Goal: Information Seeking & Learning: Learn about a topic

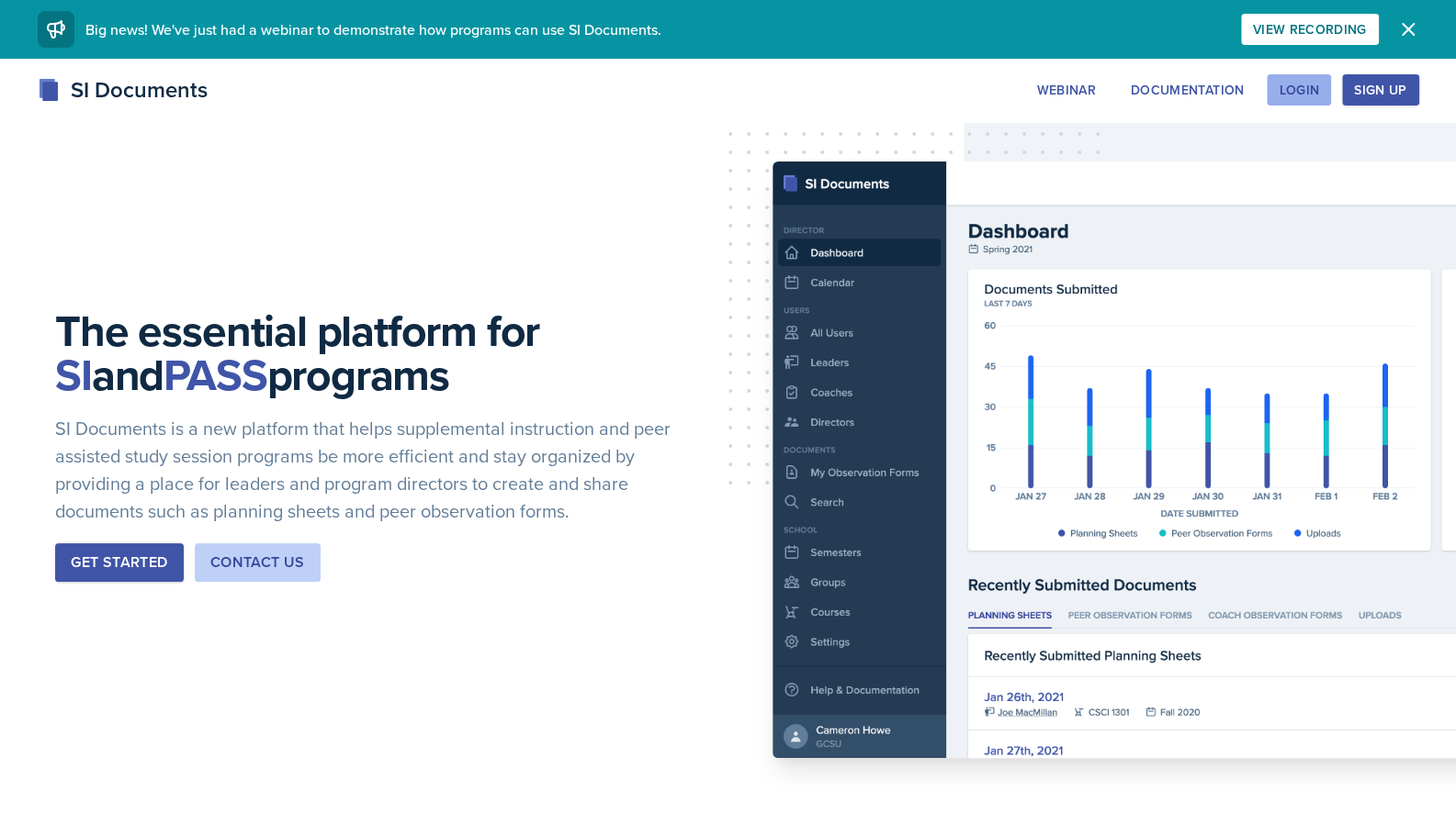
click at [1291, 95] on div "Login" at bounding box center [1299, 90] width 41 height 15
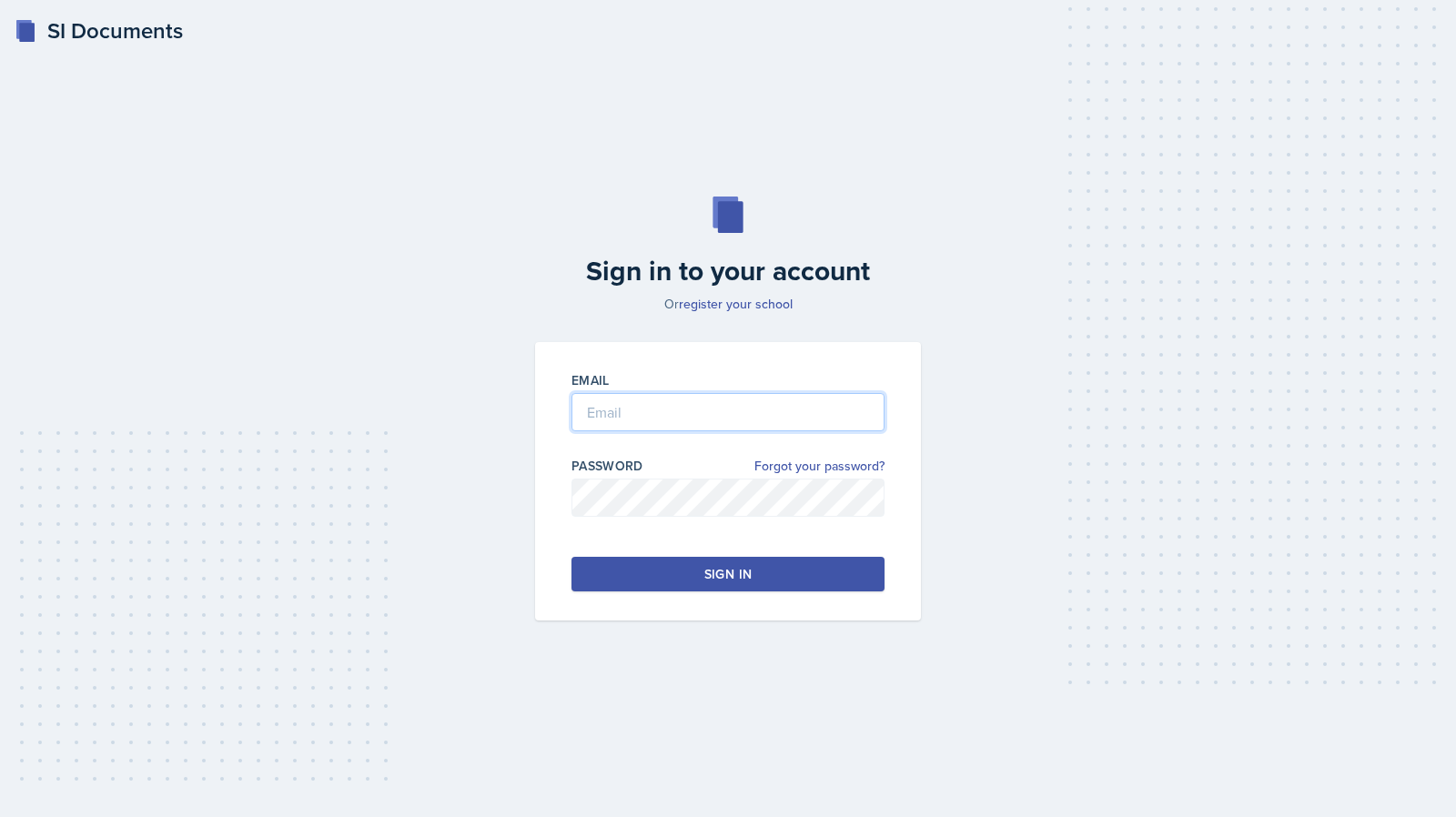
click at [690, 398] on input "email" at bounding box center [728, 413] width 313 height 39
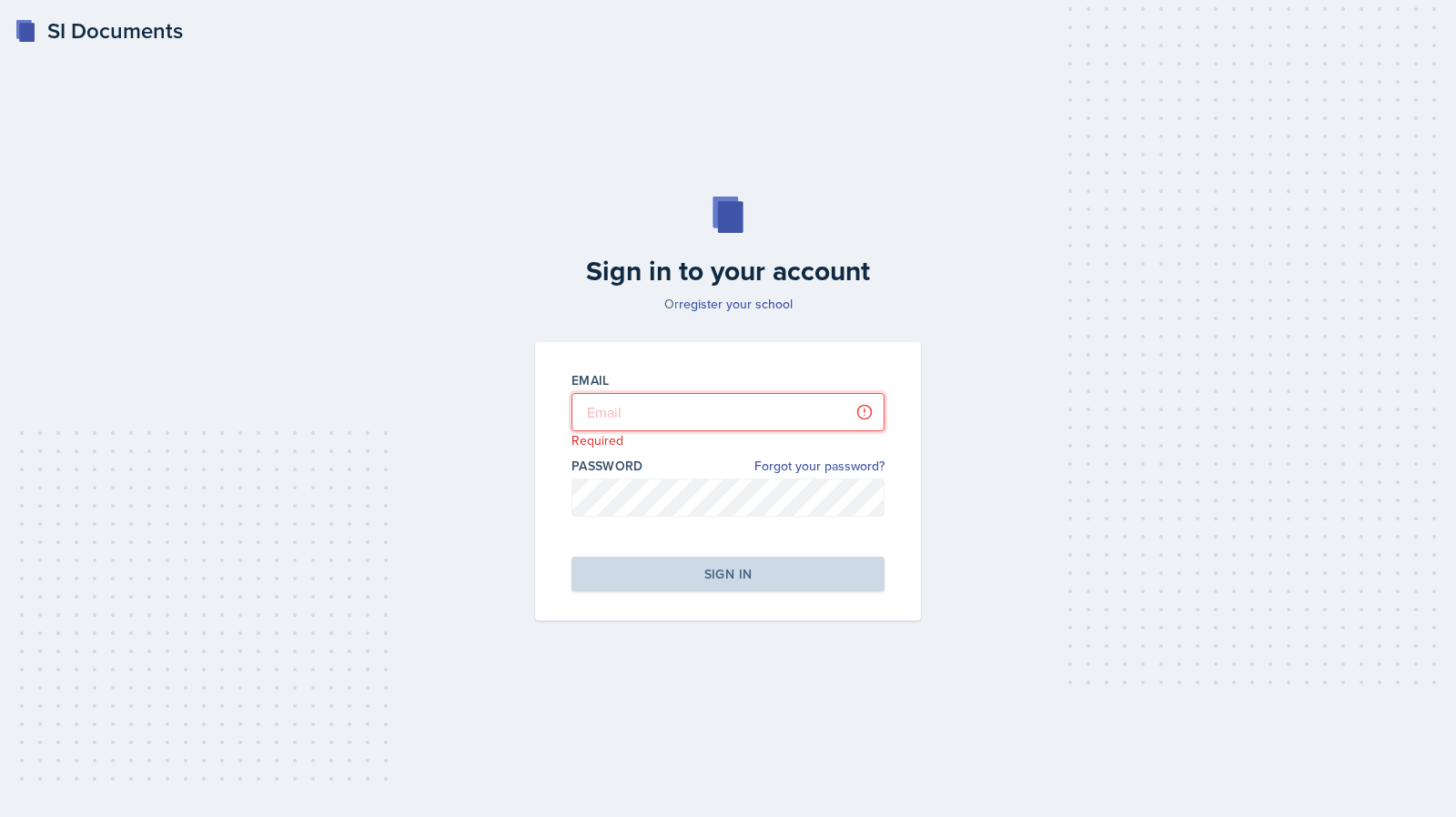
type input "cwiggi26@students.kennesaw.edu"
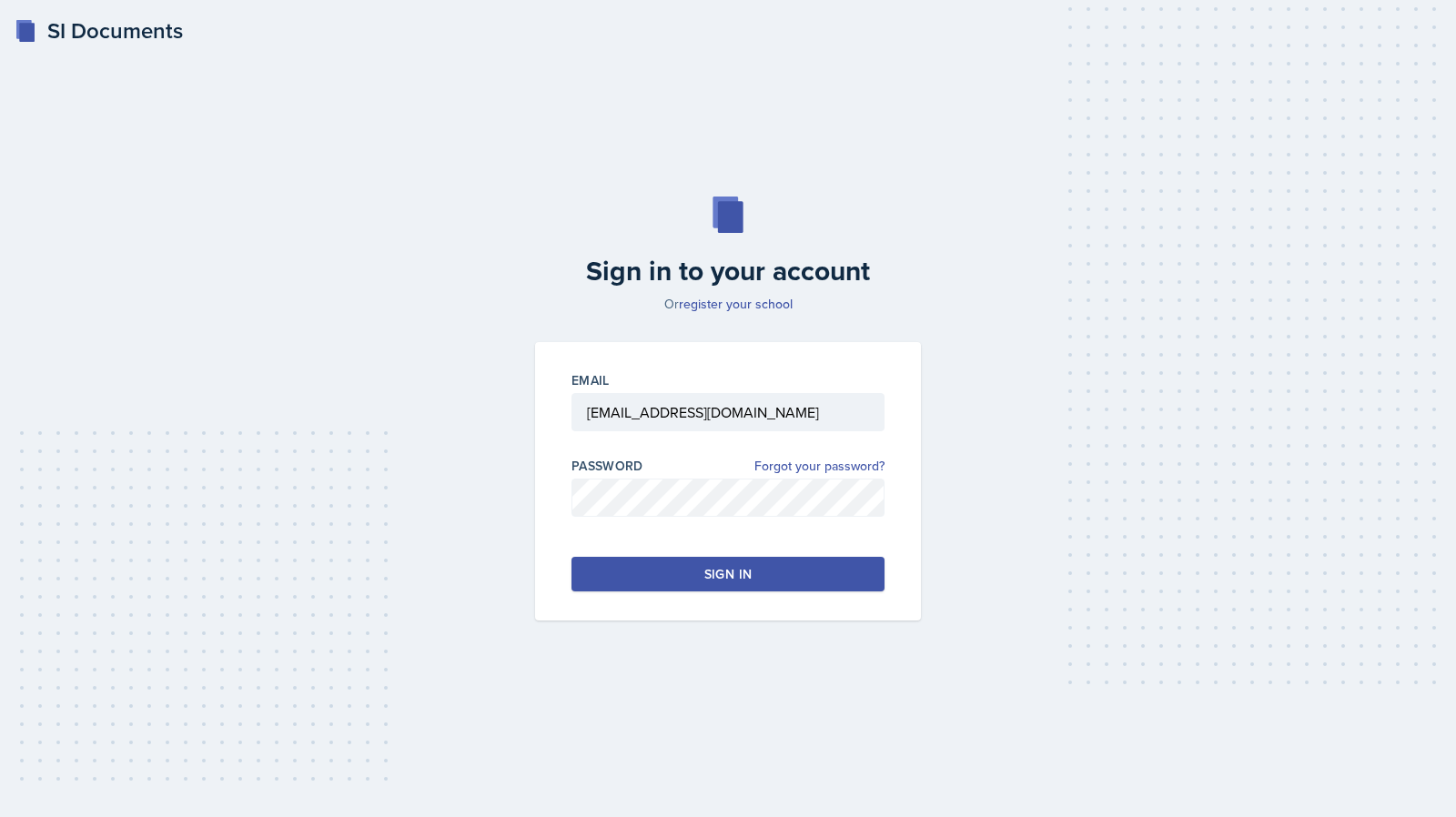
click at [679, 560] on button "Sign in" at bounding box center [728, 574] width 313 height 35
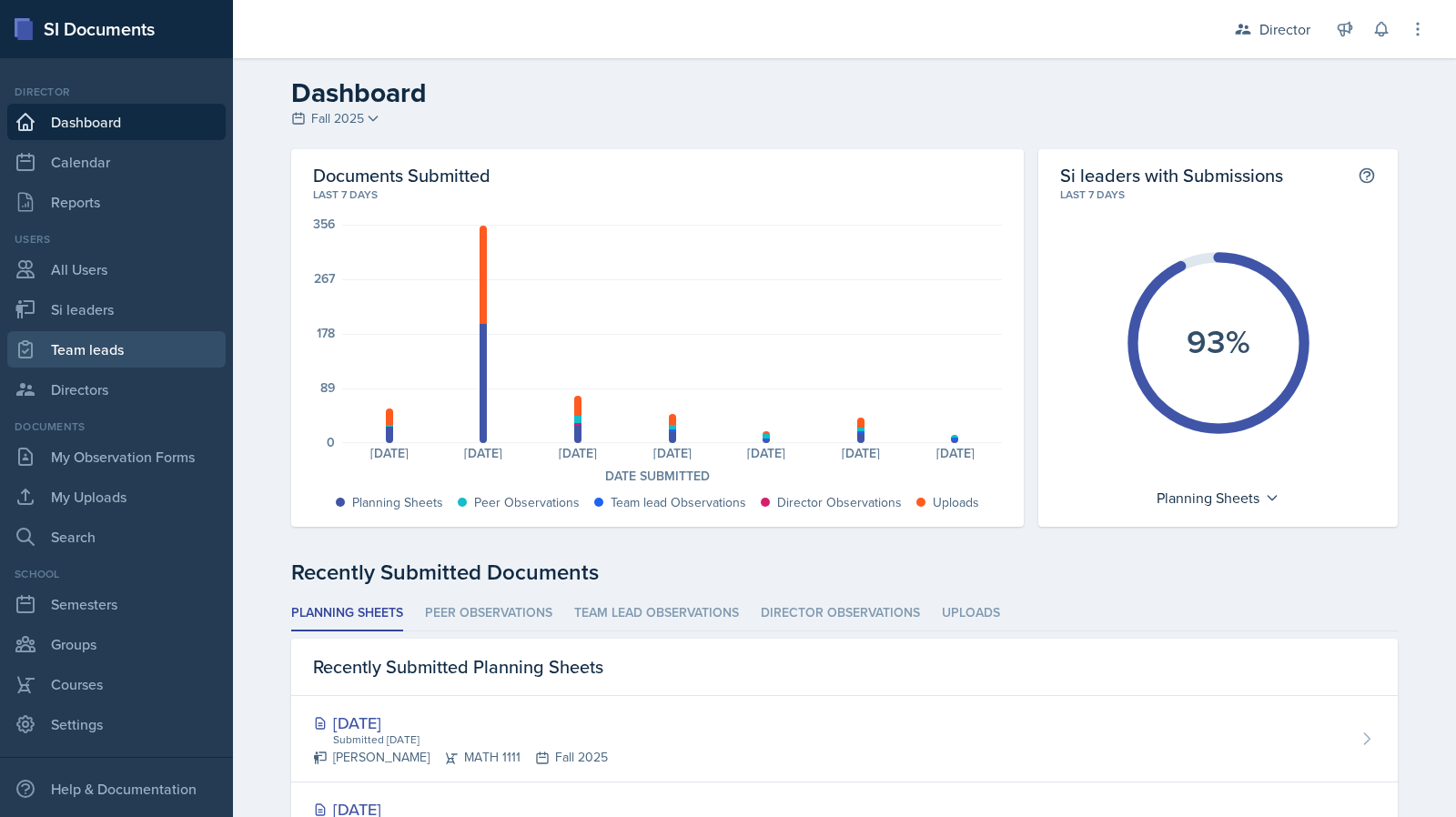
click at [136, 346] on link "Team leads" at bounding box center [117, 349] width 219 height 37
select select "2bed604d-1099-4043-b1bc-2365e8740244"
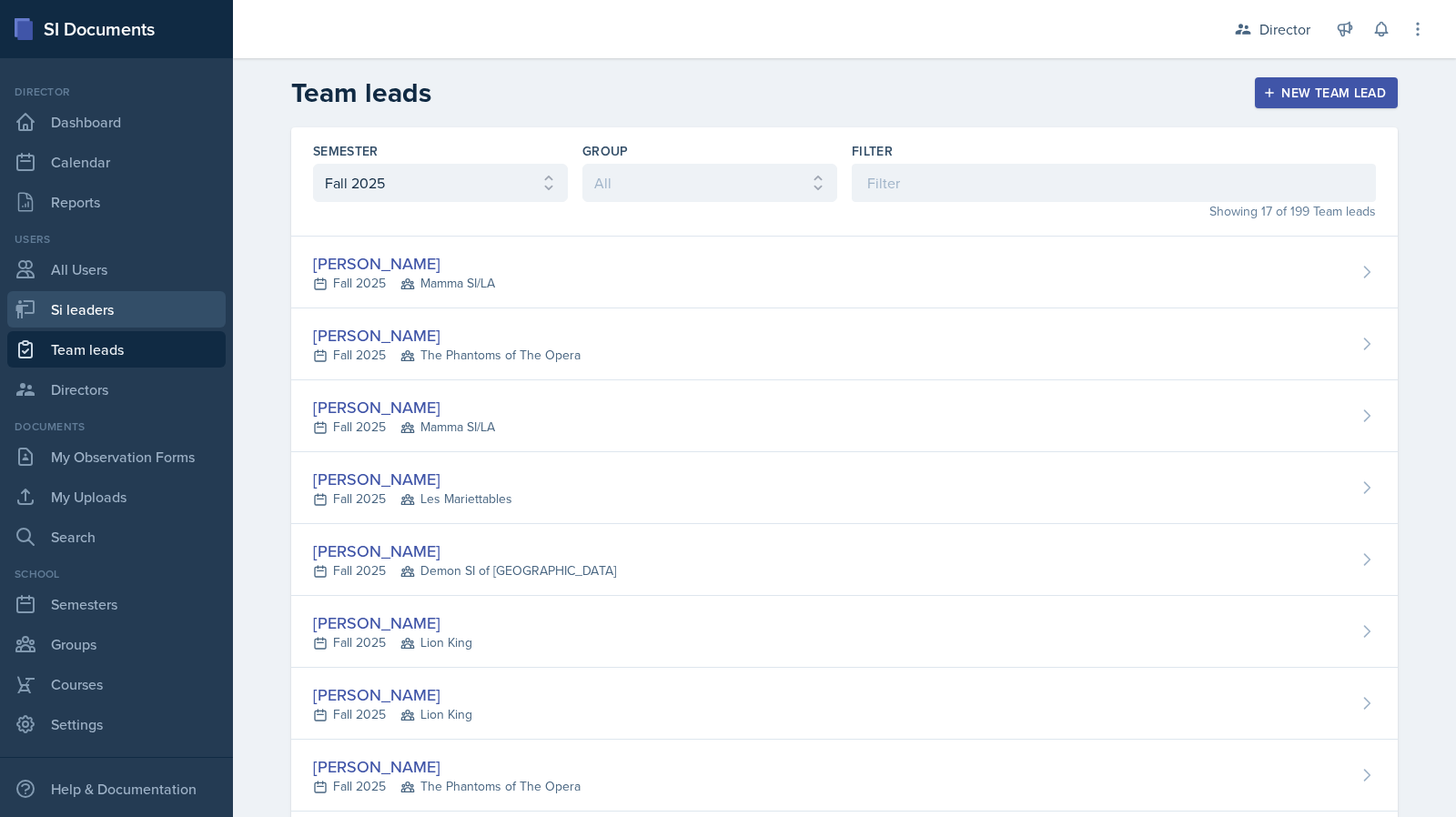
click at [139, 312] on link "Si leaders" at bounding box center [117, 310] width 219 height 37
select select "2bed604d-1099-4043-b1bc-2365e8740244"
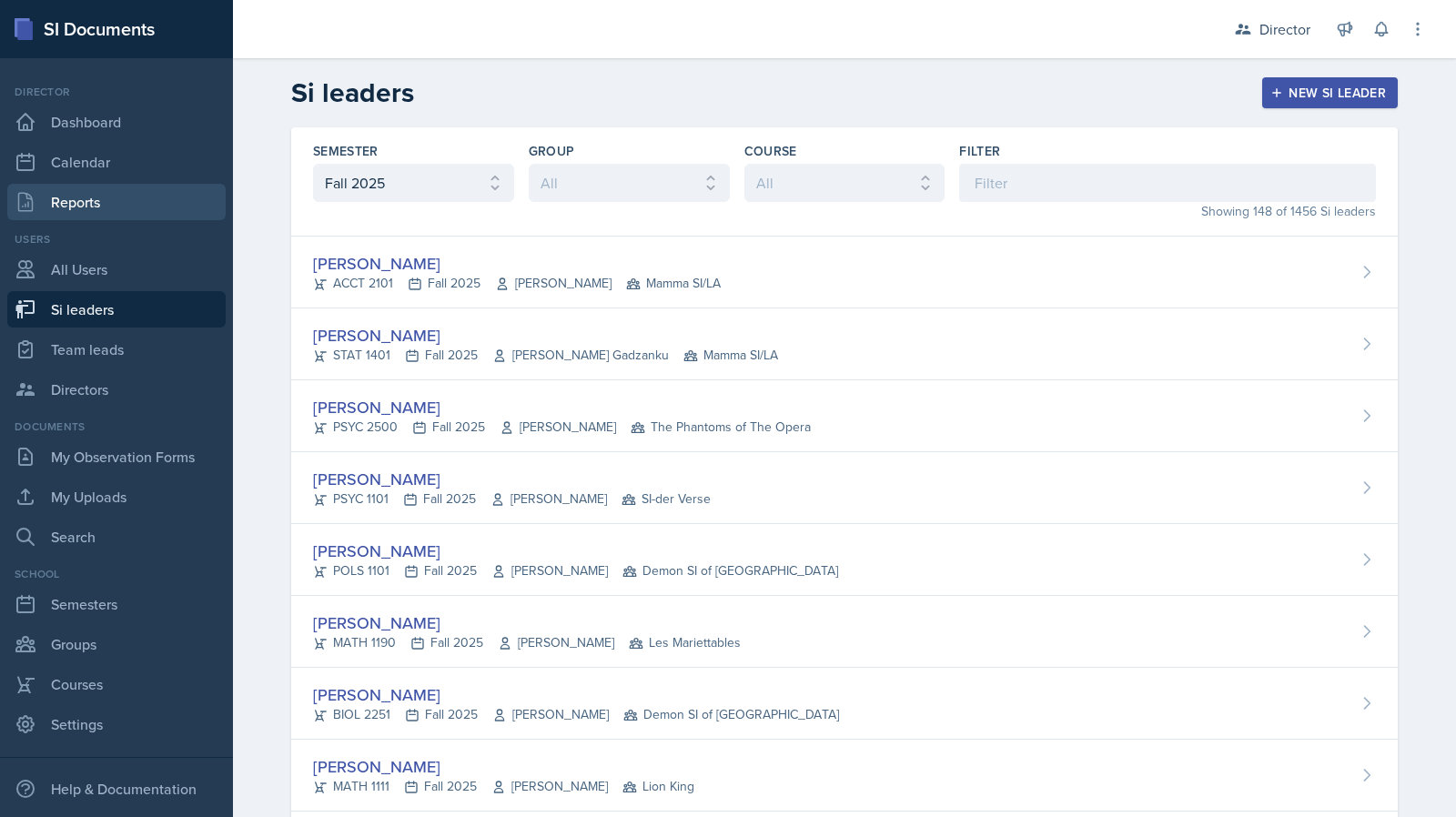
click at [143, 192] on link "Reports" at bounding box center [117, 202] width 219 height 37
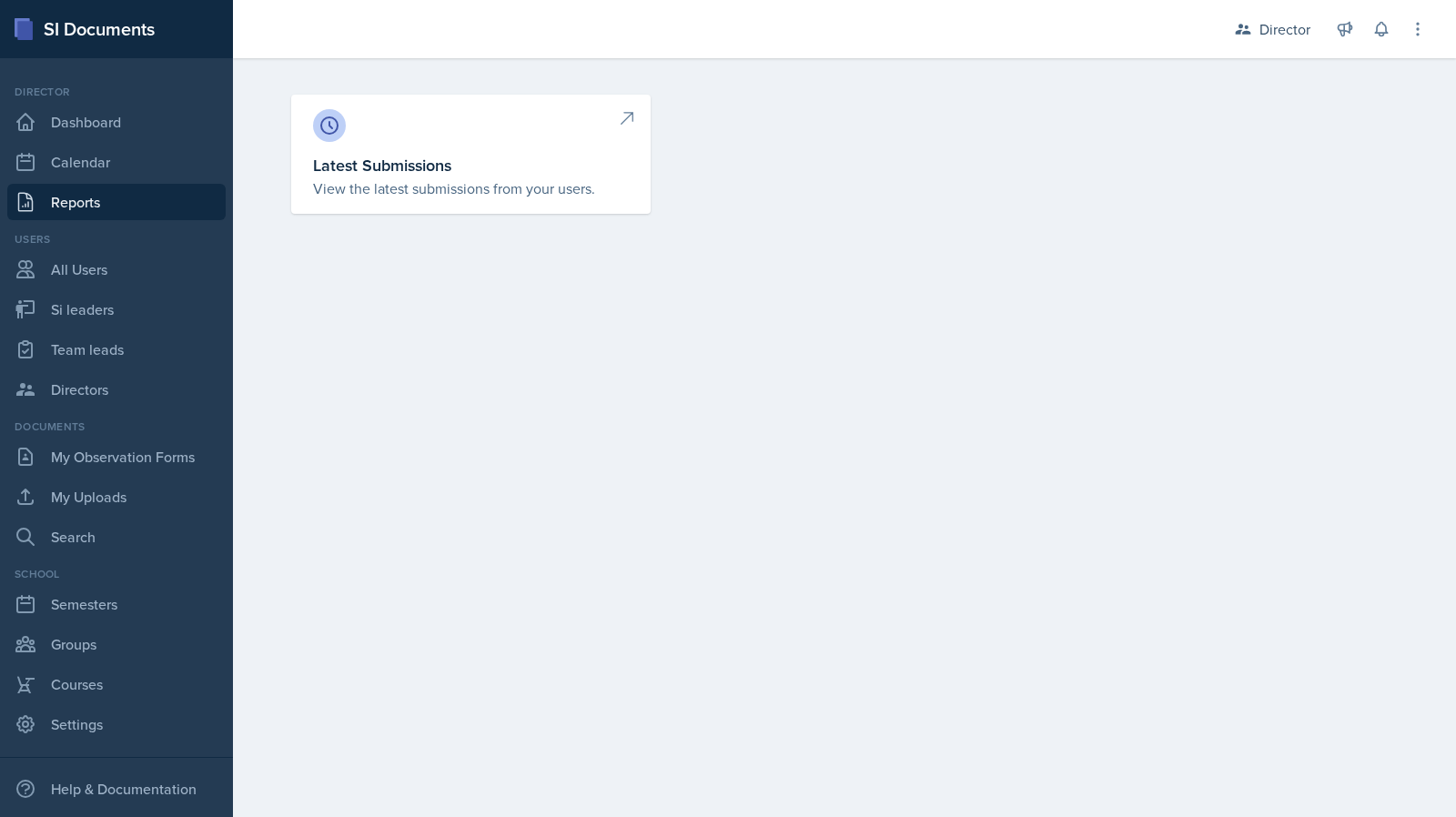
click at [474, 166] on h3 "Latest Submissions" at bounding box center [472, 165] width 316 height 25
select select "1"
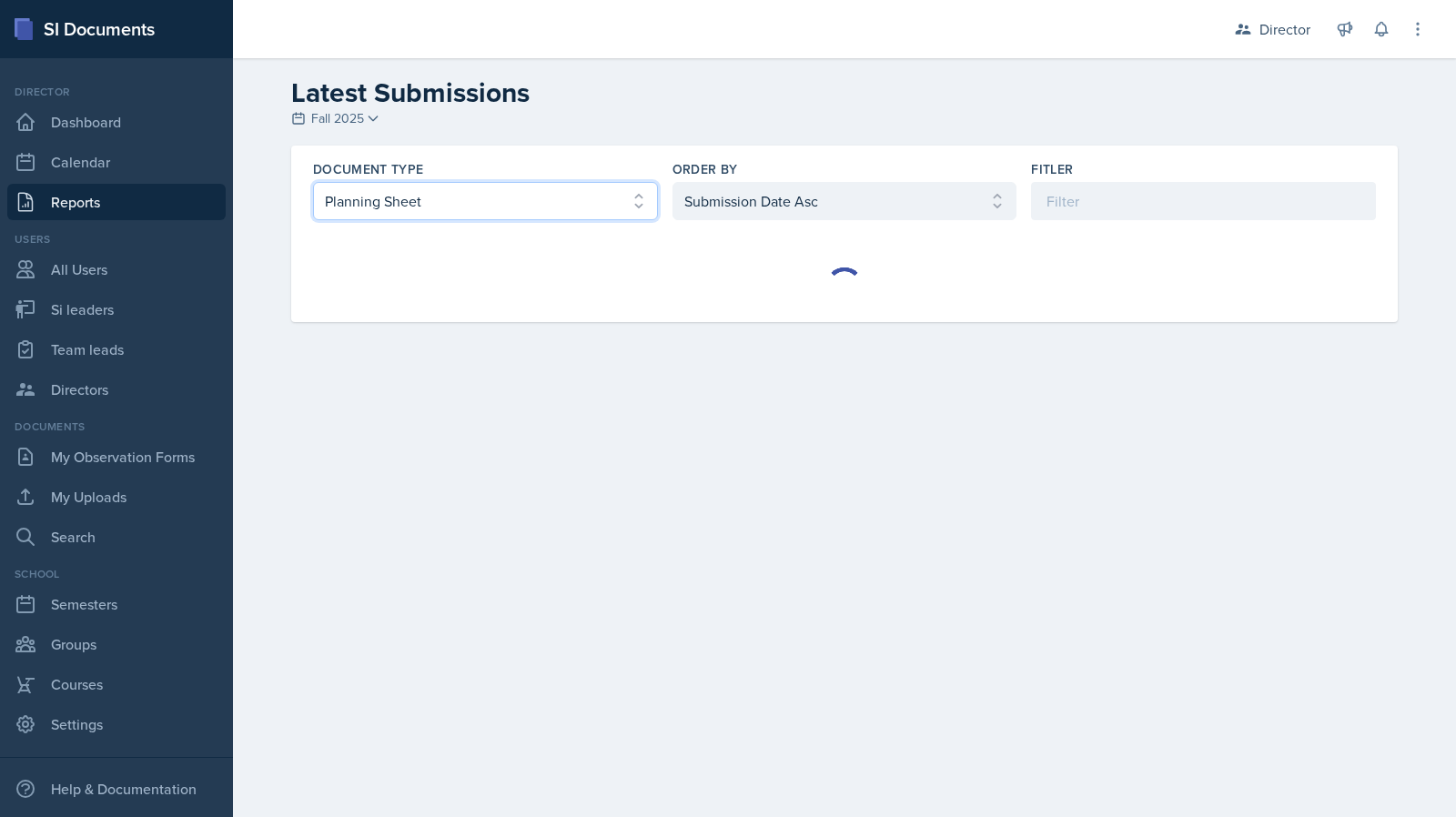
click at [562, 215] on select "Select document type Planning Sheet Peer Observation Form Team lead Observation…" at bounding box center [485, 201] width 345 height 39
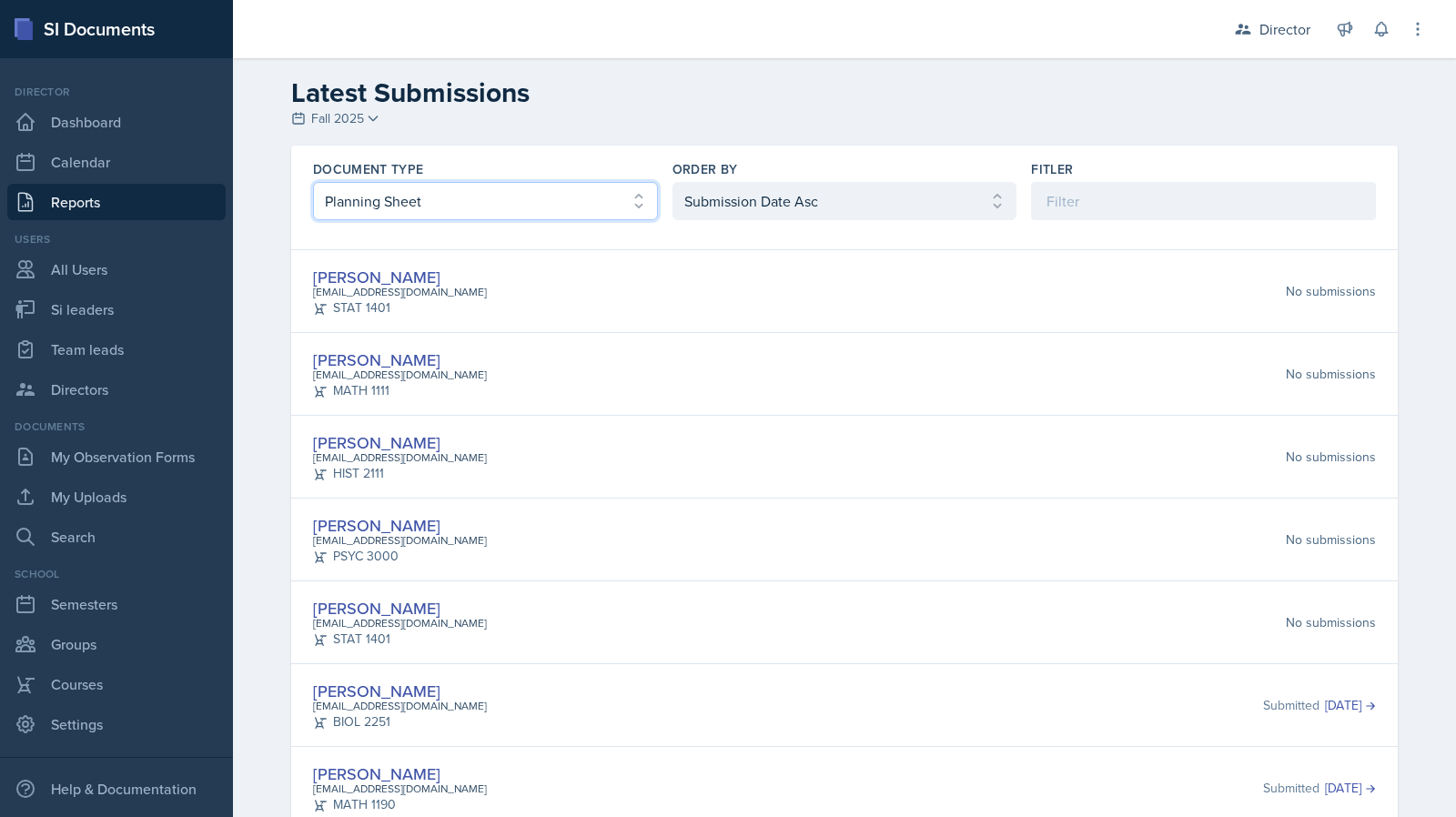
select select "2"
click at [313, 182] on select "Select document type Planning Sheet Peer Observation Form Team lead Observation…" at bounding box center [485, 201] width 345 height 39
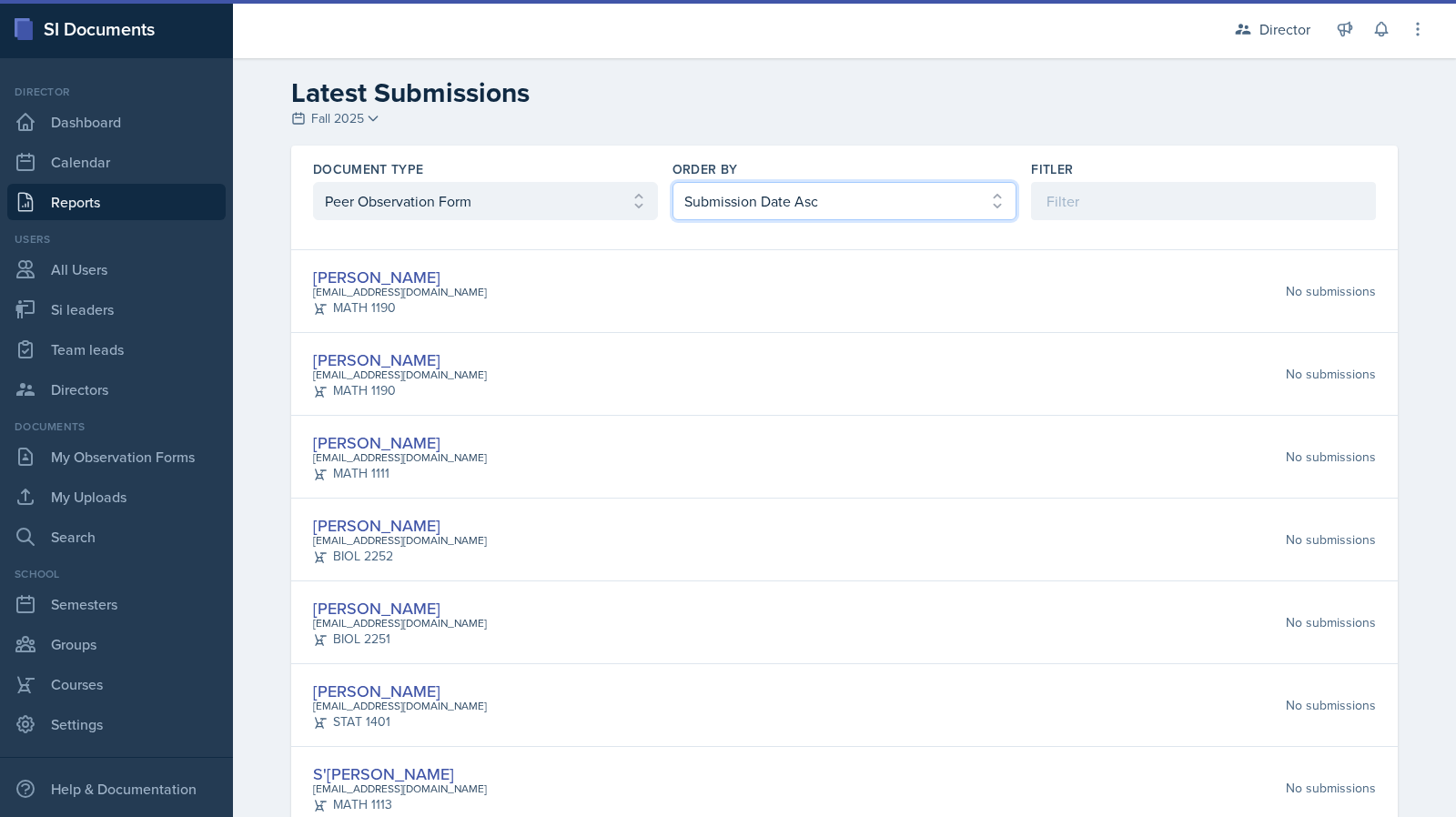
click at [700, 205] on select "Select order by Submission Date Asc Submission Date Desc User Last Name" at bounding box center [845, 201] width 345 height 39
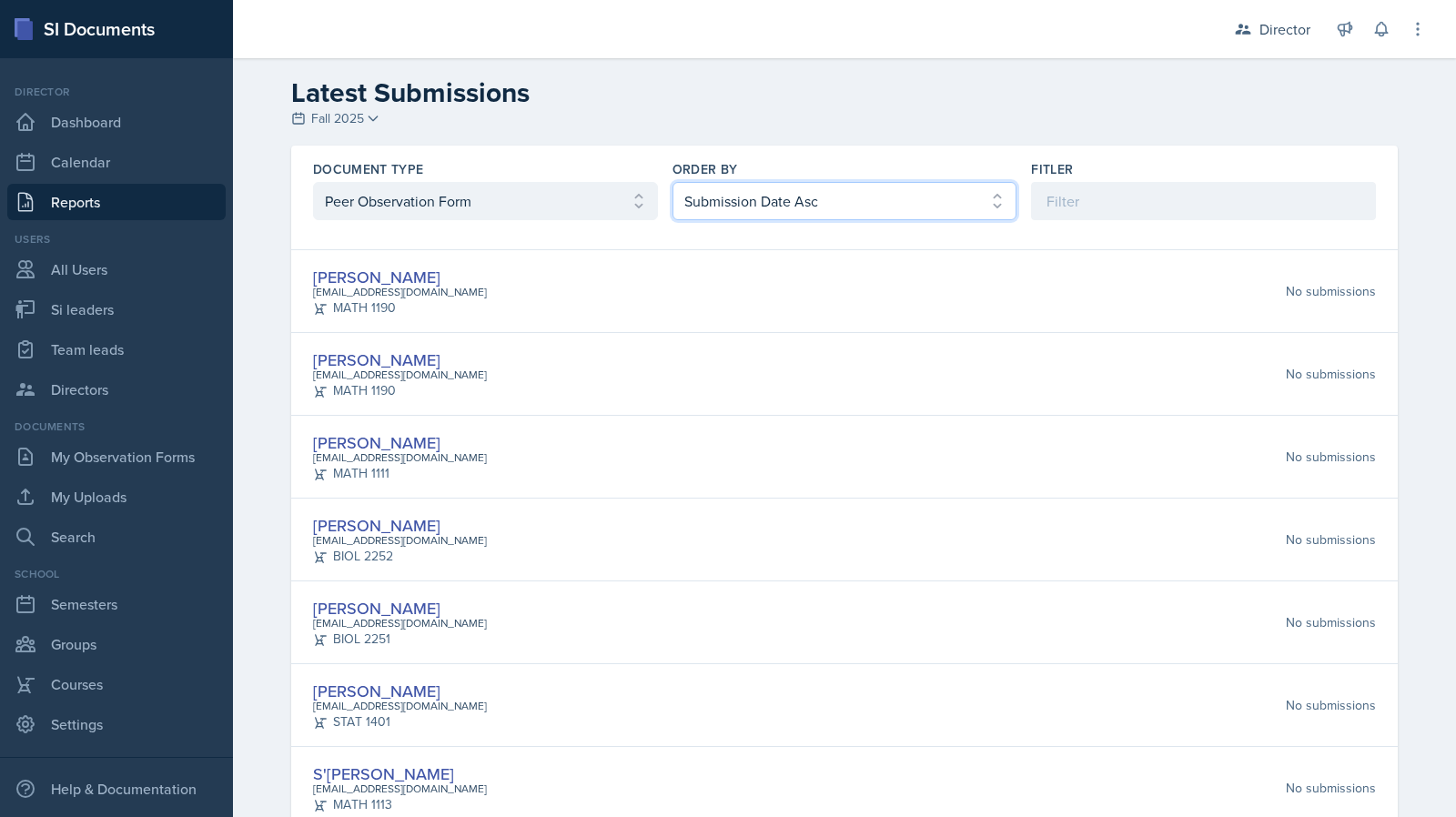
select select "2"
click at [673, 182] on select "Select order by Submission Date Asc Submission Date Desc User Last Name" at bounding box center [845, 201] width 345 height 39
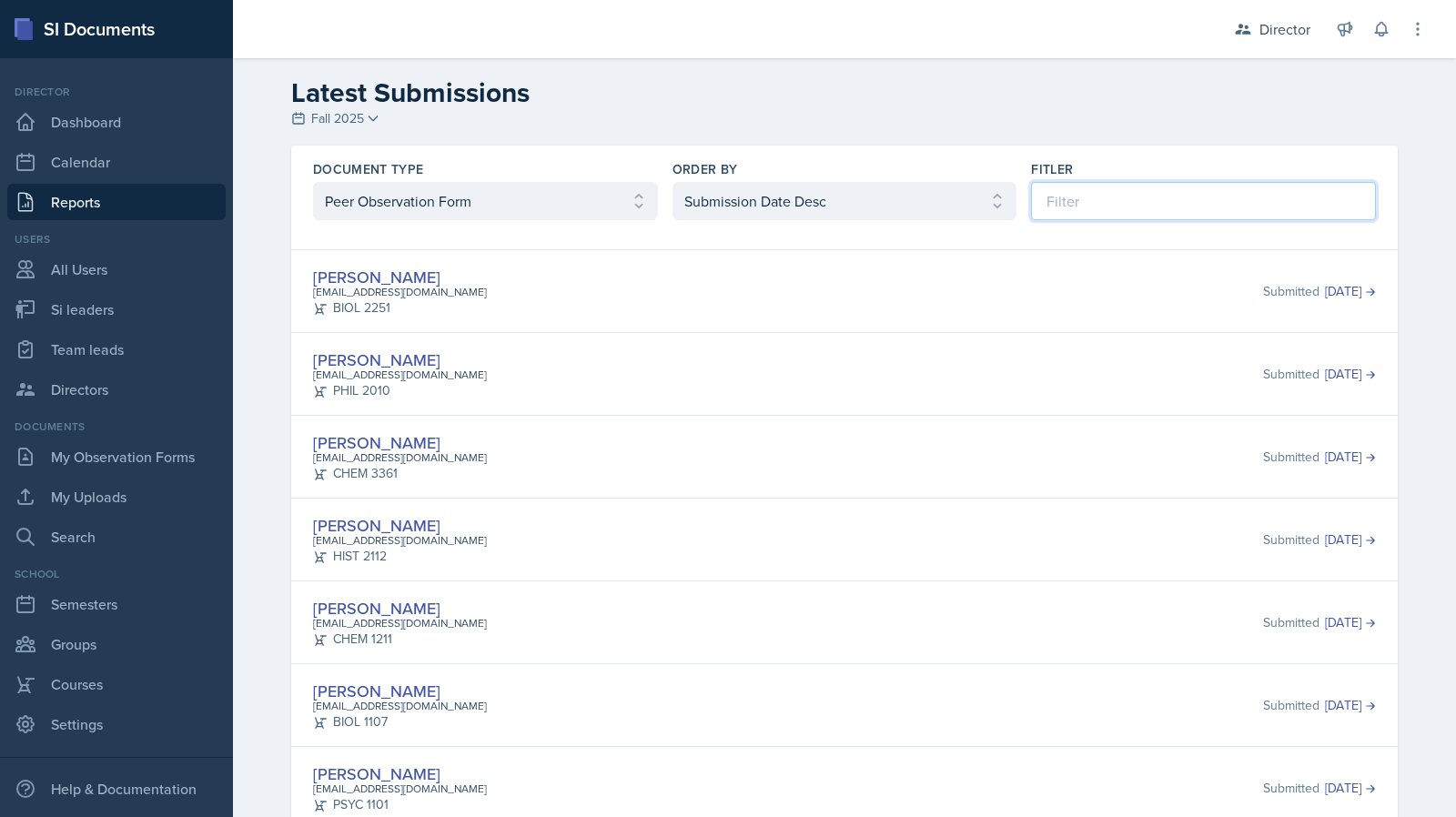
click at [1047, 186] on input at bounding box center [1203, 201] width 345 height 39
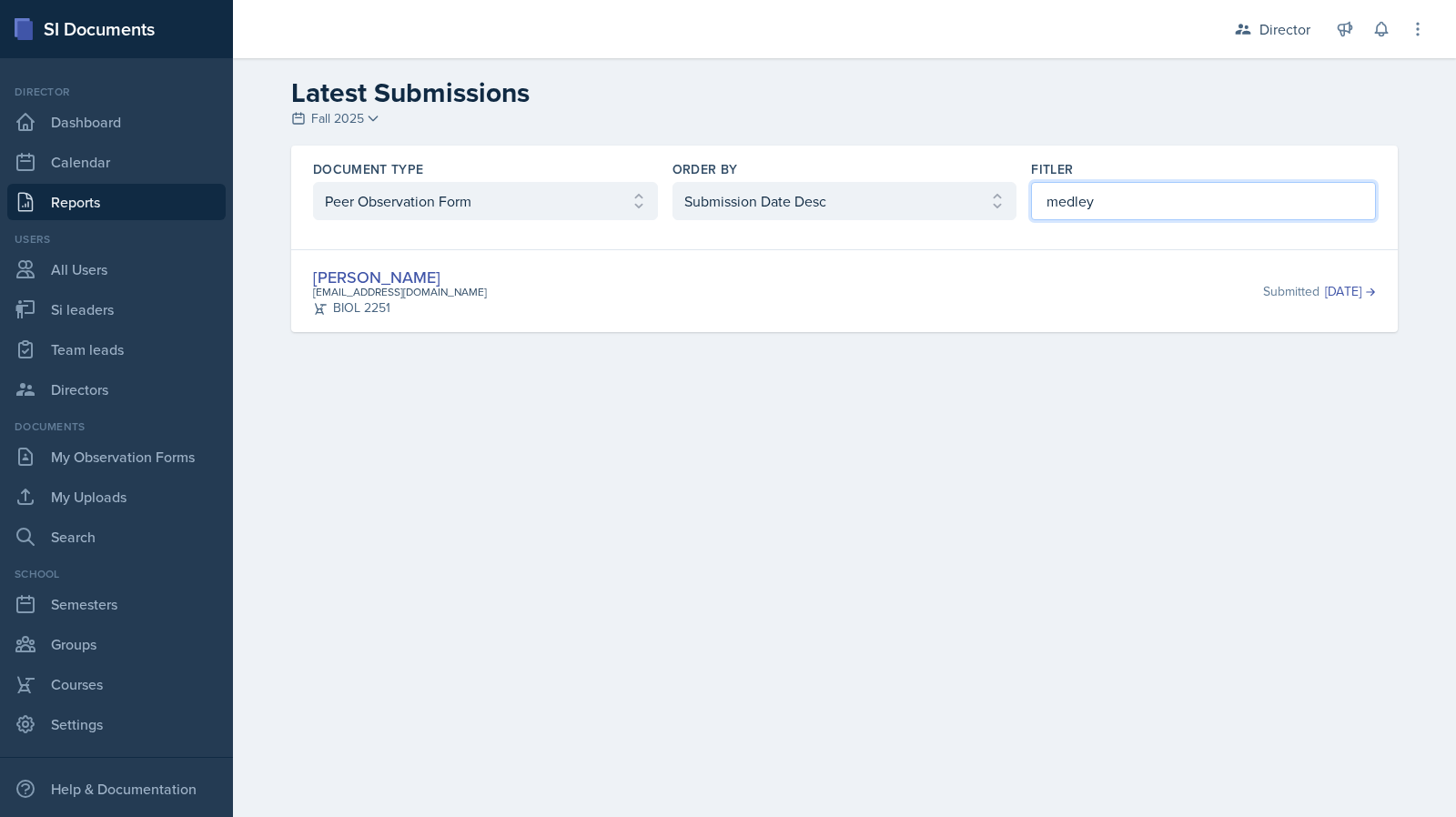
click at [1085, 188] on input "medley" at bounding box center [1203, 201] width 345 height 39
drag, startPoint x: 328, startPoint y: 285, endPoint x: 344, endPoint y: 279, distance: 17.1
click at [1062, 190] on input "darby" at bounding box center [1203, 201] width 345 height 39
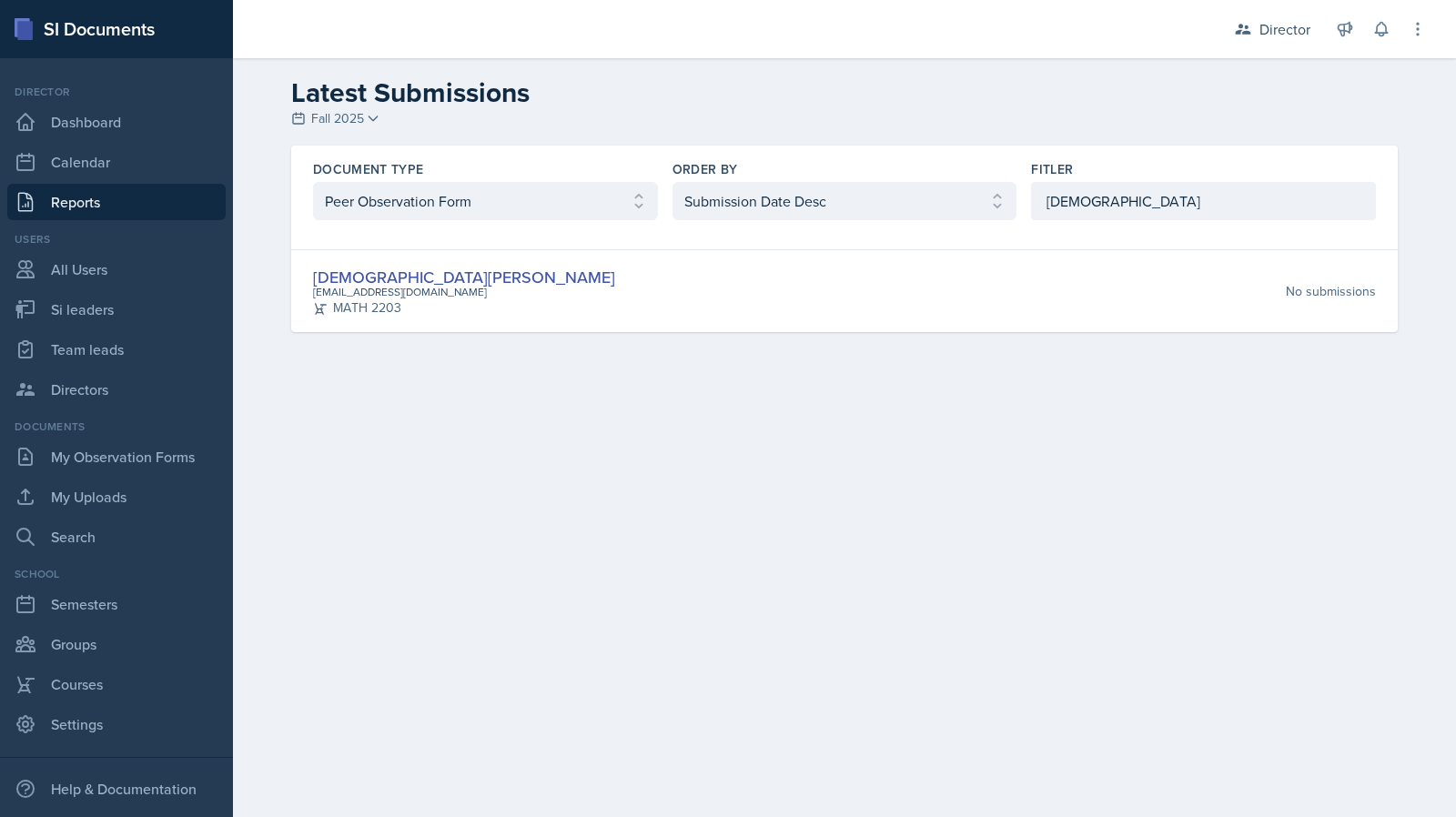
click at [1162, 221] on div "Document Type Select document type Planning Sheet Peer Observation Form Team le…" at bounding box center [845, 189] width 1107 height 89
click at [1158, 200] on input "jeslyn" at bounding box center [1203, 201] width 345 height 39
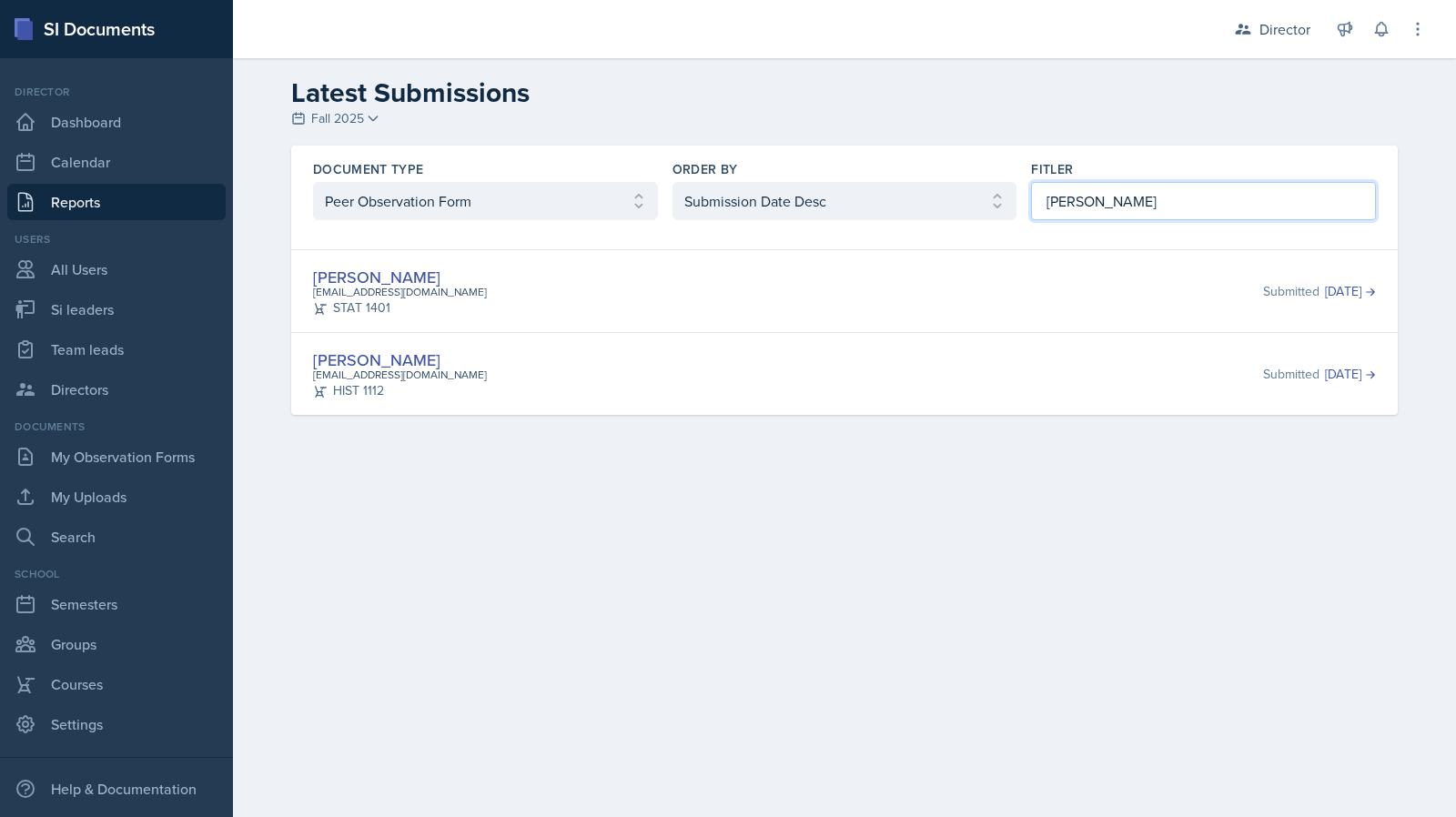
click at [1202, 210] on input "owen" at bounding box center [1203, 201] width 345 height 39
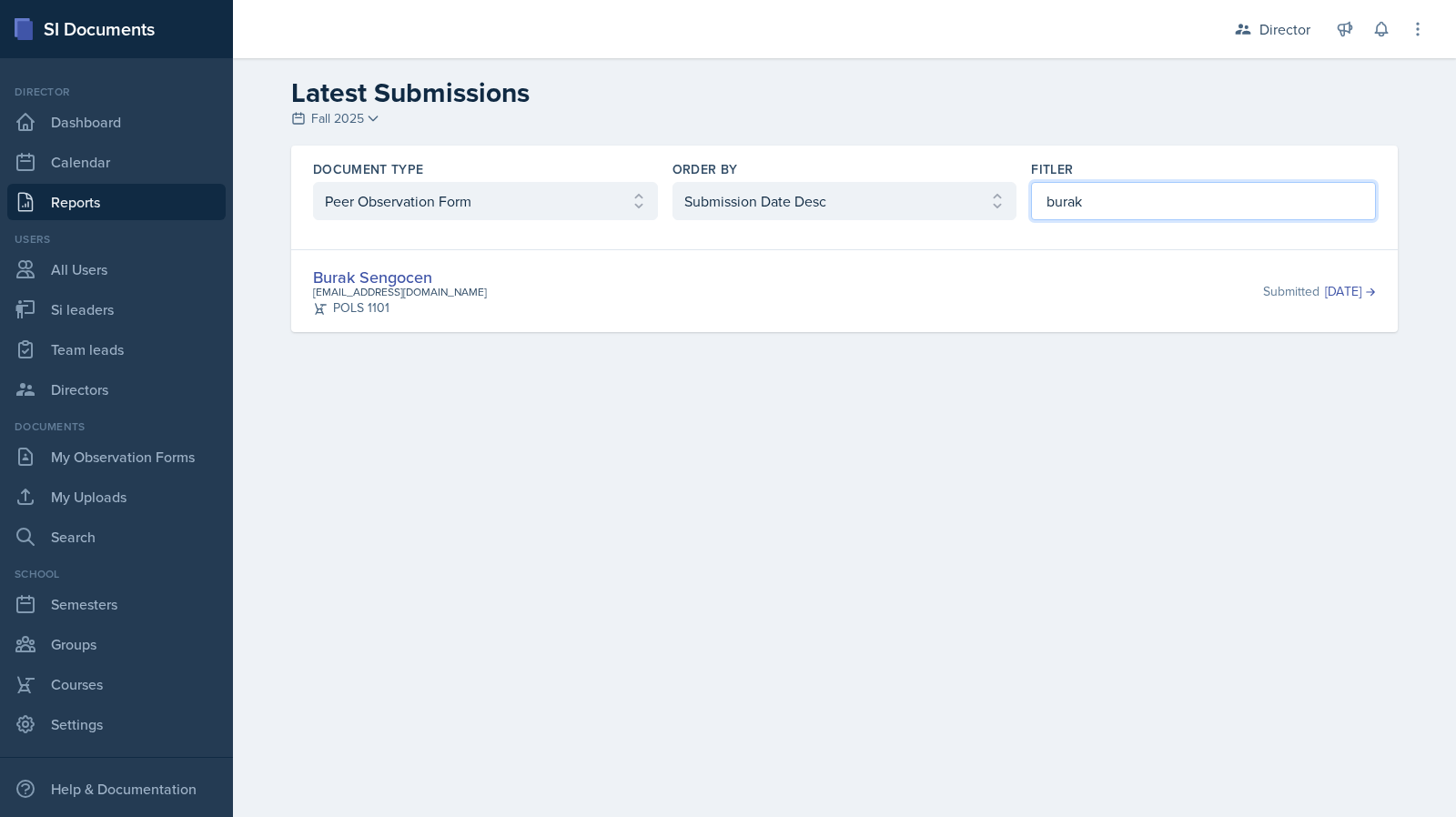
click at [1041, 185] on input "burak" at bounding box center [1203, 201] width 345 height 39
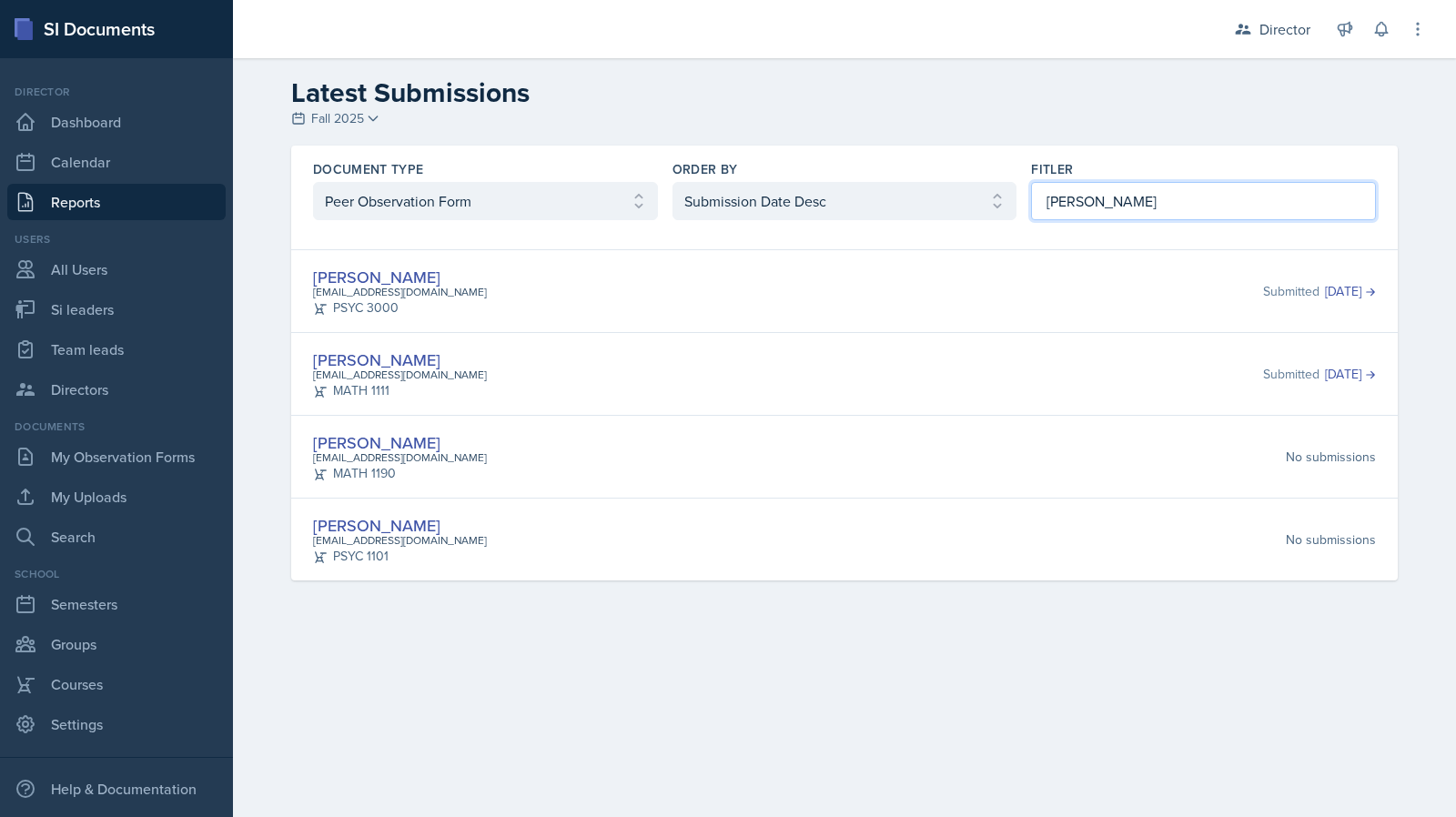
click at [1110, 194] on input "anna" at bounding box center [1203, 201] width 345 height 39
click at [1111, 193] on input "anna" at bounding box center [1203, 201] width 345 height 39
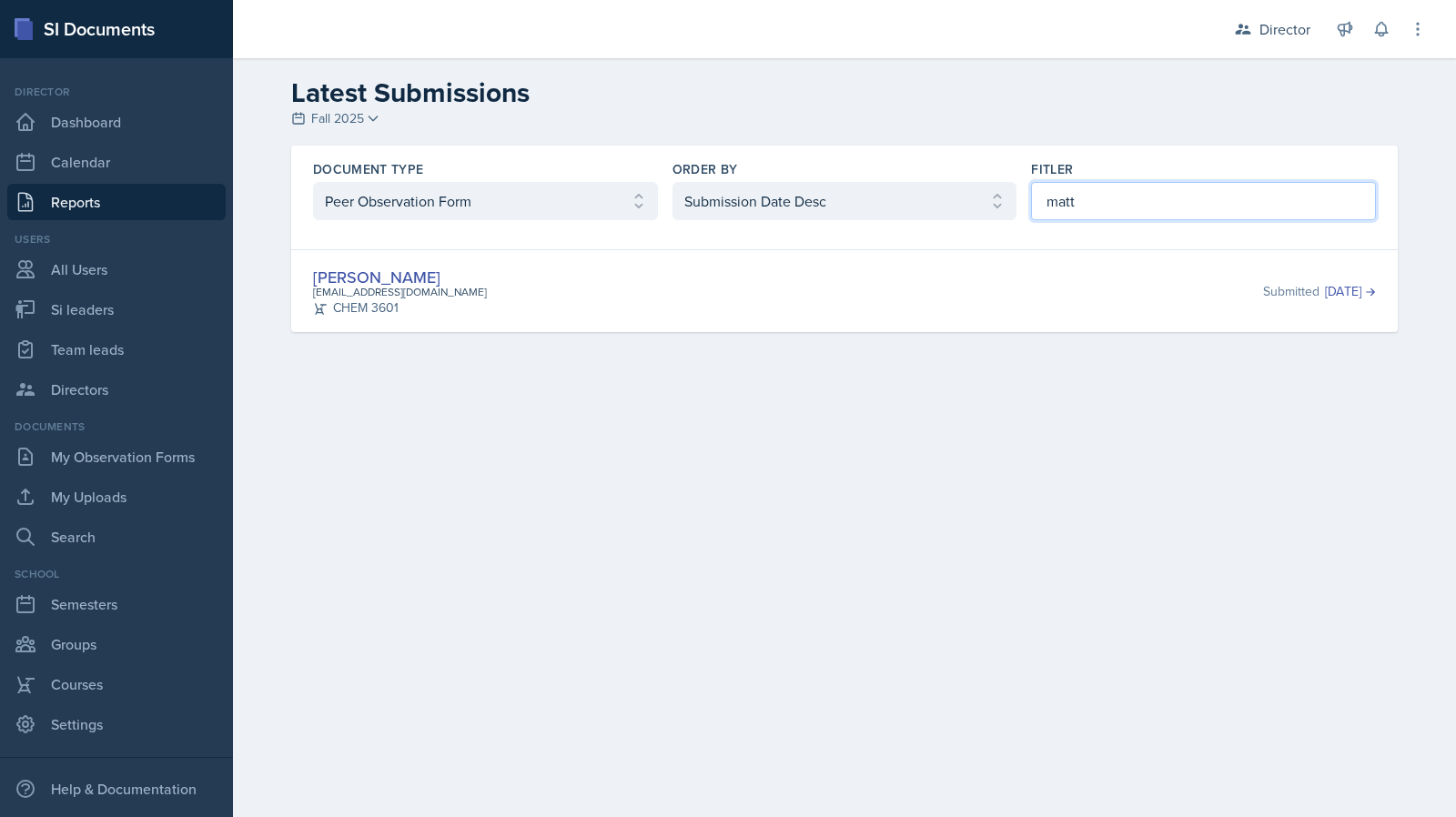
click at [1141, 203] on input "matt" at bounding box center [1203, 201] width 345 height 39
click at [1073, 181] on div "Fitler perla vega" at bounding box center [1203, 189] width 345 height 60
click at [1078, 194] on input "perla vega" at bounding box center [1203, 201] width 345 height 39
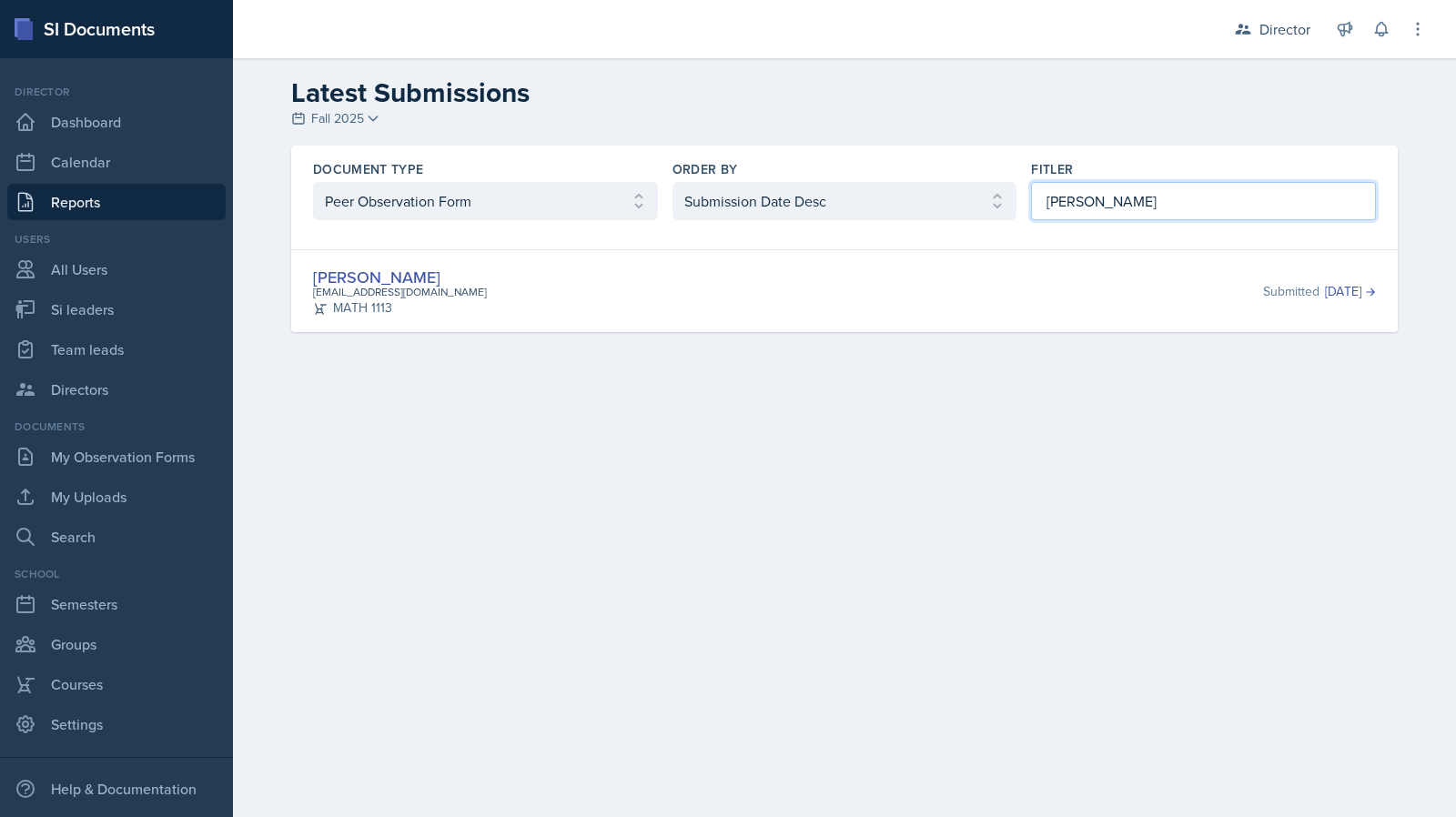
click at [1078, 194] on input "perla vega" at bounding box center [1203, 201] width 345 height 39
click at [1073, 194] on input "ariana" at bounding box center [1203, 201] width 345 height 39
click at [1077, 172] on div "Fitler" at bounding box center [1203, 169] width 345 height 18
click at [1075, 188] on input "franky" at bounding box center [1203, 201] width 345 height 39
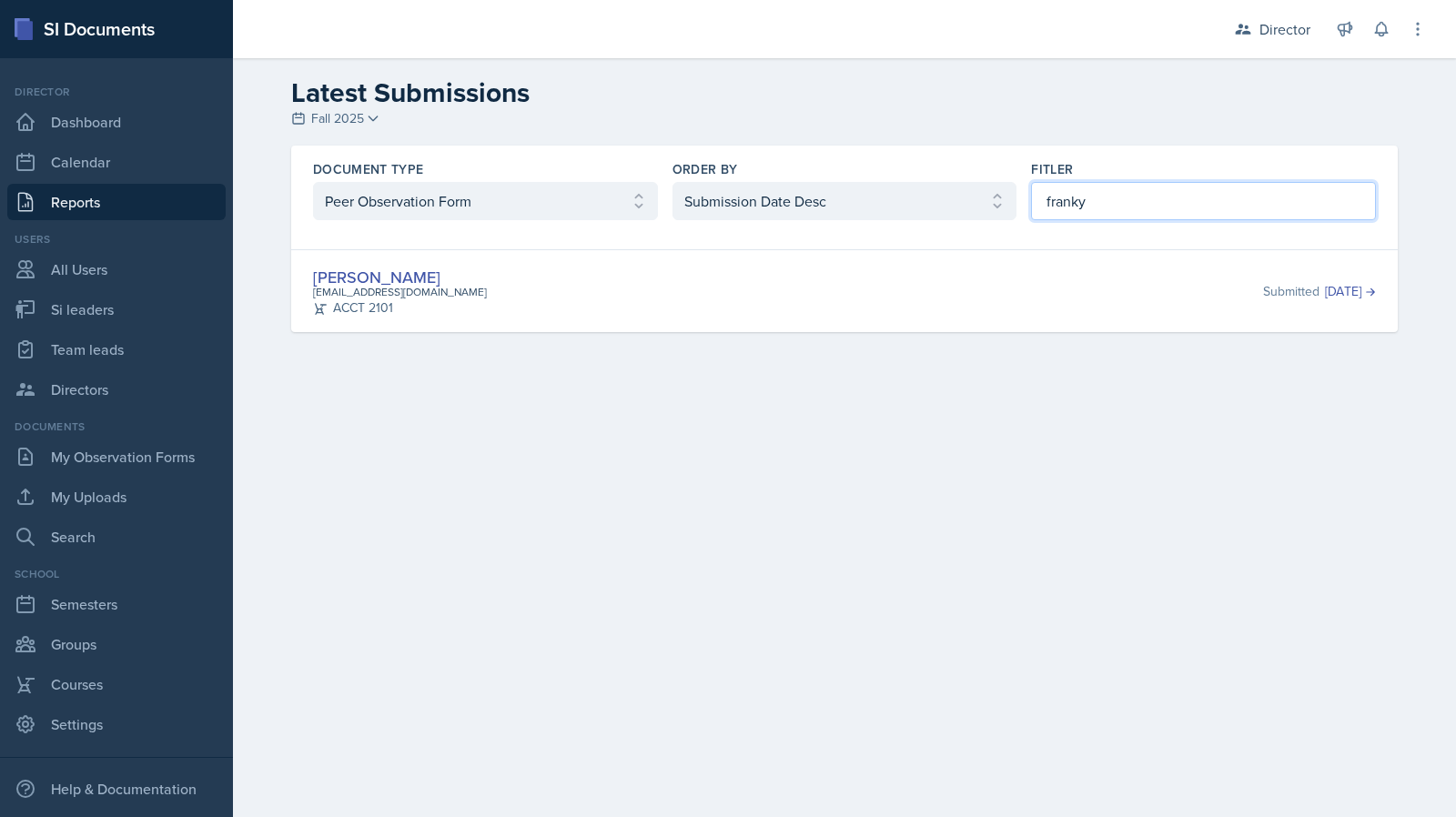
click at [1075, 188] on input "franky" at bounding box center [1203, 201] width 345 height 39
click at [1070, 209] on input "charlotte" at bounding box center [1203, 201] width 345 height 39
type input "d"
type input "lesl"
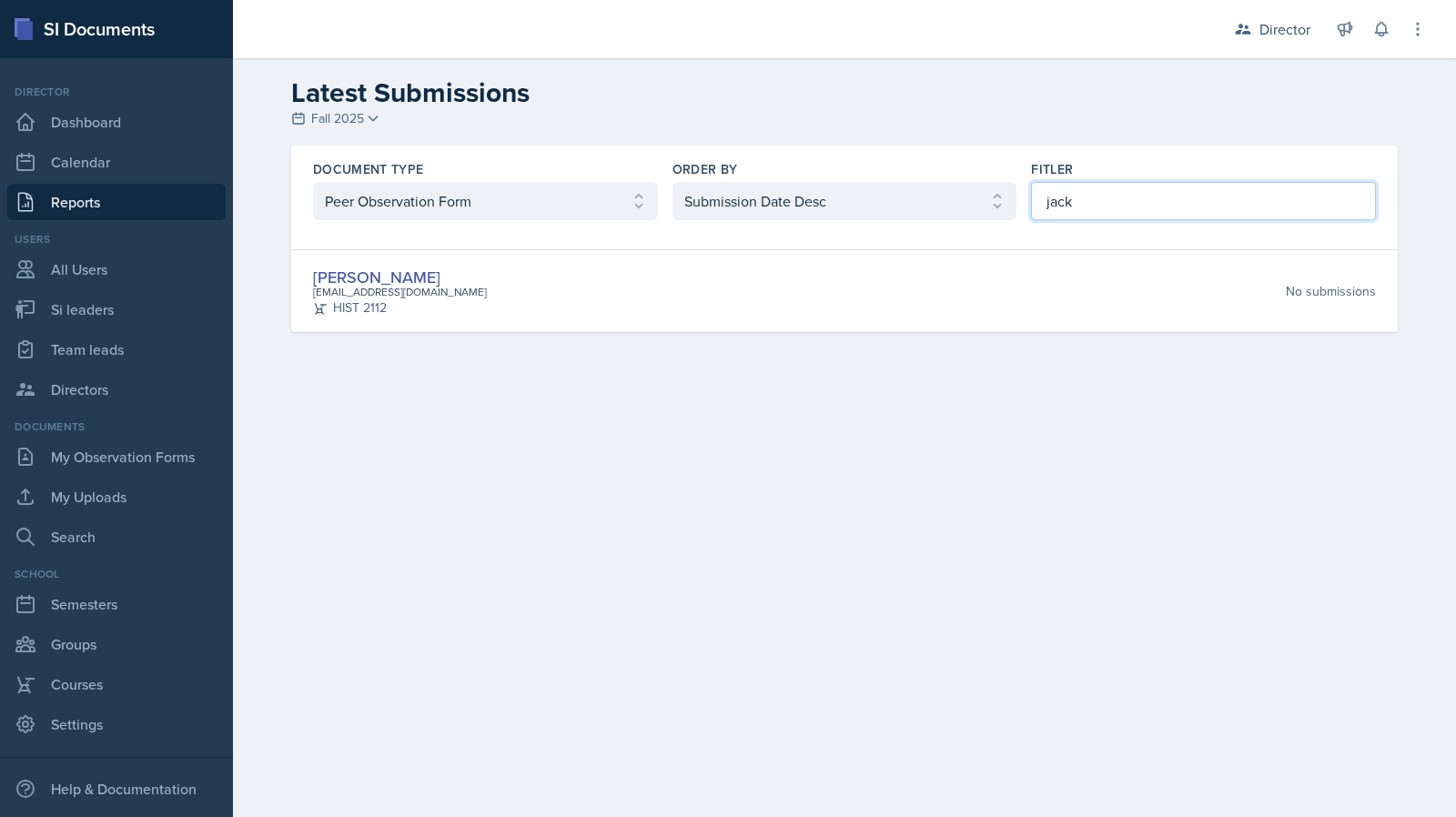
click at [1211, 189] on input "jack" at bounding box center [1203, 201] width 345 height 39
click at [1112, 215] on input "abeer" at bounding box center [1203, 201] width 345 height 39
drag, startPoint x: 370, startPoint y: 284, endPoint x: 368, endPoint y: 269, distance: 15.1
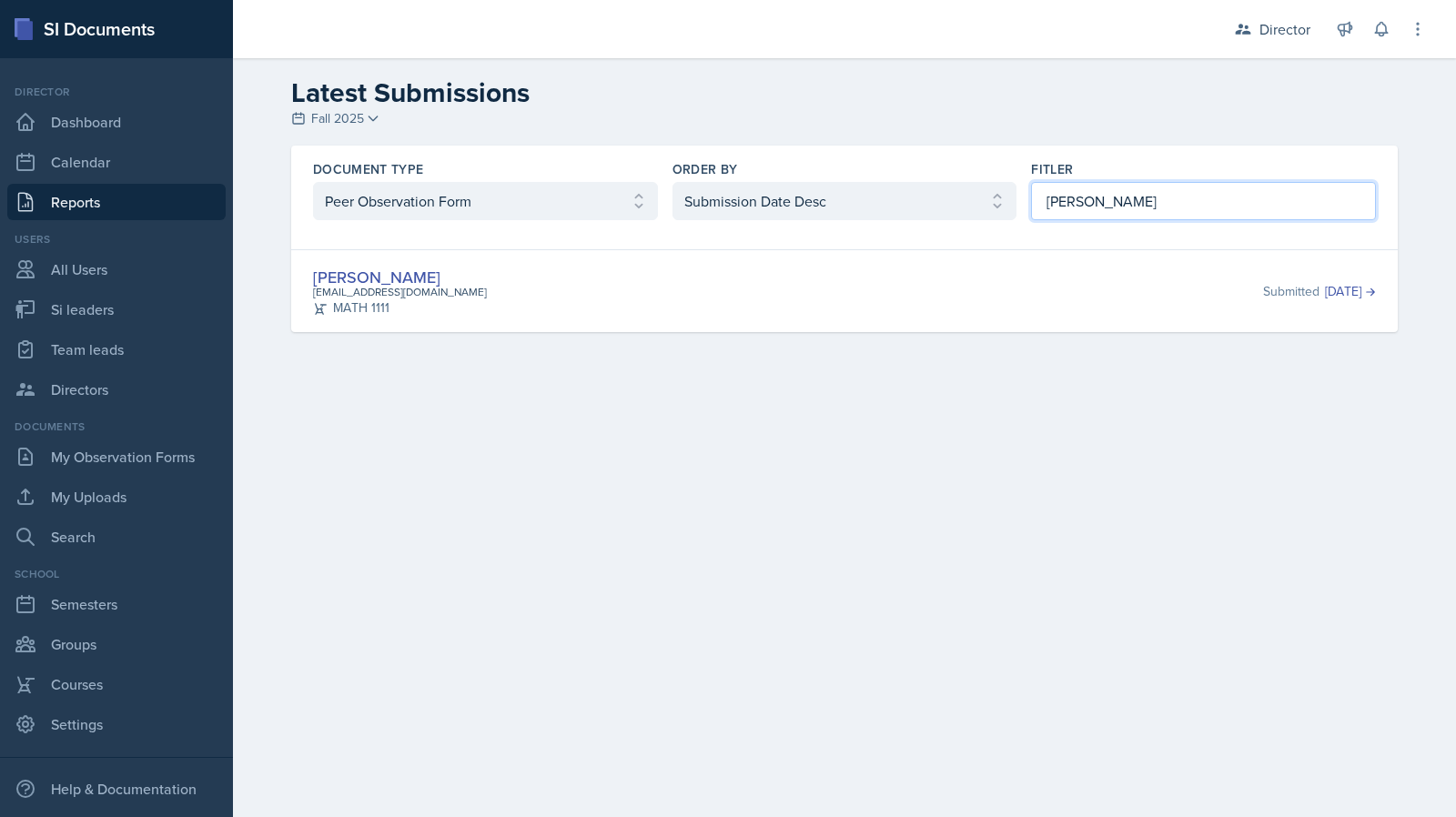
click at [1268, 212] on input "micayla" at bounding box center [1203, 201] width 345 height 39
click at [1268, 211] on input "micayla" at bounding box center [1203, 201] width 345 height 39
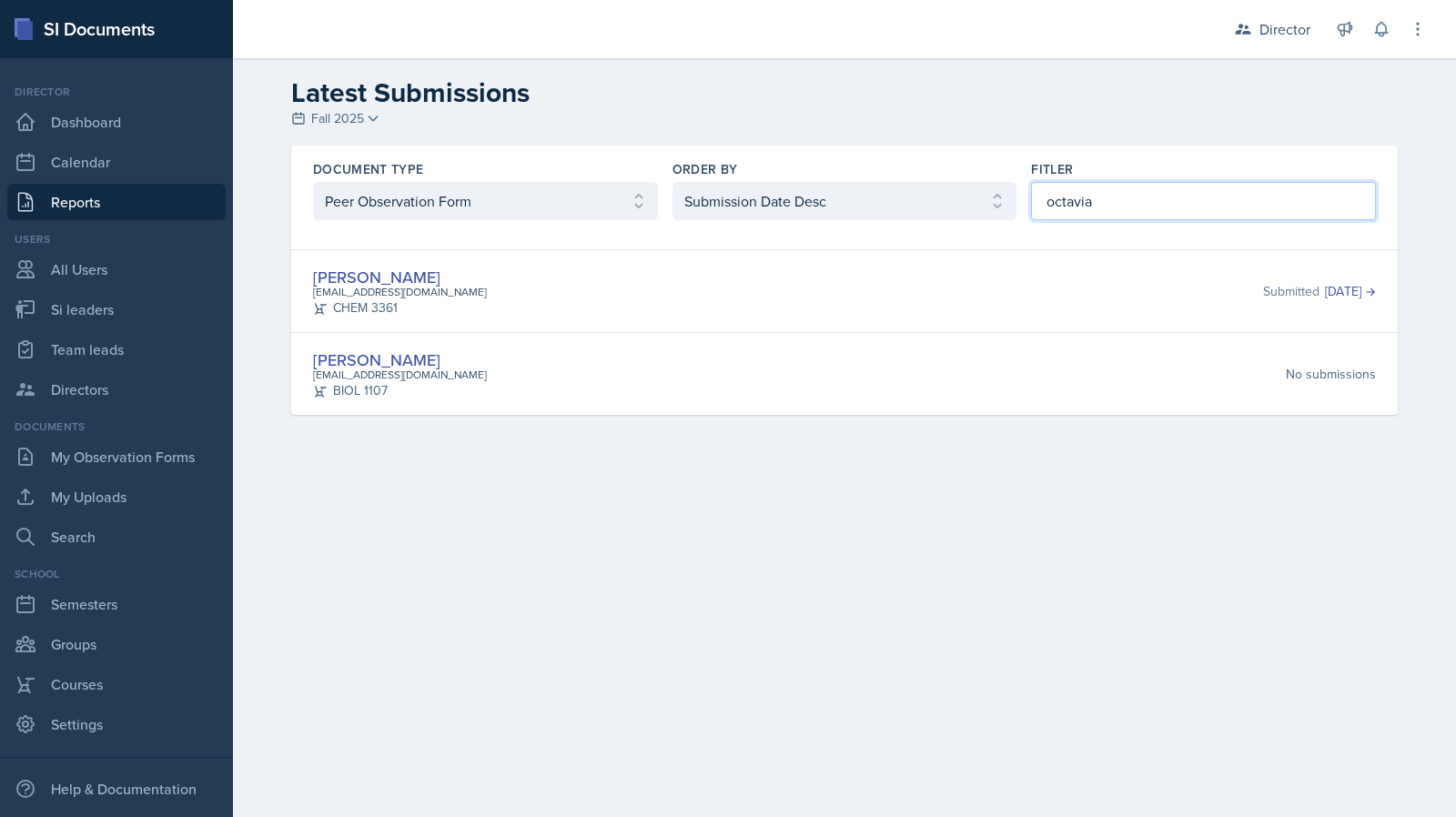
click at [1096, 190] on input "octavia" at bounding box center [1203, 201] width 345 height 39
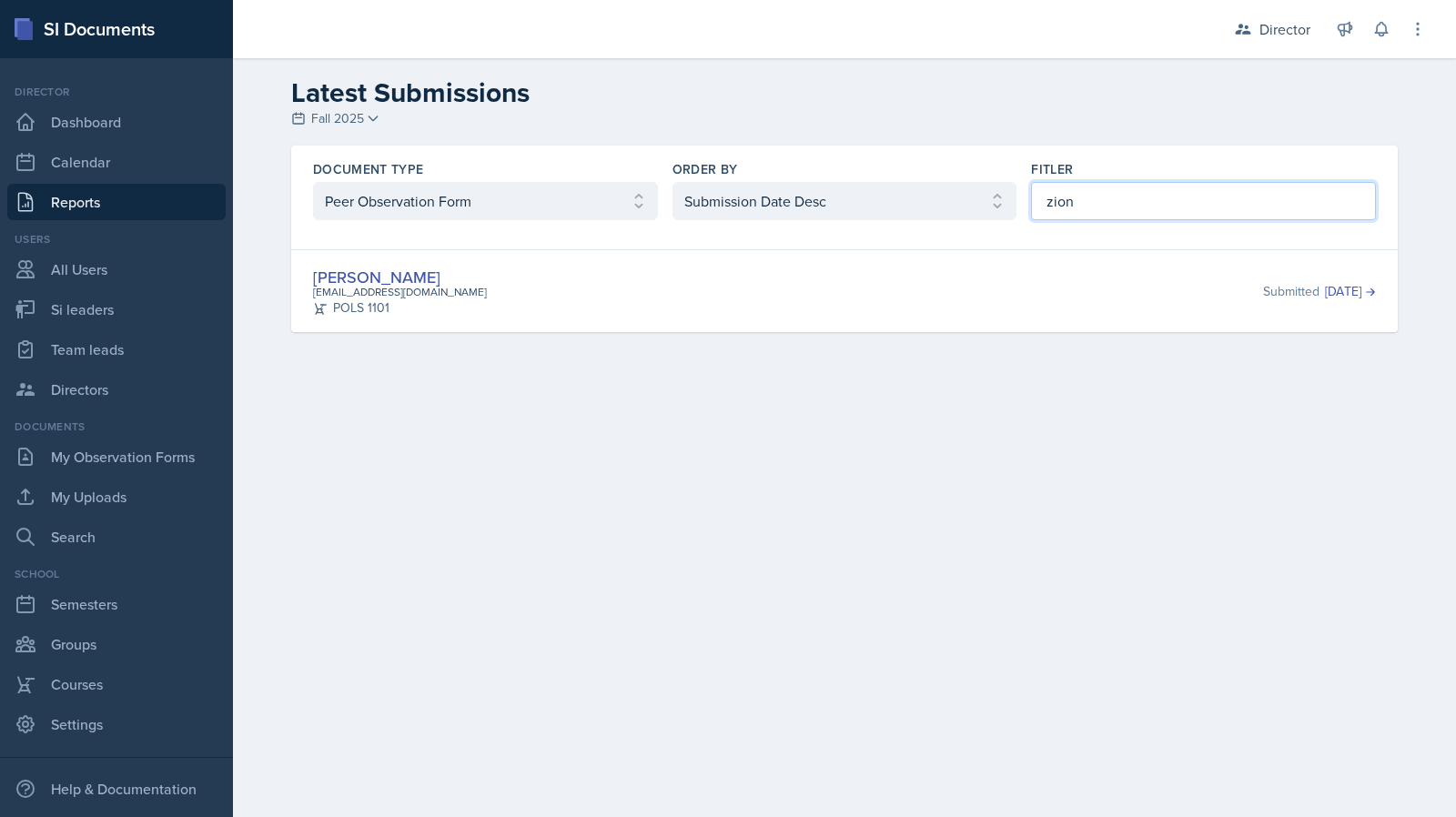
click at [1217, 204] on input "zion" at bounding box center [1203, 201] width 345 height 39
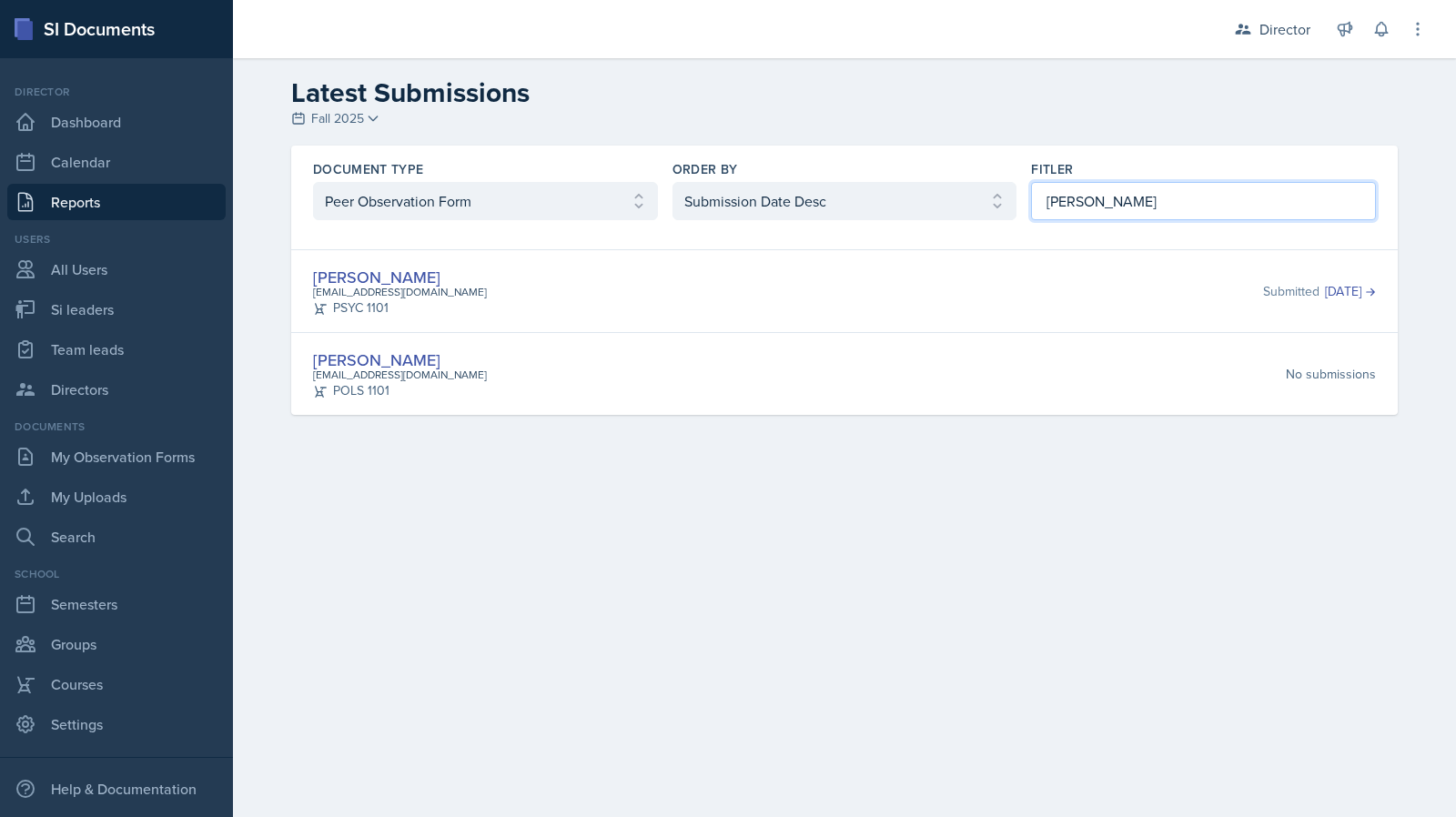
click at [1088, 196] on input "sam" at bounding box center [1203, 201] width 345 height 39
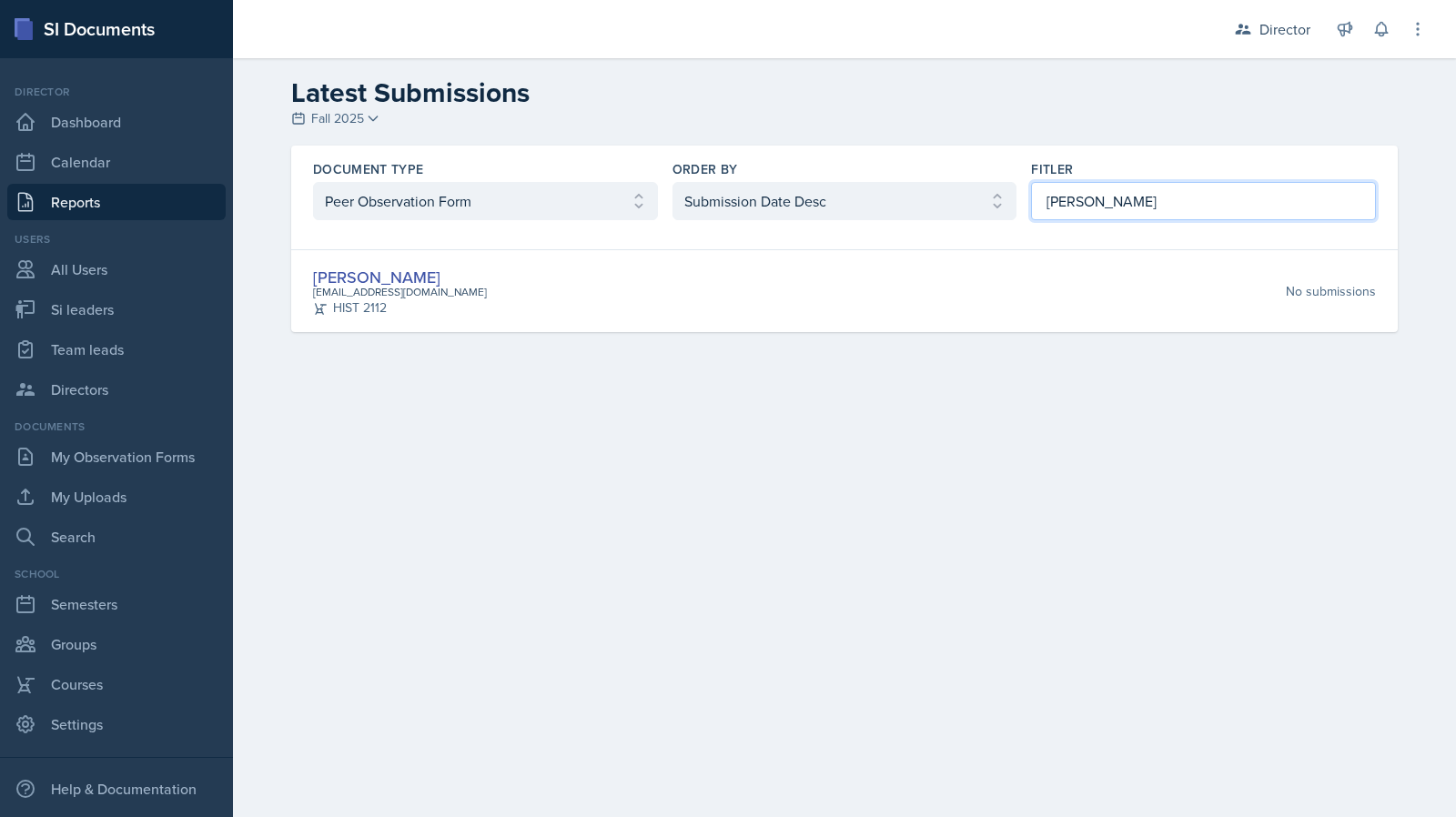
click at [1072, 212] on input "madie" at bounding box center [1203, 201] width 345 height 39
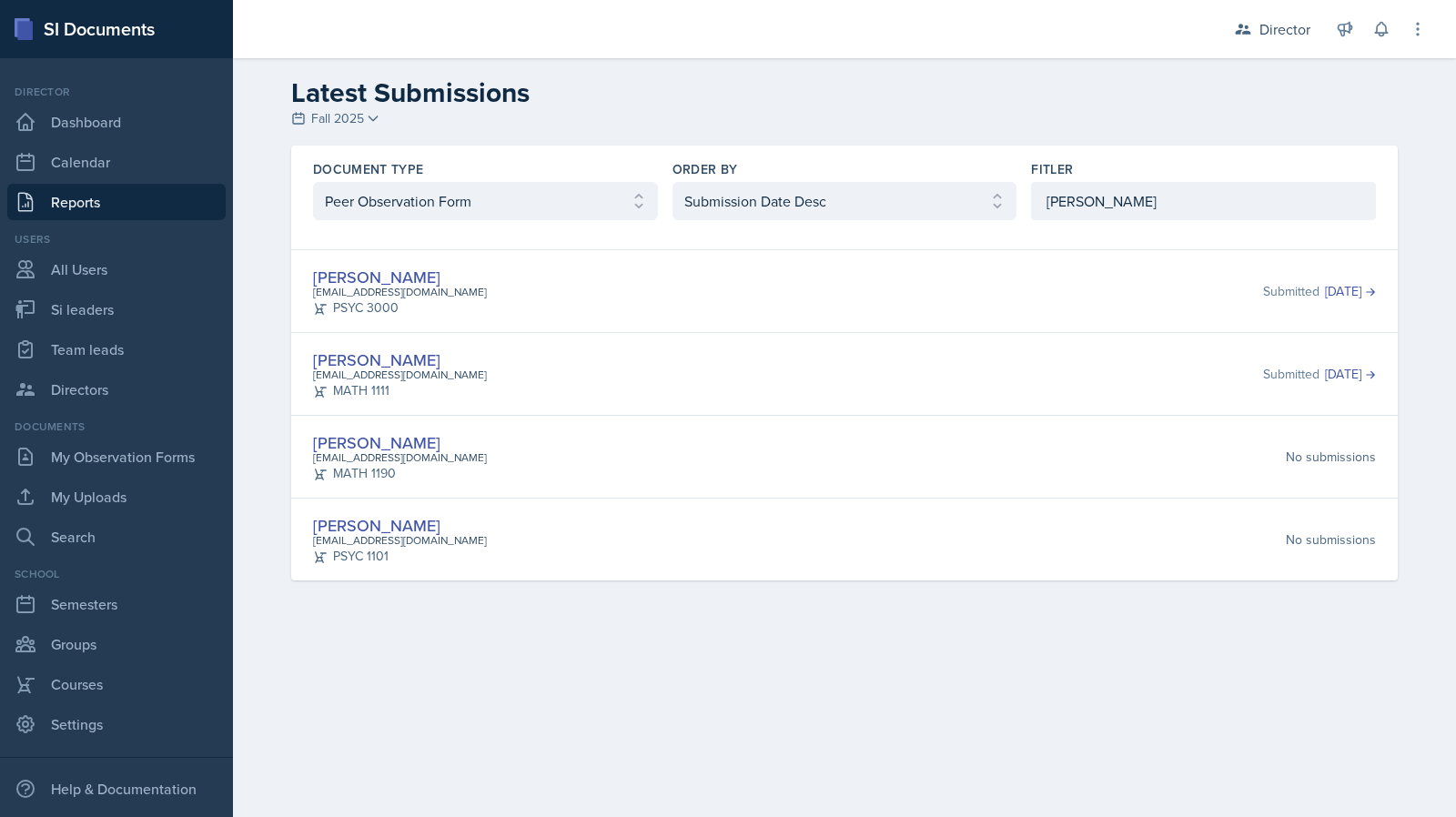
click at [1144, 231] on div "Document Type Select document type Planning Sheet Peer Observation Form Team le…" at bounding box center [845, 189] width 1107 height 89
click at [1134, 205] on input "anna" at bounding box center [1203, 201] width 345 height 39
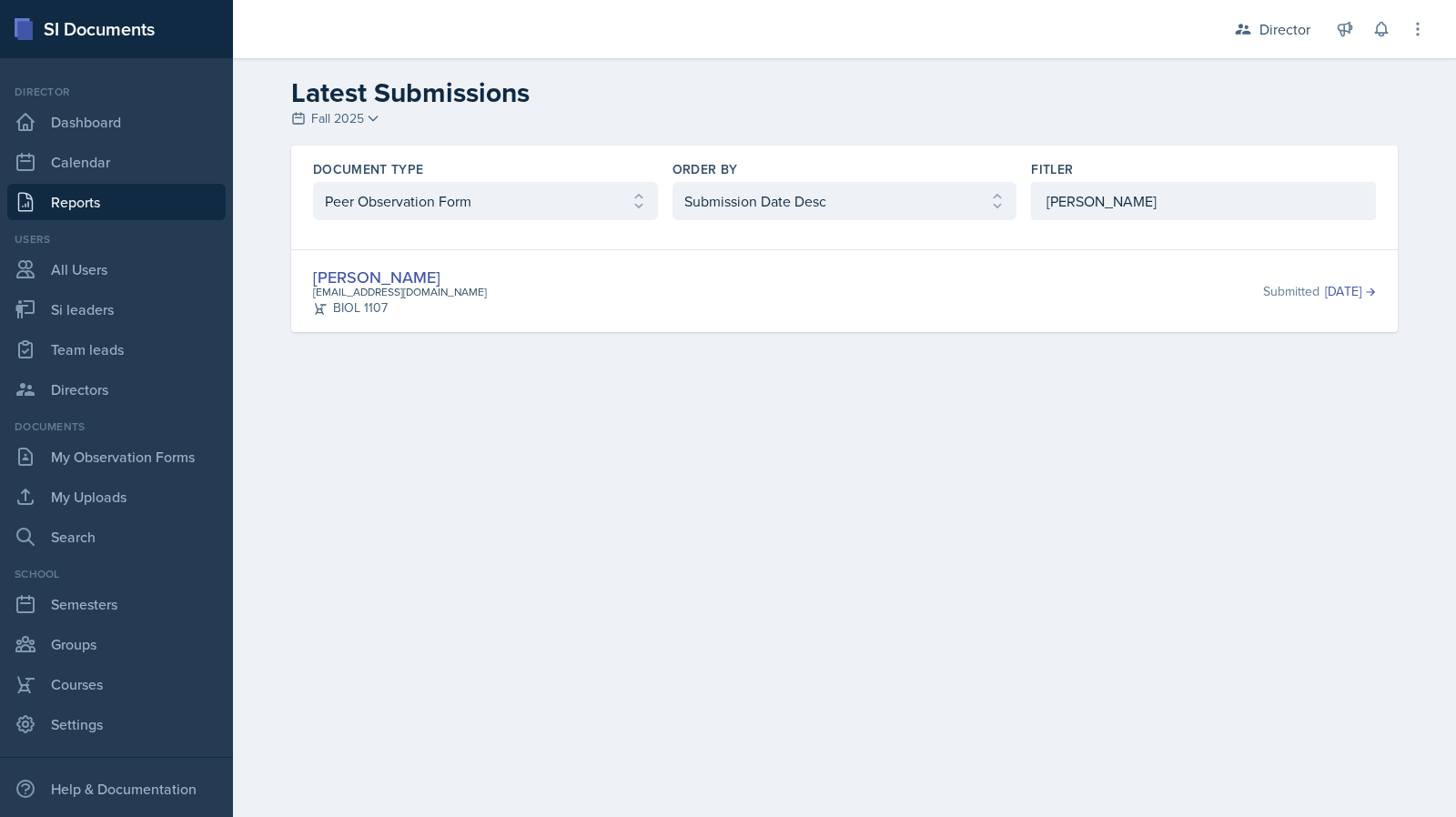
click at [1065, 249] on div "Simas Simokaitis ssimokai@students.kennesaw.edu BIOL 1107 Submitted Sep 11th, 2…" at bounding box center [845, 290] width 1107 height 83
click at [1075, 199] on input "simas" at bounding box center [1203, 201] width 345 height 39
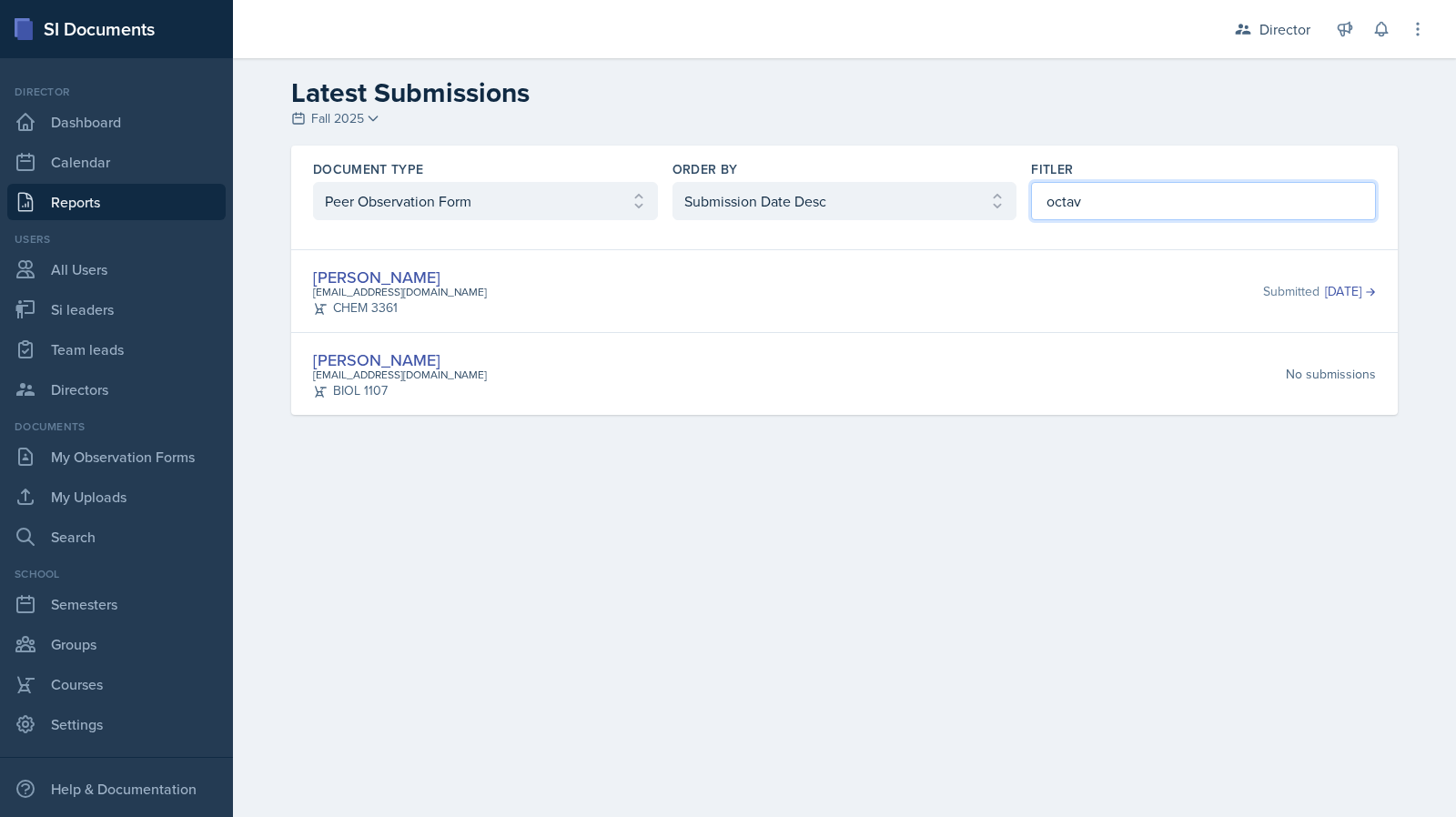
click at [1112, 187] on input "octav" at bounding box center [1203, 201] width 345 height 39
click at [1110, 193] on input "octav" at bounding box center [1203, 201] width 345 height 39
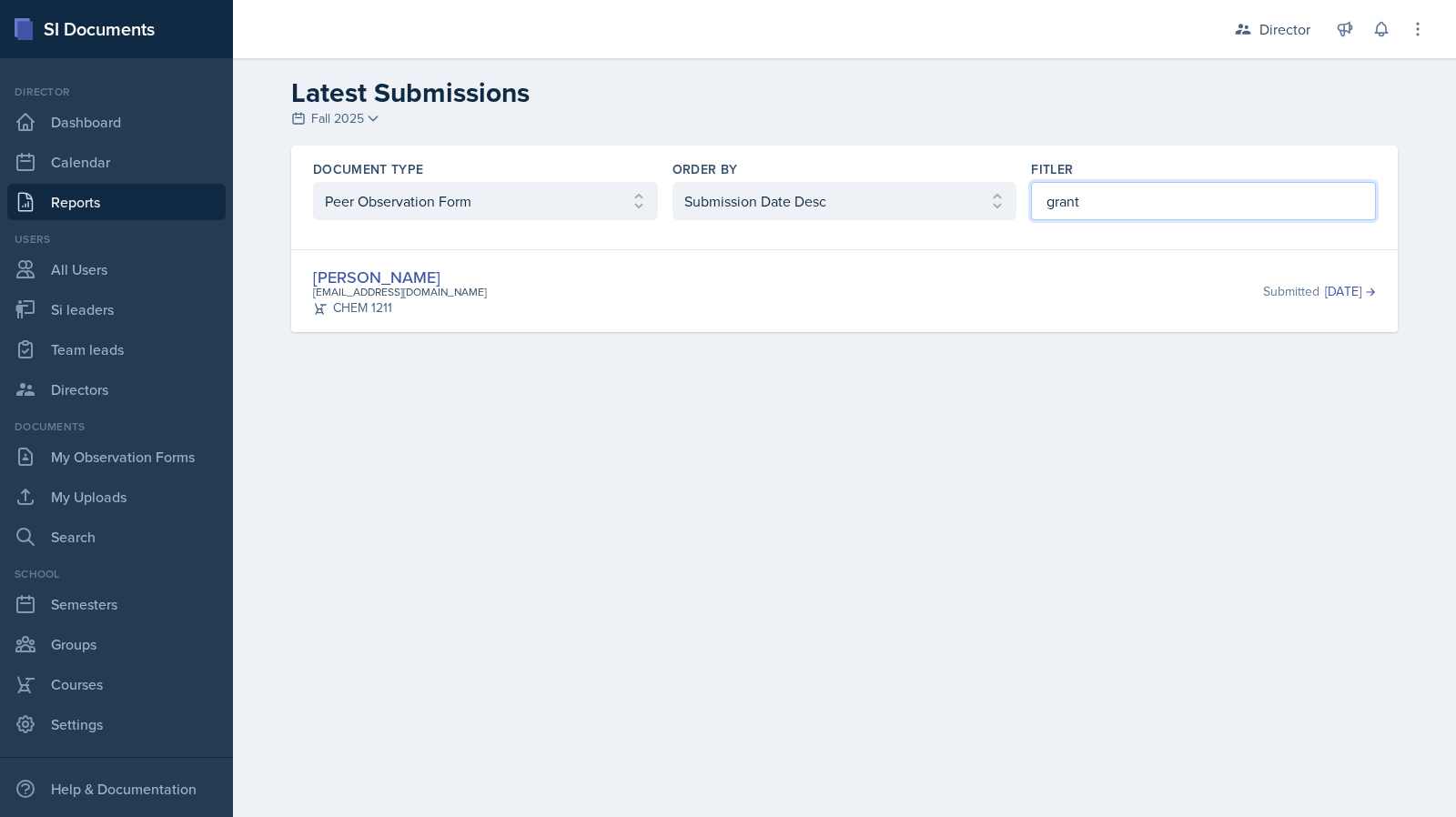
click at [1195, 193] on input "grant" at bounding box center [1203, 201] width 345 height 39
click at [1195, 192] on input "grant" at bounding box center [1203, 201] width 345 height 39
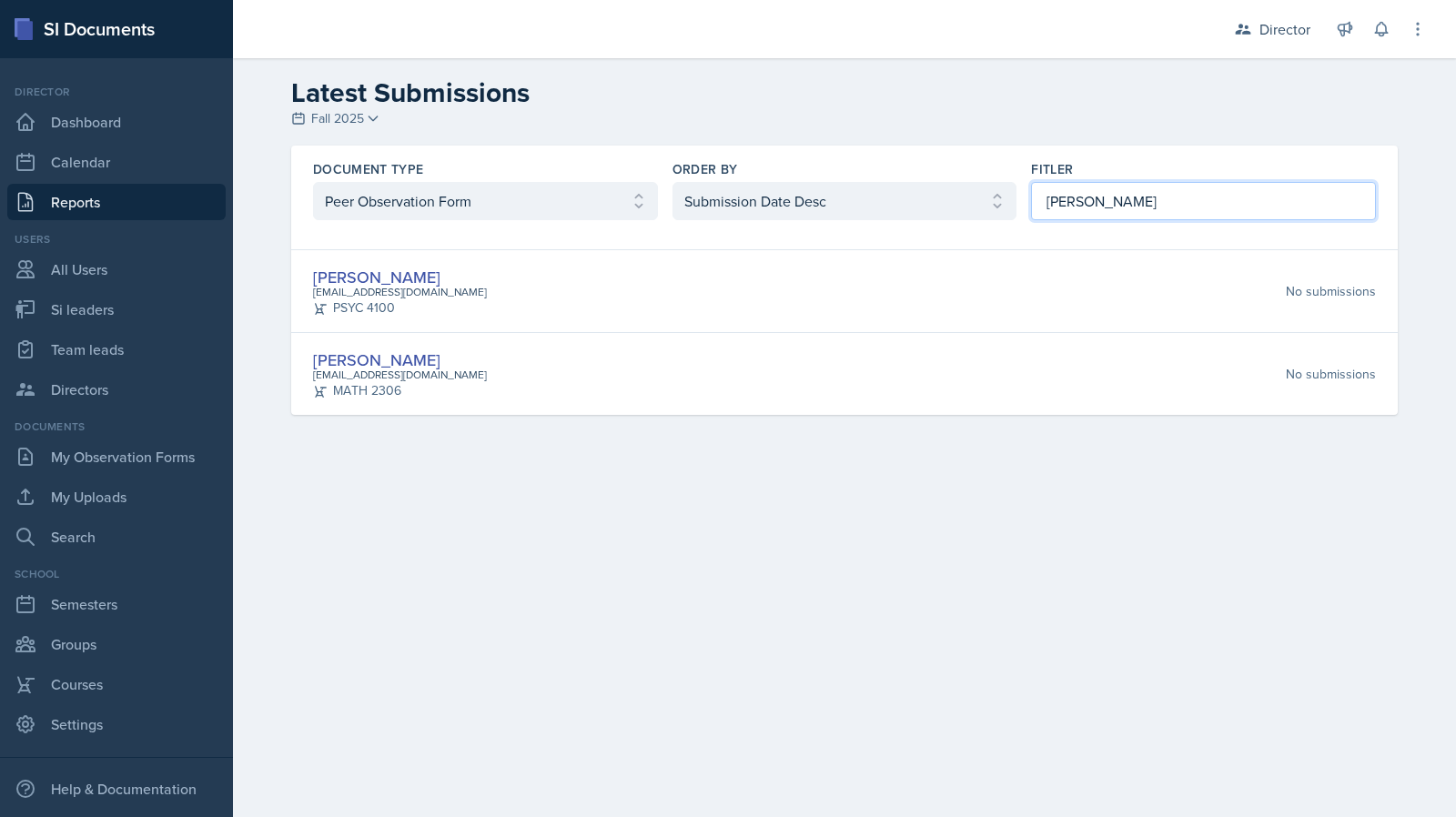
click at [1080, 211] on input "julian" at bounding box center [1203, 201] width 345 height 39
click at [1080, 210] on input "julian" at bounding box center [1203, 201] width 345 height 39
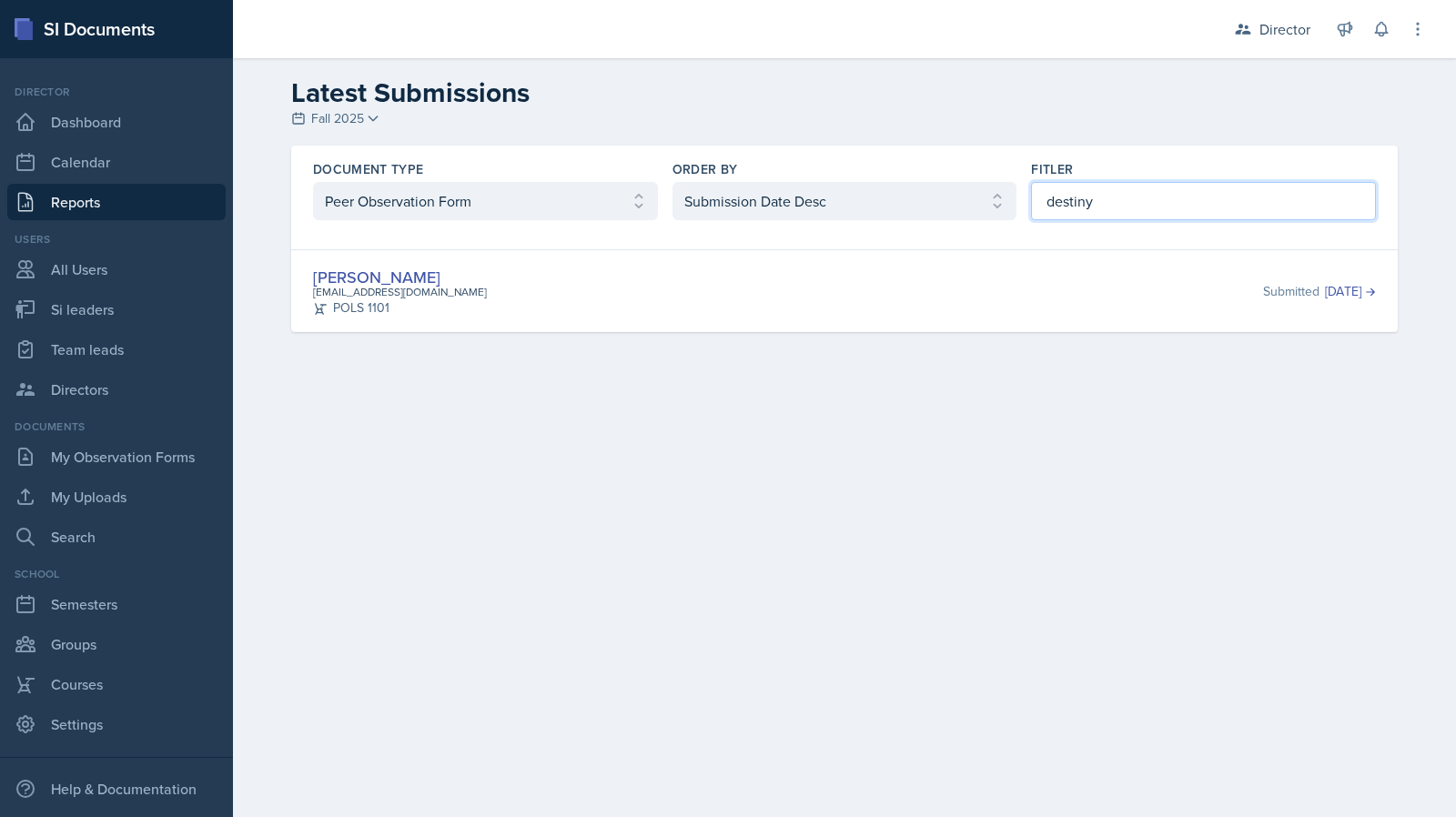
click at [1109, 210] on input "destiny" at bounding box center [1203, 201] width 345 height 39
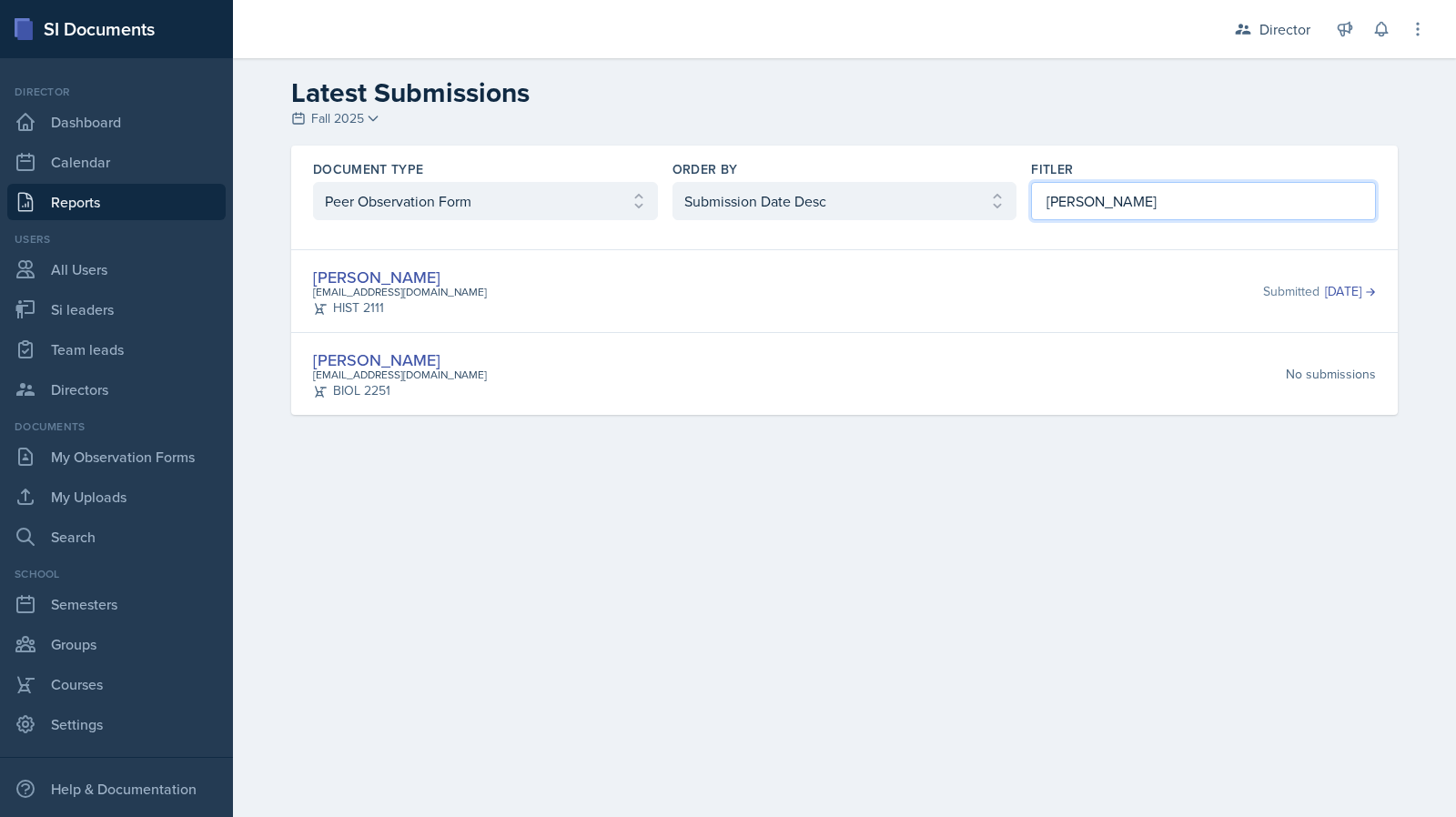
click at [1184, 209] on input "wes" at bounding box center [1203, 201] width 345 height 39
click at [1183, 209] on input "wes" at bounding box center [1203, 201] width 345 height 39
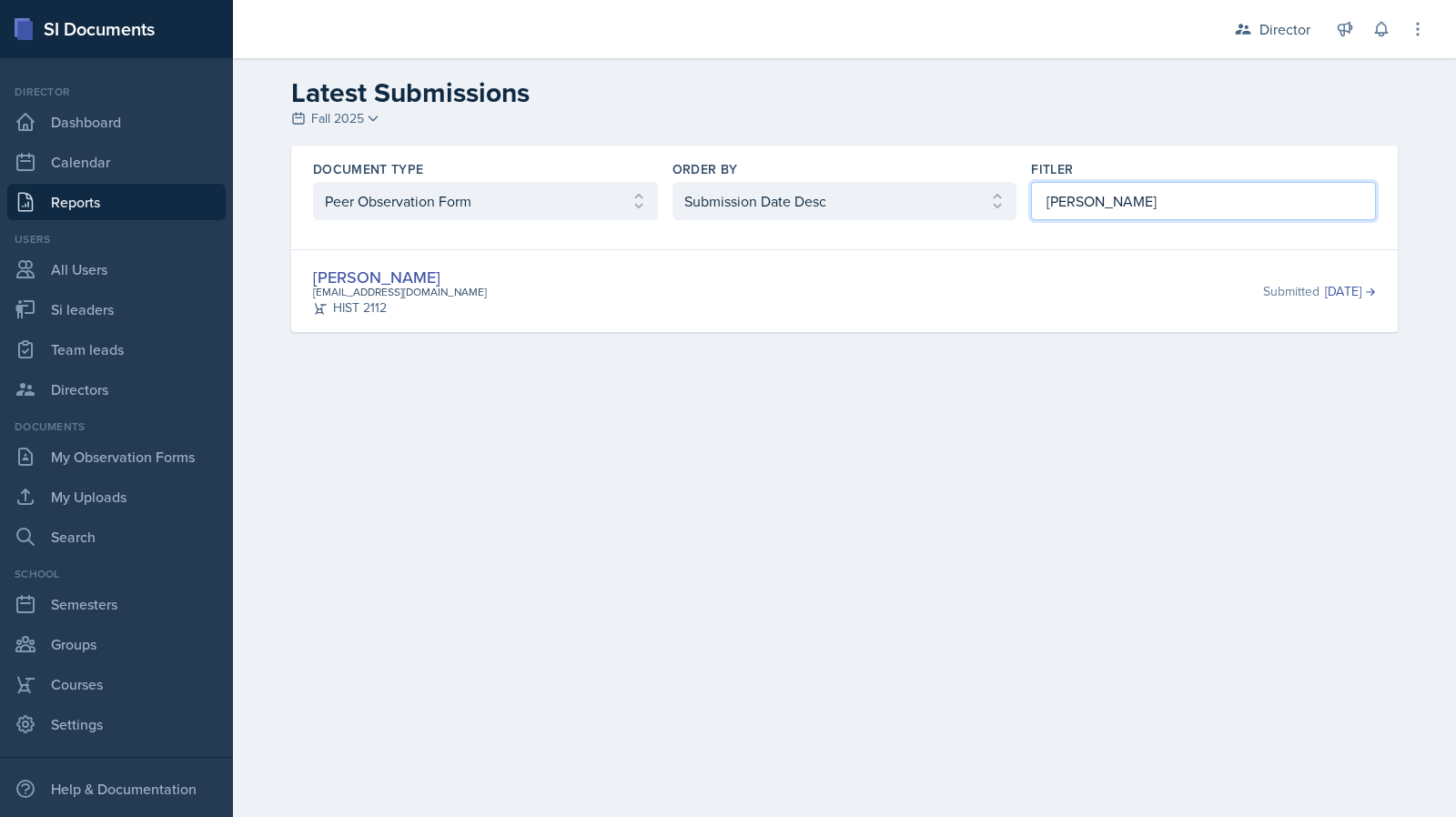
click at [1110, 208] on input "deckard" at bounding box center [1203, 201] width 345 height 39
click at [1123, 205] on input "arthur" at bounding box center [1203, 201] width 345 height 39
click at [1127, 207] on input "arthur" at bounding box center [1203, 201] width 345 height 39
click at [1095, 199] on input "hardy" at bounding box center [1203, 201] width 345 height 39
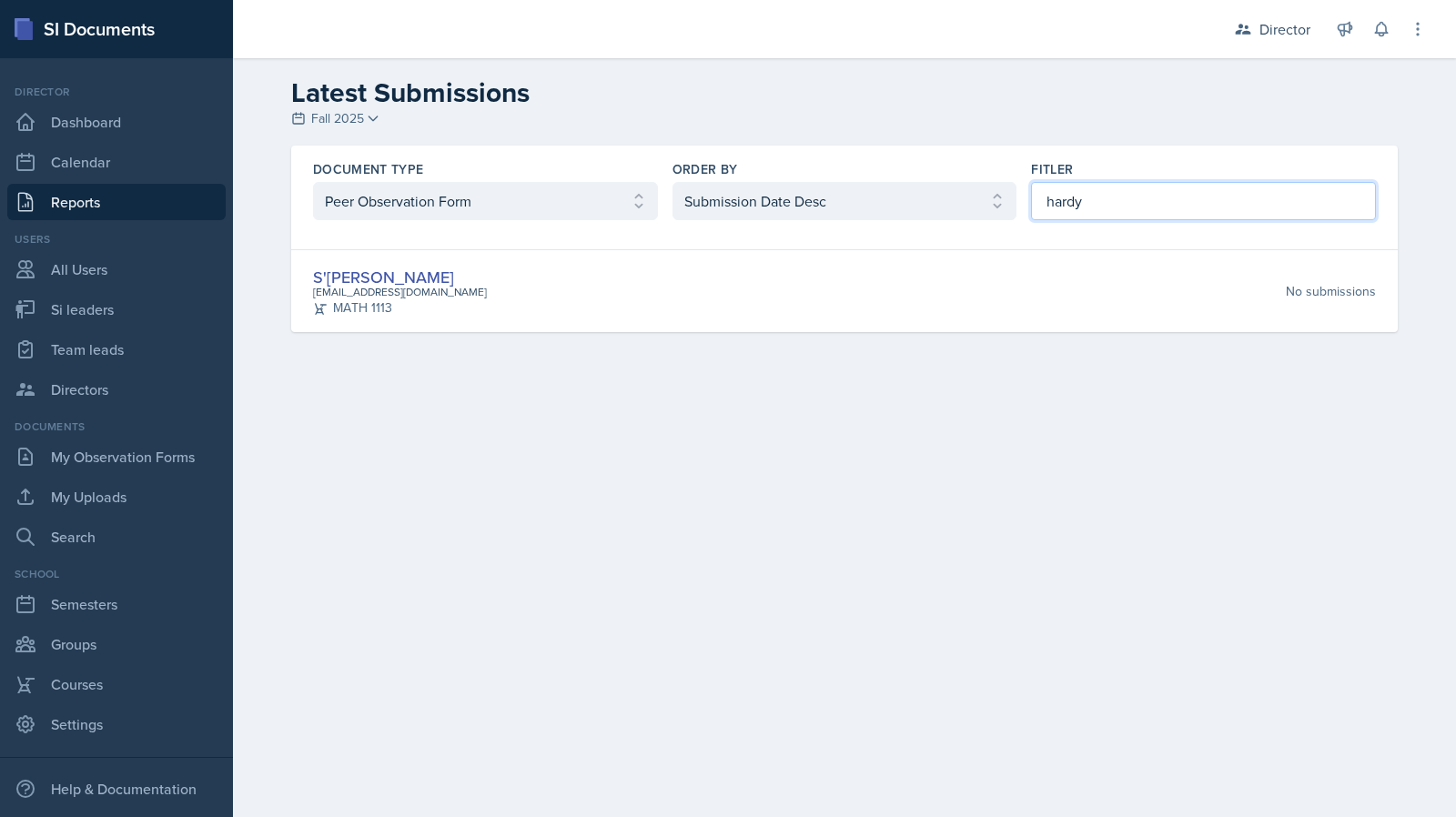
click at [1095, 199] on input "hardy" at bounding box center [1203, 201] width 345 height 39
drag, startPoint x: 1076, startPoint y: 221, endPoint x: 1079, endPoint y: 209, distance: 12.4
click at [1076, 220] on div "Document Type Select document type Planning Sheet Peer Observation Form Team le…" at bounding box center [845, 189] width 1107 height 89
click at [1079, 207] on input "luu" at bounding box center [1203, 201] width 345 height 39
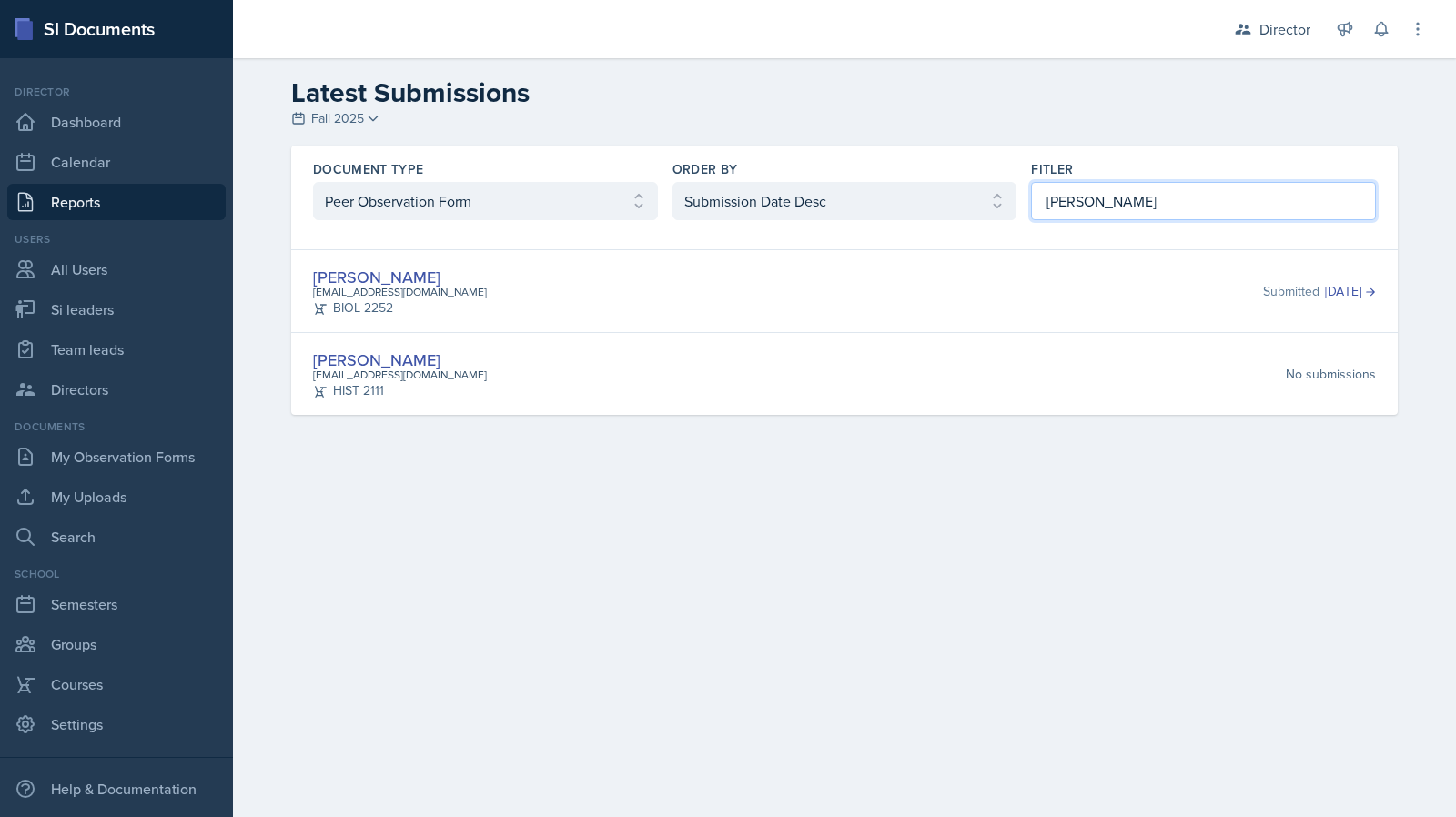
click at [1141, 211] on input "maria" at bounding box center [1203, 201] width 345 height 39
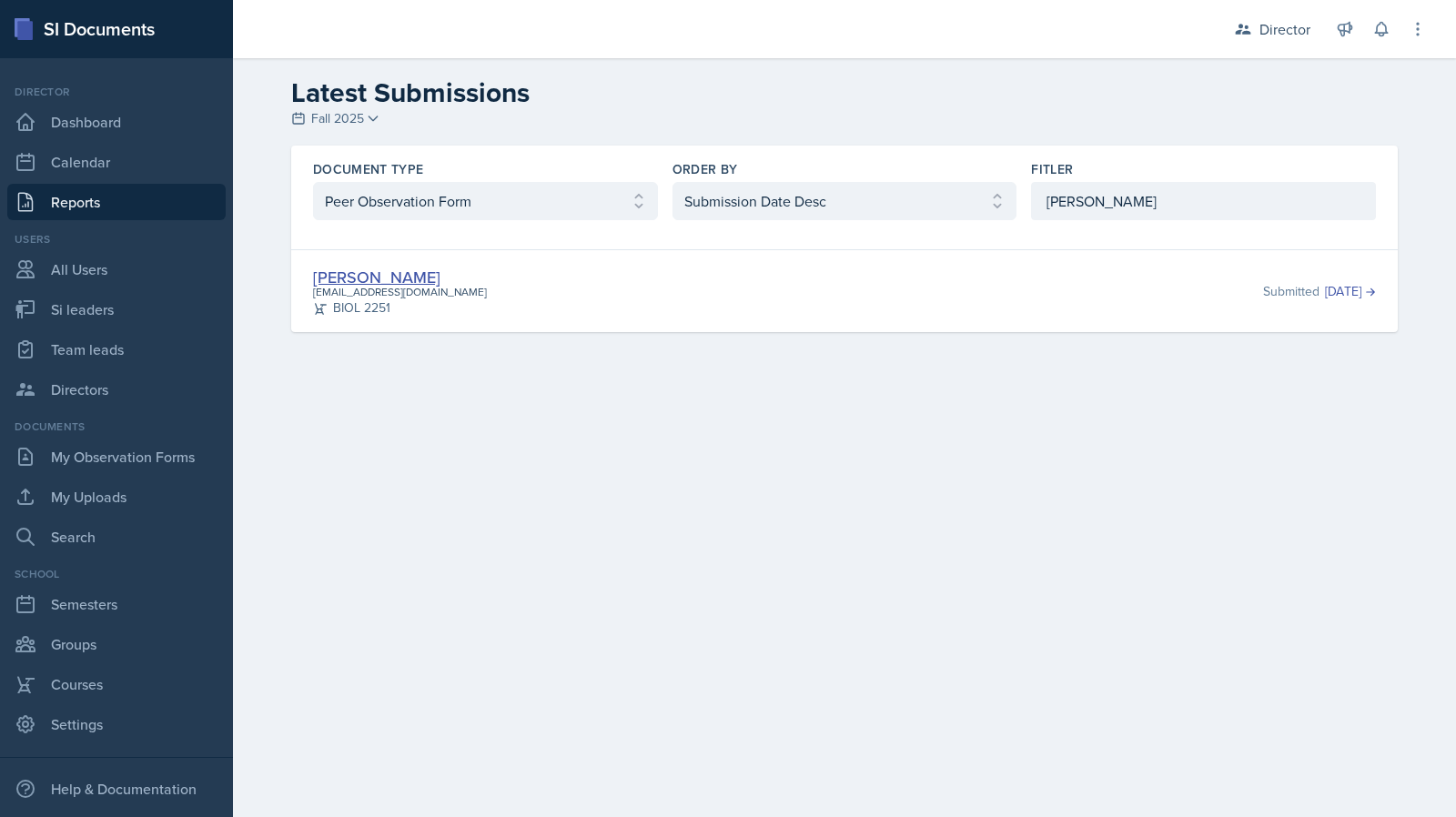
drag, startPoint x: 333, startPoint y: 288, endPoint x: 336, endPoint y: 274, distance: 14.3
click at [1132, 214] on input "elijah" at bounding box center [1203, 201] width 345 height 39
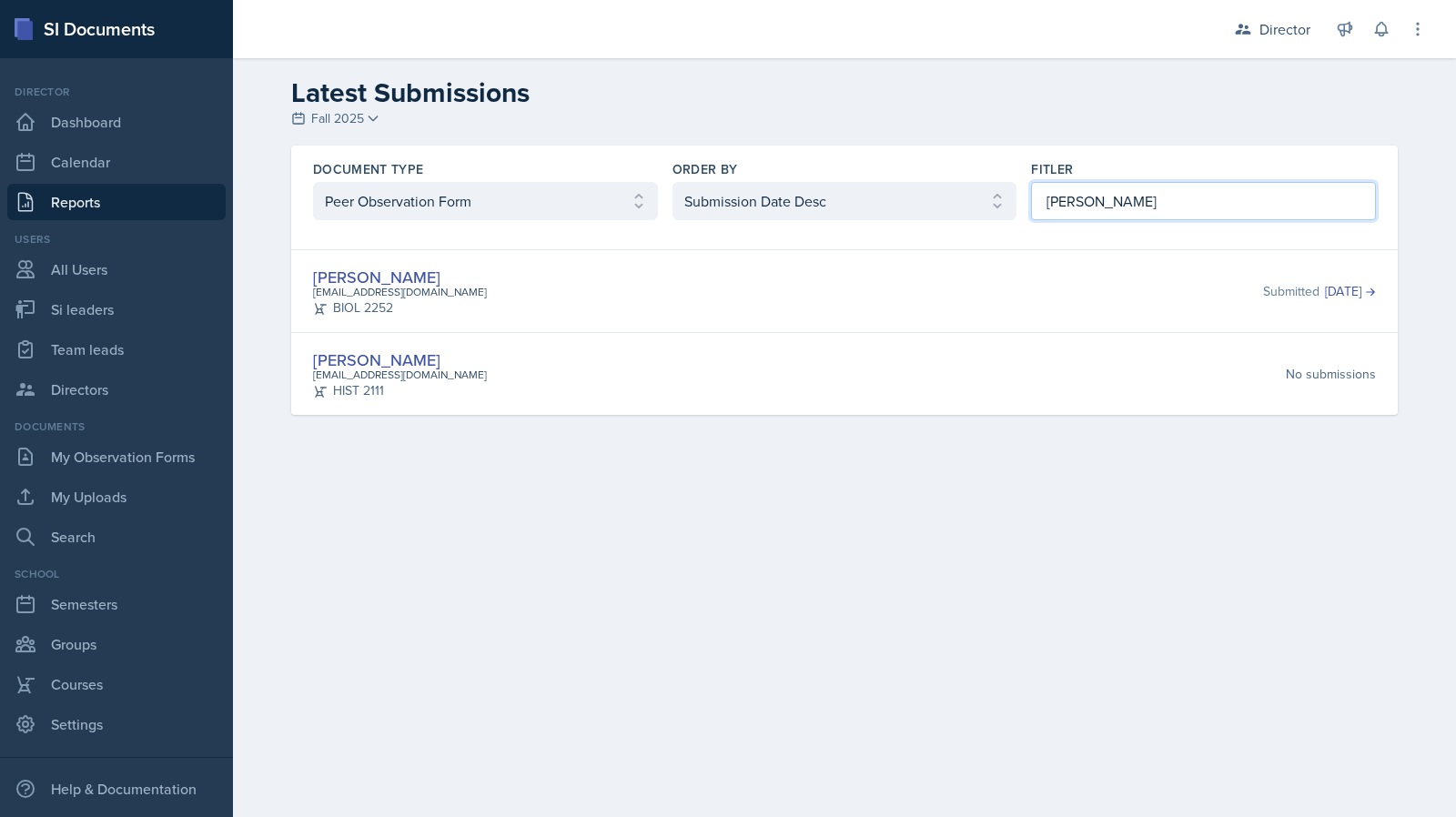
click at [1160, 192] on input "maria" at bounding box center [1203, 201] width 345 height 39
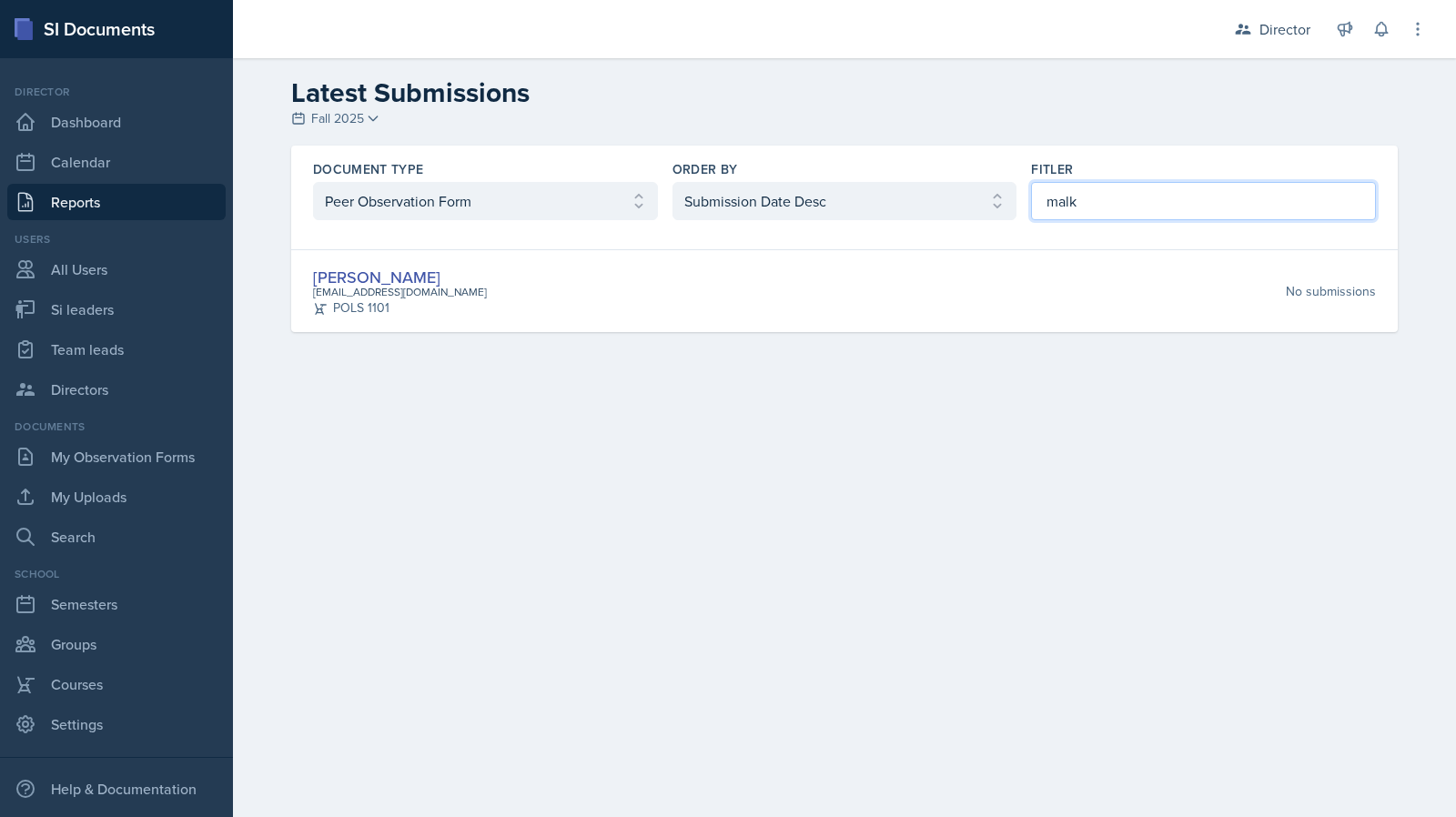
click at [1138, 217] on input "malk" at bounding box center [1203, 201] width 345 height 39
click at [1138, 216] on input "malk" at bounding box center [1203, 201] width 345 height 39
click at [1109, 219] on input "joseph" at bounding box center [1203, 201] width 345 height 39
type input "victor"
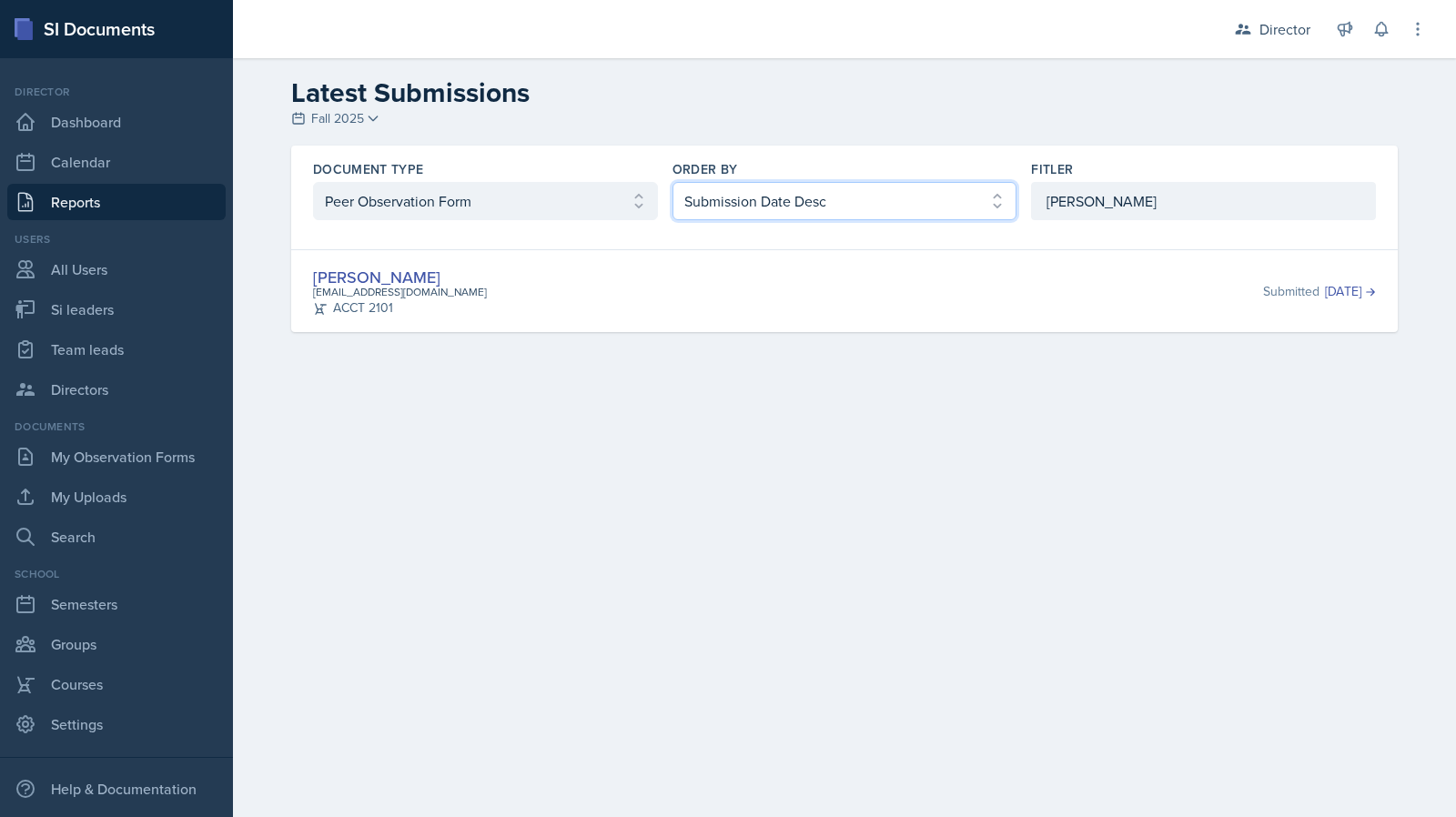
click at [759, 195] on select "Select order by Submission Date Asc Submission Date Desc User Last Name" at bounding box center [845, 201] width 345 height 39
click at [1023, 191] on div "Document Type Select document type Planning Sheet Peer Observation Form Team le…" at bounding box center [845, 189] width 1107 height 89
drag, startPoint x: 1023, startPoint y: 191, endPoint x: 1060, endPoint y: 195, distance: 37.2
click at [1025, 191] on div "Document Type Select document type Planning Sheet Peer Observation Form Team le…" at bounding box center [845, 189] width 1107 height 89
click at [1064, 196] on input "victor" at bounding box center [1203, 201] width 345 height 39
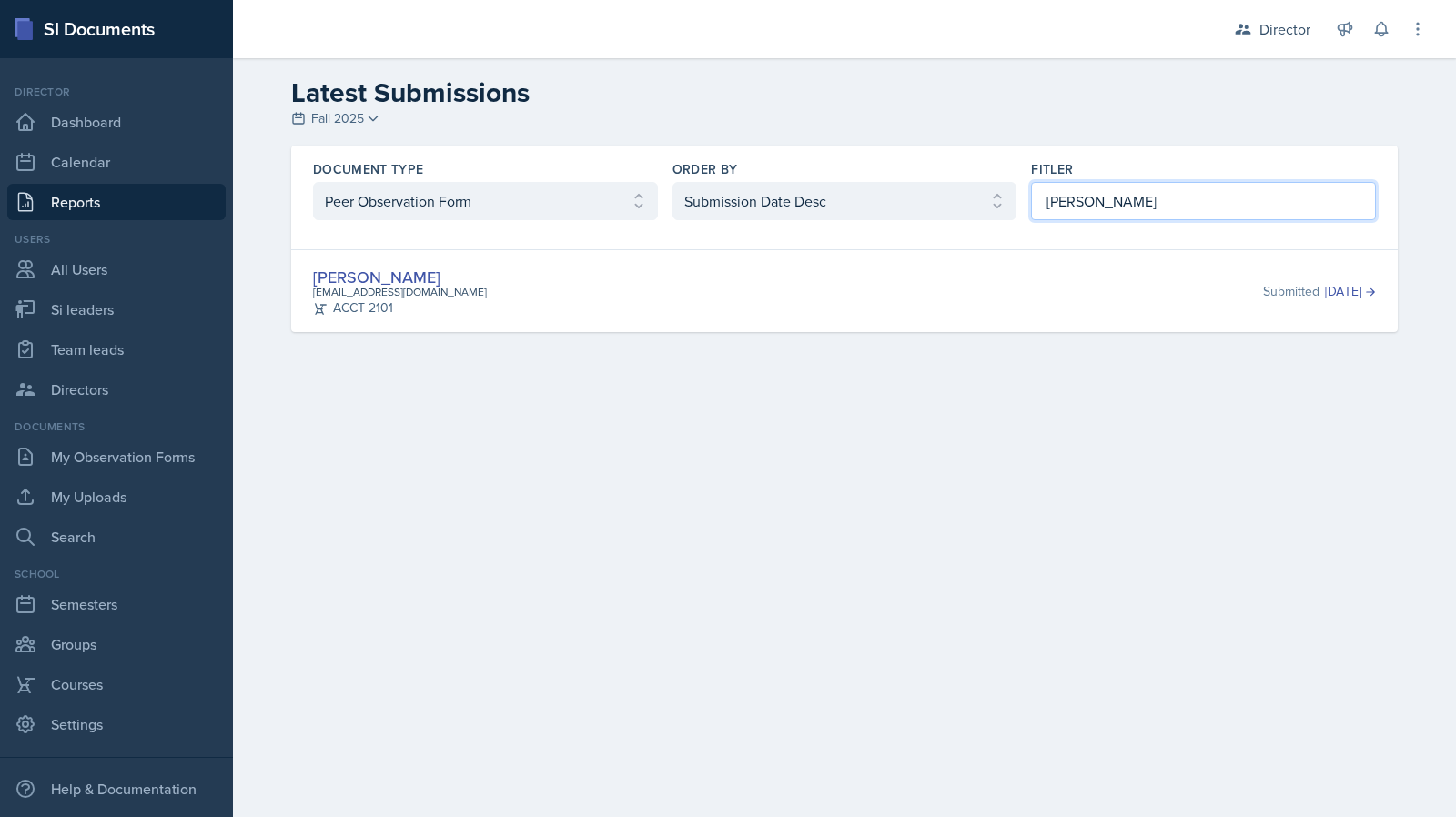
click at [1064, 196] on input "victor" at bounding box center [1203, 201] width 345 height 39
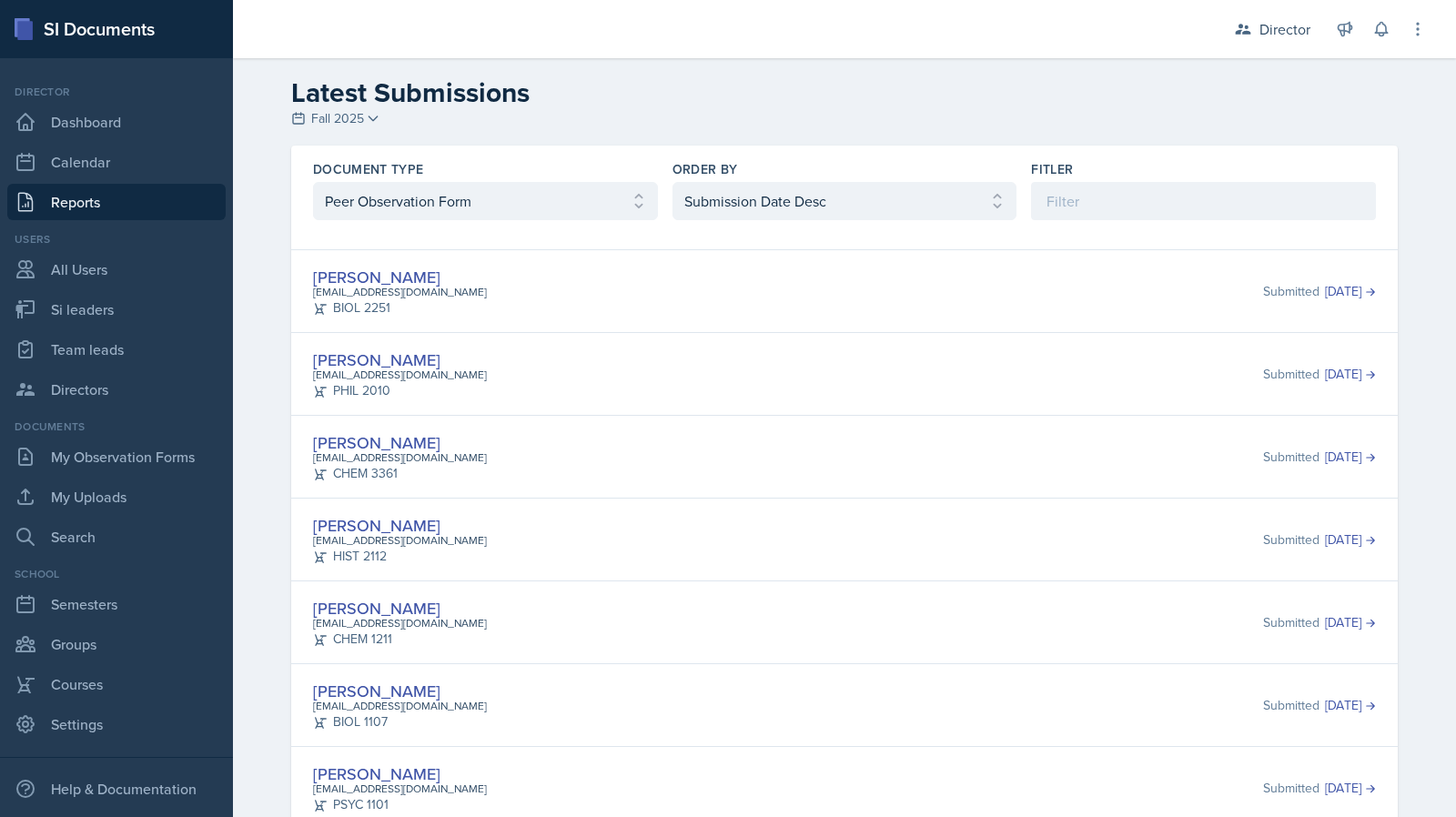
click at [1066, 102] on h2 "Latest Submissions" at bounding box center [845, 93] width 1107 height 33
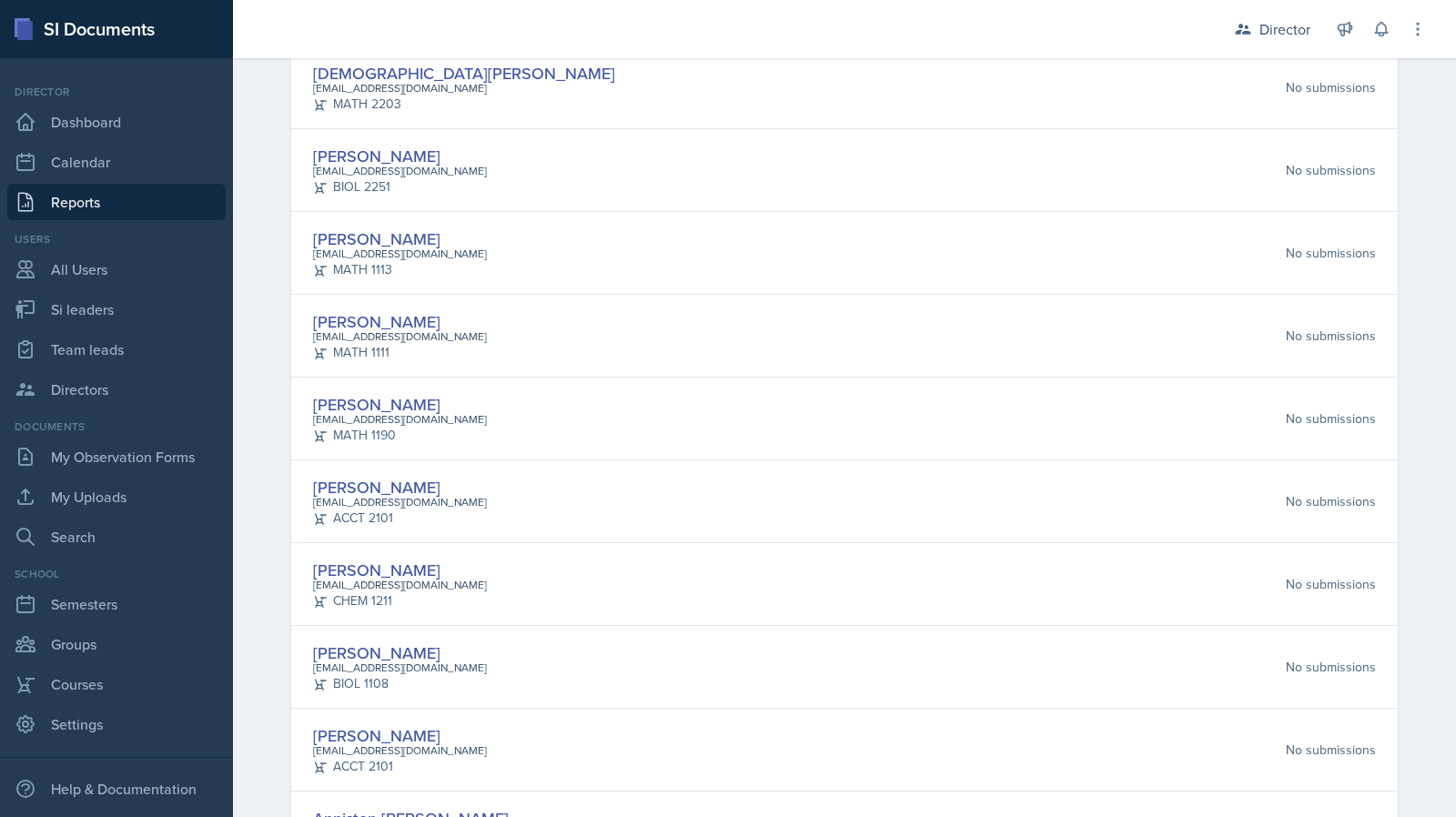
scroll to position [11705, 0]
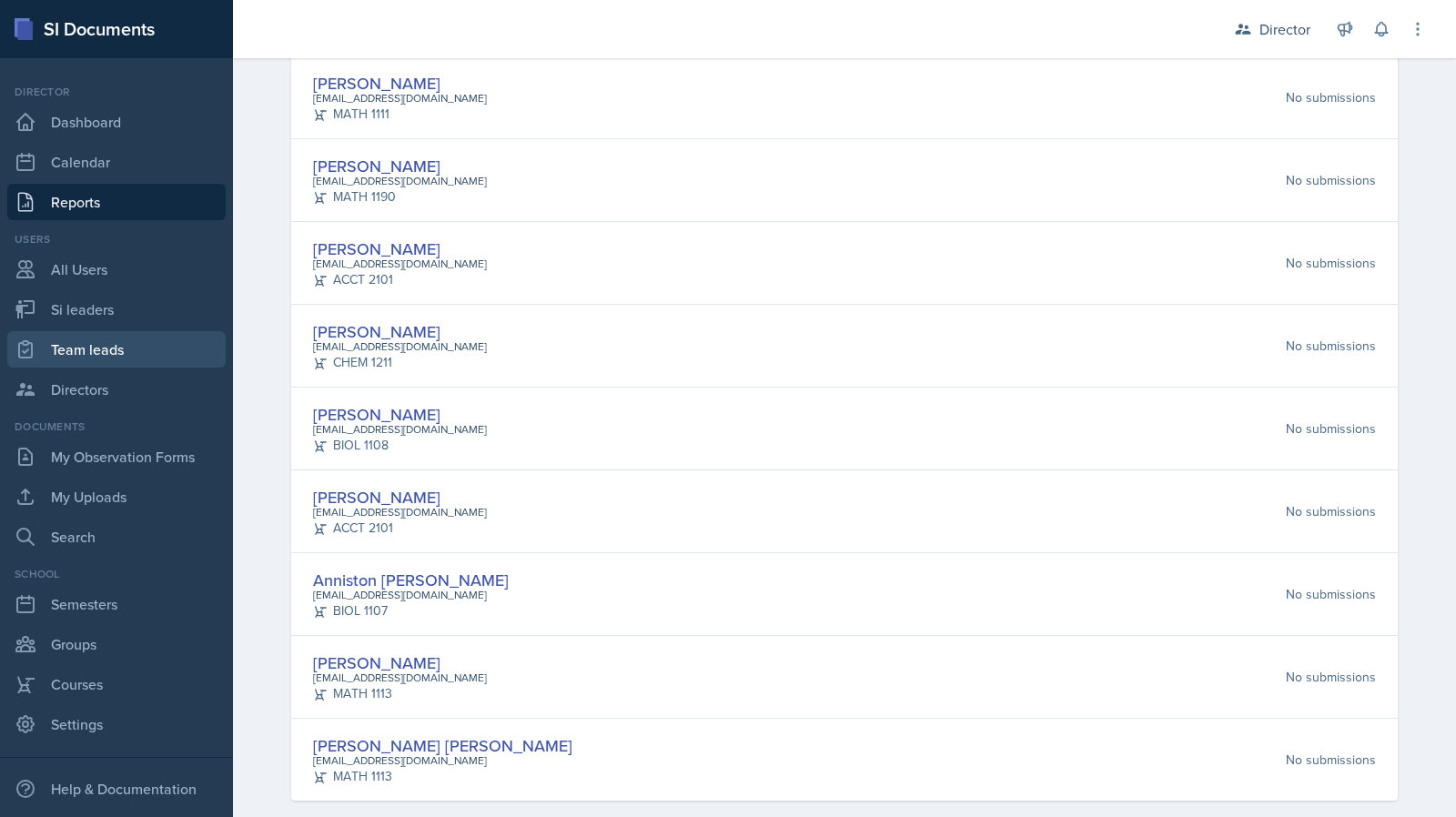
click at [128, 337] on link "Team leads" at bounding box center [117, 349] width 219 height 37
select select "2bed604d-1099-4043-b1bc-2365e8740244"
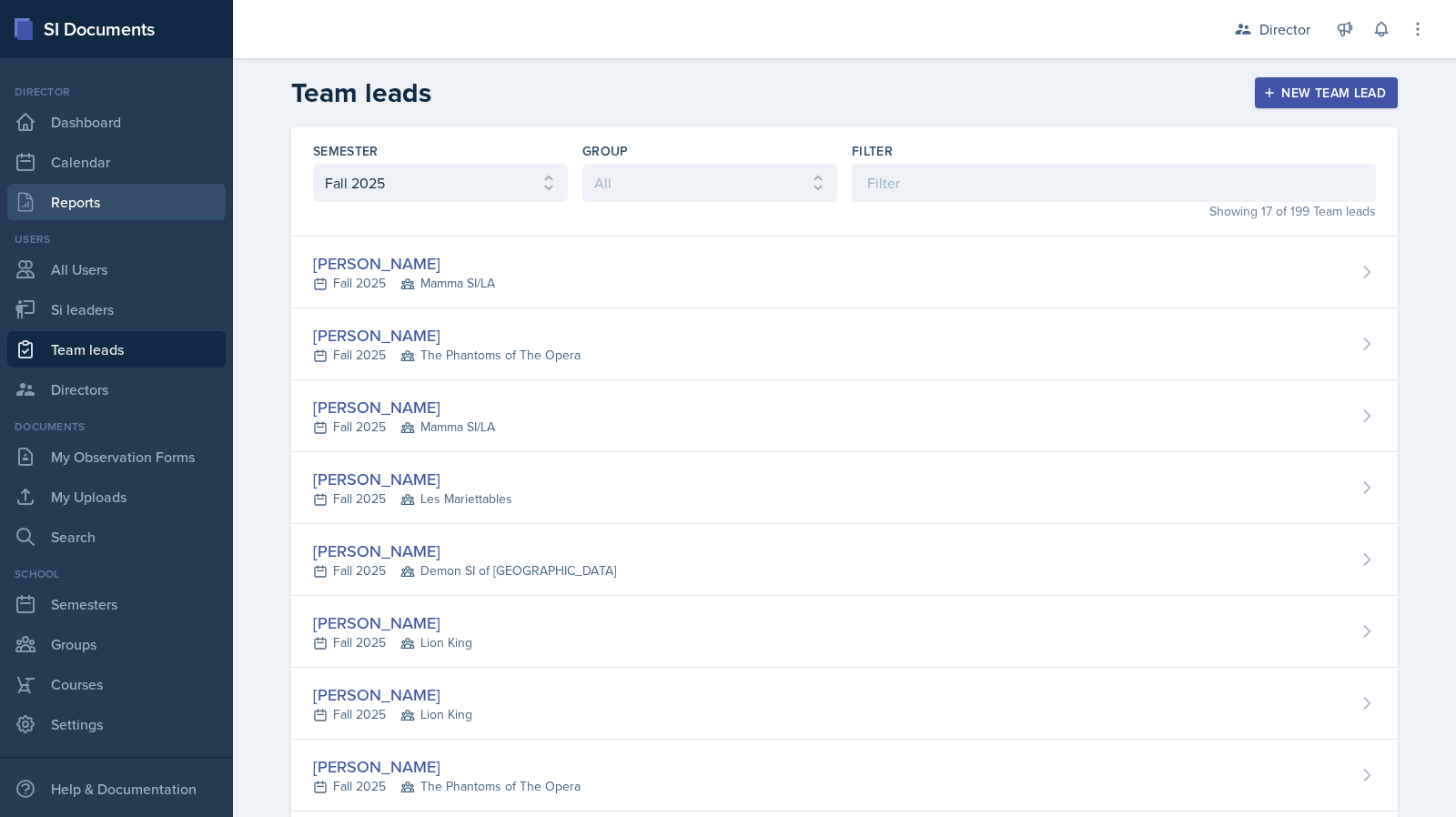
click at [152, 206] on link "Reports" at bounding box center [117, 202] width 219 height 37
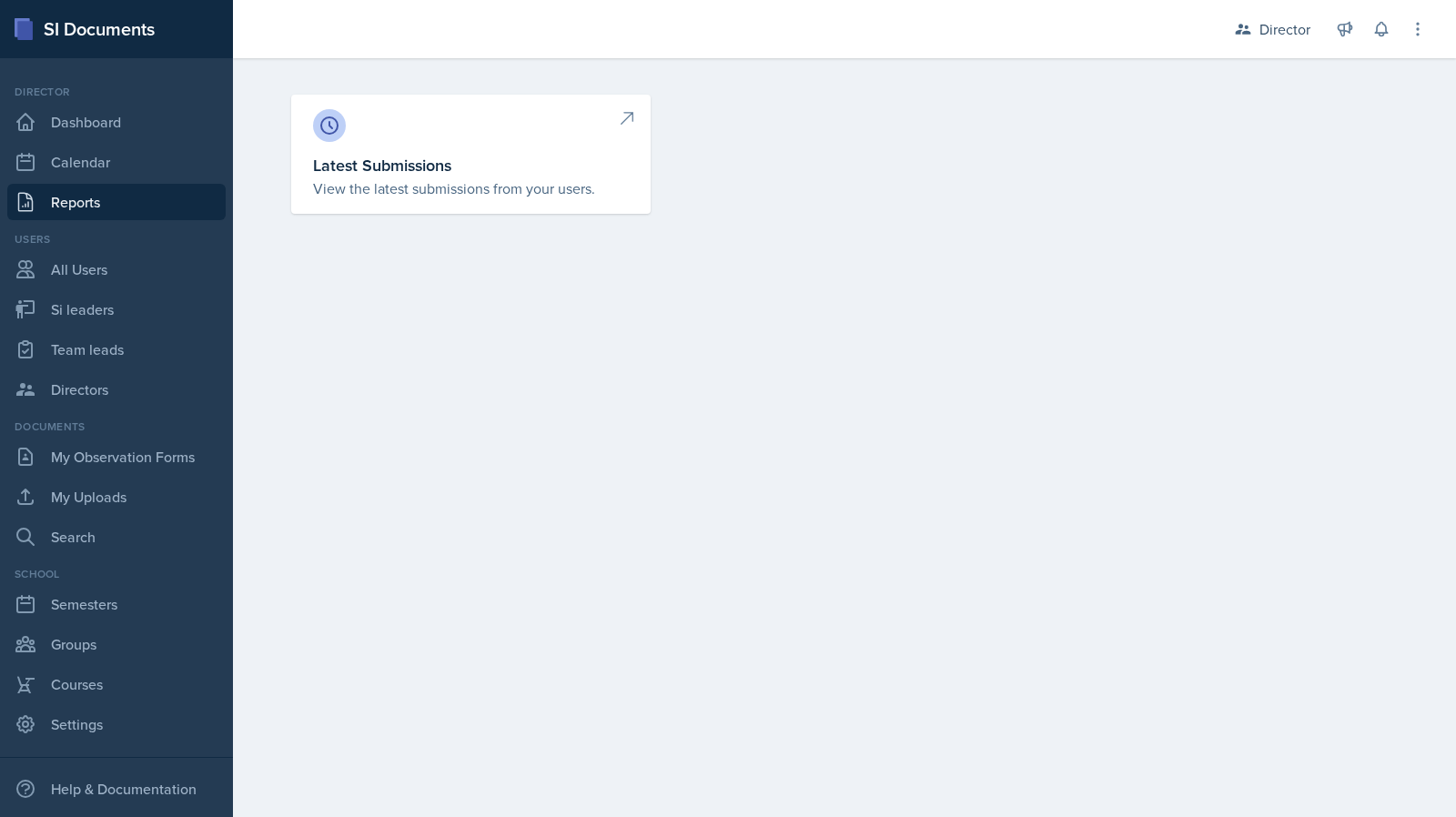
click at [374, 192] on p "View the latest submissions from your users." at bounding box center [472, 188] width 316 height 22
select select "1"
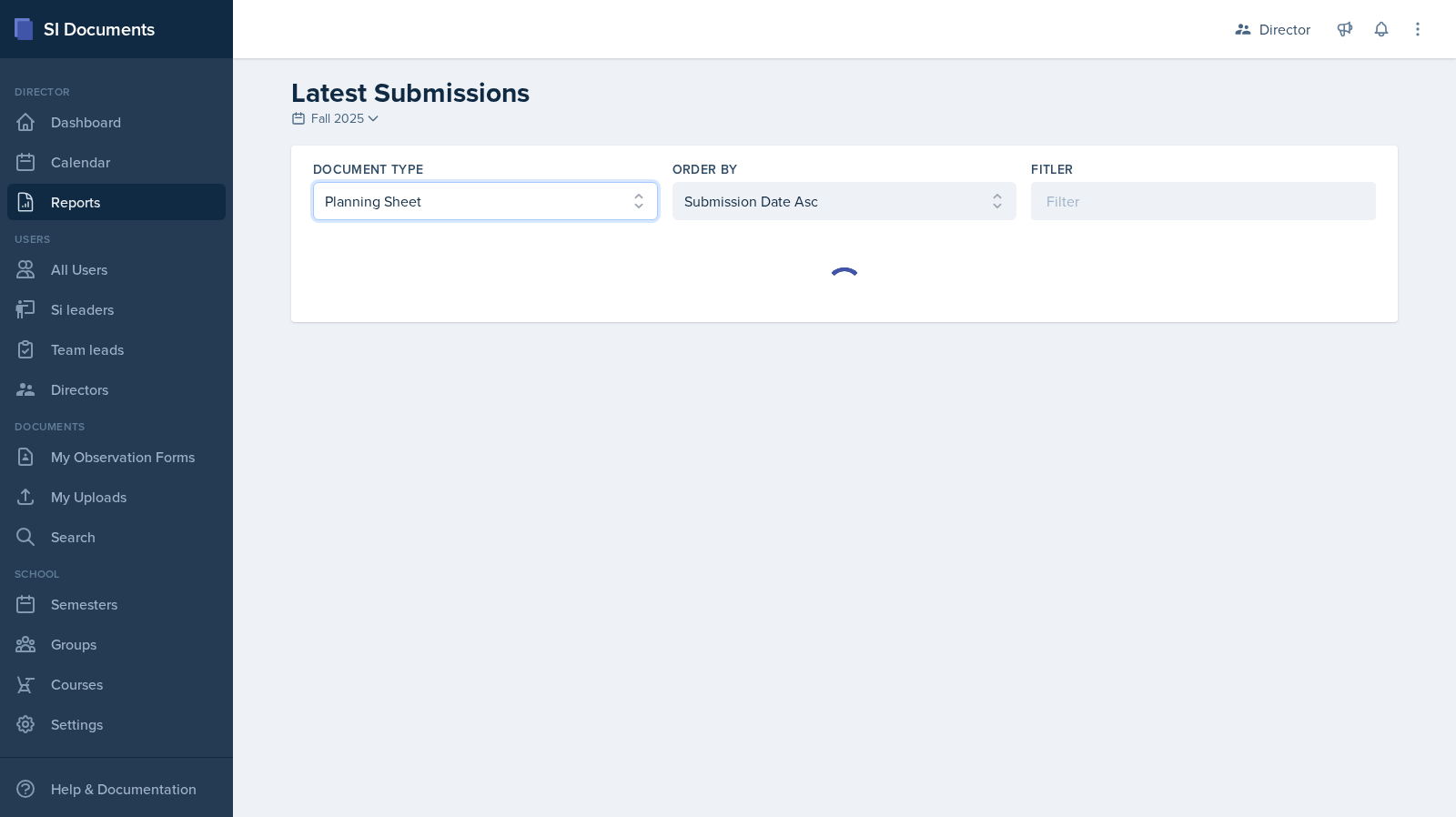
click at [545, 190] on select "Select document type Planning Sheet Peer Observation Form Team lead Observation…" at bounding box center [485, 201] width 345 height 39
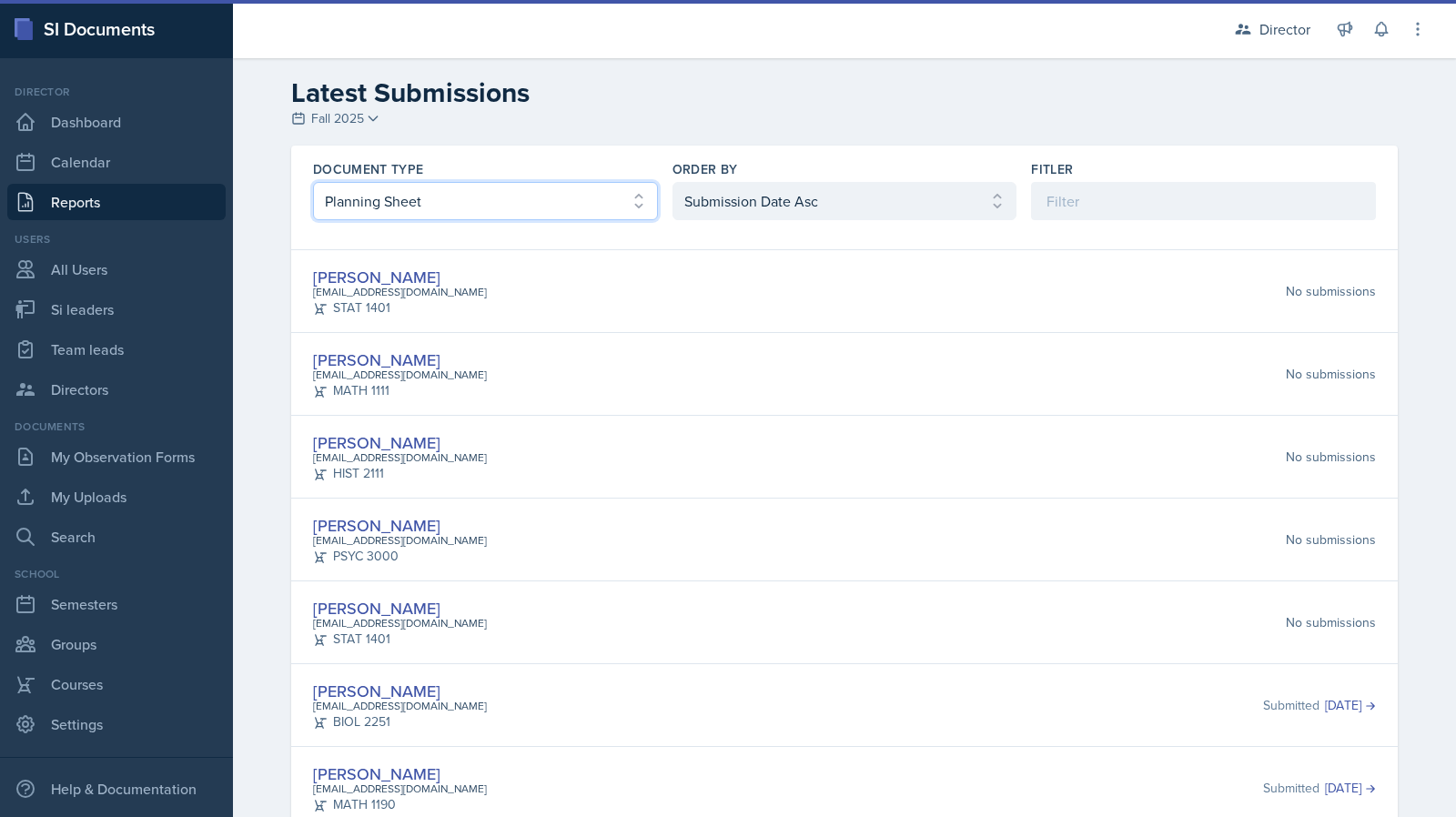
select select "3"
click at [313, 182] on select "Select document type Planning Sheet Peer Observation Form Team lead Observation…" at bounding box center [485, 201] width 345 height 39
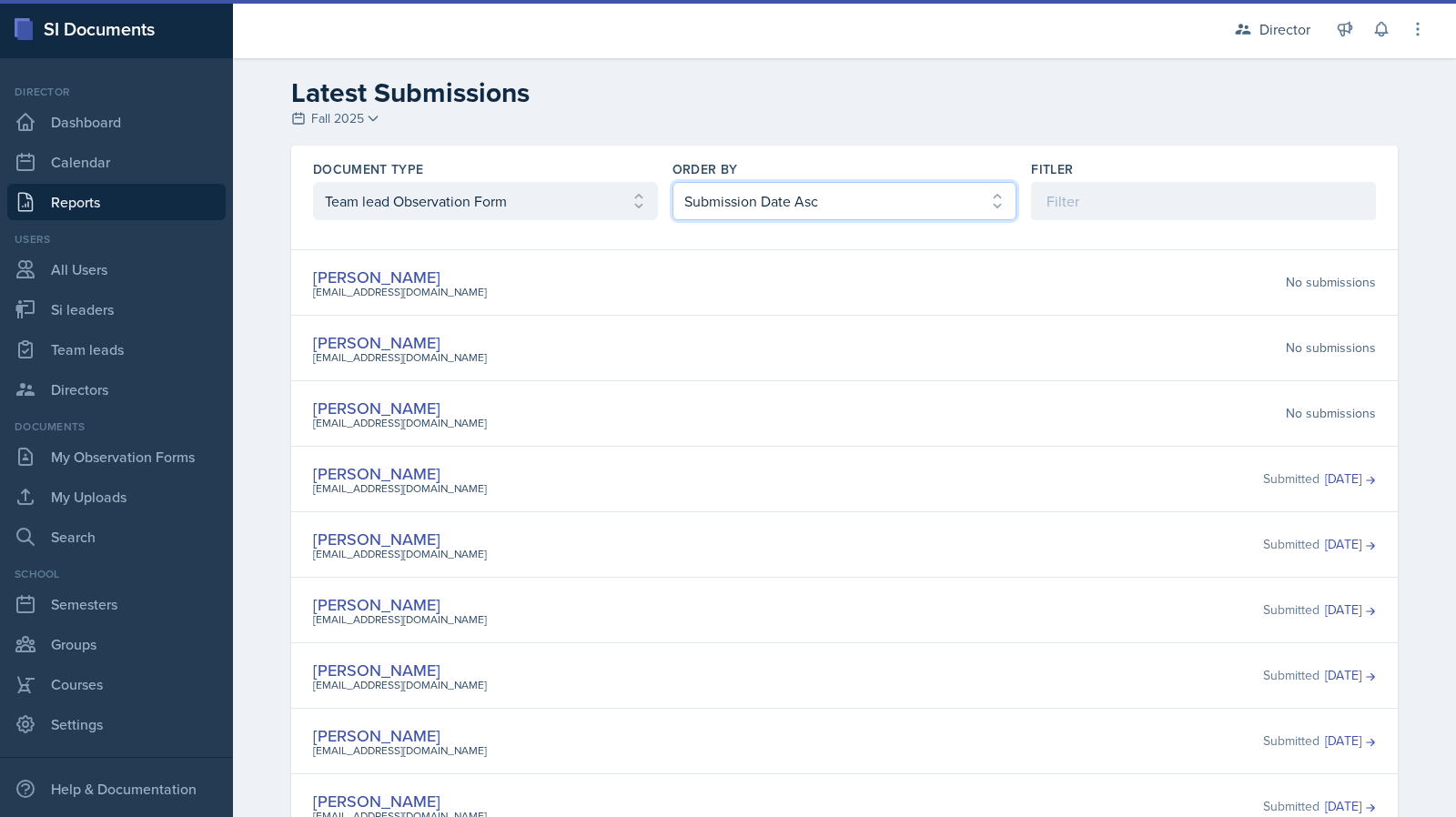
click at [707, 201] on select "Select order by Submission Date Asc Submission Date Desc User Last Name" at bounding box center [845, 201] width 345 height 39
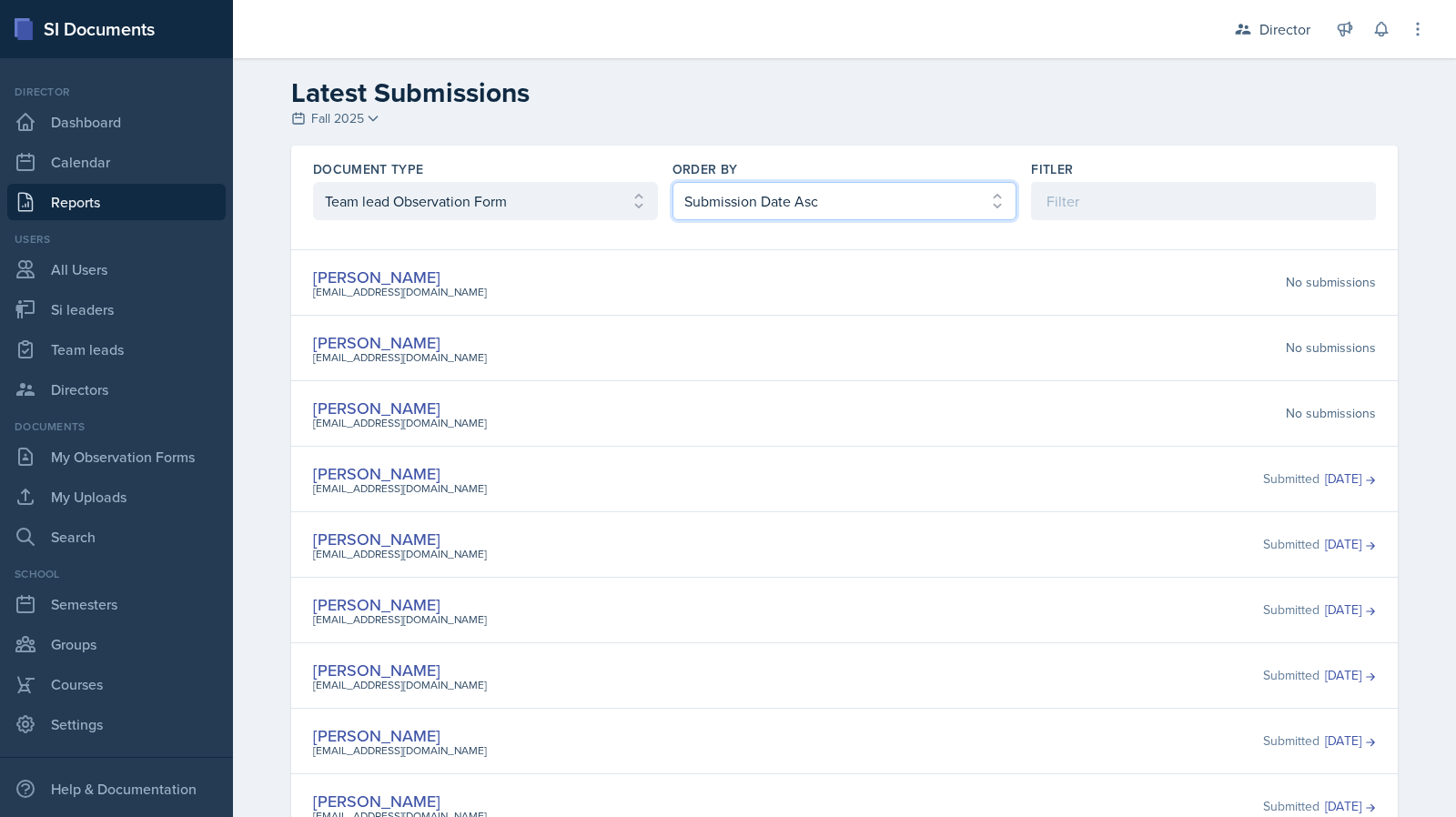
select select "2"
click at [673, 182] on select "Select order by Submission Date Asc Submission Date Desc User Last Name" at bounding box center [845, 201] width 345 height 39
drag, startPoint x: 415, startPoint y: 278, endPoint x: 384, endPoint y: 278, distance: 31.0
drag, startPoint x: 384, startPoint y: 278, endPoint x: 445, endPoint y: 289, distance: 62.0
click at [445, 289] on div "kbenne99@students.kennesaw.edu" at bounding box center [400, 292] width 174 height 17
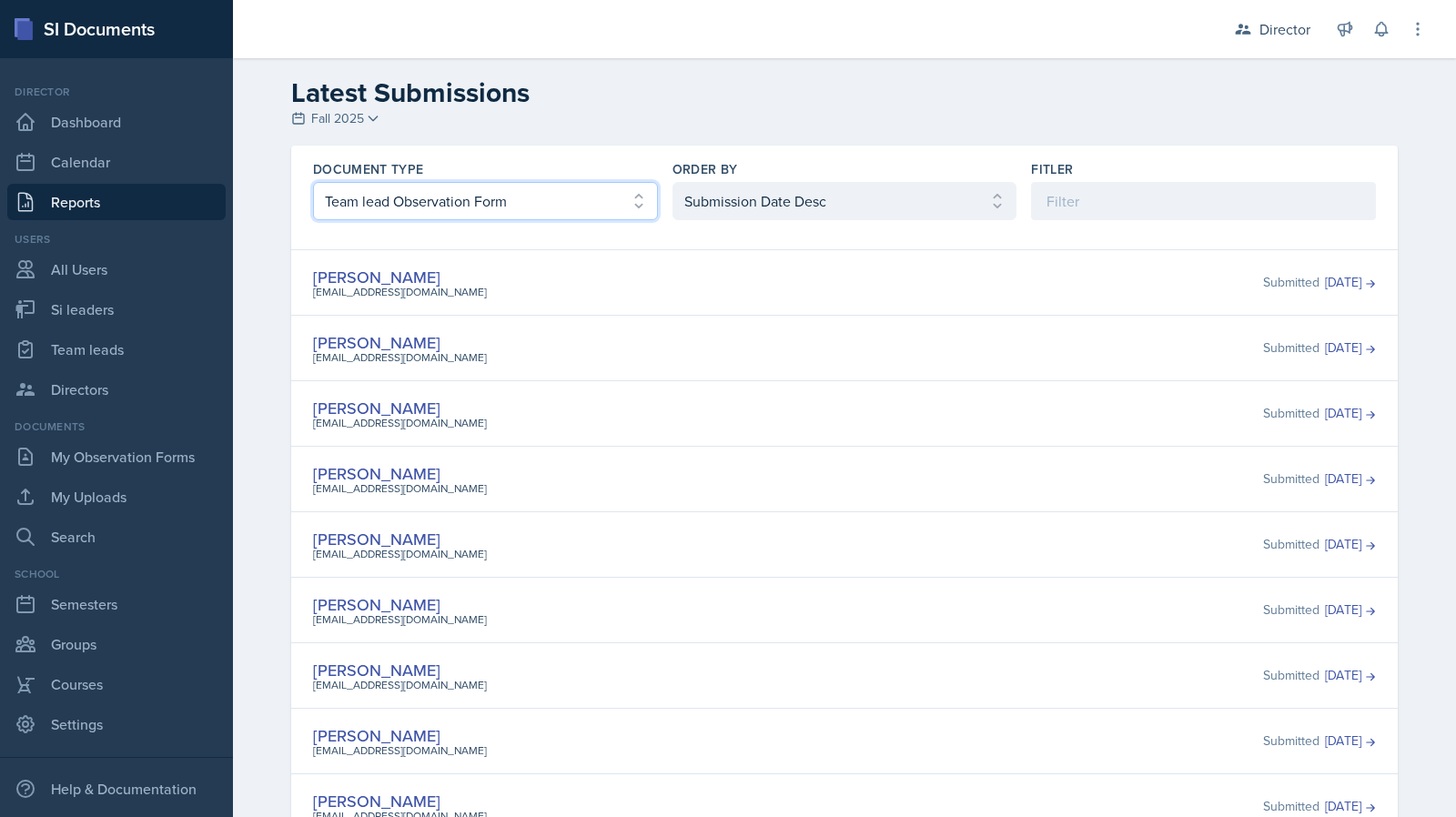
click at [495, 212] on select "Select document type Planning Sheet Peer Observation Form Team lead Observation…" at bounding box center [485, 201] width 345 height 39
click at [313, 182] on select "Select document type Planning Sheet Peer Observation Form Team lead Observation…" at bounding box center [485, 201] width 345 height 39
drag, startPoint x: 370, startPoint y: 273, endPoint x: 399, endPoint y: 283, distance: 30.7
click at [399, 284] on div "noah.howell@uta.edu" at bounding box center [441, 292] width 256 height 17
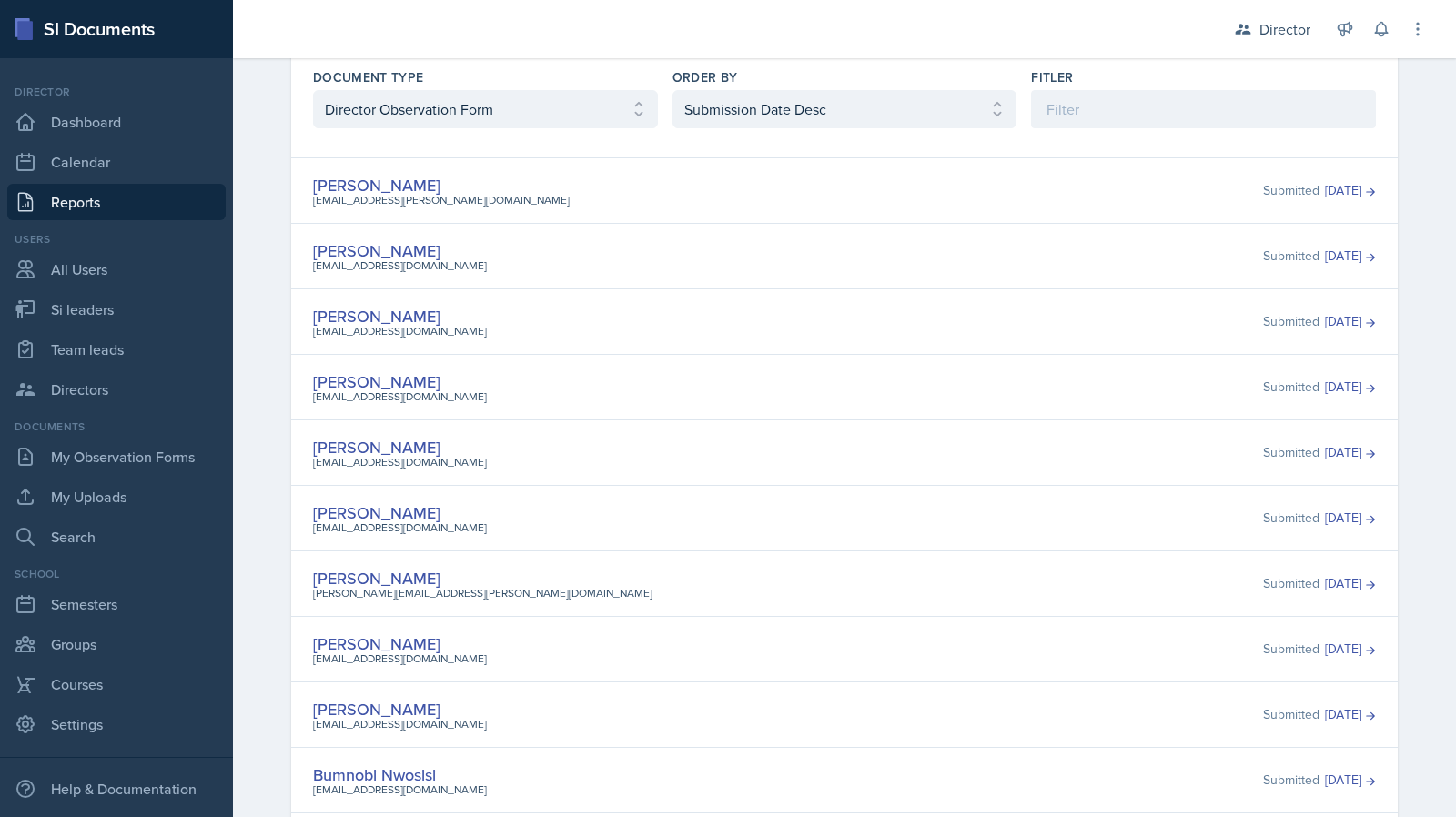
scroll to position [91, 0]
click at [502, 119] on select "Select document type Planning Sheet Peer Observation Form Team lead Observation…" at bounding box center [485, 110] width 345 height 39
select select "5"
click at [313, 130] on select "Select document type Planning Sheet Peer Observation Form Team lead Observation…" at bounding box center [485, 110] width 345 height 39
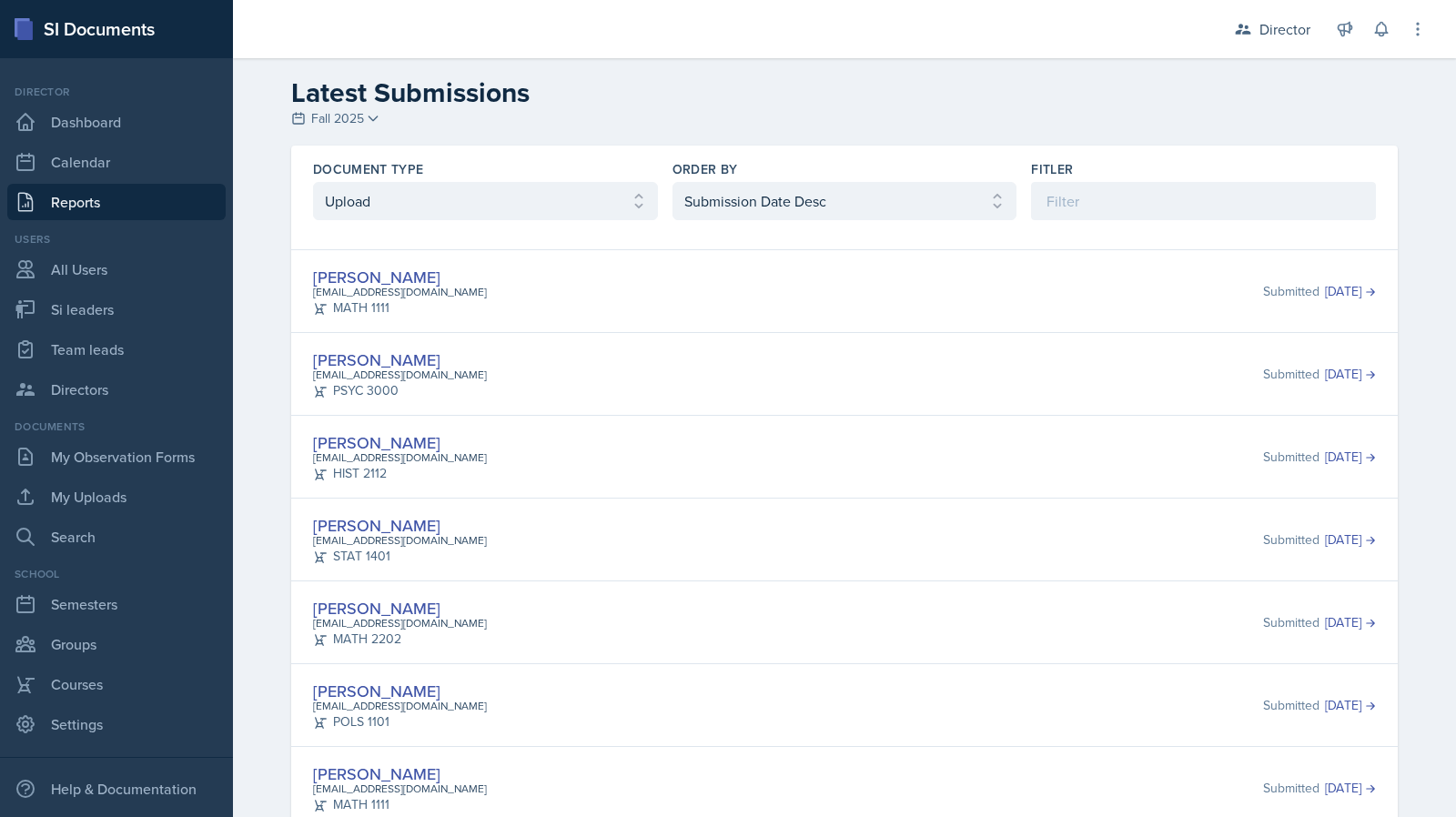
click at [500, 175] on div "Document Type" at bounding box center [485, 169] width 345 height 18
click at [494, 197] on select "Select document type Planning Sheet Peer Observation Form Team lead Observation…" at bounding box center [485, 201] width 345 height 39
drag, startPoint x: 1041, startPoint y: 570, endPoint x: 1302, endPoint y: 620, distance: 265.7
click at [1041, 570] on div "Lilly Adan ladan1@students.kennesaw.edu STAT 1401 Submitted Sep 11th, 2025" at bounding box center [845, 539] width 1107 height 83
click at [358, 618] on div "bmorga80@students.kennesaw.edu" at bounding box center [400, 623] width 174 height 17
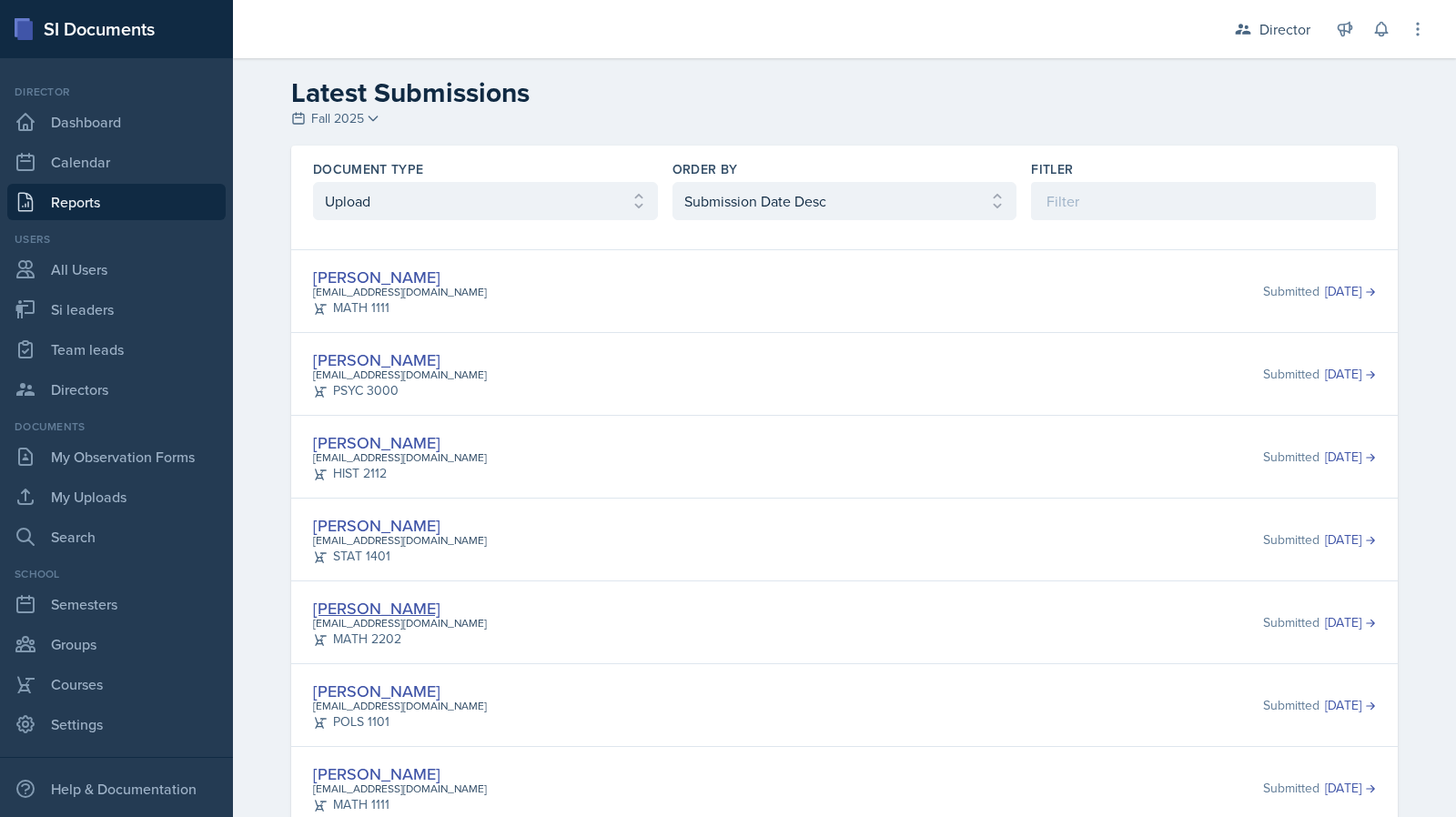
click at [360, 610] on link "[PERSON_NAME]" at bounding box center [377, 608] width 128 height 23
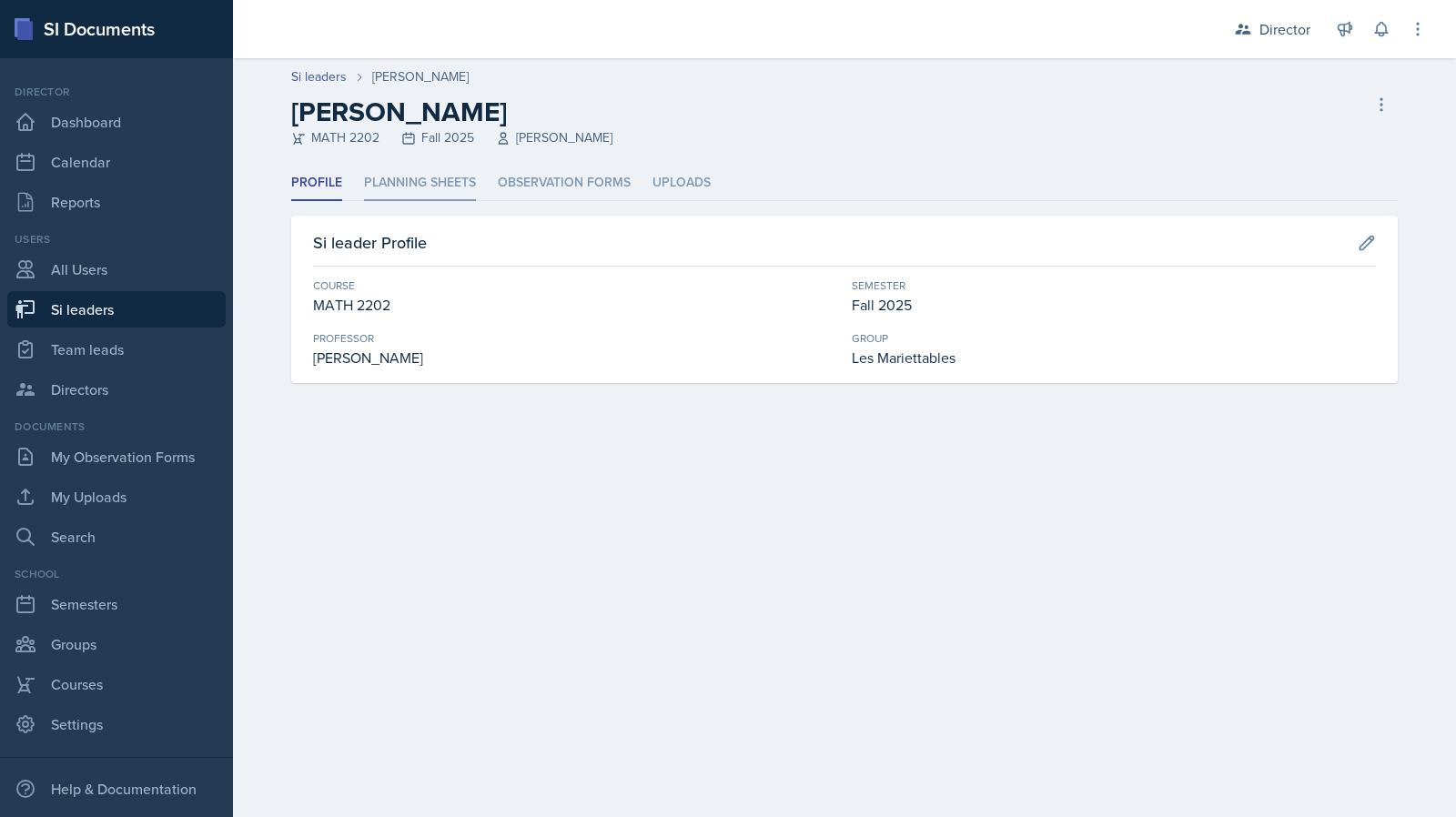
click at [421, 179] on li "Planning Sheets" at bounding box center [420, 183] width 112 height 36
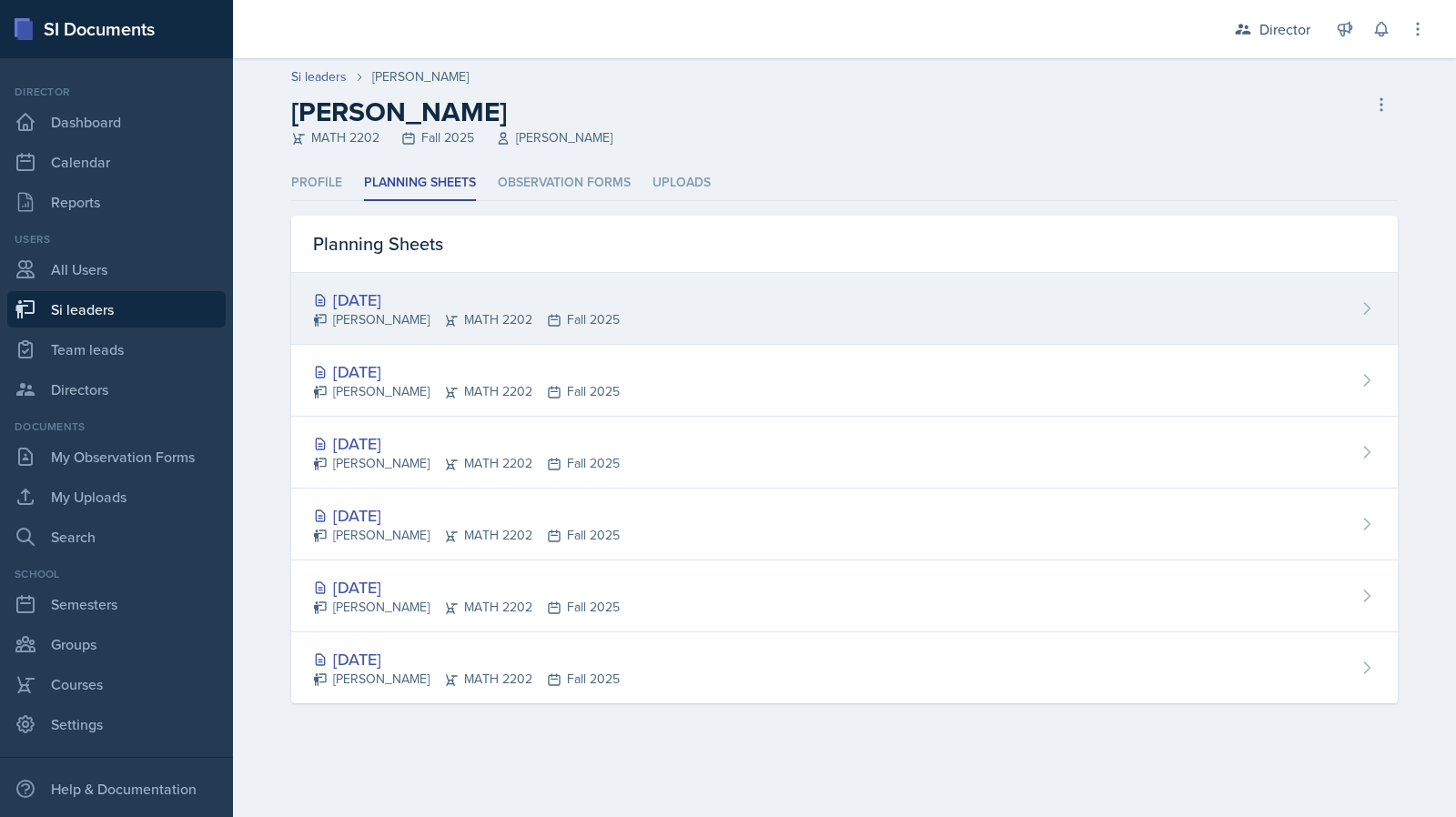
click at [444, 313] on icon at bounding box center [451, 321] width 15 height 15
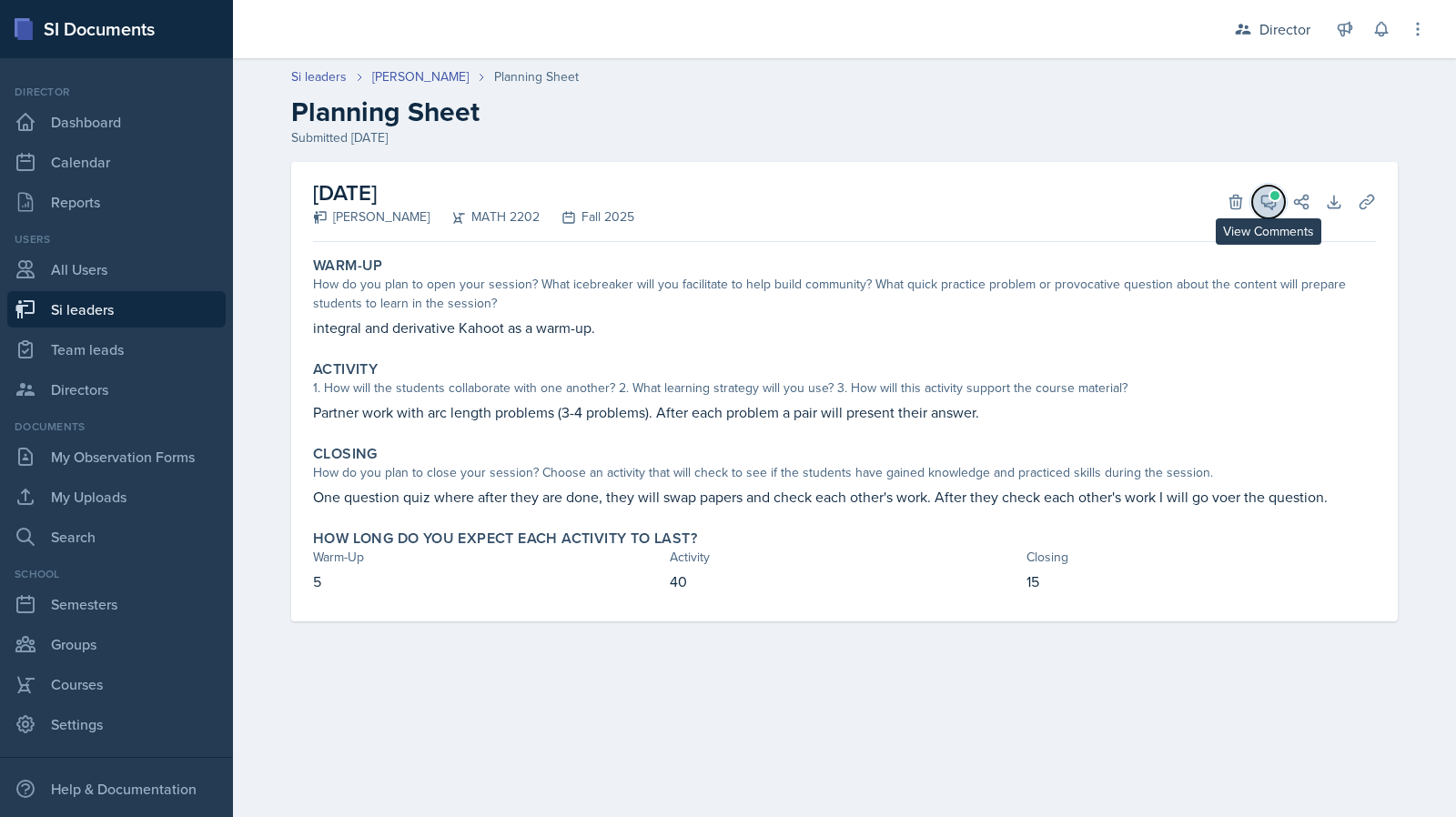
click at [1266, 209] on icon at bounding box center [1269, 202] width 18 height 18
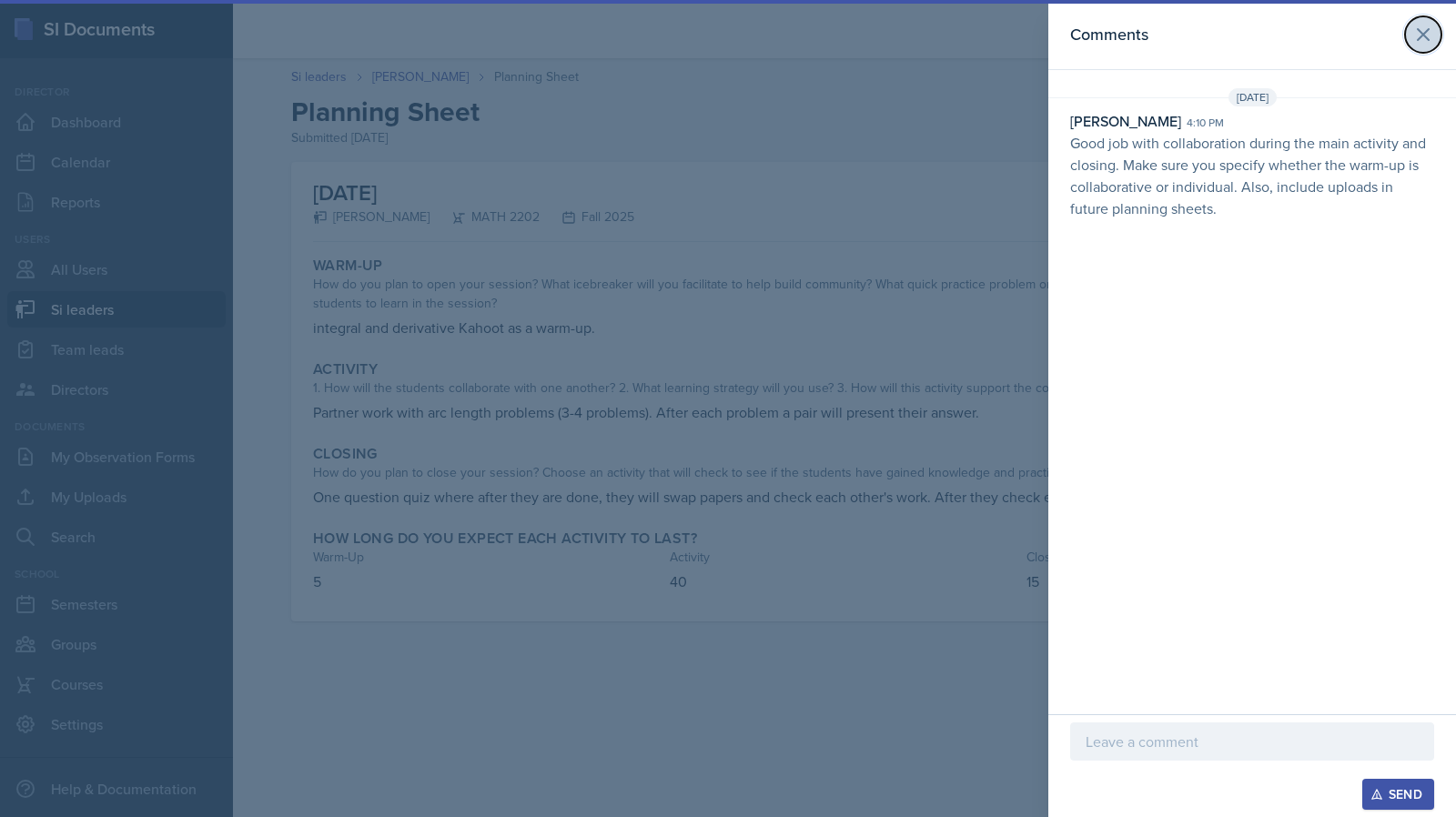
click at [1420, 32] on icon at bounding box center [1424, 35] width 11 height 11
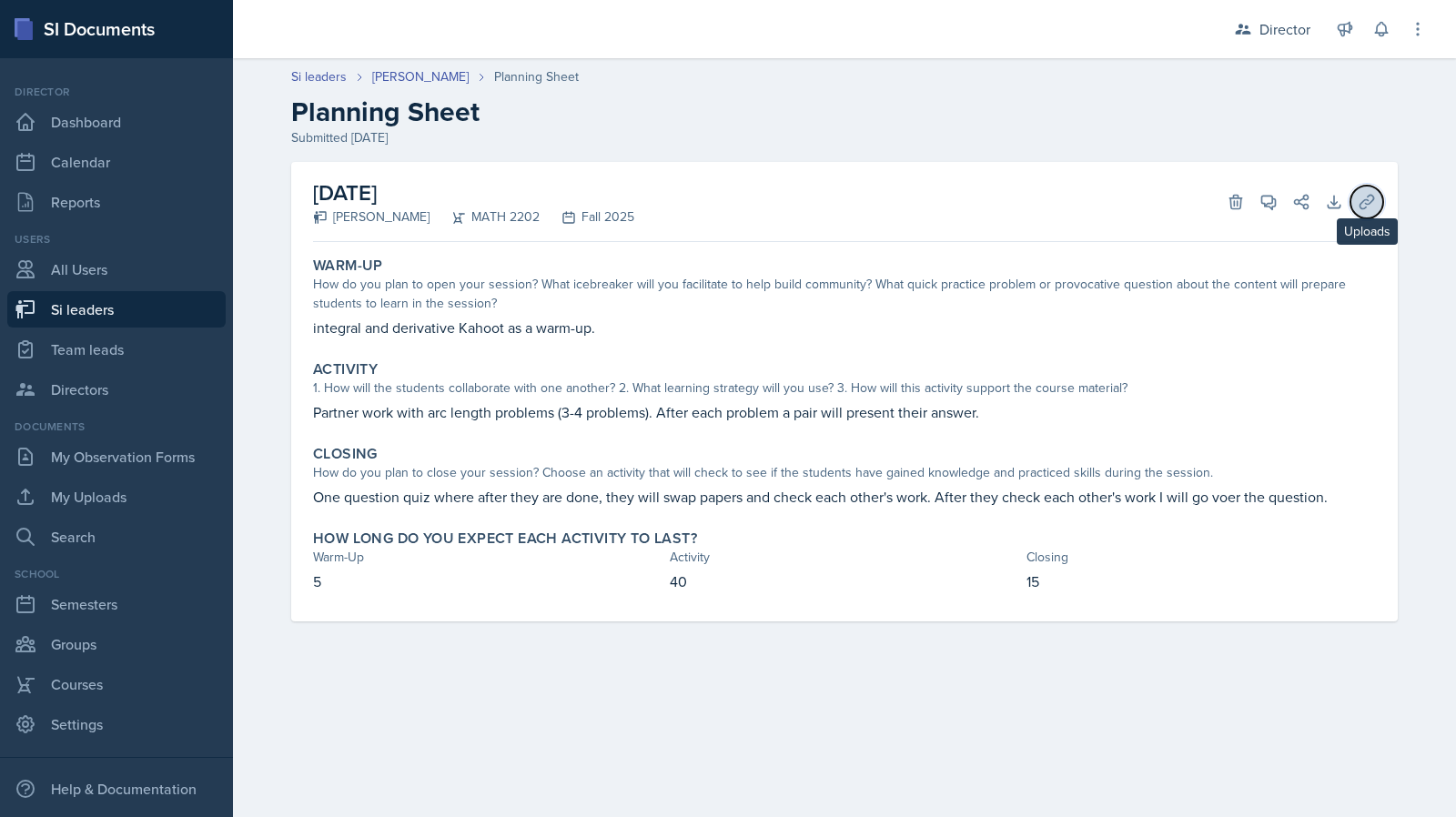
click at [1364, 206] on icon at bounding box center [1368, 202] width 18 height 18
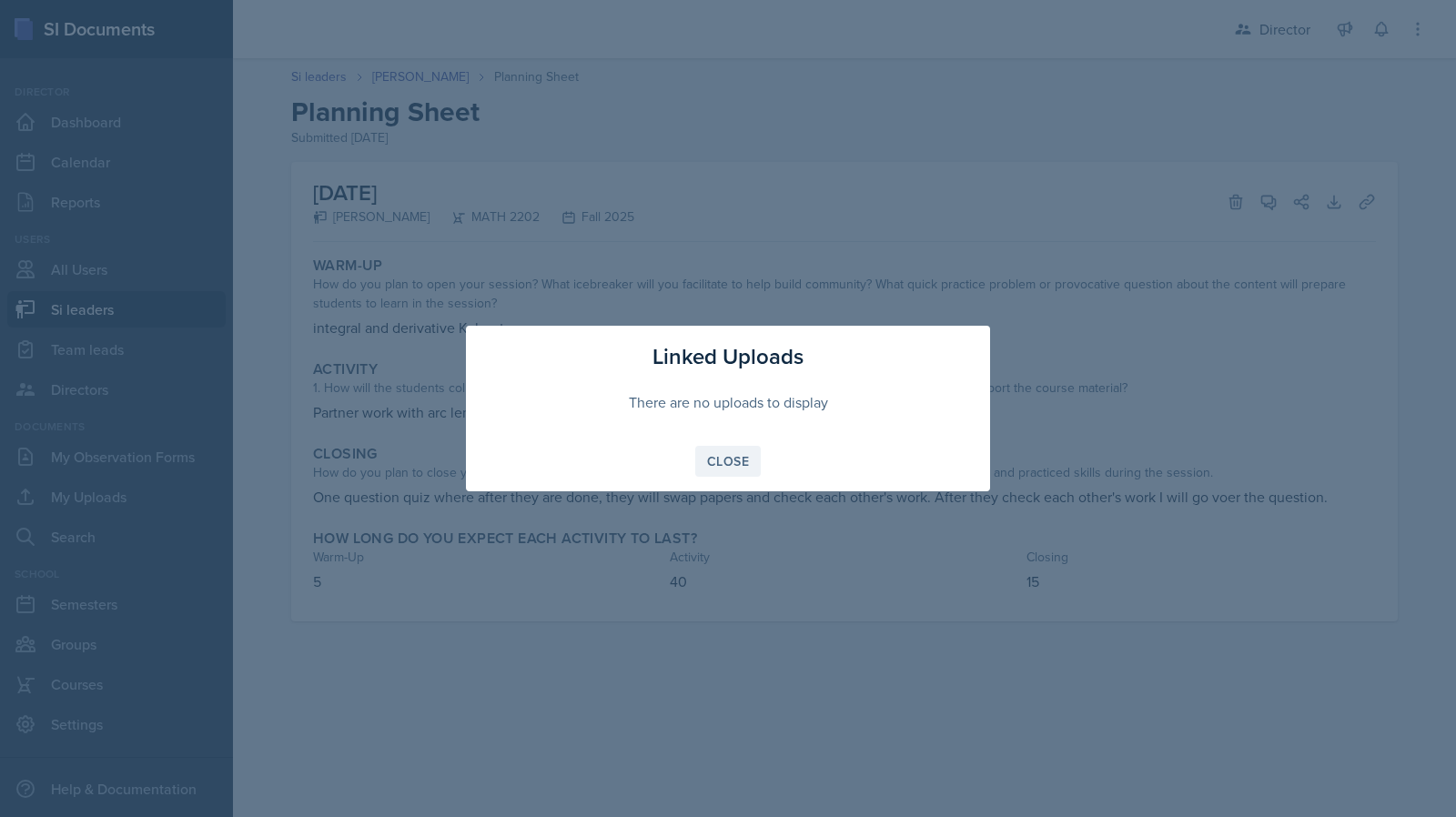
click at [728, 458] on div "Close" at bounding box center [728, 461] width 42 height 15
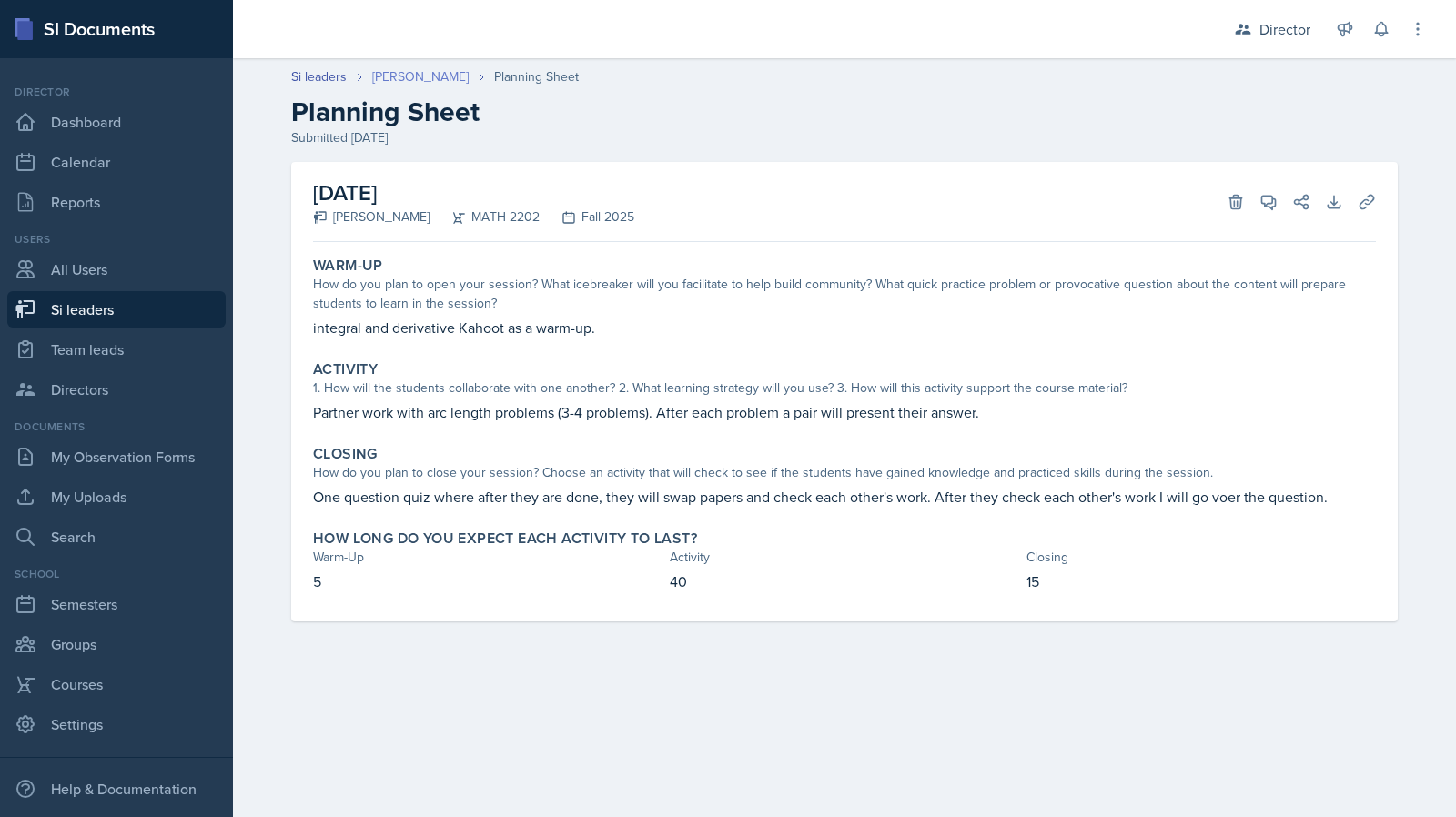
click at [427, 74] on link "[PERSON_NAME]" at bounding box center [420, 76] width 97 height 19
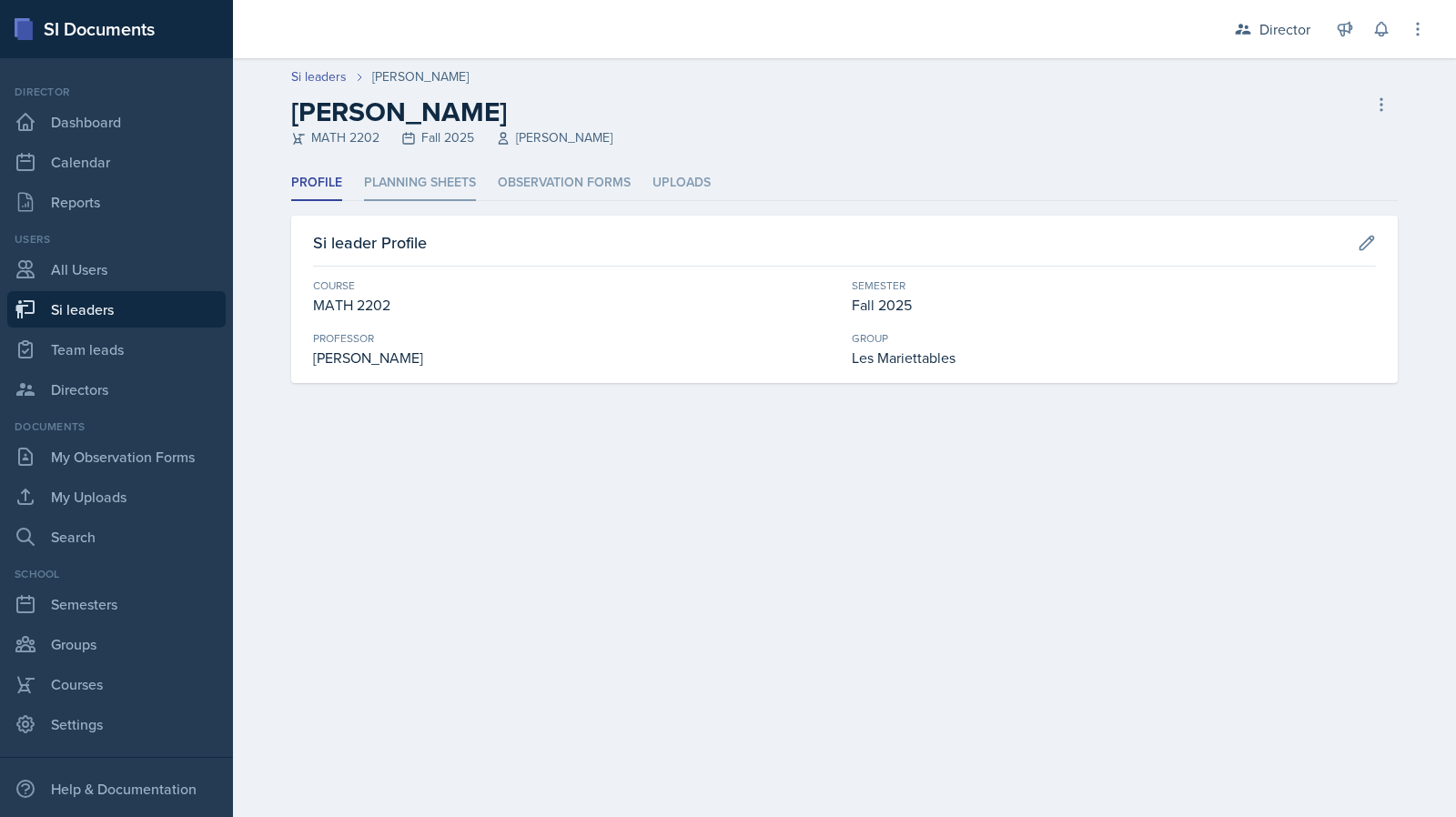
click at [392, 199] on li "Planning Sheets" at bounding box center [420, 183] width 112 height 36
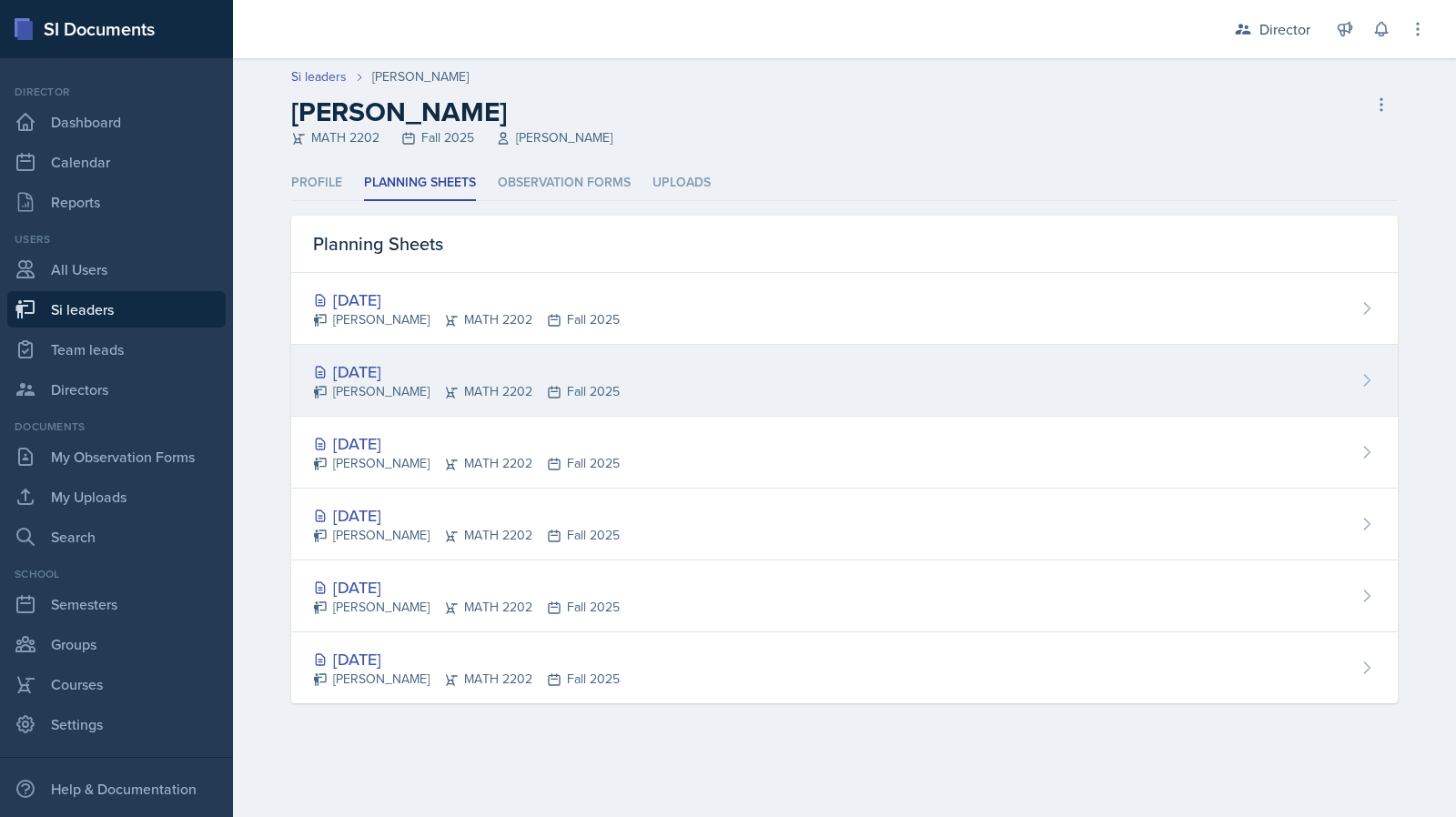
click at [422, 414] on div "Sep 9th, 2025 Brian Morgan MATH 2202 Fall 2025" at bounding box center [845, 380] width 1107 height 72
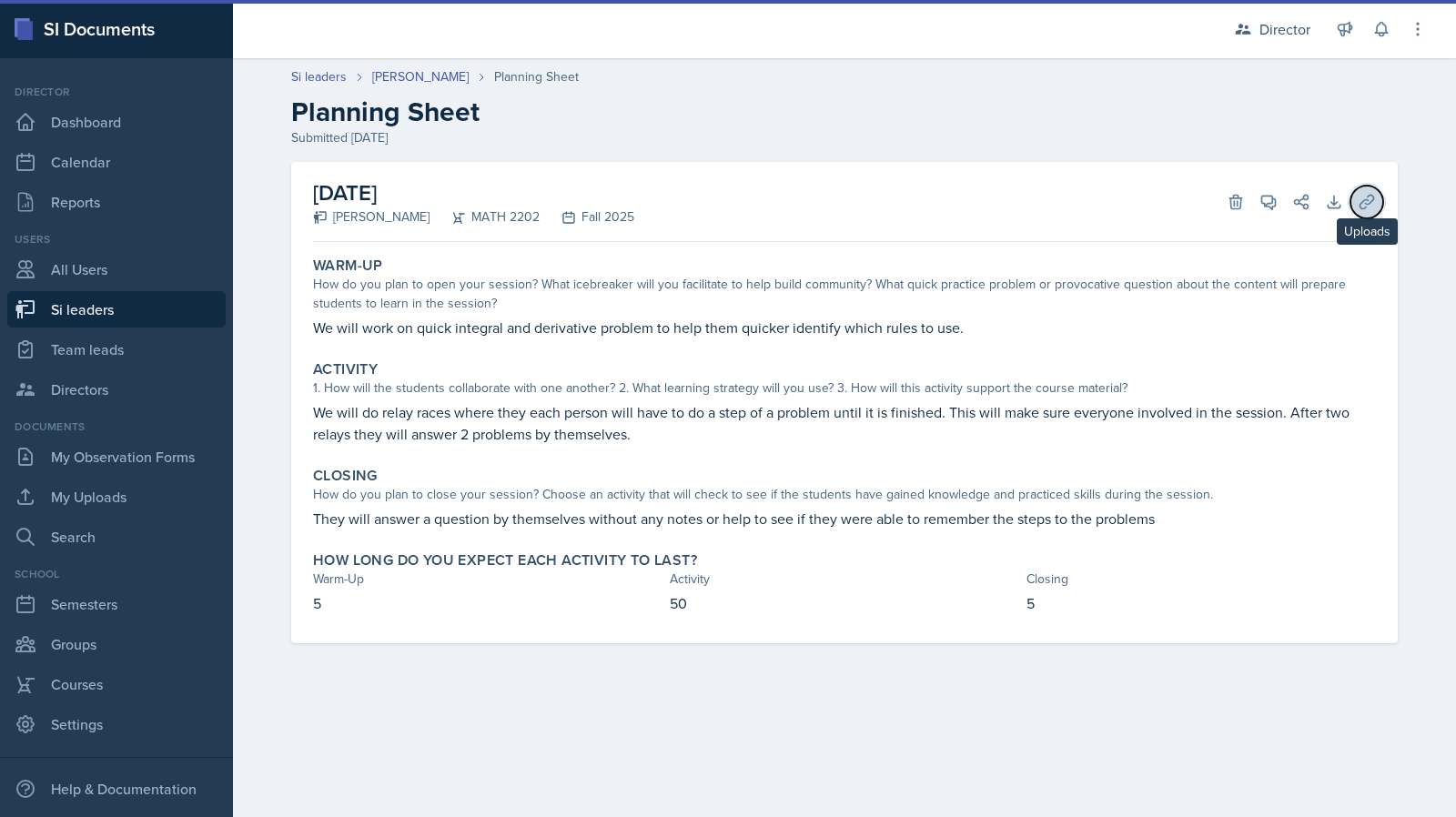
click at [1361, 208] on icon at bounding box center [1367, 201] width 14 height 14
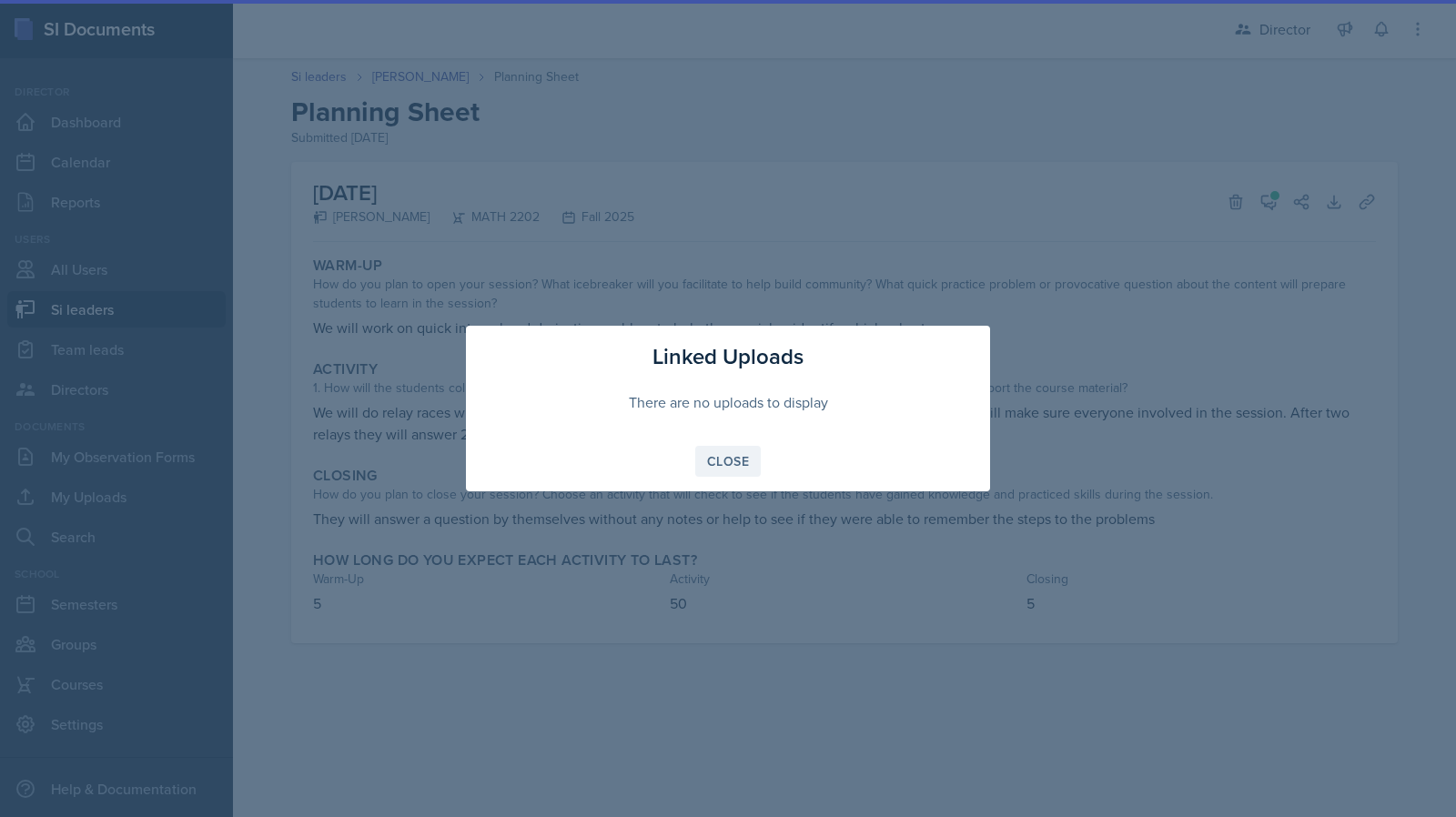
click at [729, 464] on div "Close" at bounding box center [728, 461] width 42 height 15
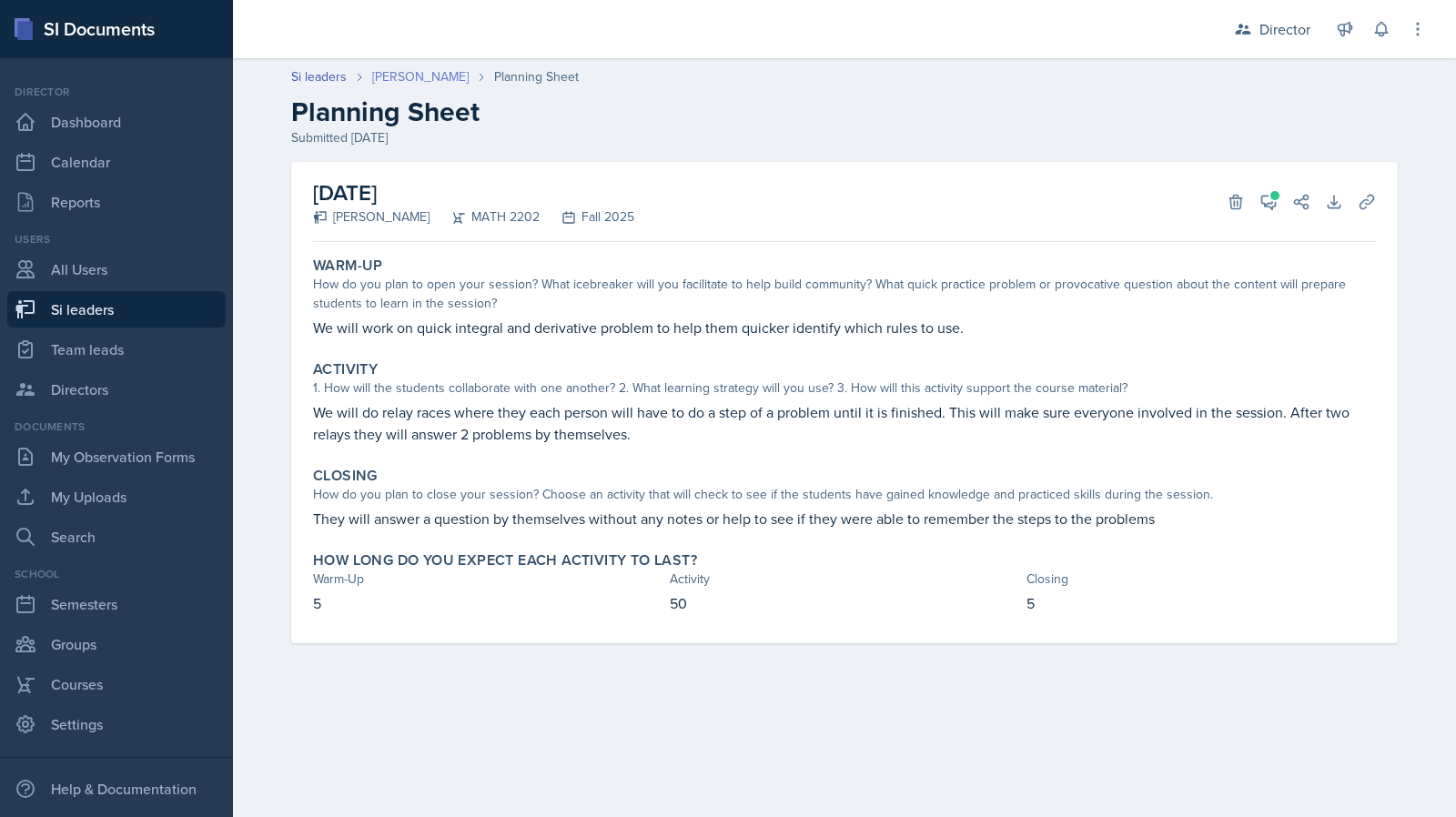
click at [378, 81] on link "[PERSON_NAME]" at bounding box center [420, 76] width 97 height 19
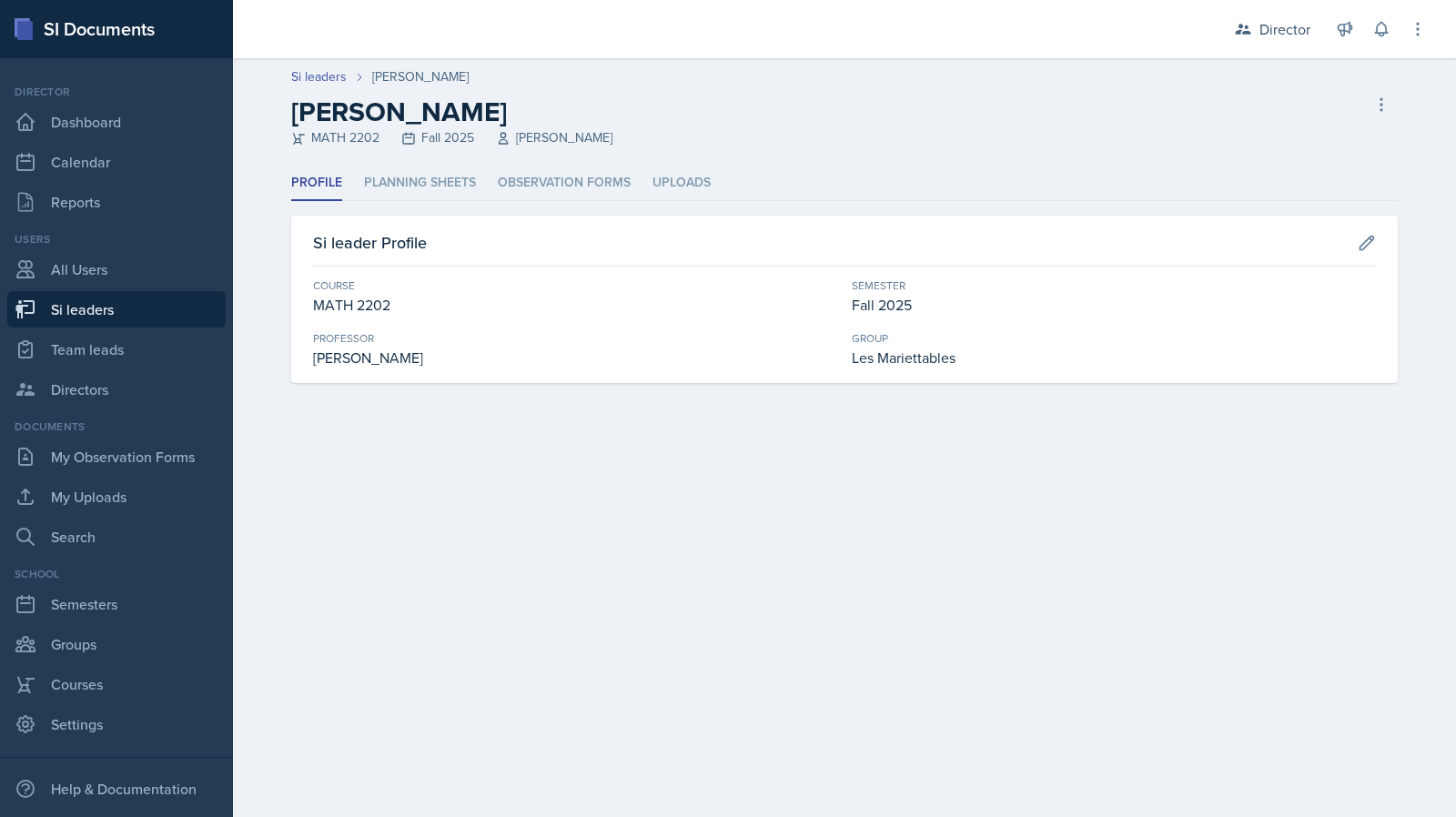
click at [447, 201] on div "Profile Planning Sheets Observation Forms Uploads Profile Planning Sheets Obser…" at bounding box center [845, 274] width 1107 height 218
click at [448, 194] on li "Planning Sheets" at bounding box center [420, 183] width 112 height 36
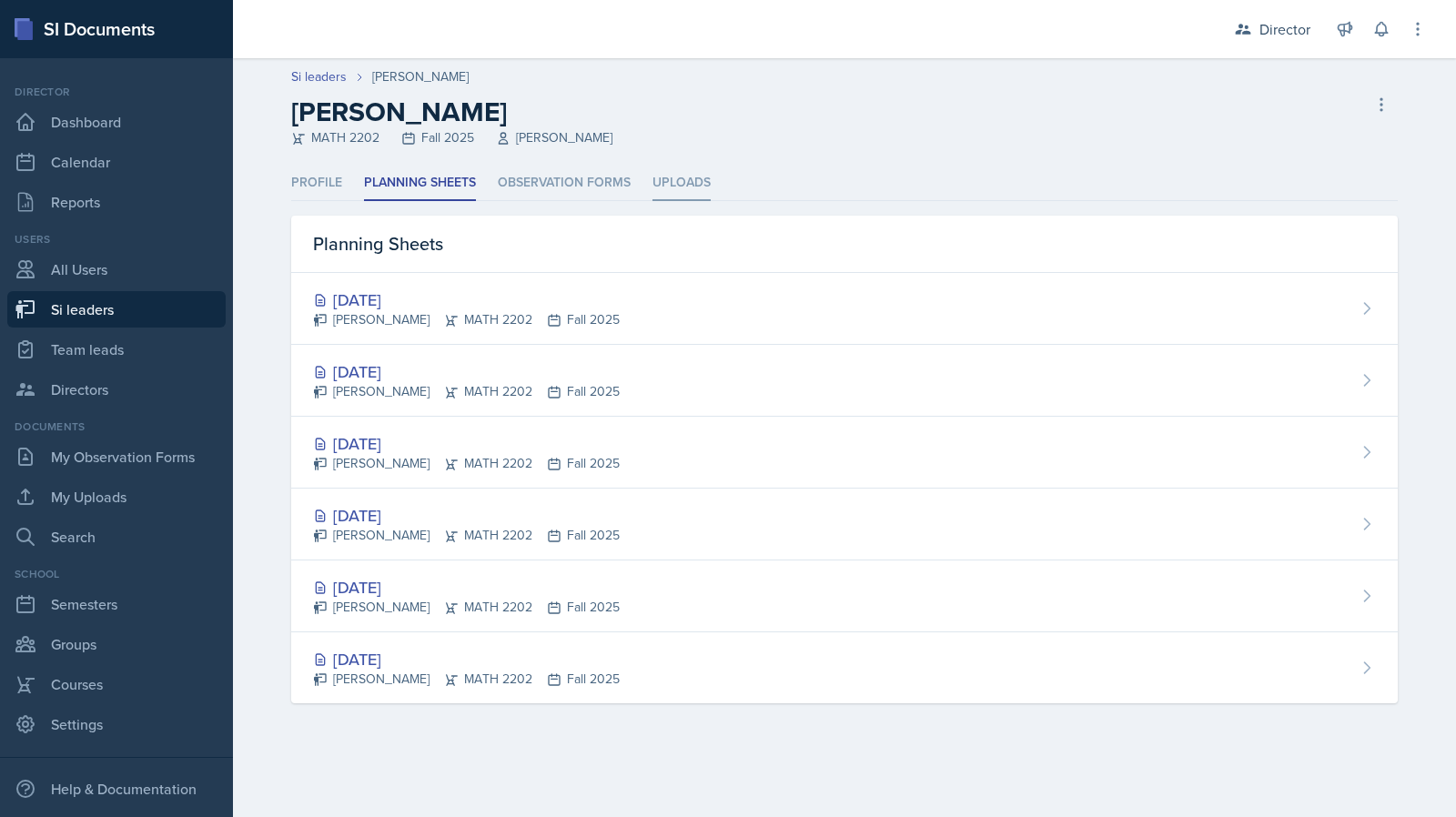
click at [657, 176] on li "Uploads" at bounding box center [681, 183] width 58 height 36
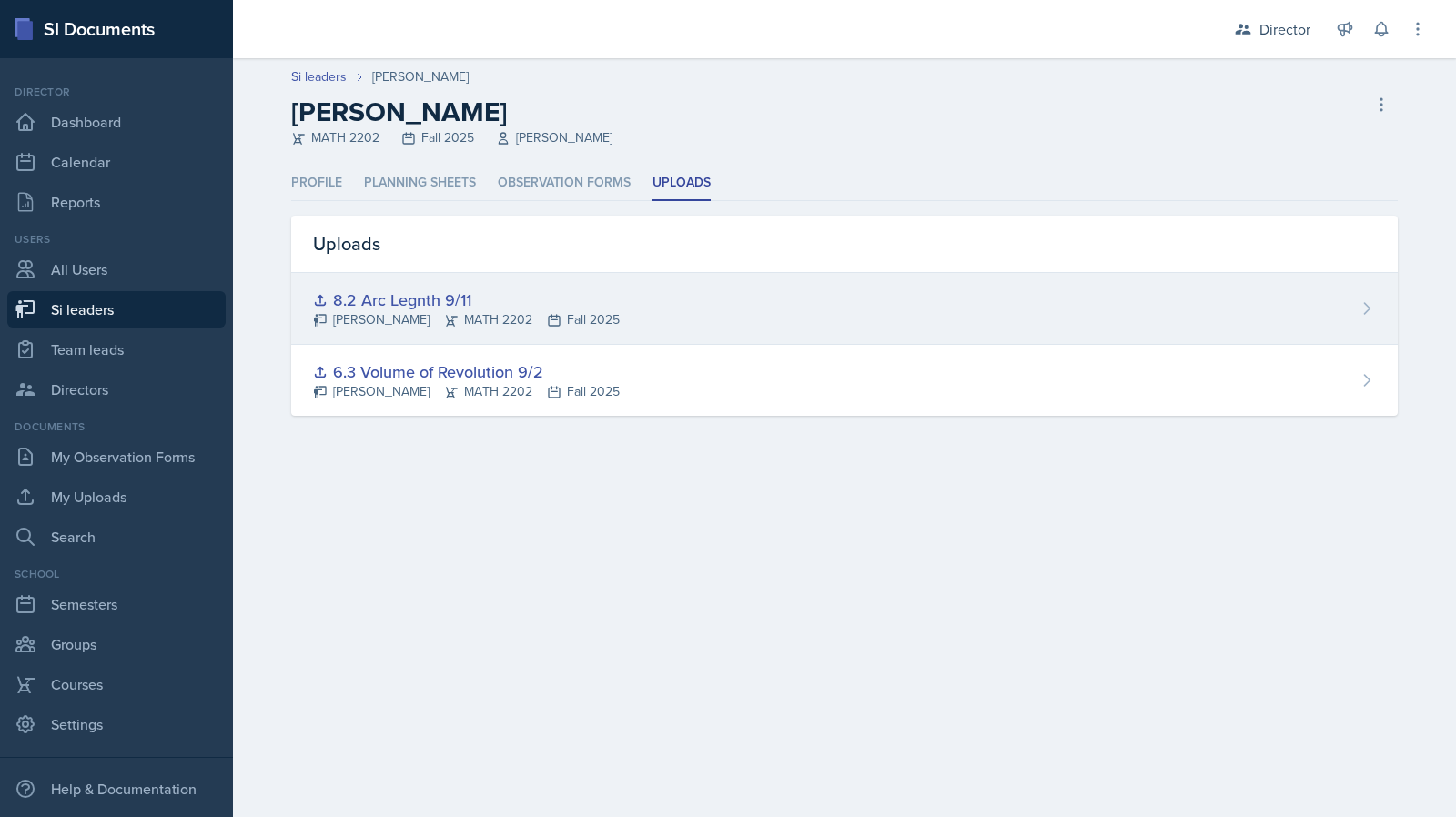
click at [405, 285] on div "8.2 Arc Legnth 9/11 Brian Morgan MATH 2202 Fall 2025" at bounding box center [845, 309] width 1107 height 72
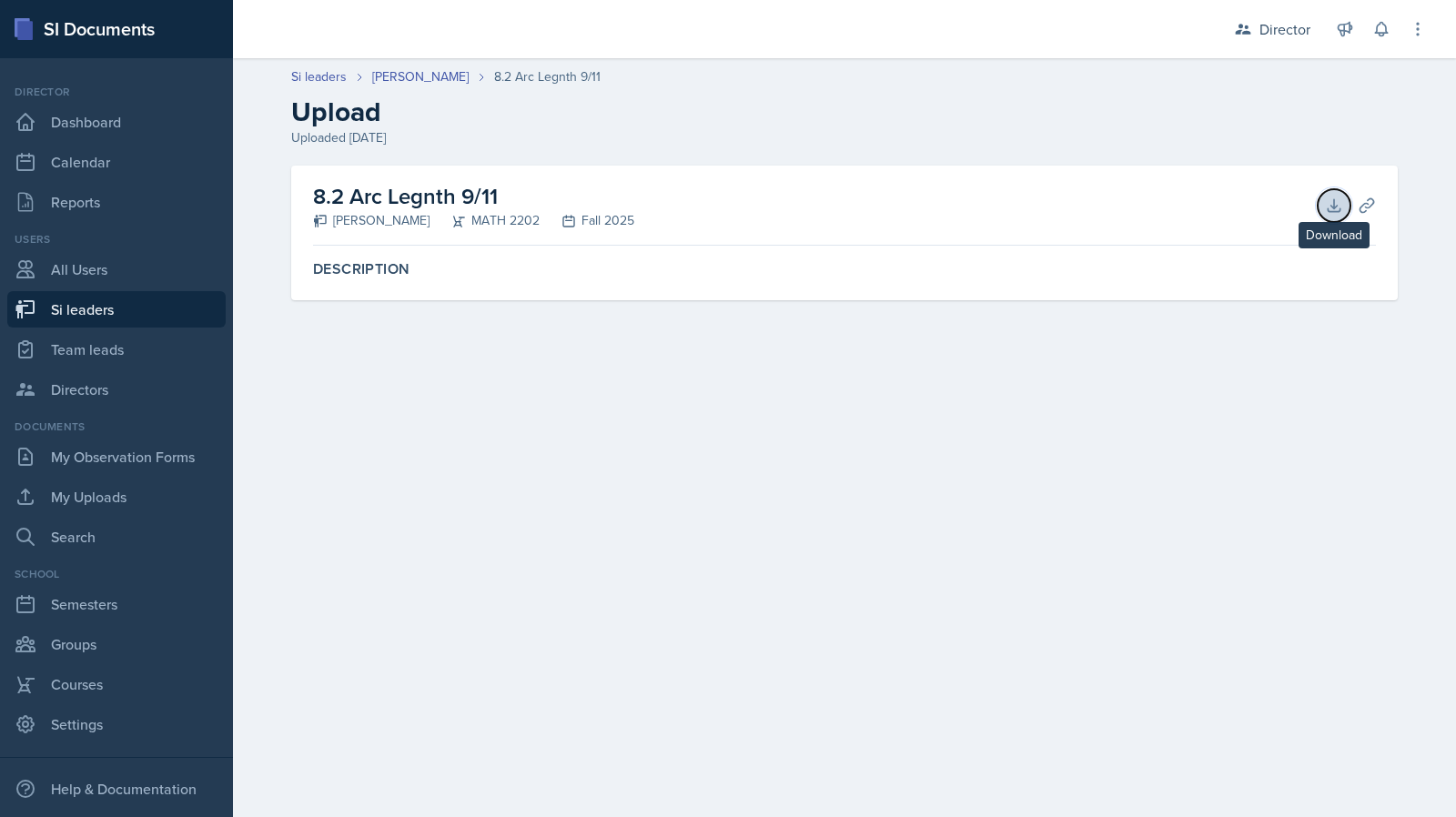
click at [1337, 204] on icon at bounding box center [1335, 206] width 18 height 18
click at [339, 74] on link "Si leaders" at bounding box center [319, 76] width 55 height 19
select select "2bed604d-1099-4043-b1bc-2365e8740244"
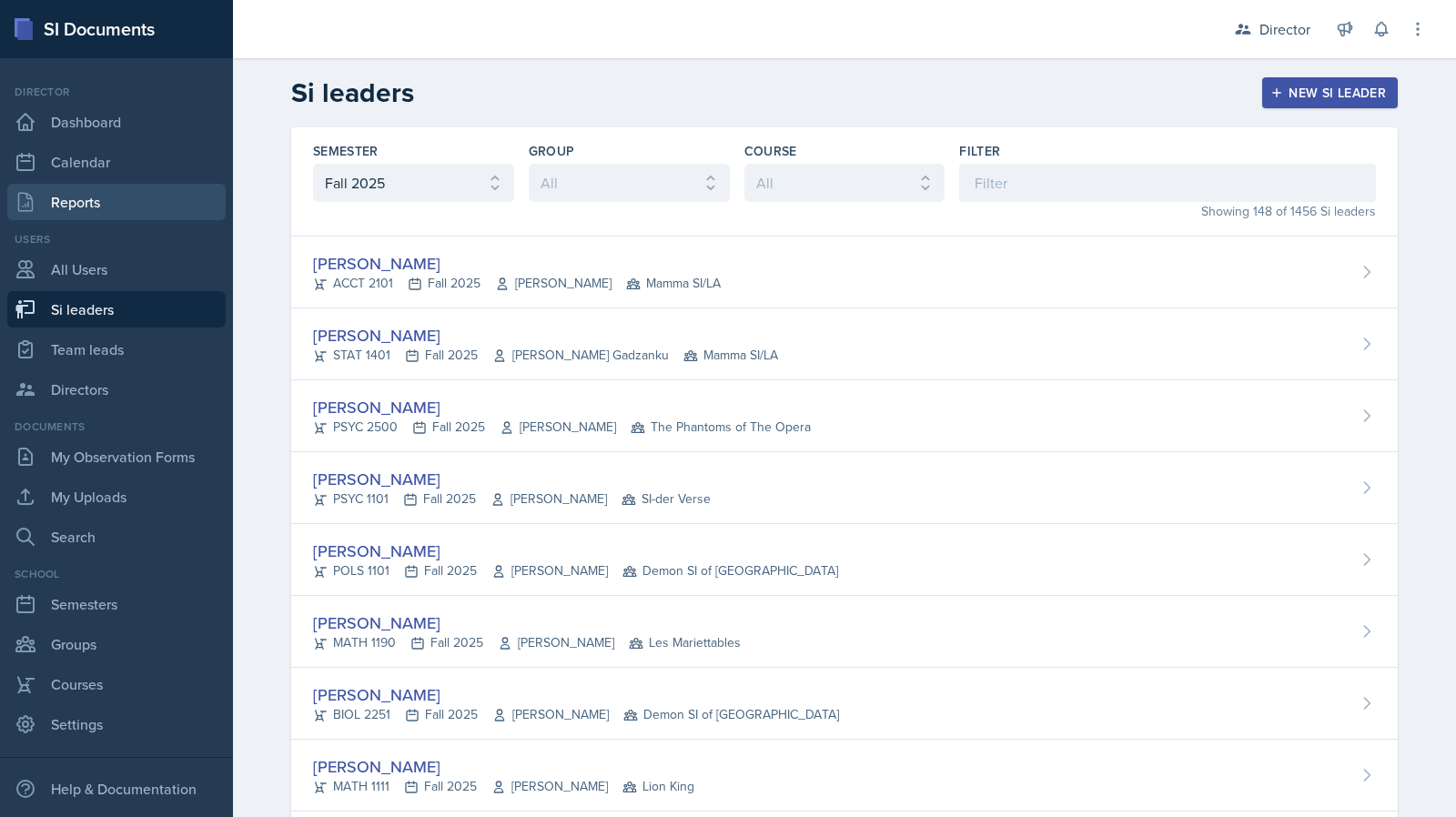
click at [141, 211] on link "Reports" at bounding box center [117, 202] width 219 height 37
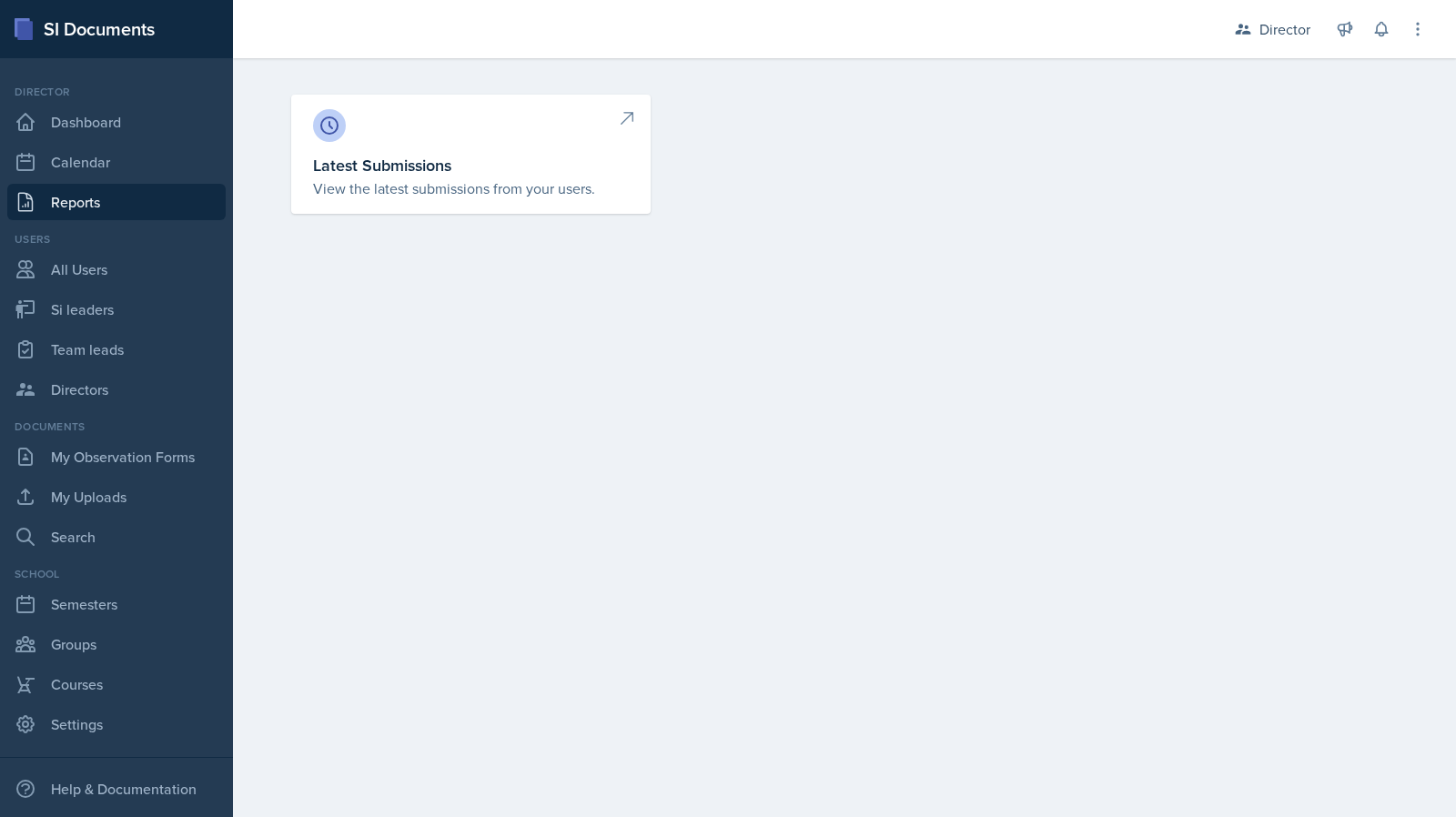
click at [372, 201] on link "Latest Submissions View the latest submissions from your users." at bounding box center [471, 154] width 359 height 119
select select "1"
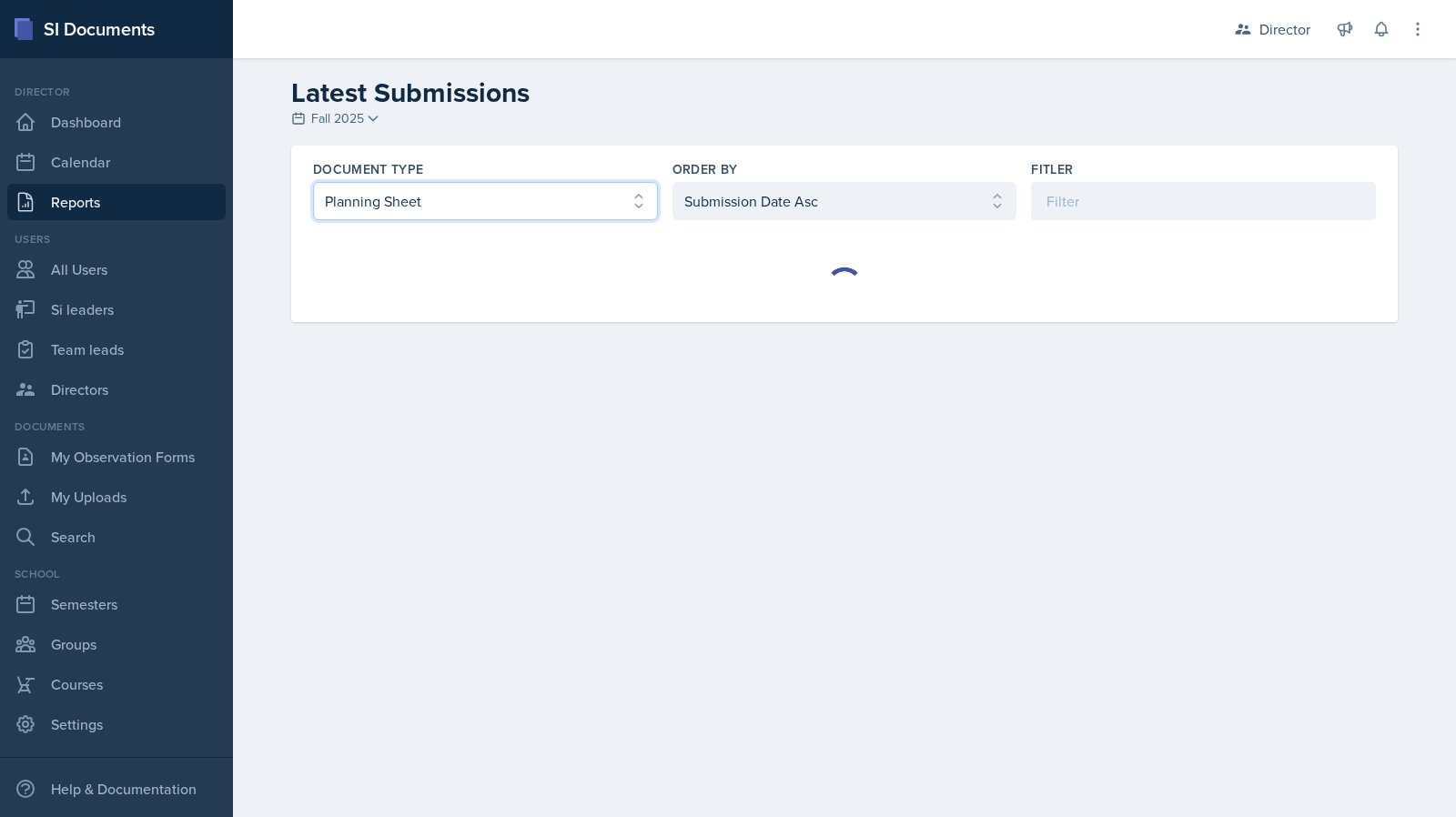
drag, startPoint x: 583, startPoint y: 199, endPoint x: 564, endPoint y: 209, distance: 21.5
click at [583, 199] on select "Select document type Planning Sheet Peer Observation Form Team lead Observation…" at bounding box center [485, 201] width 345 height 39
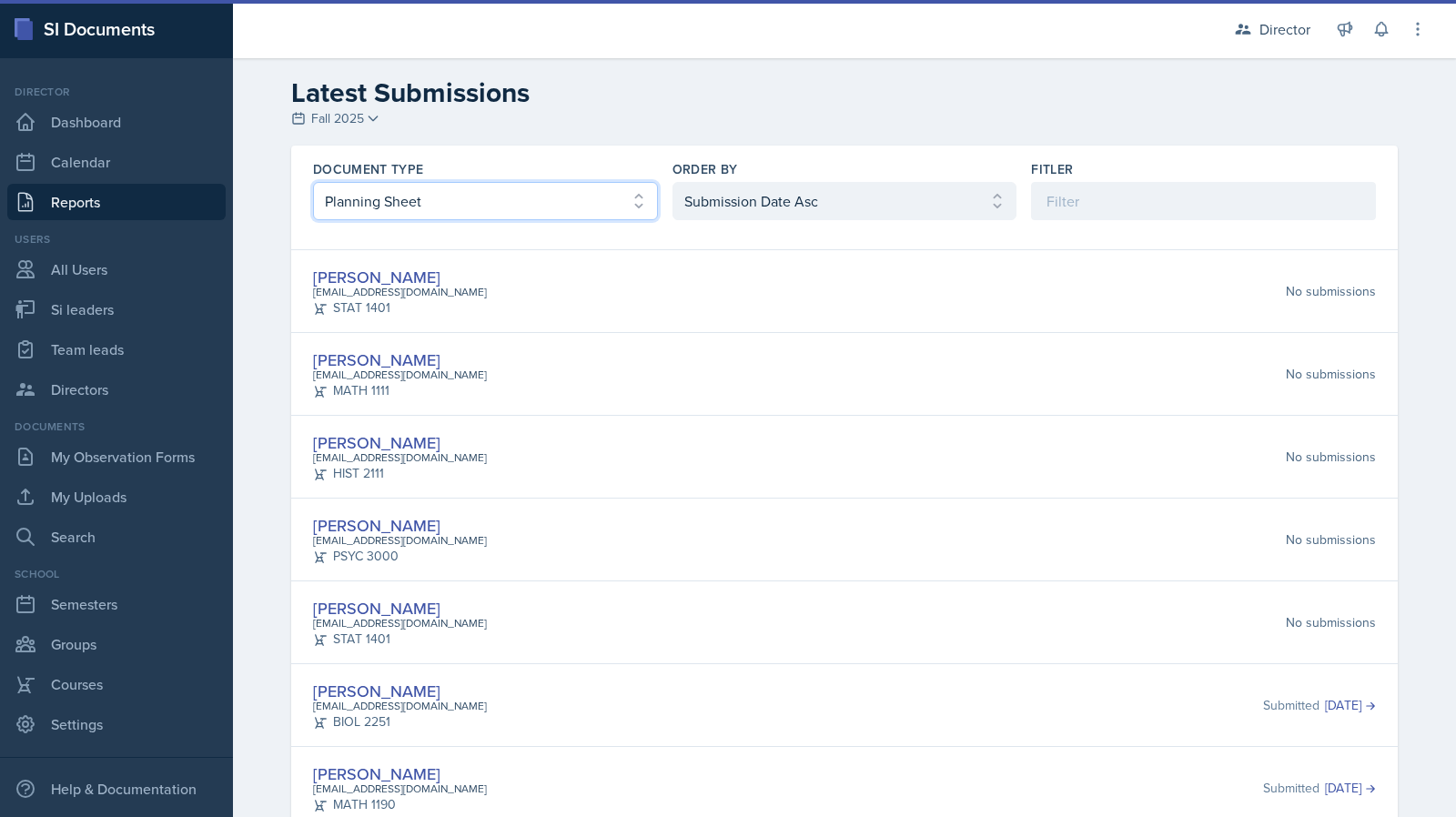
select select "2"
click at [313, 182] on select "Select document type Planning Sheet Peer Observation Form Team lead Observation…" at bounding box center [485, 201] width 345 height 39
click at [700, 199] on select "Select order by Submission Date Asc Submission Date Desc User Last Name" at bounding box center [845, 201] width 345 height 39
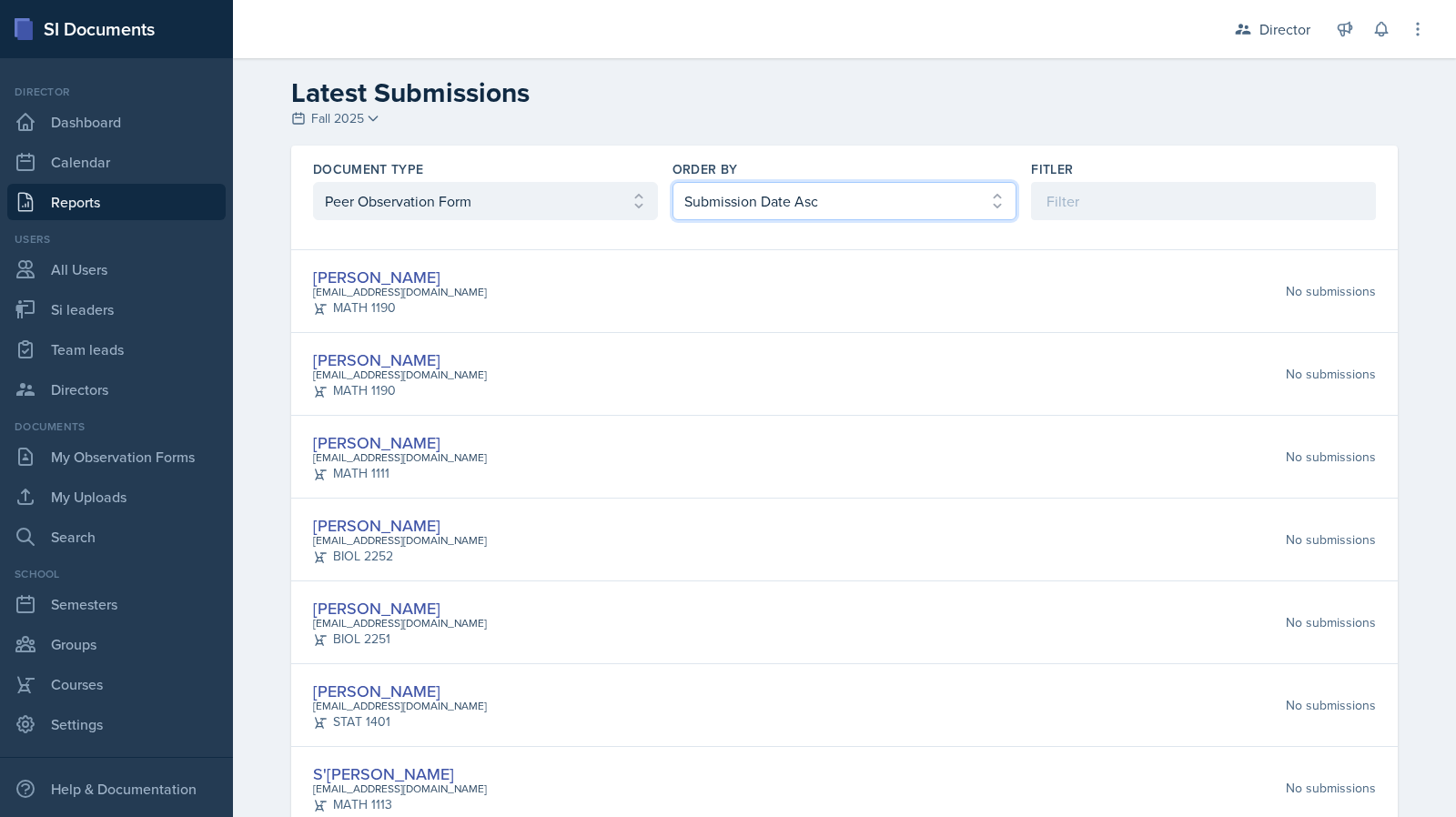
select select "2"
click at [673, 182] on select "Select order by Submission Date Asc Submission Date Desc User Last Name" at bounding box center [845, 201] width 345 height 39
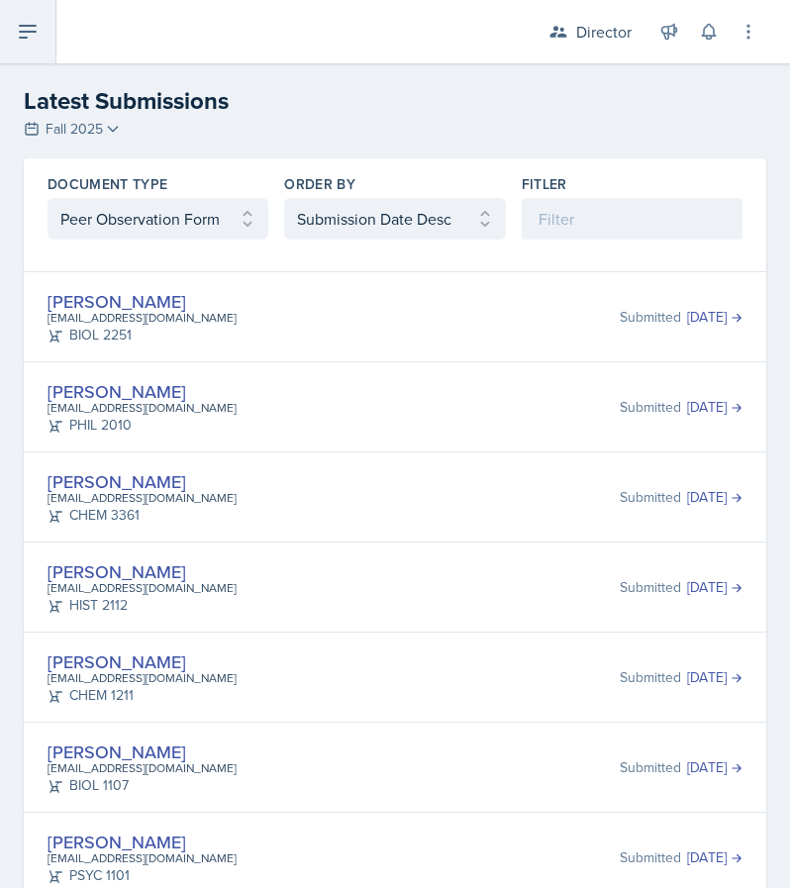
click at [53, 39] on button at bounding box center [28, 31] width 56 height 63
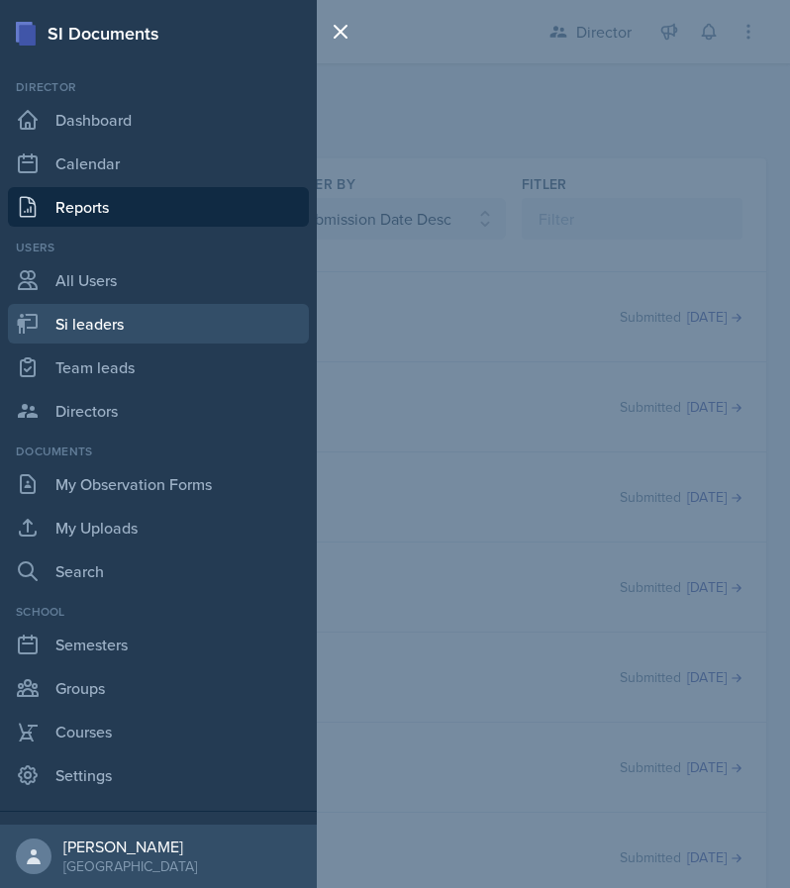
click at [142, 331] on link "Si leaders" at bounding box center [158, 324] width 301 height 40
click at [176, 325] on link "Si leaders" at bounding box center [158, 324] width 301 height 40
select select "2bed604d-1099-4043-b1bc-2365e8740244"
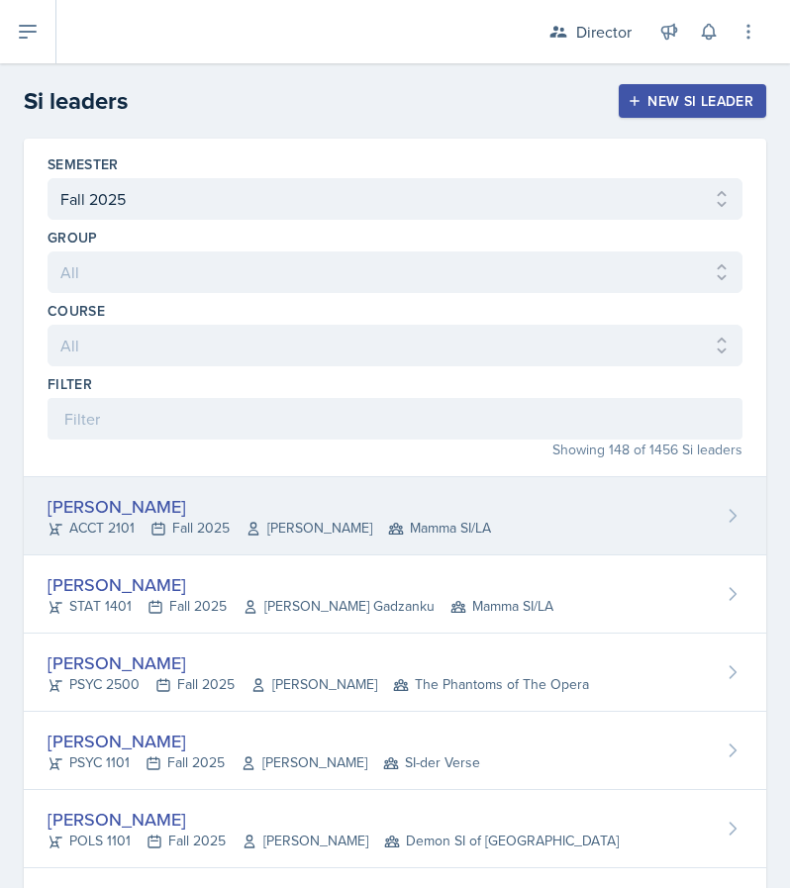
click at [289, 556] on div "Lilly Adan STAT 1401 Fall 2025 Livingstone Gadzanku Mamma SI/LA" at bounding box center [395, 595] width 743 height 78
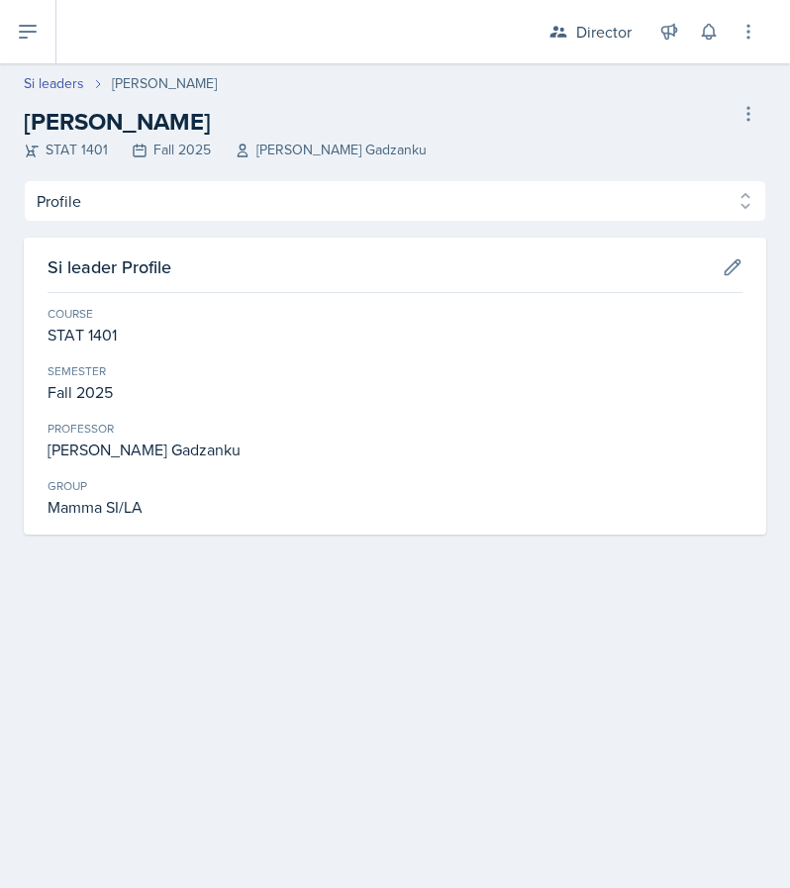
select select "2bed604d-1099-4043-b1bc-2365e8740244"
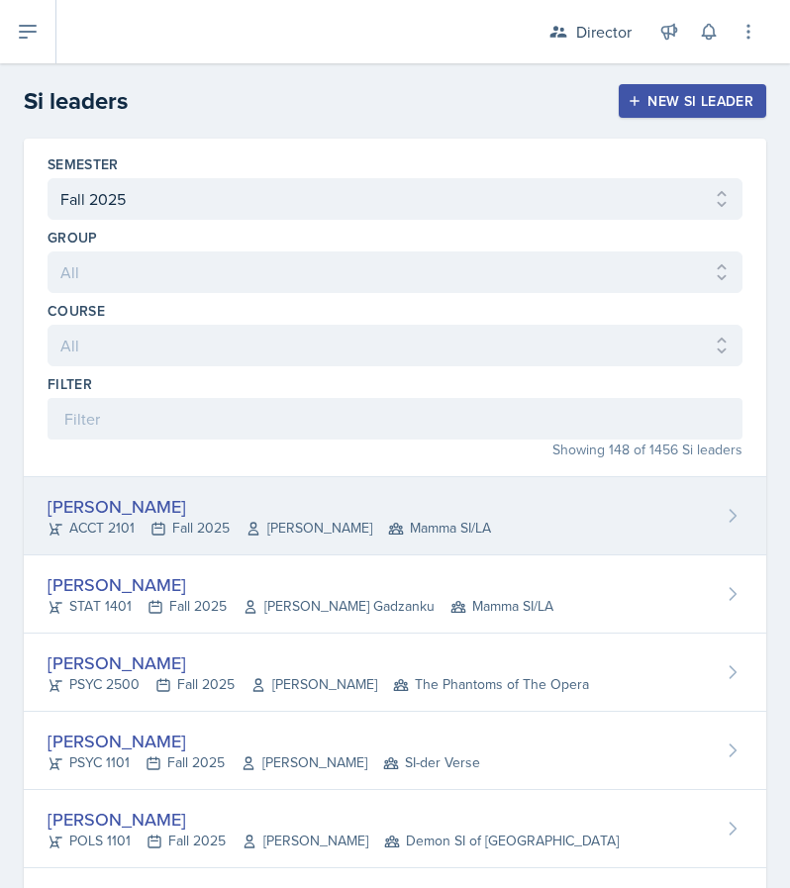
click at [257, 518] on span "Andrew Trotman" at bounding box center [309, 528] width 127 height 21
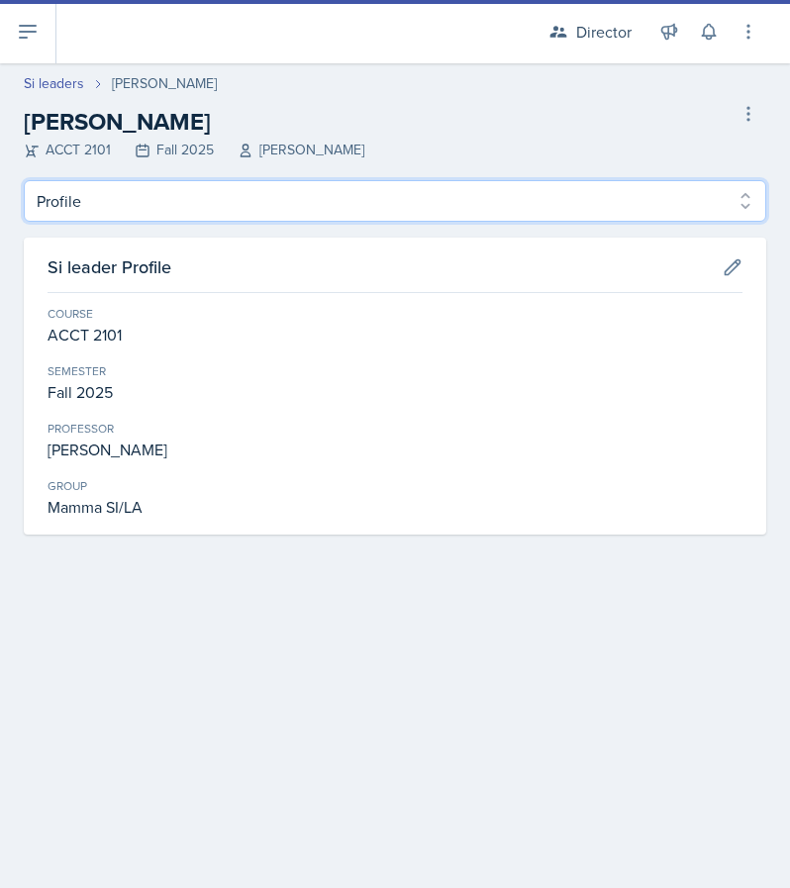
click at [317, 181] on select "Profile Planning Sheets Observation Forms Uploads" at bounding box center [395, 201] width 743 height 42
select select "Observation Forms"
click at [24, 180] on select "Profile Planning Sheets Observation Forms Uploads" at bounding box center [395, 201] width 743 height 42
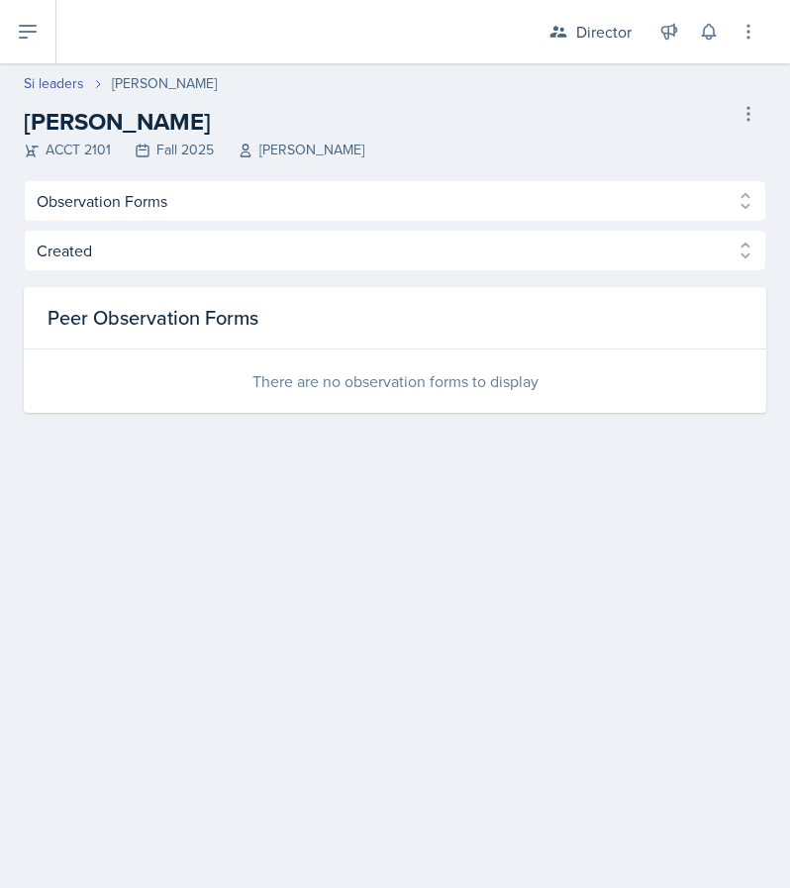
click at [248, 278] on div "Created Observed Created Observed Peer Observation Forms There are no observati…" at bounding box center [395, 321] width 743 height 183
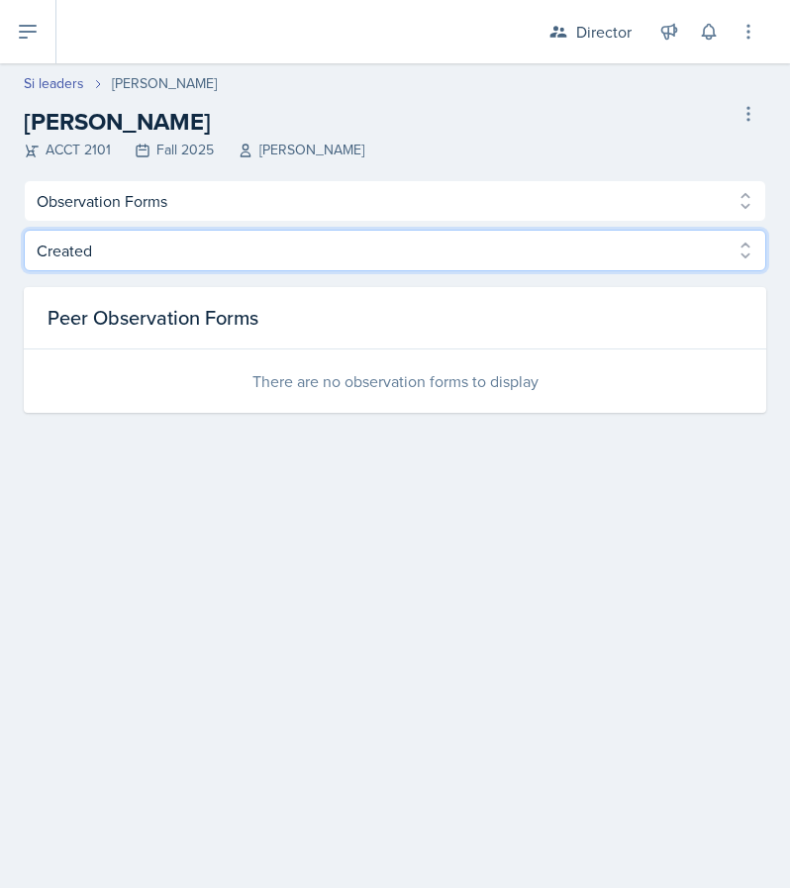
click at [248, 263] on select "Created Observed" at bounding box center [395, 251] width 743 height 42
select select "Observed"
click at [24, 230] on select "Created Observed" at bounding box center [395, 251] width 743 height 42
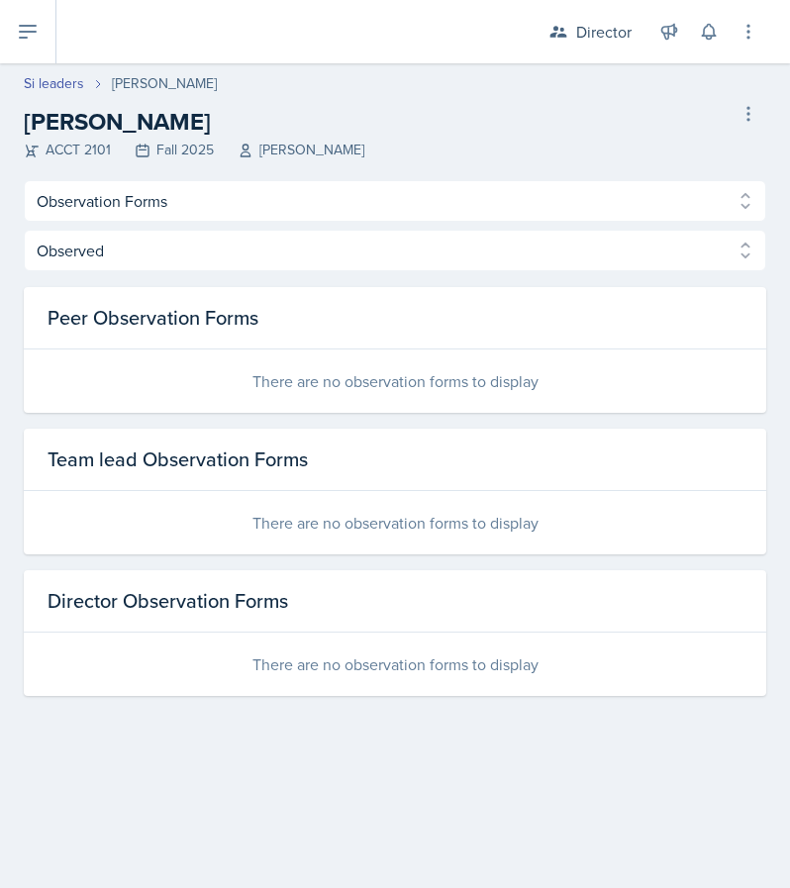
select select "2bed604d-1099-4043-b1bc-2365e8740244"
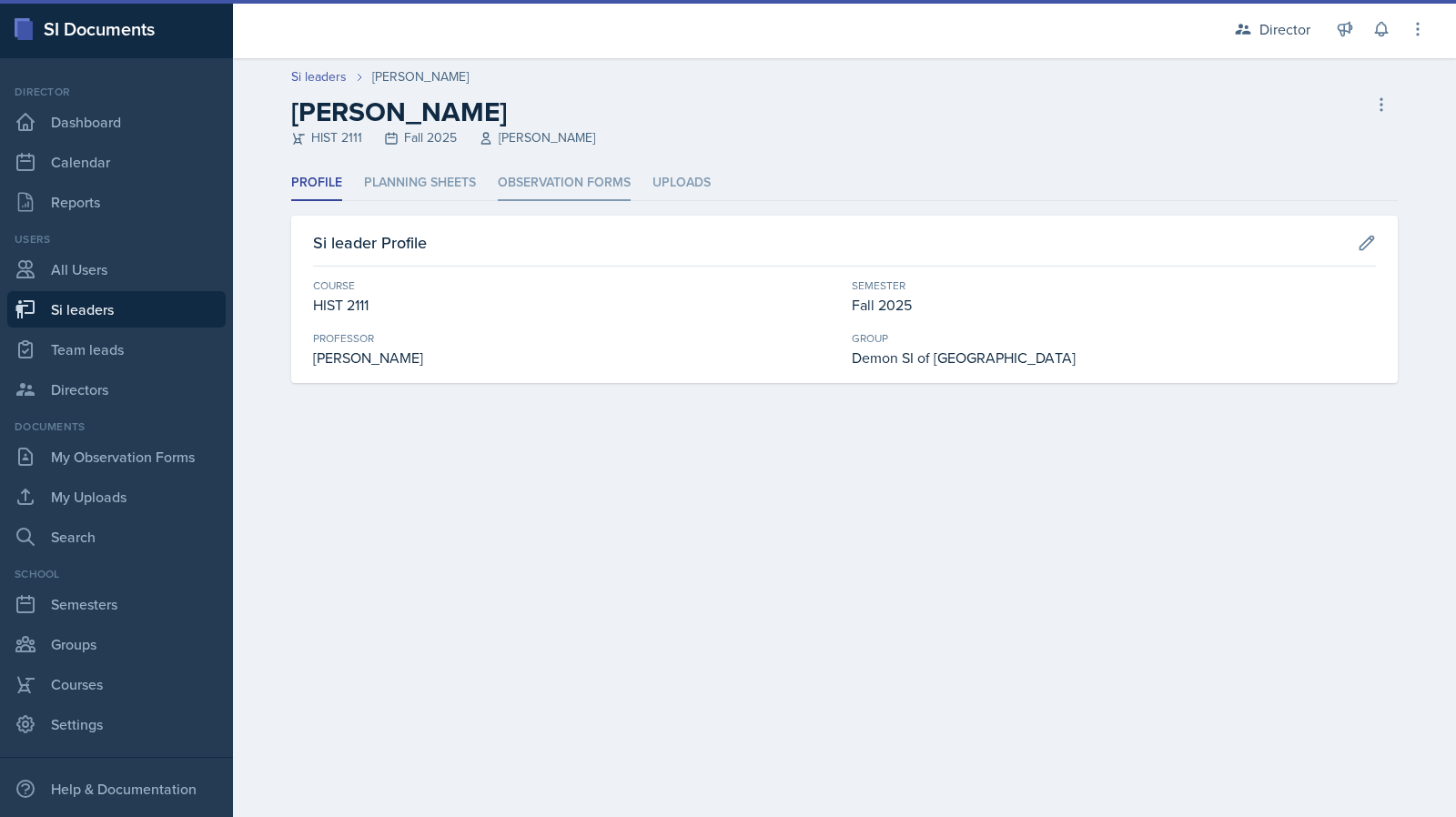
click at [510, 176] on li "Observation Forms" at bounding box center [564, 183] width 133 height 36
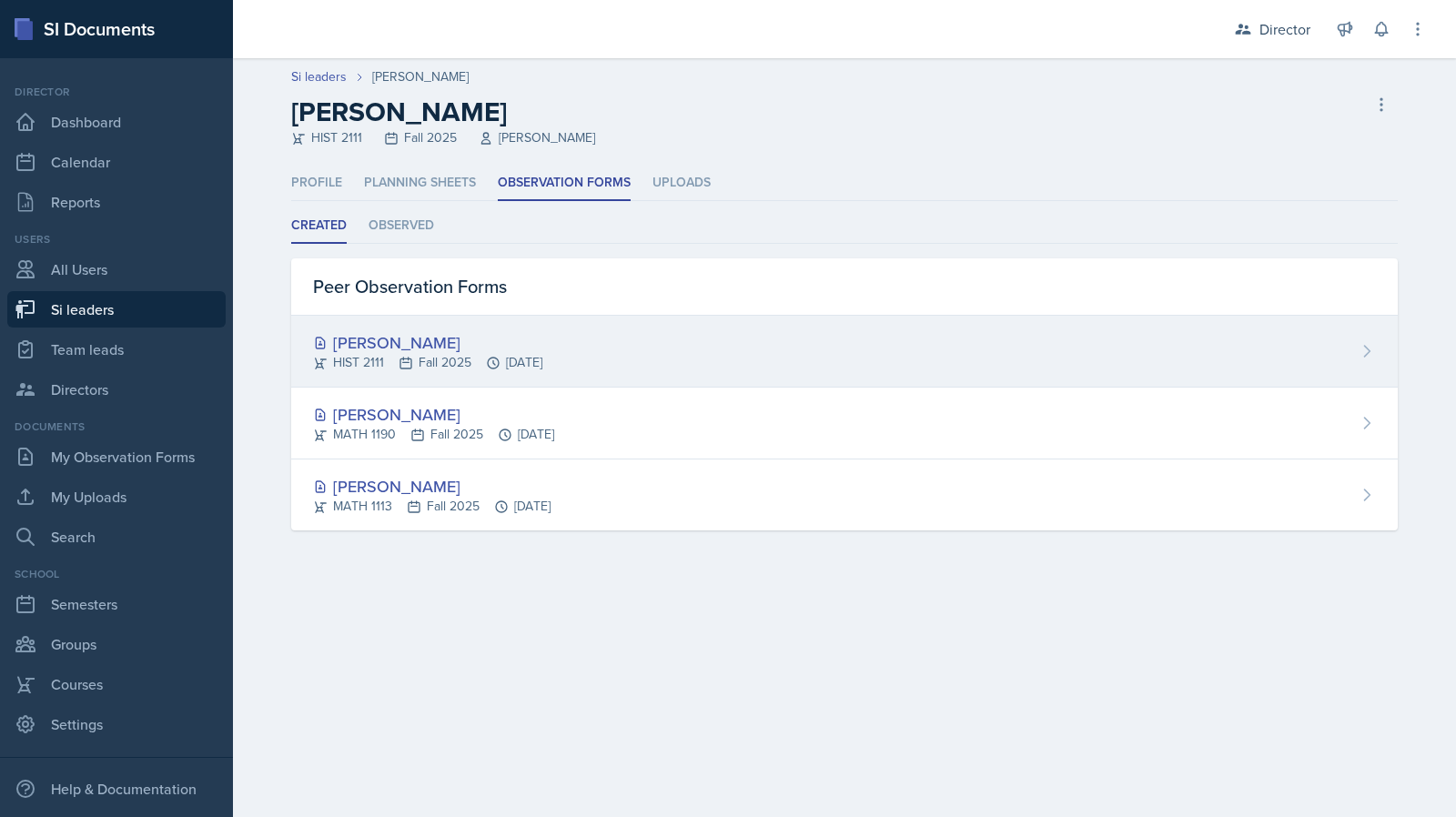
click at [628, 379] on div "Maria Patino Cruz HIST 2111 Fall 2025 Sep 8th, 2025" at bounding box center [845, 352] width 1107 height 72
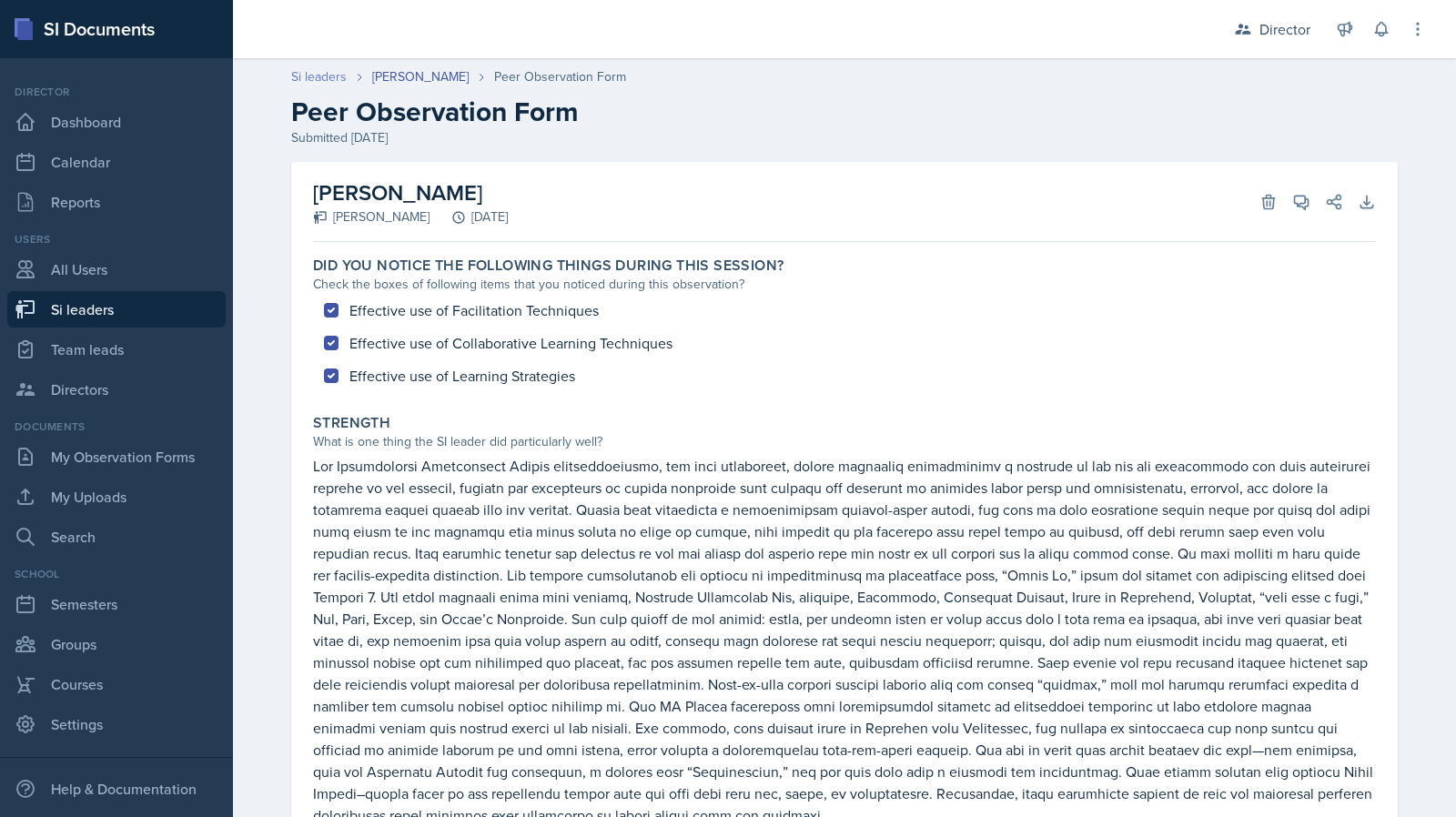
click at [329, 74] on link "Si leaders" at bounding box center [319, 76] width 55 height 19
select select "2bed604d-1099-4043-b1bc-2365e8740244"
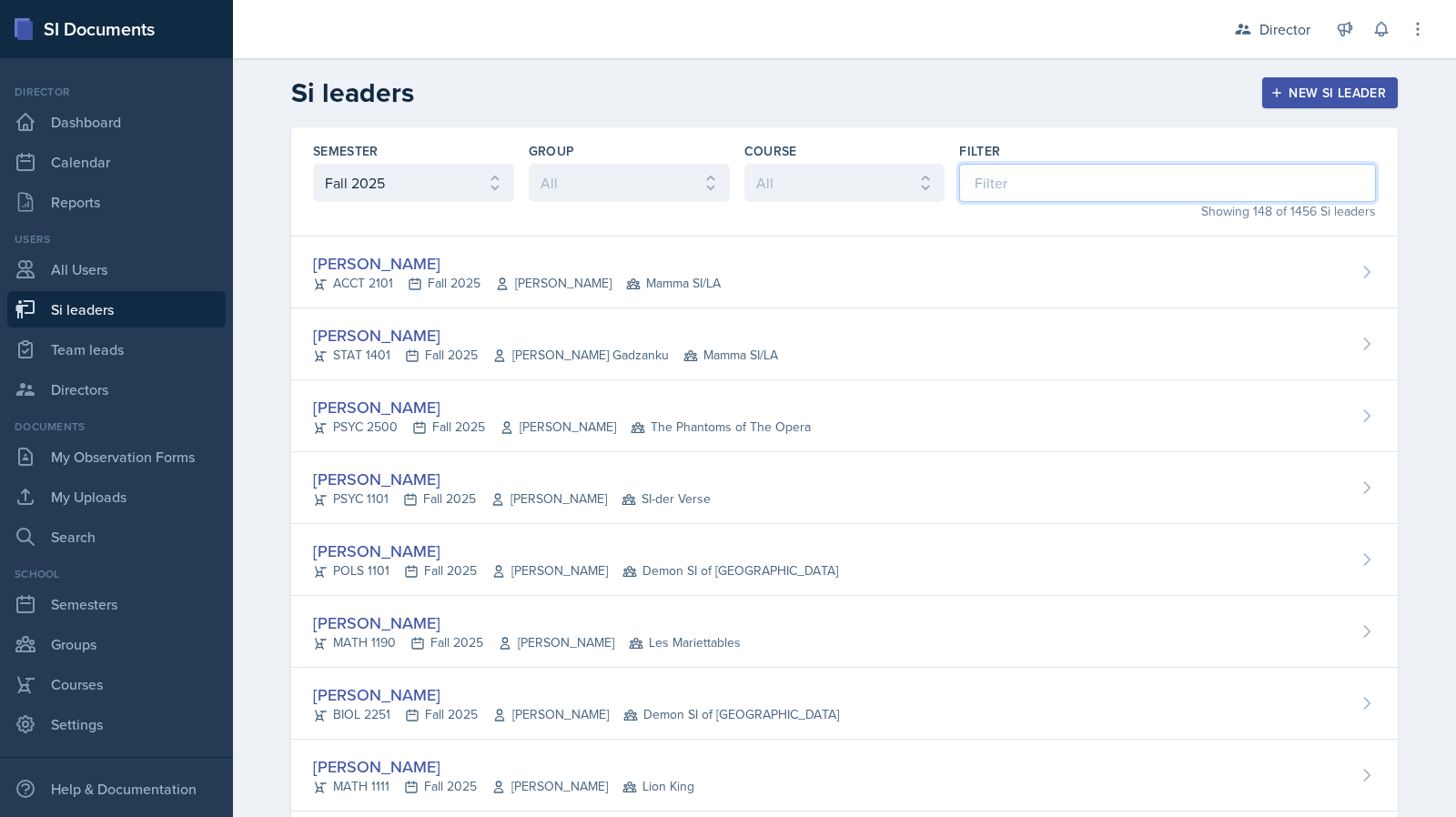
click at [970, 172] on input at bounding box center [1168, 183] width 417 height 39
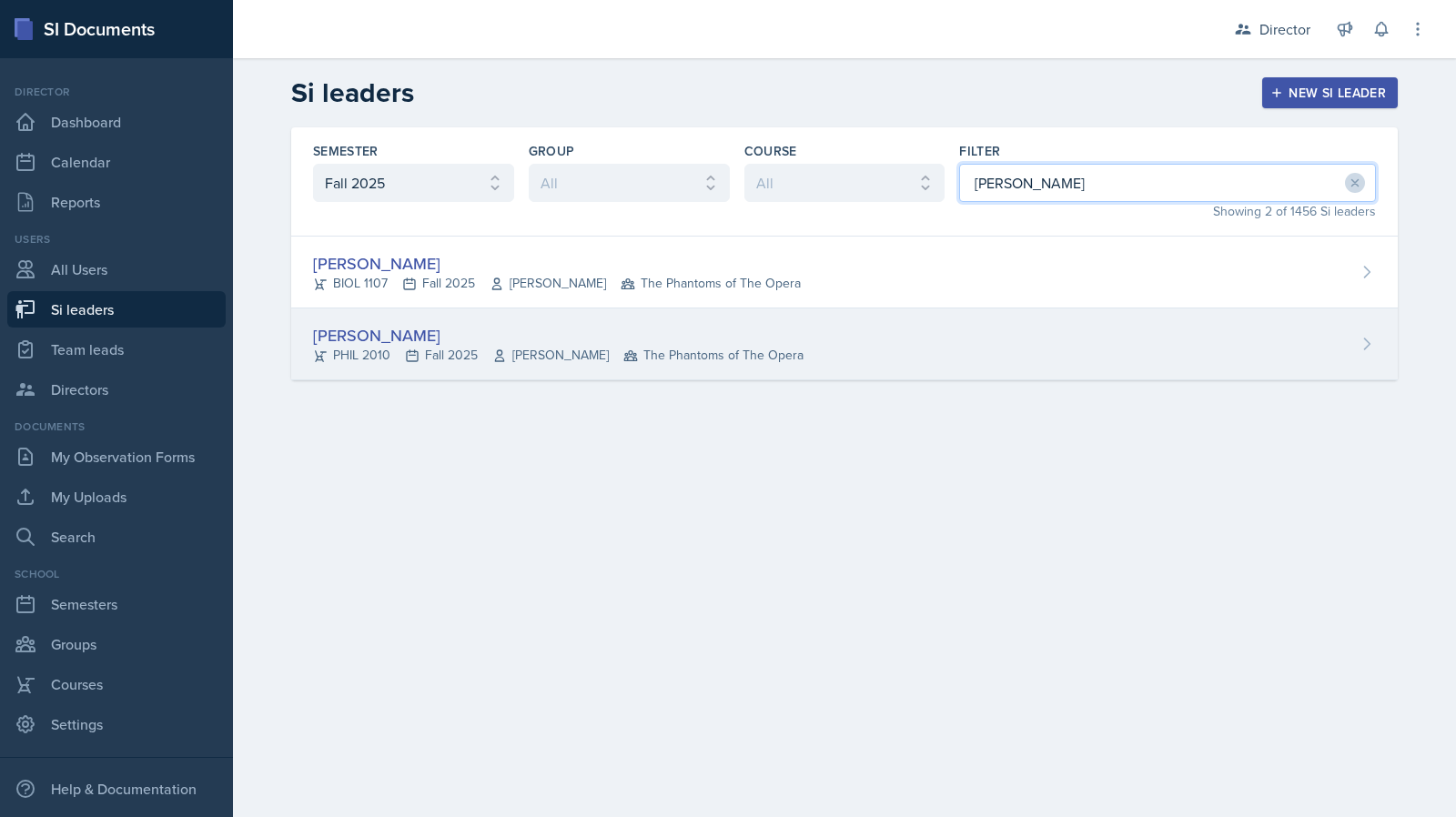
type input "emily"
click at [688, 346] on span "The Phantoms of The Opera" at bounding box center [713, 355] width 180 height 19
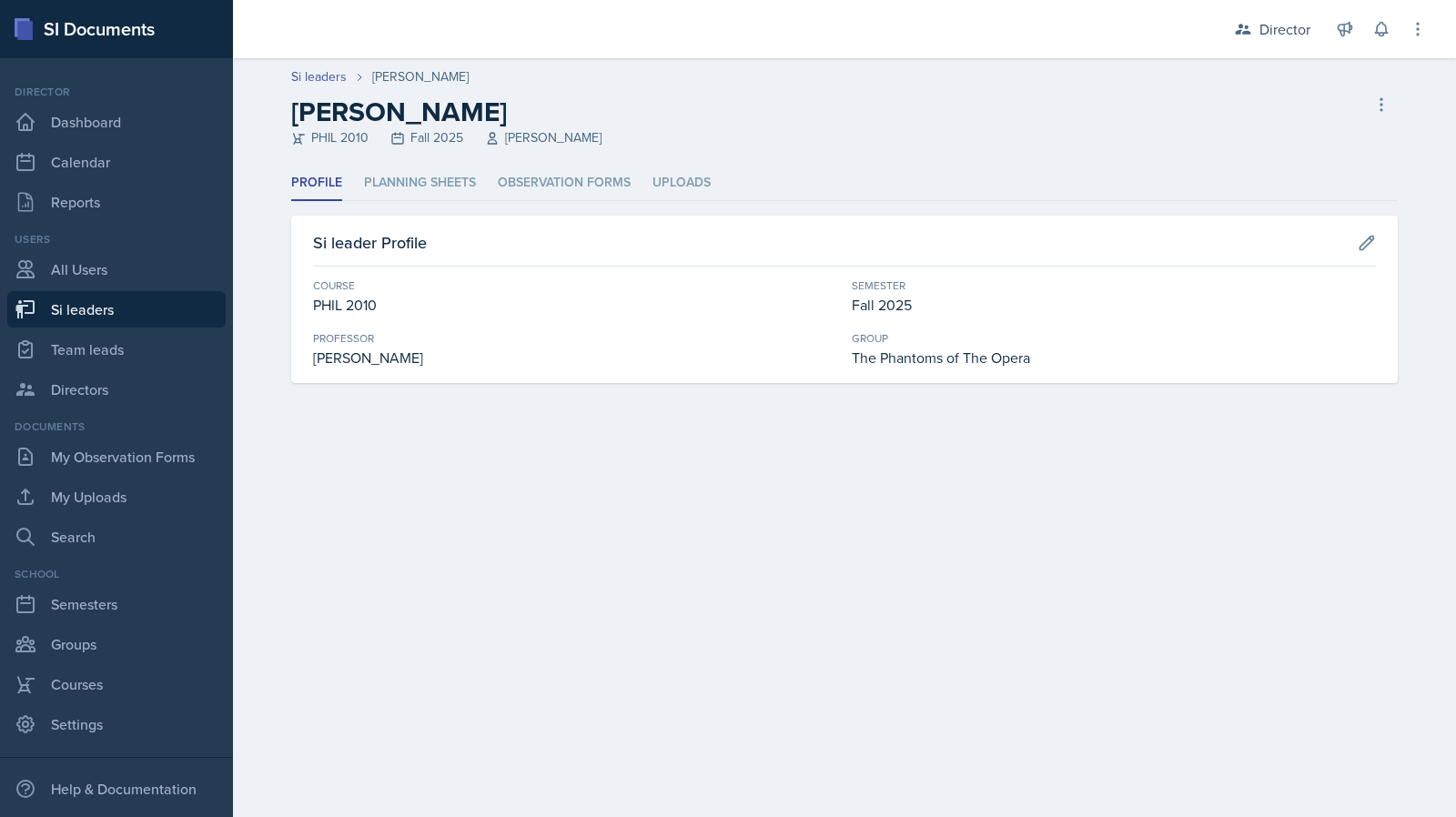
click at [427, 210] on div "Profile Planning Sheets Observation Forms Uploads Profile Planning Sheets Obser…" at bounding box center [845, 274] width 1107 height 218
click at [427, 185] on li "Planning Sheets" at bounding box center [420, 183] width 112 height 36
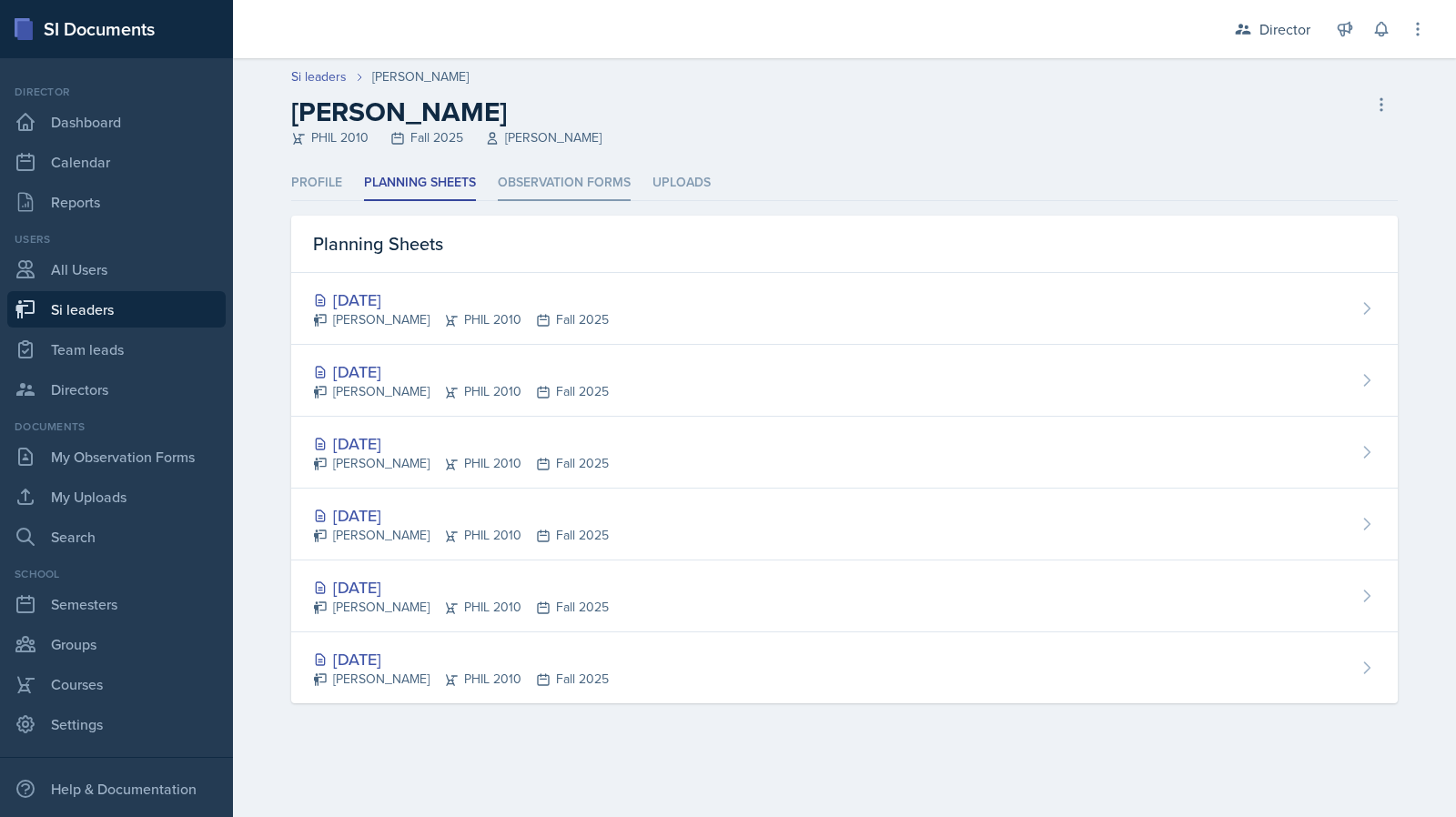
click at [514, 198] on li "Observation Forms" at bounding box center [564, 183] width 133 height 36
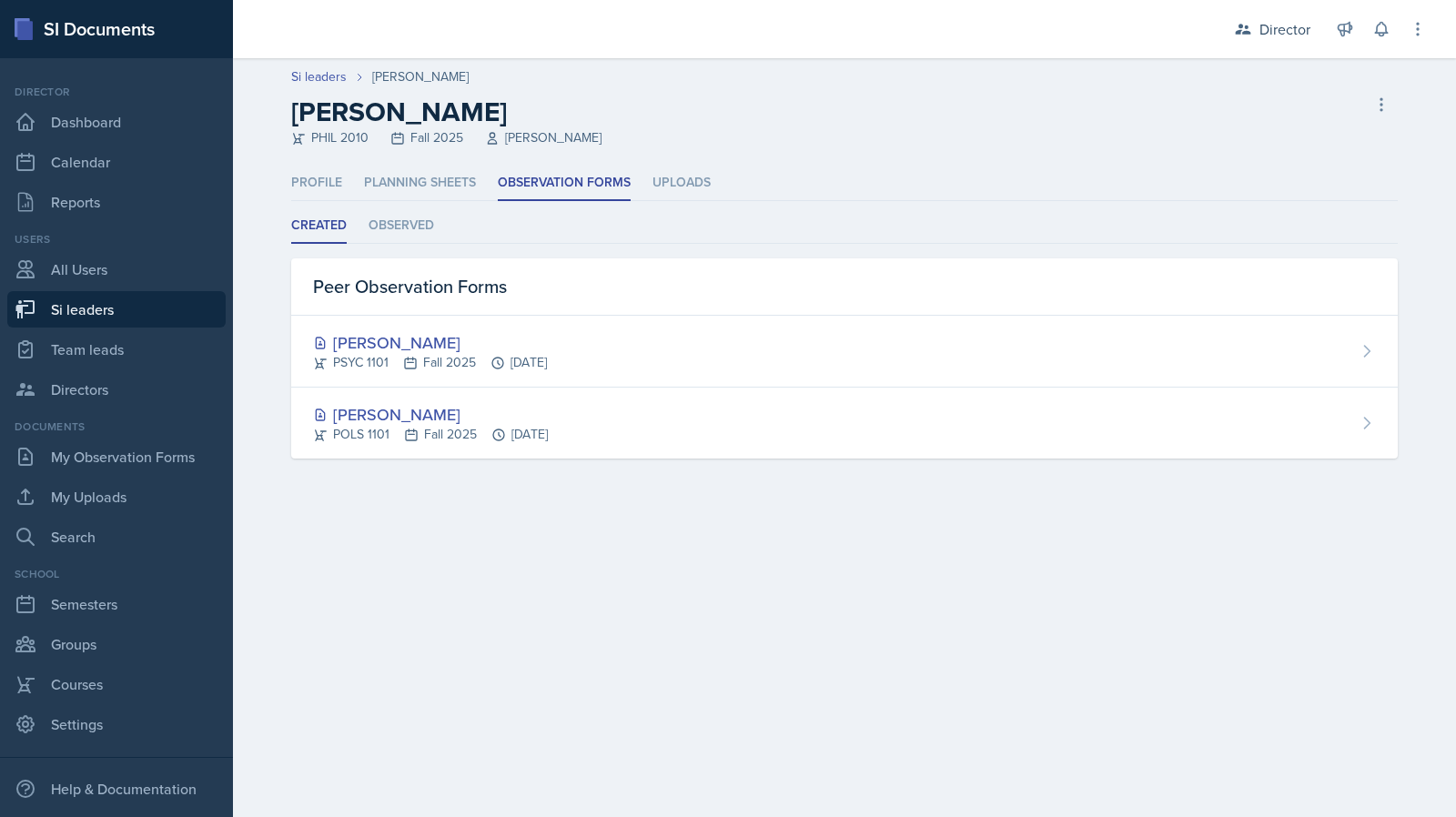
click at [641, 505] on main "Si leaders Emily Herzner Emily Herzner PHIL 2010 Fall 2025 James Fontini Delete…" at bounding box center [845, 437] width 1223 height 759
click at [413, 214] on li "Observed" at bounding box center [401, 226] width 65 height 36
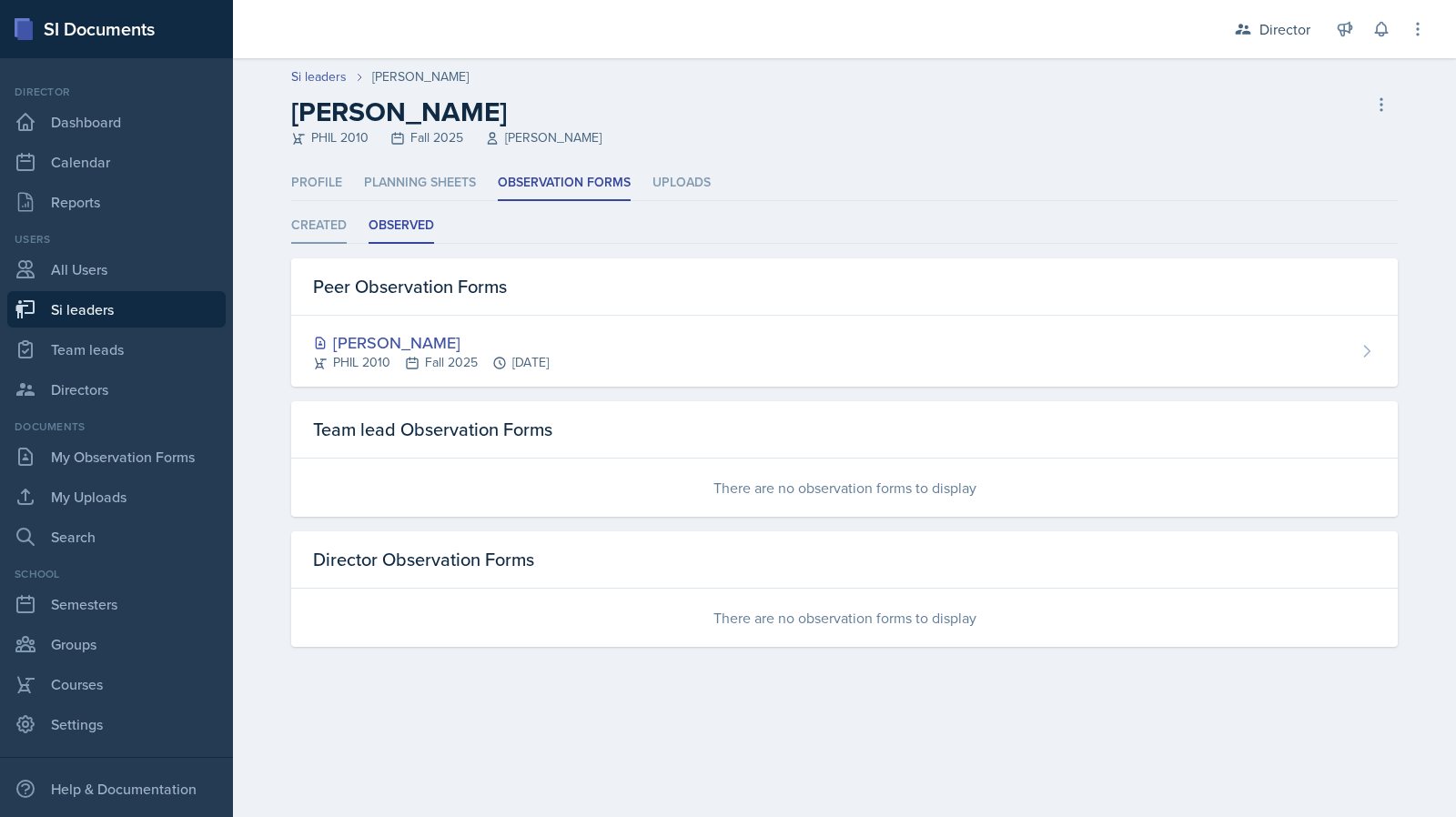
click at [341, 233] on li "Created" at bounding box center [319, 226] width 55 height 36
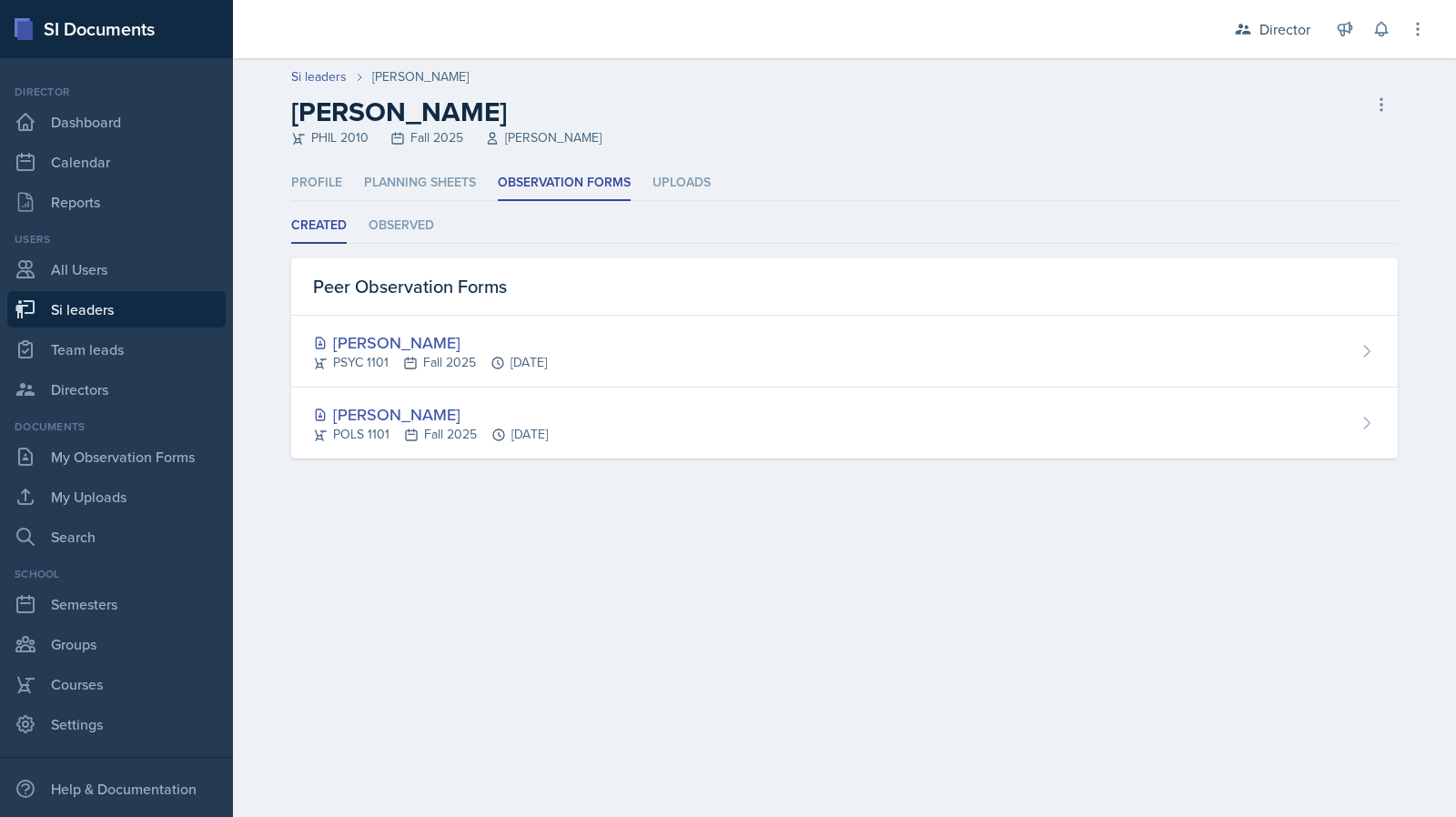
click at [366, 233] on ul "Created Observed" at bounding box center [845, 226] width 1107 height 36
click at [371, 232] on li "Observed" at bounding box center [401, 226] width 65 height 36
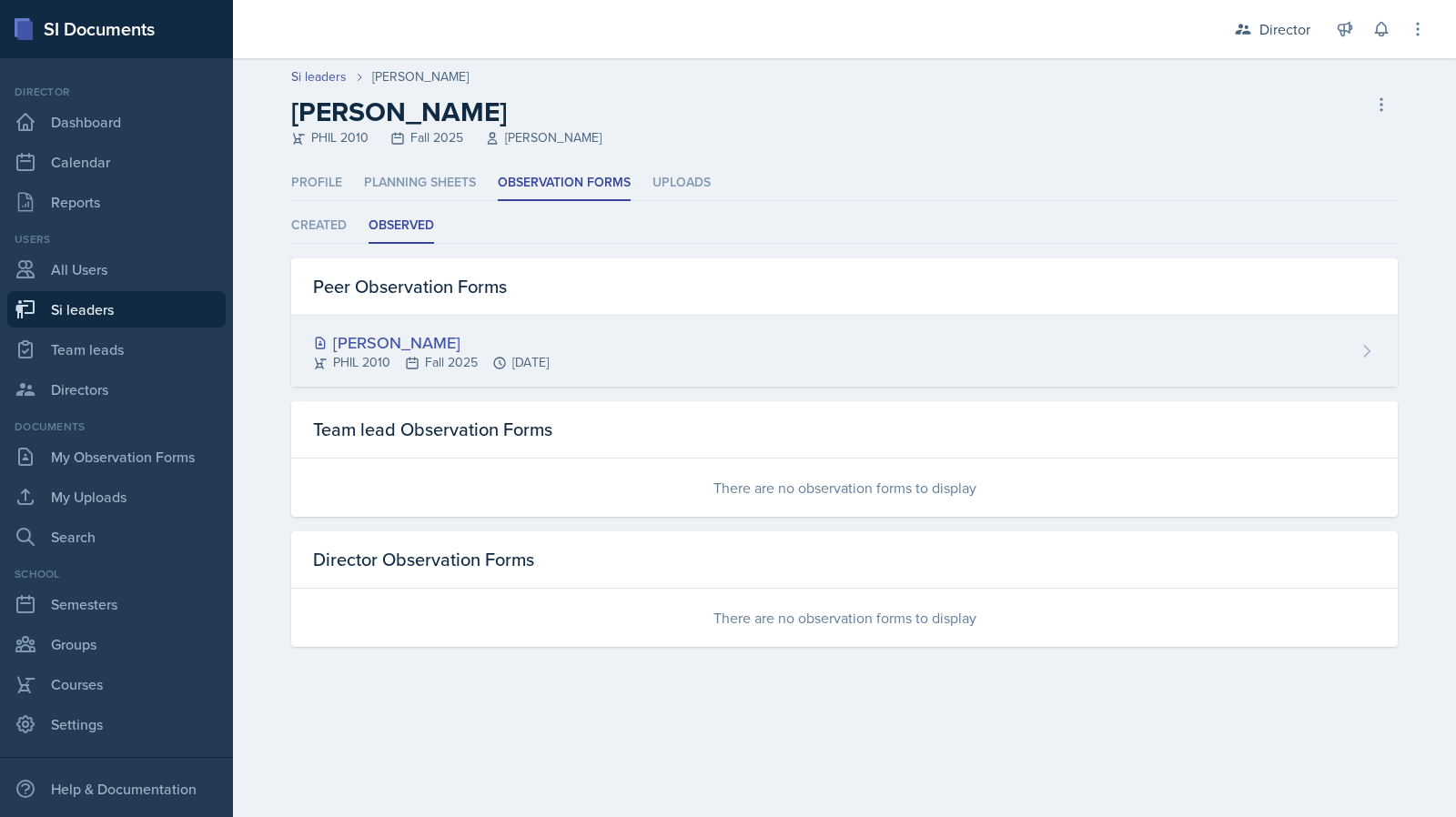
click at [415, 367] on icon at bounding box center [413, 363] width 11 height 11
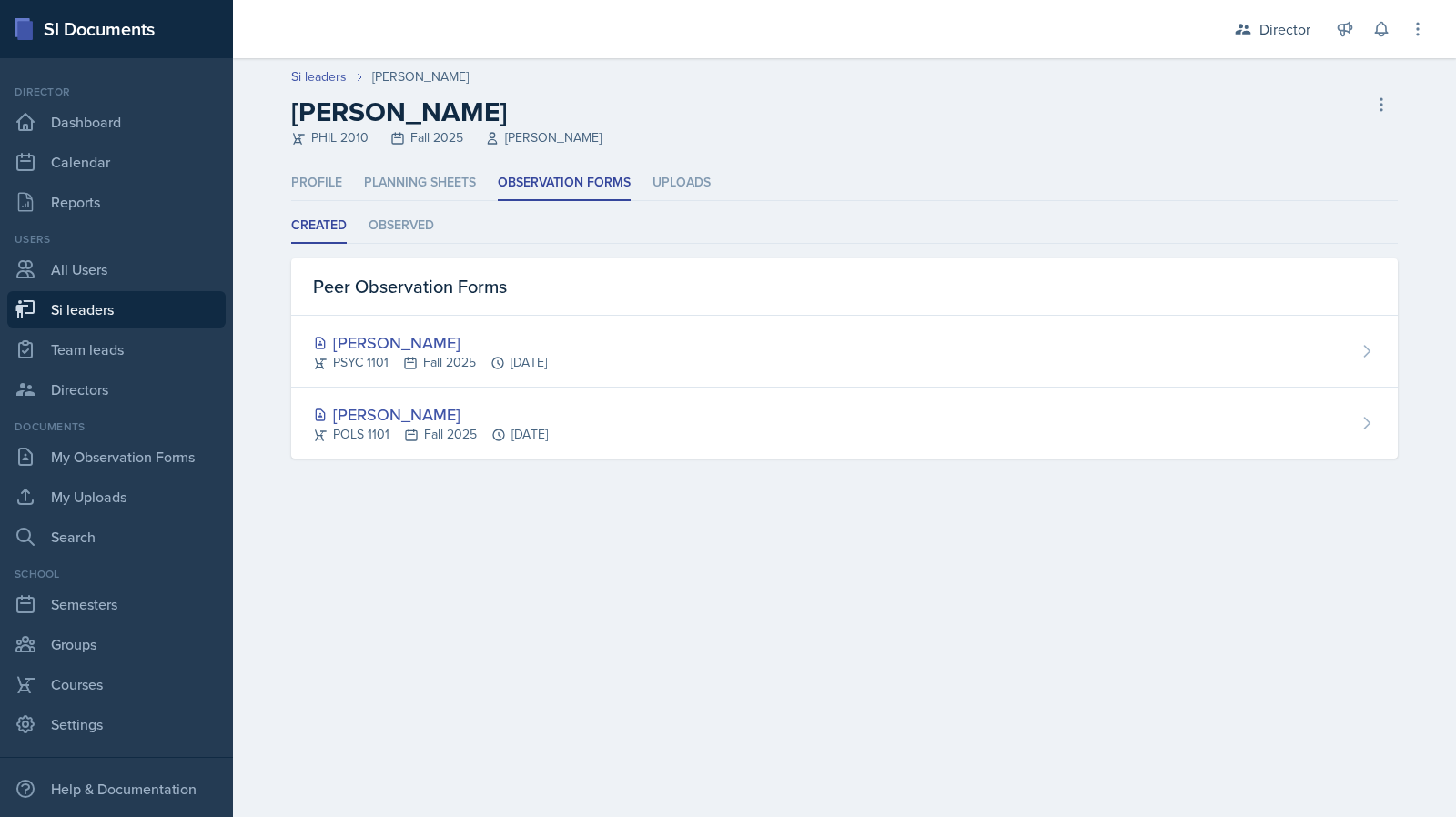
click at [317, 226] on li "Created" at bounding box center [319, 226] width 55 height 36
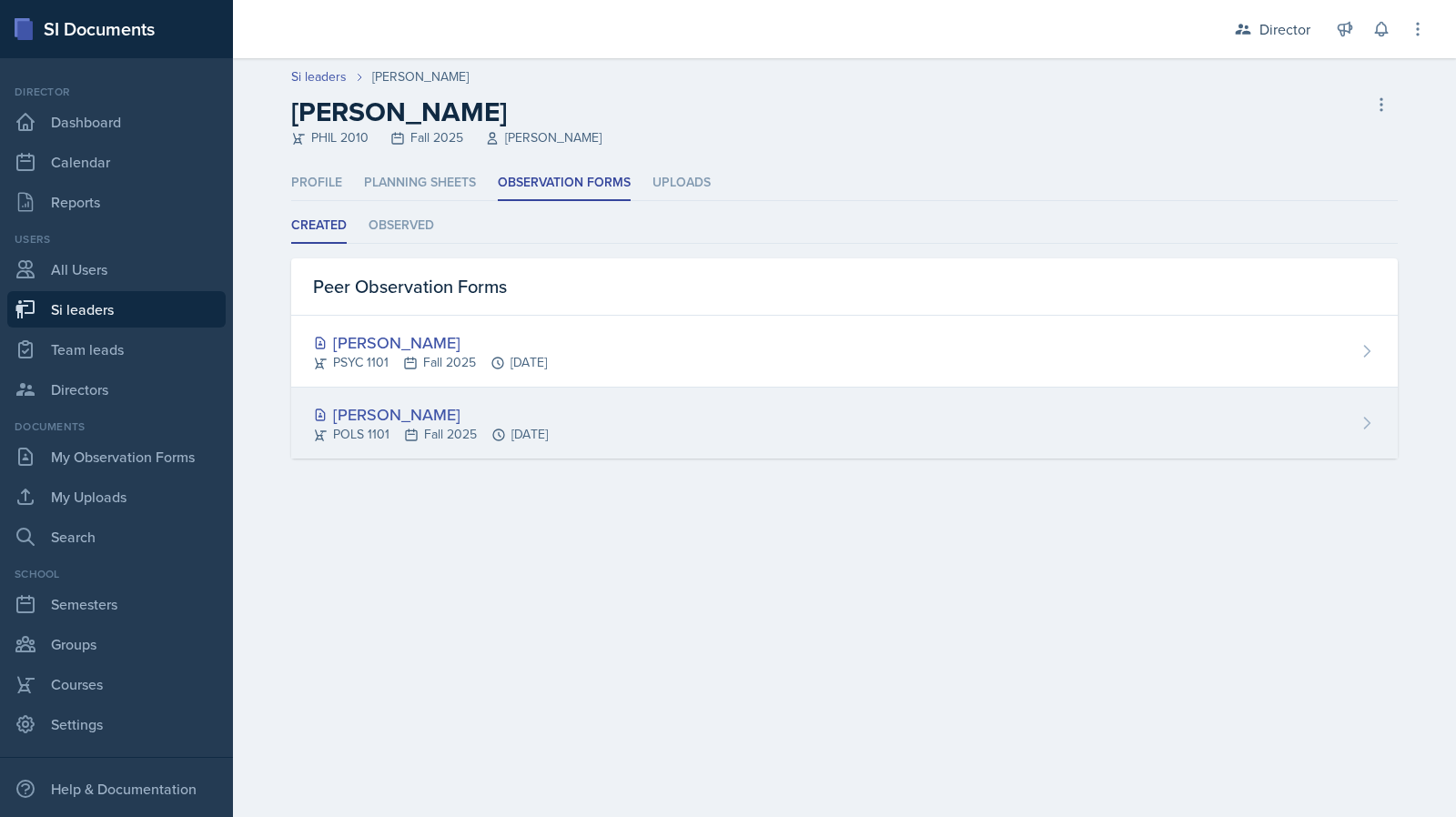
click at [633, 425] on div "Zion-Raphael Clark POLS 1101 Fall 2025 Sep 5th, 2025" at bounding box center [845, 423] width 1107 height 71
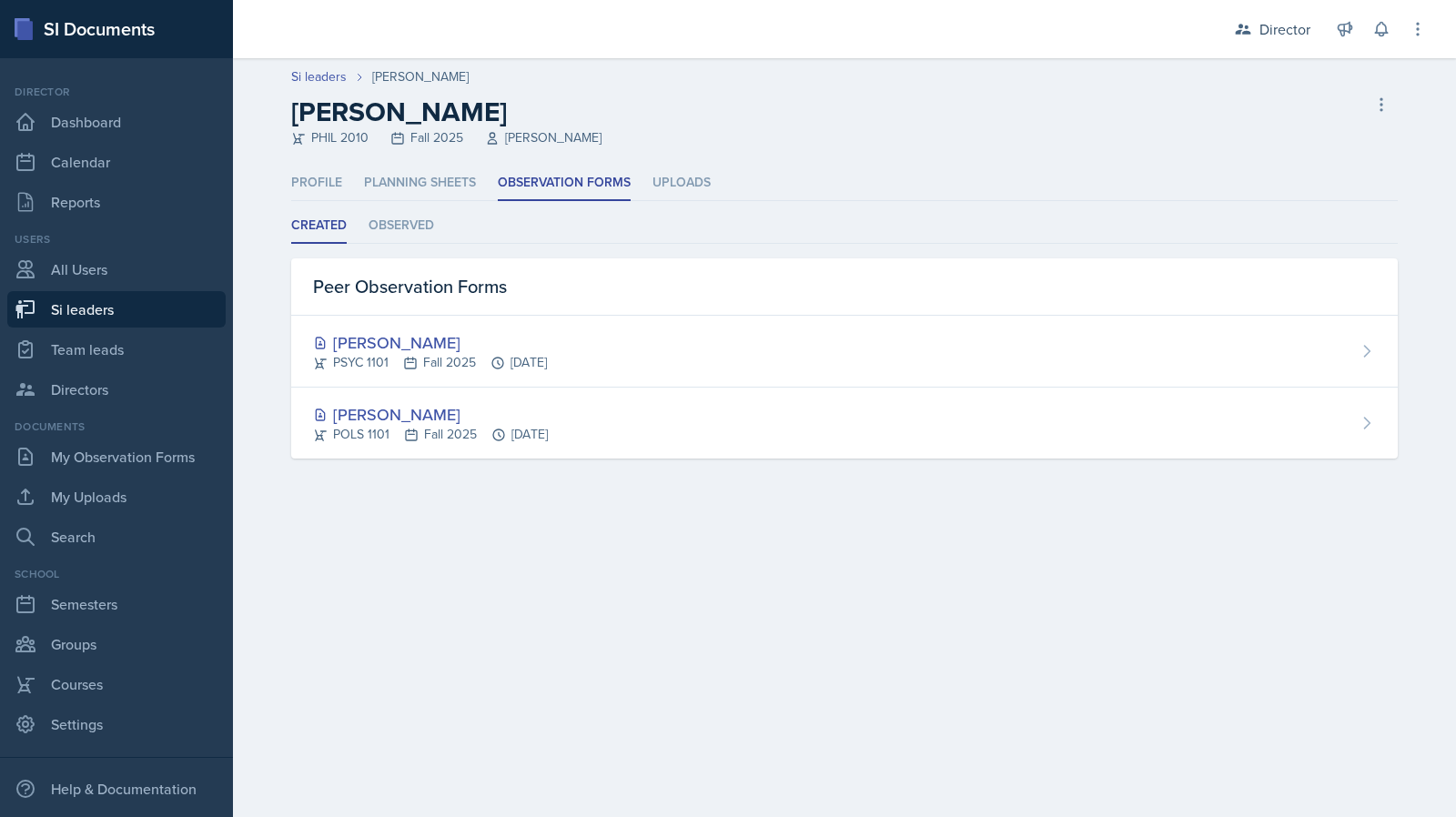
click at [480, 340] on div "Artemas Souder" at bounding box center [430, 342] width 234 height 25
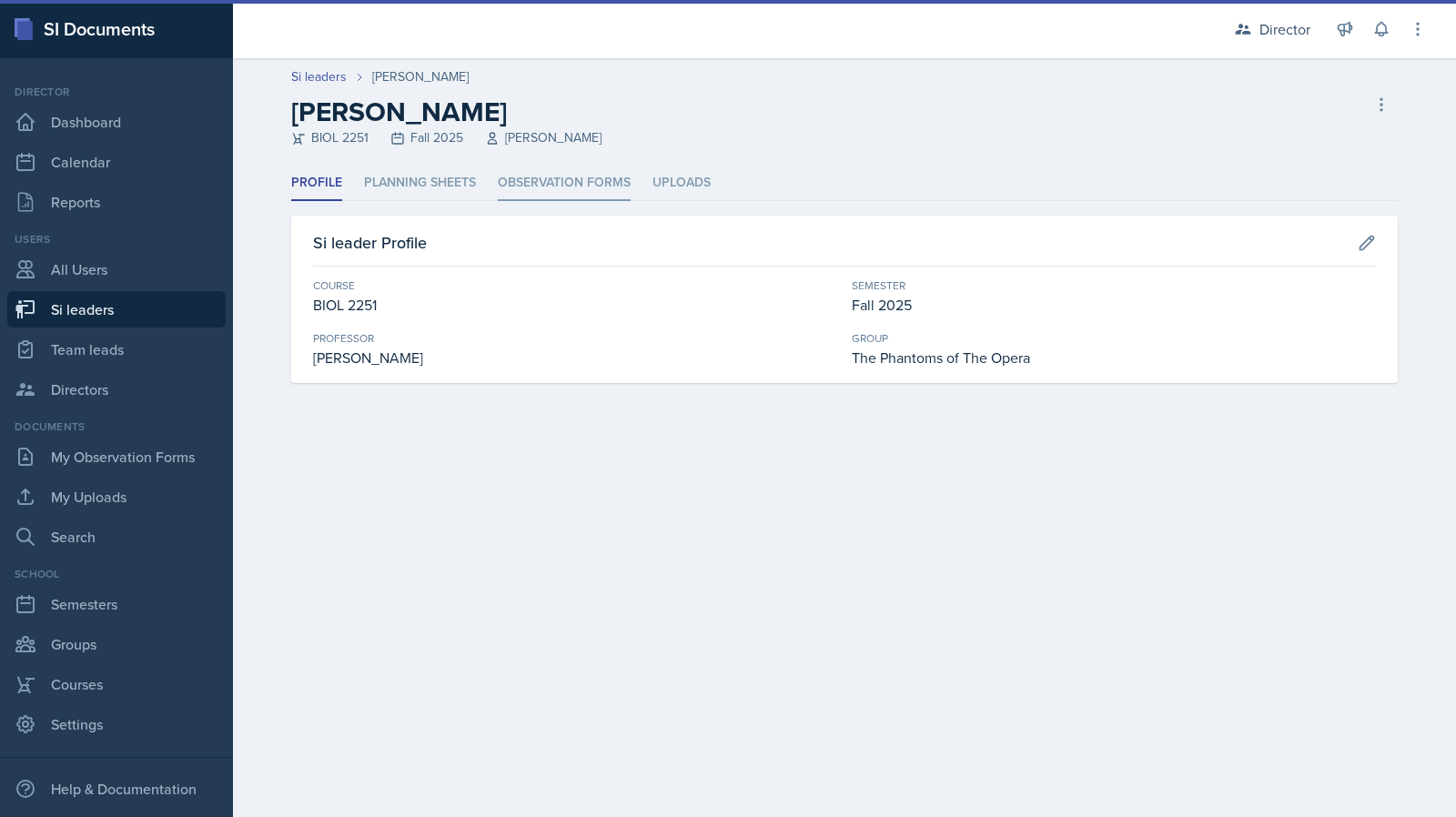
click at [552, 180] on li "Observation Forms" at bounding box center [564, 183] width 133 height 36
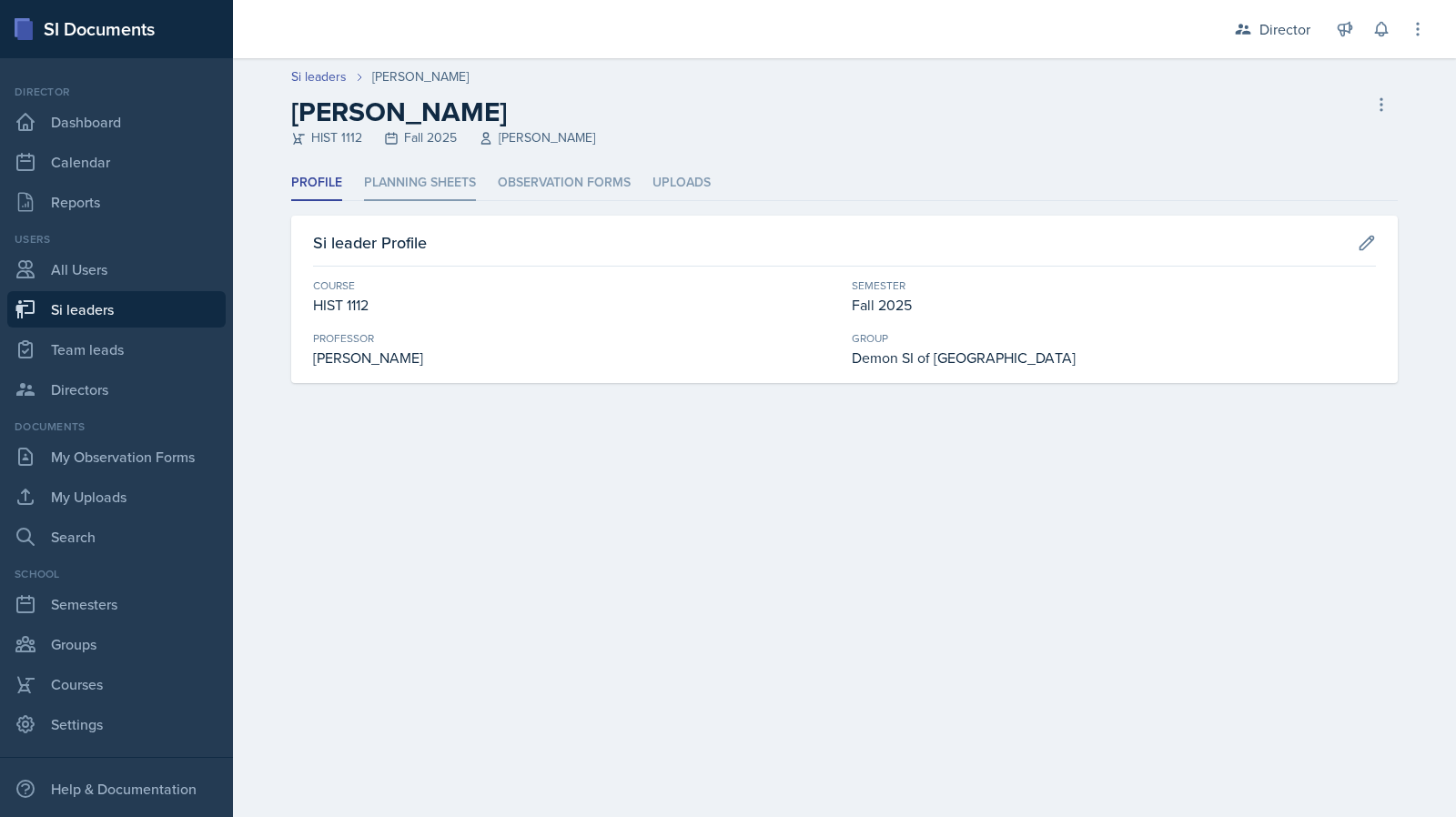
click at [412, 192] on li "Planning Sheets" at bounding box center [420, 183] width 112 height 36
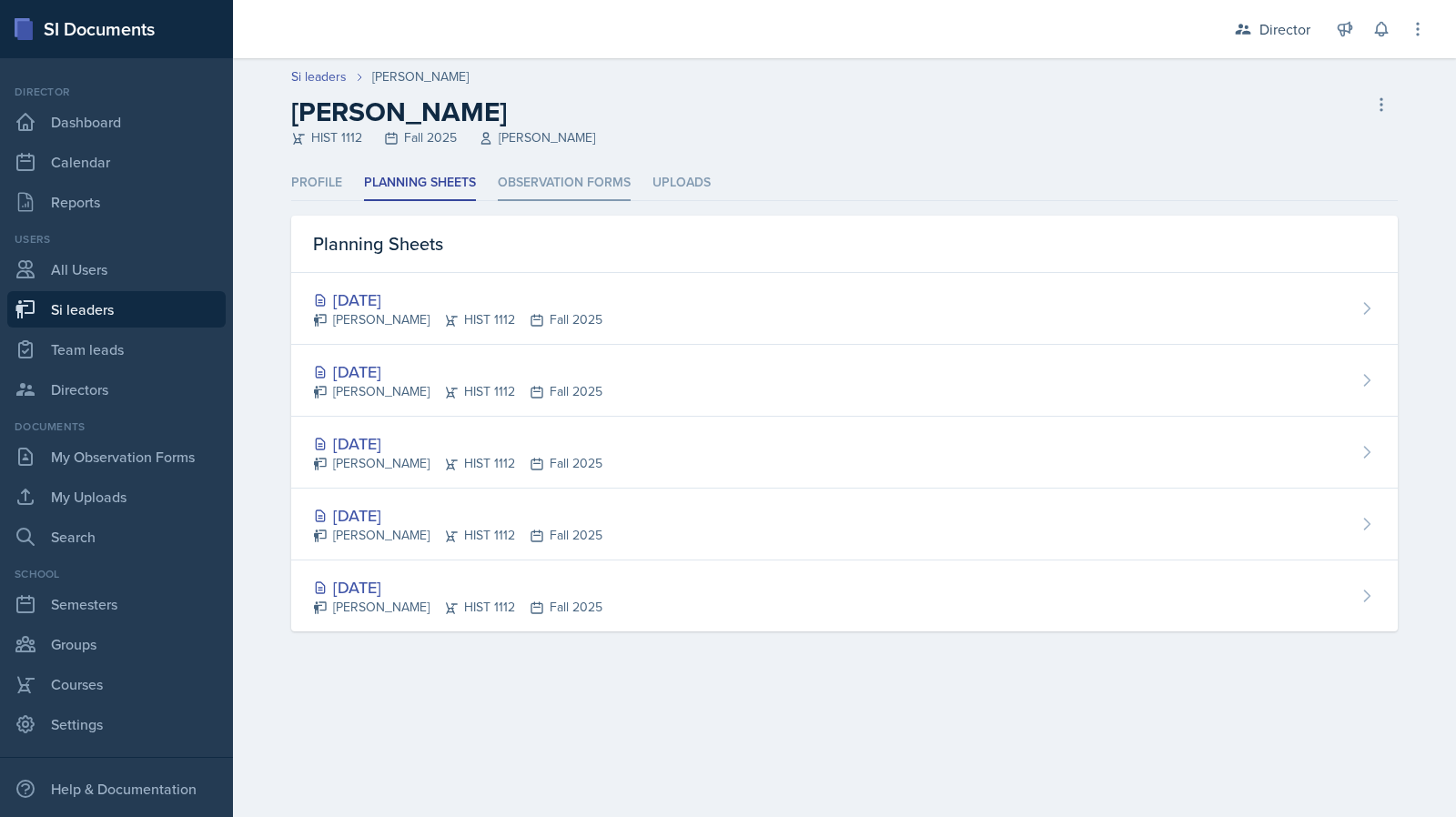
click at [556, 186] on li "Observation Forms" at bounding box center [564, 183] width 133 height 36
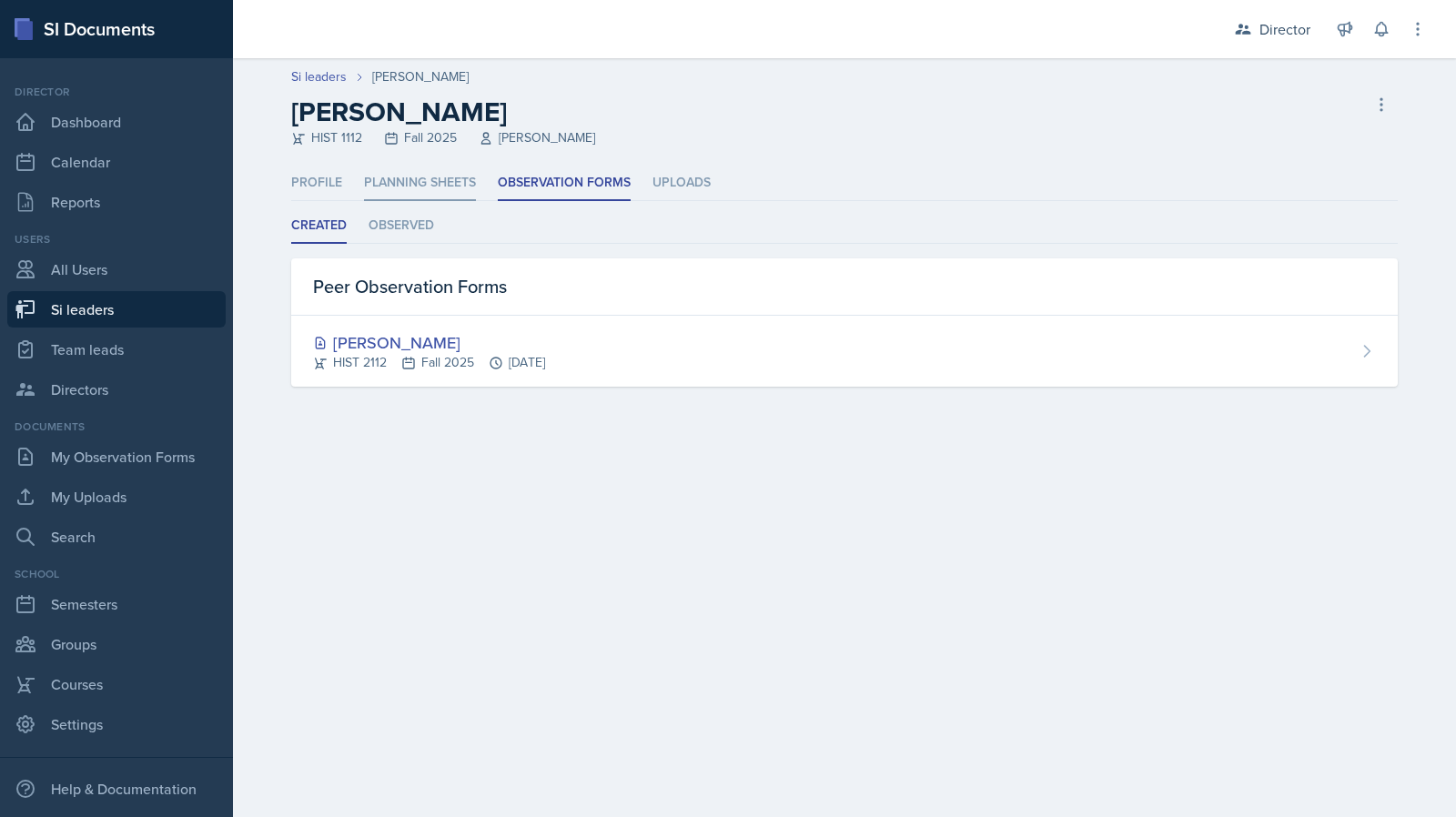
click at [411, 195] on li "Planning Sheets" at bounding box center [420, 183] width 112 height 36
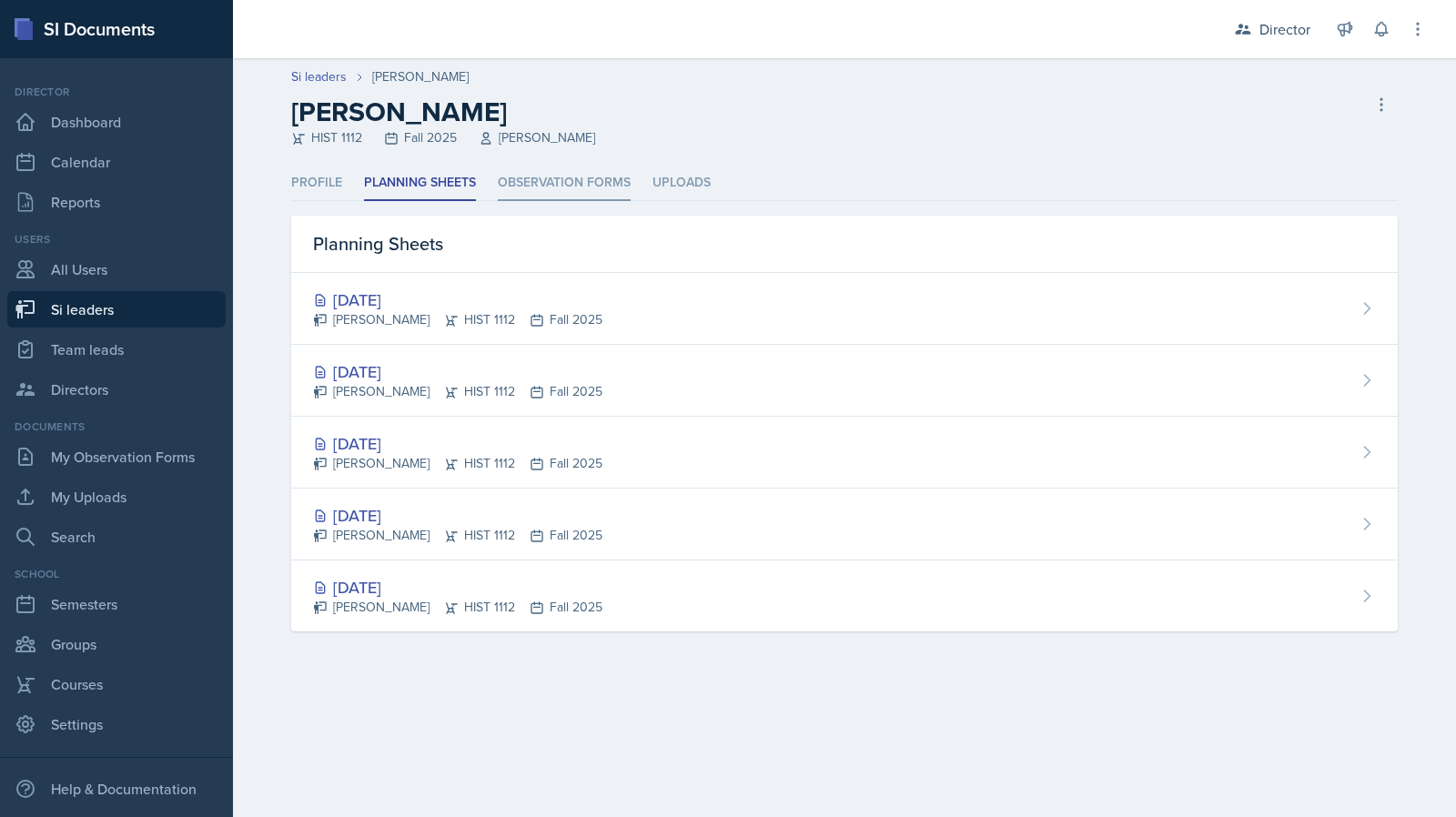
click at [544, 186] on li "Observation Forms" at bounding box center [564, 183] width 133 height 36
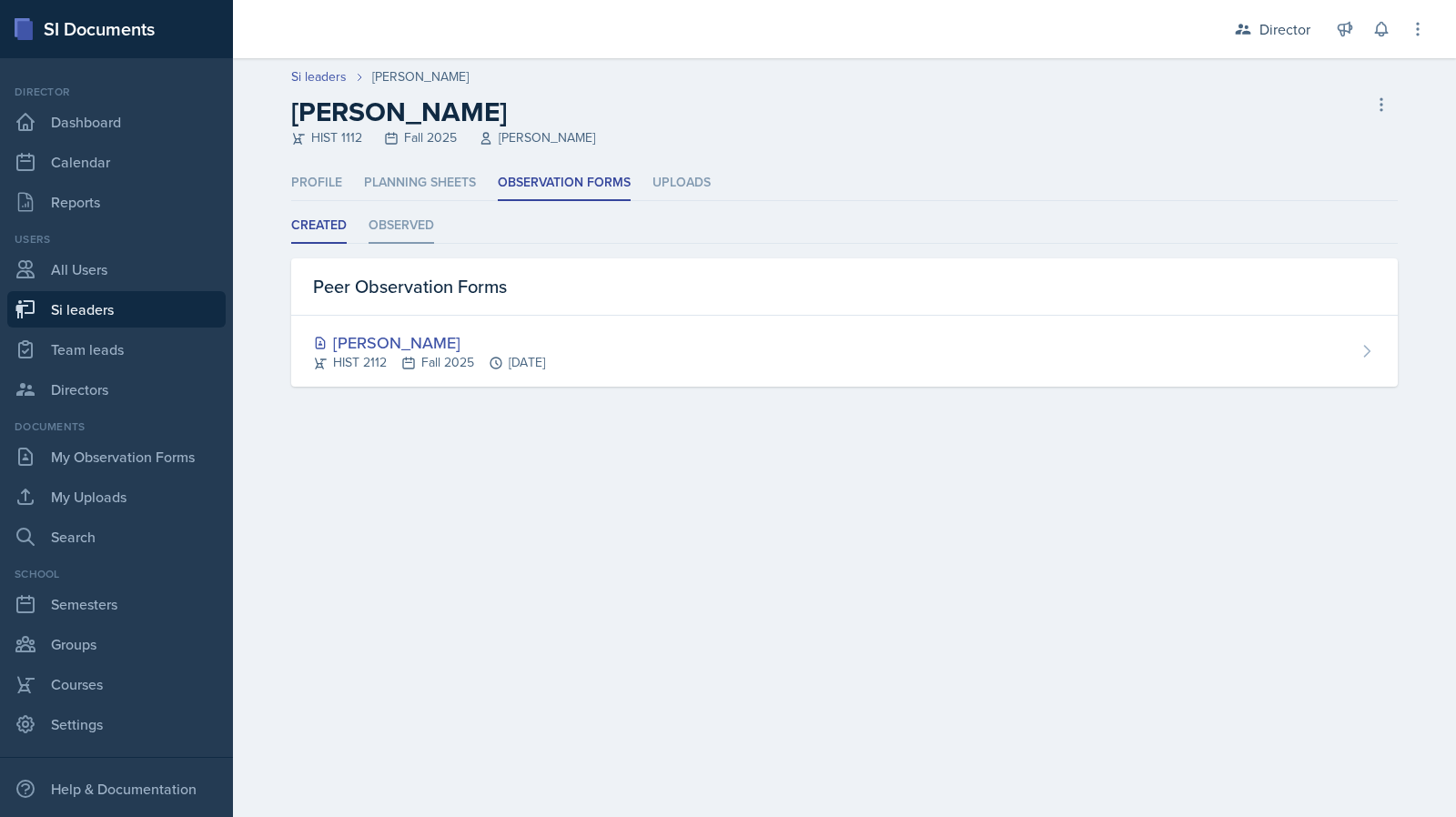
click at [419, 239] on li "Observed" at bounding box center [401, 226] width 65 height 36
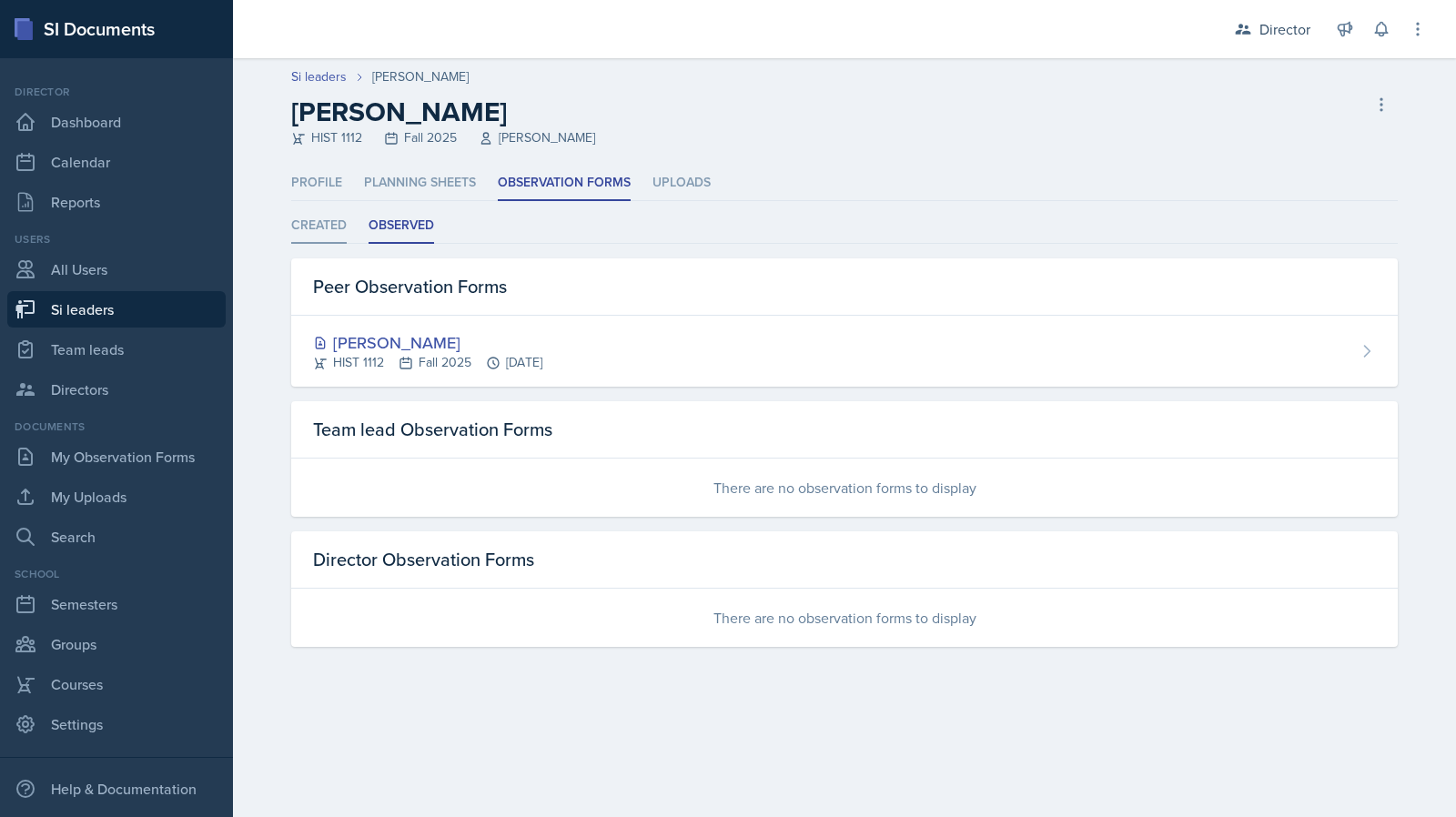
click at [328, 229] on li "Created" at bounding box center [319, 226] width 55 height 36
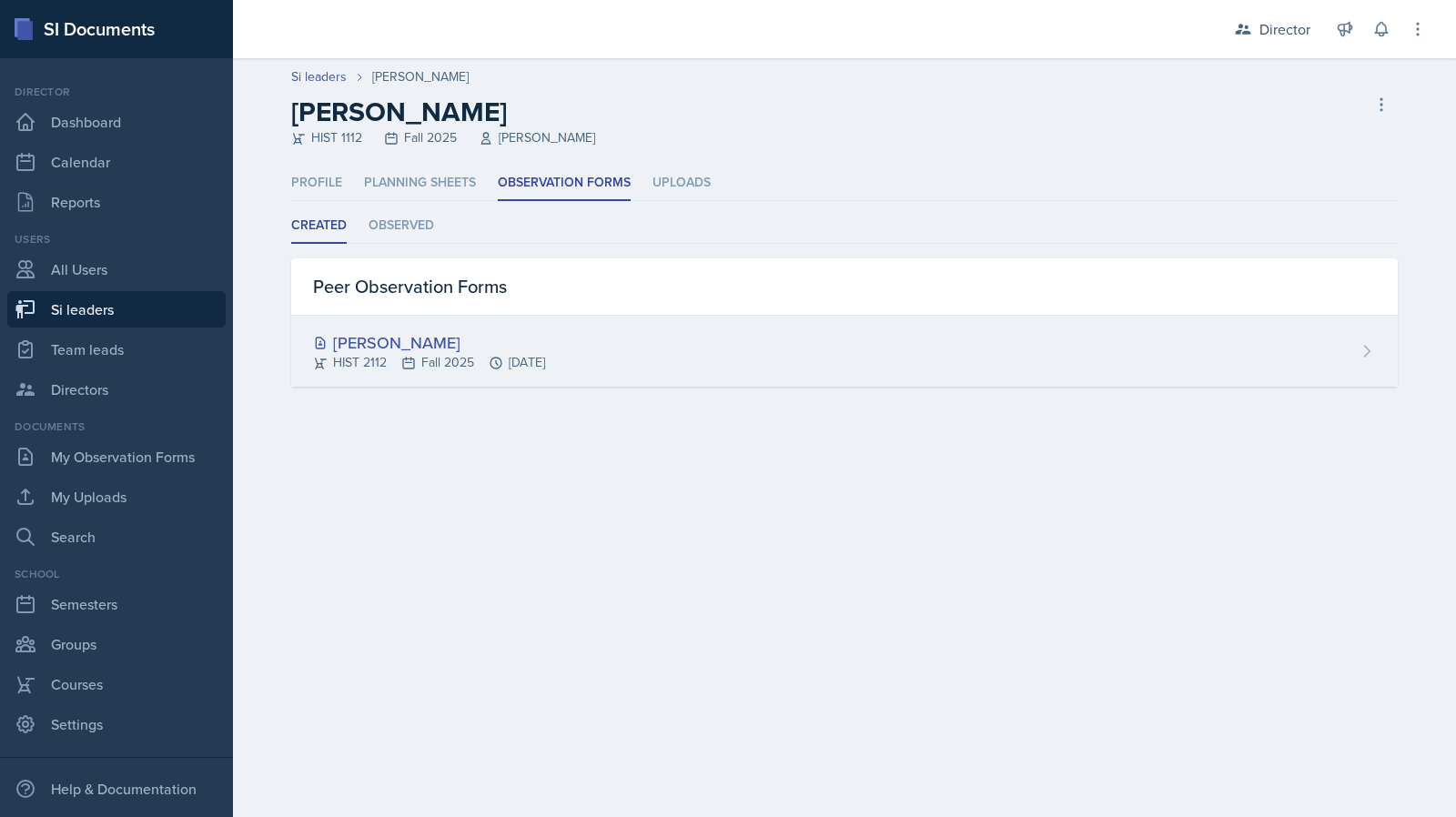
click at [506, 378] on div "Madie Houser HIST 2112 Fall 2025 Sep 2nd, 2025" at bounding box center [845, 351] width 1107 height 71
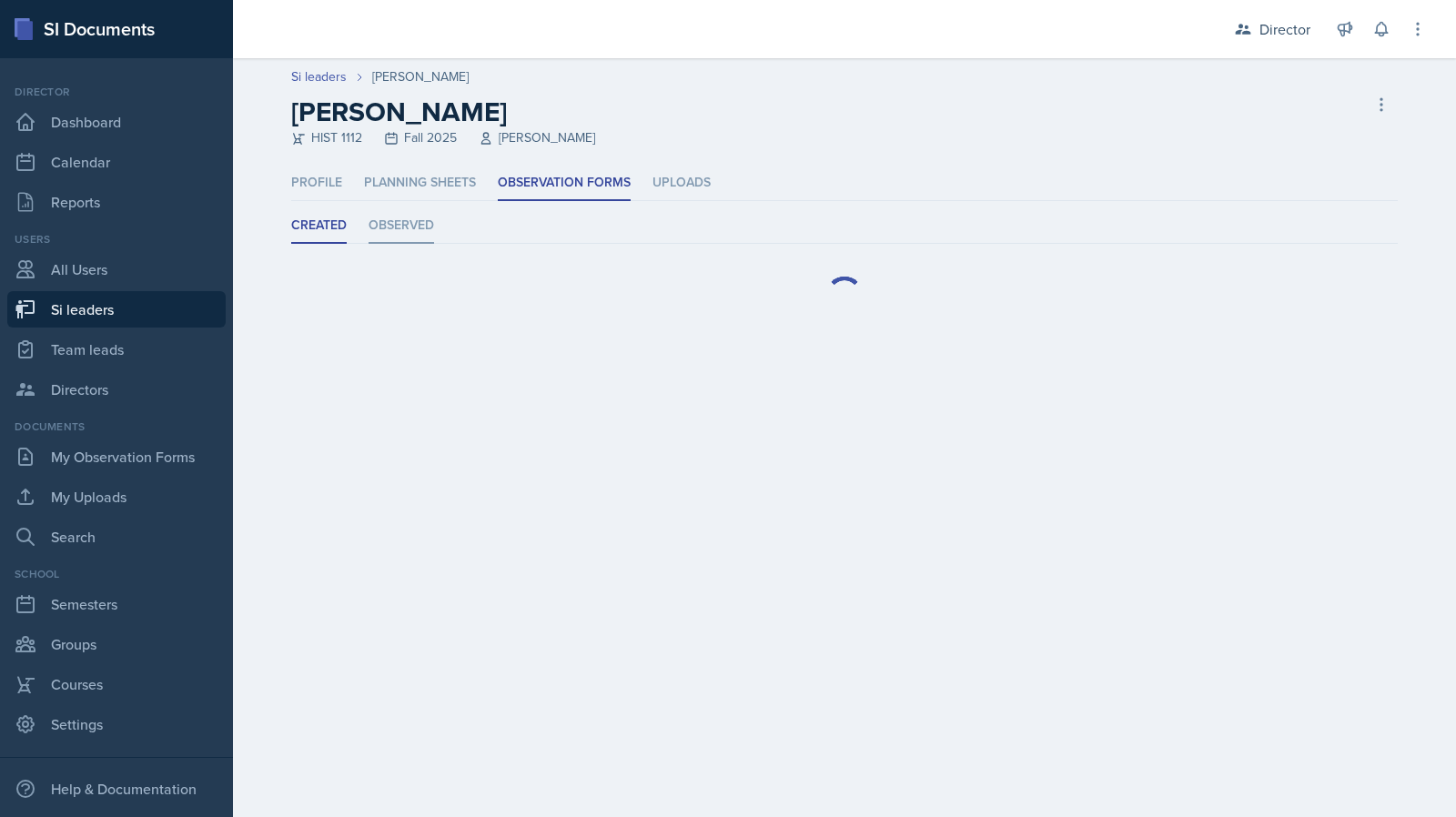
click at [379, 227] on li "Observed" at bounding box center [401, 226] width 65 height 36
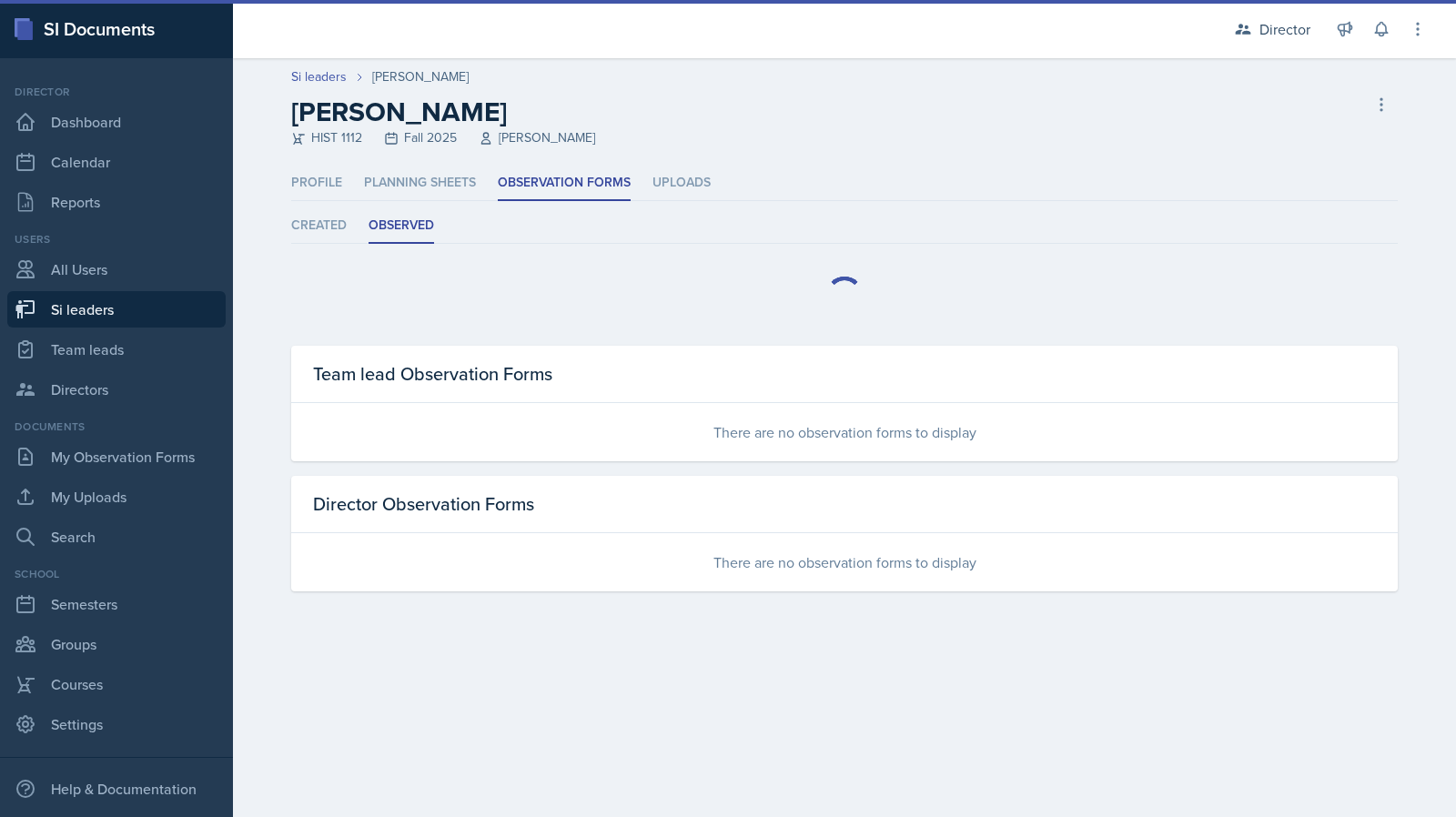
click at [115, 308] on link "Si leaders" at bounding box center [117, 310] width 219 height 37
select select "2bed604d-1099-4043-b1bc-2365e8740244"
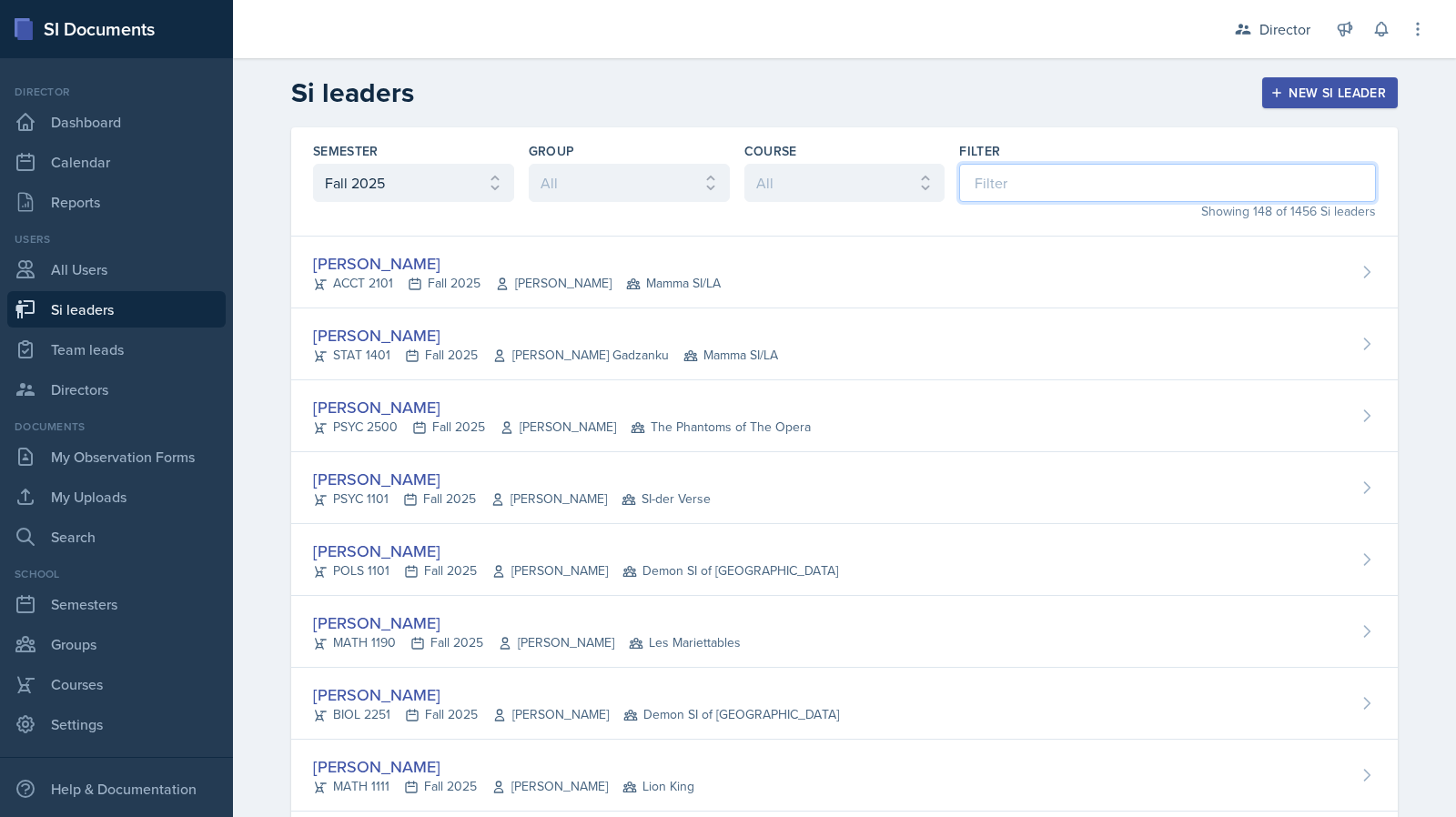
click at [995, 182] on input at bounding box center [1168, 183] width 417 height 39
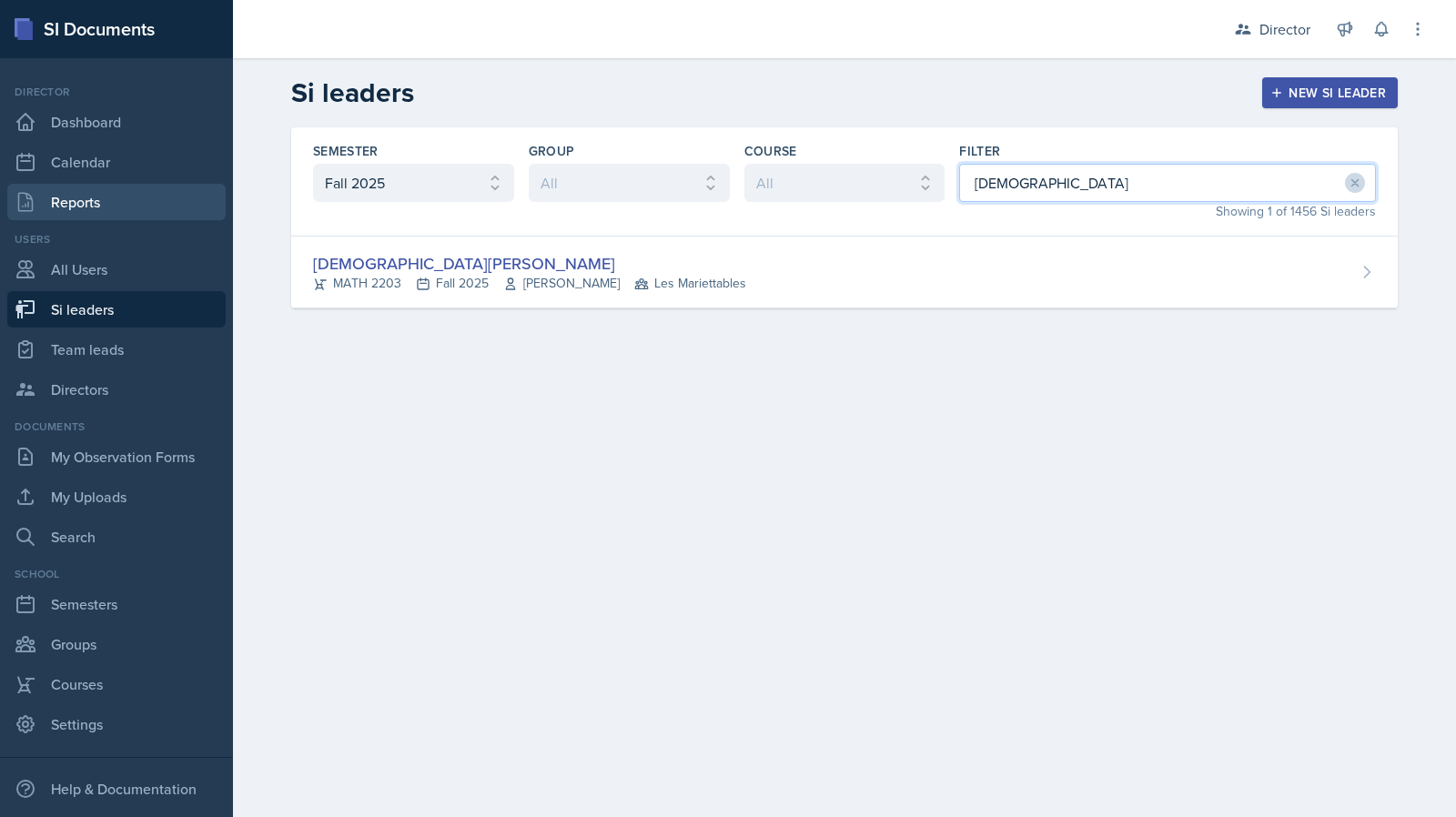
type input "jeslyn"
click at [106, 196] on link "Reports" at bounding box center [117, 202] width 219 height 37
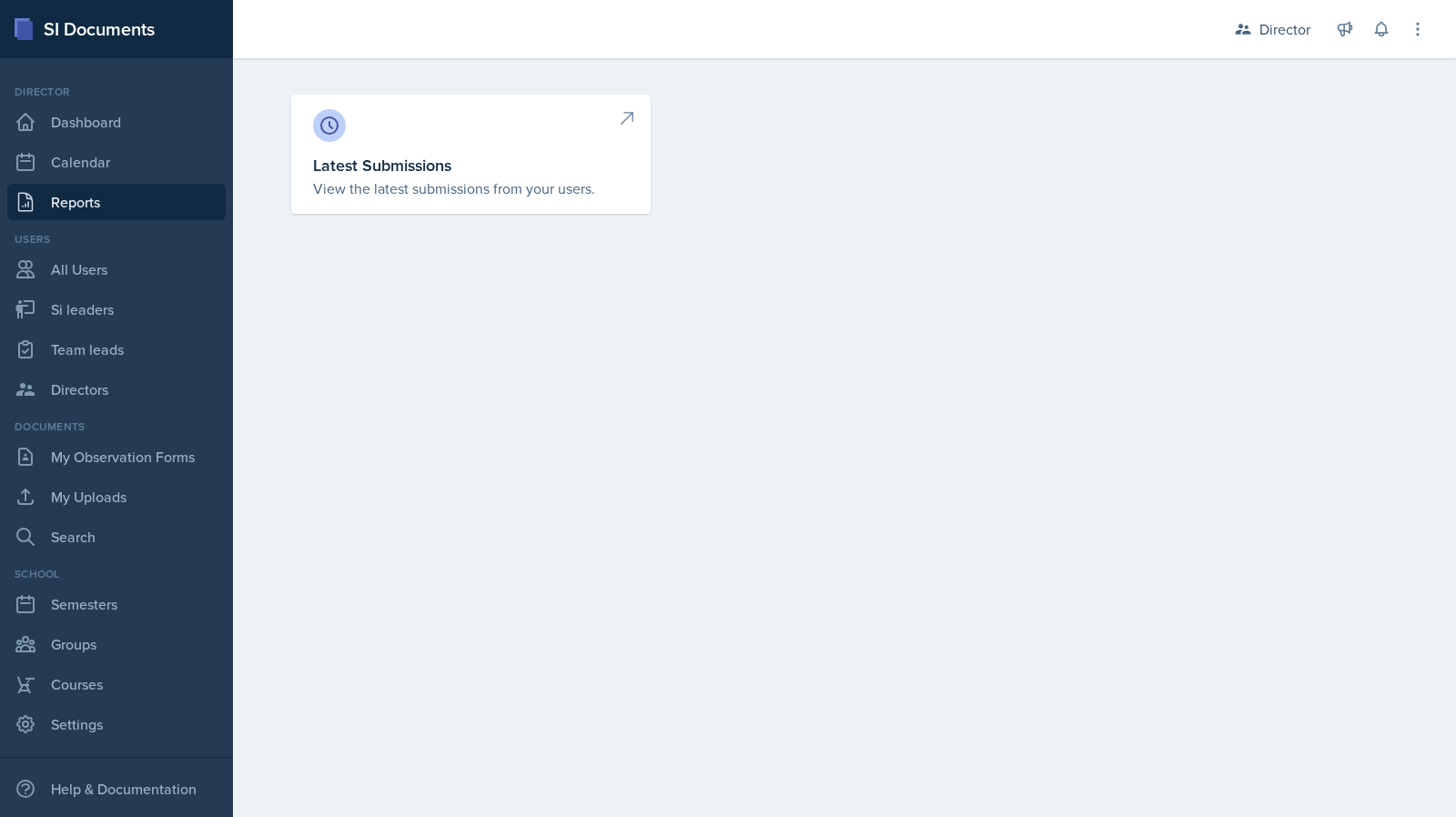
click at [389, 203] on link "Latest Submissions View the latest submissions from your users." at bounding box center [471, 154] width 359 height 119
select select "1"
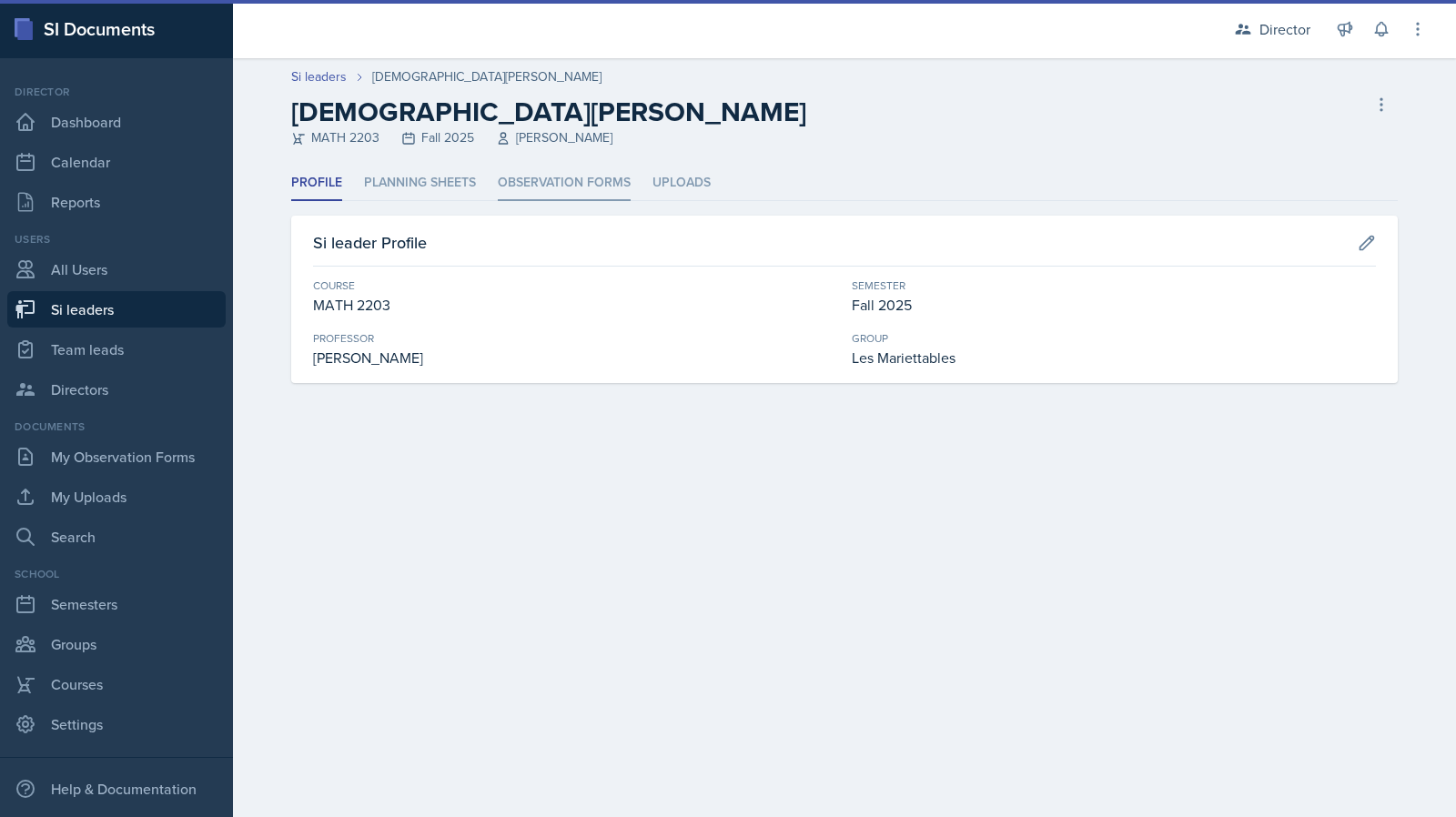
click at [557, 179] on li "Observation Forms" at bounding box center [564, 183] width 133 height 36
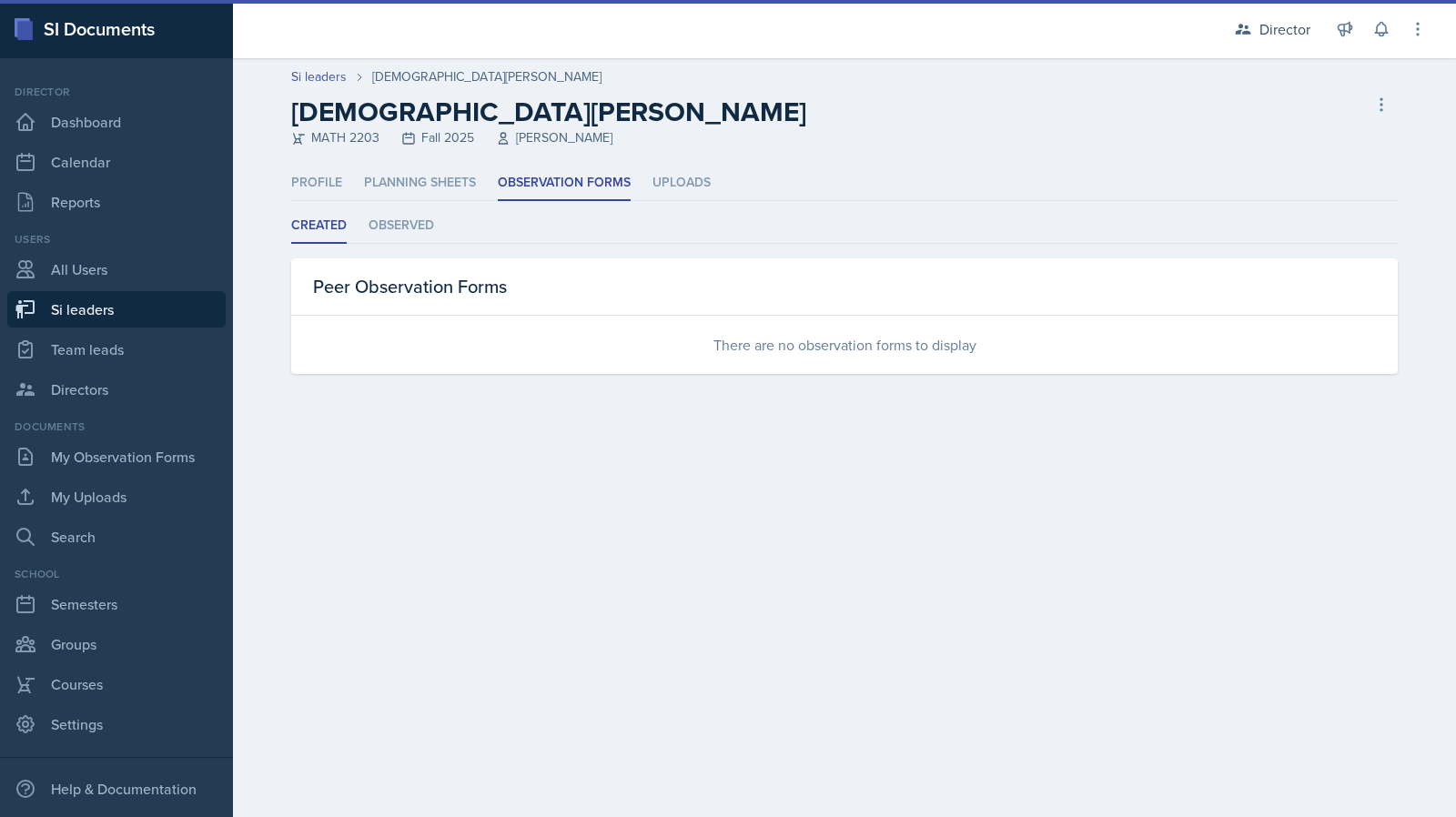
click at [440, 267] on div "Peer Observation Forms" at bounding box center [845, 287] width 1107 height 57
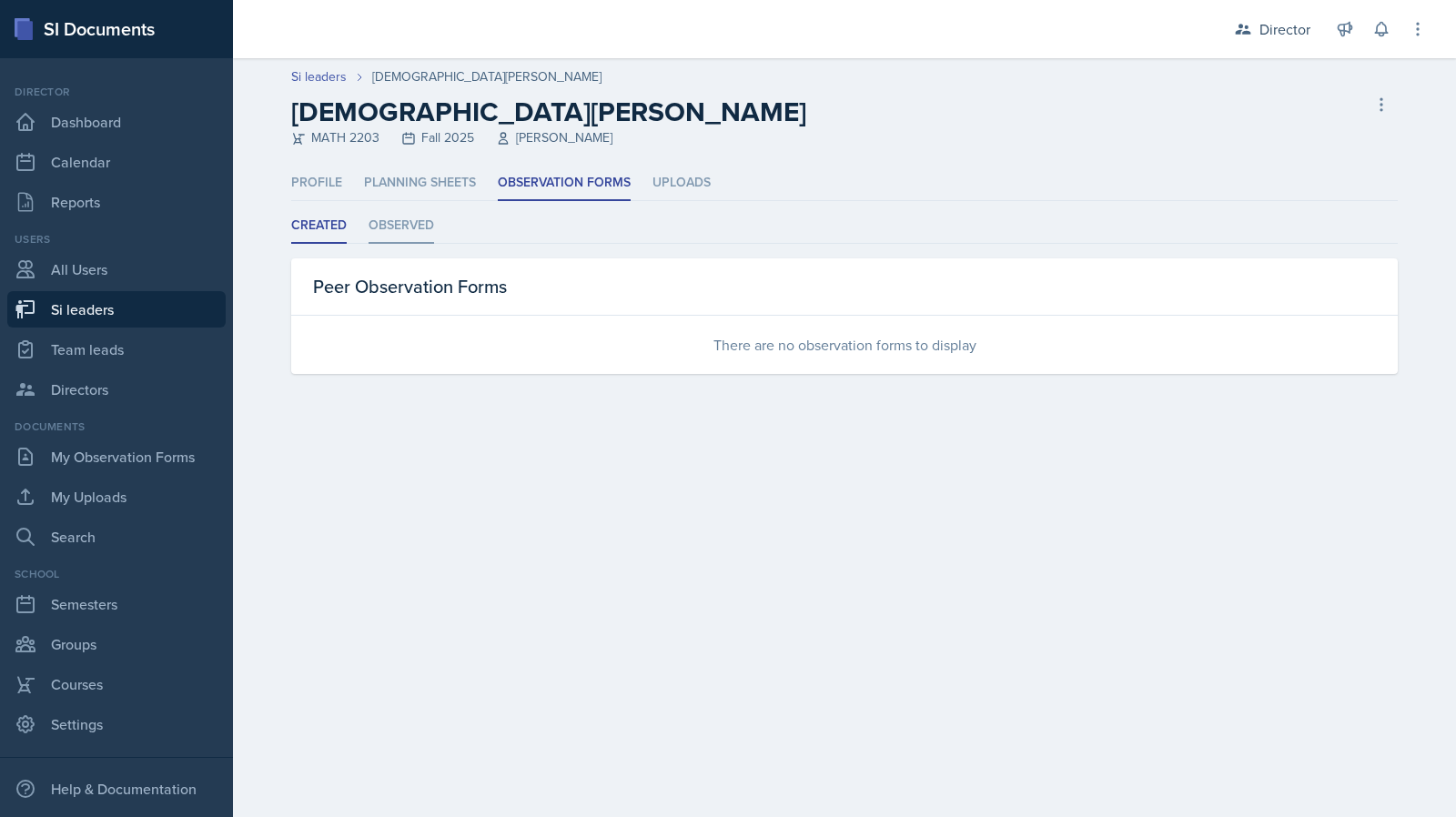
click at [421, 231] on li "Observed" at bounding box center [401, 226] width 65 height 36
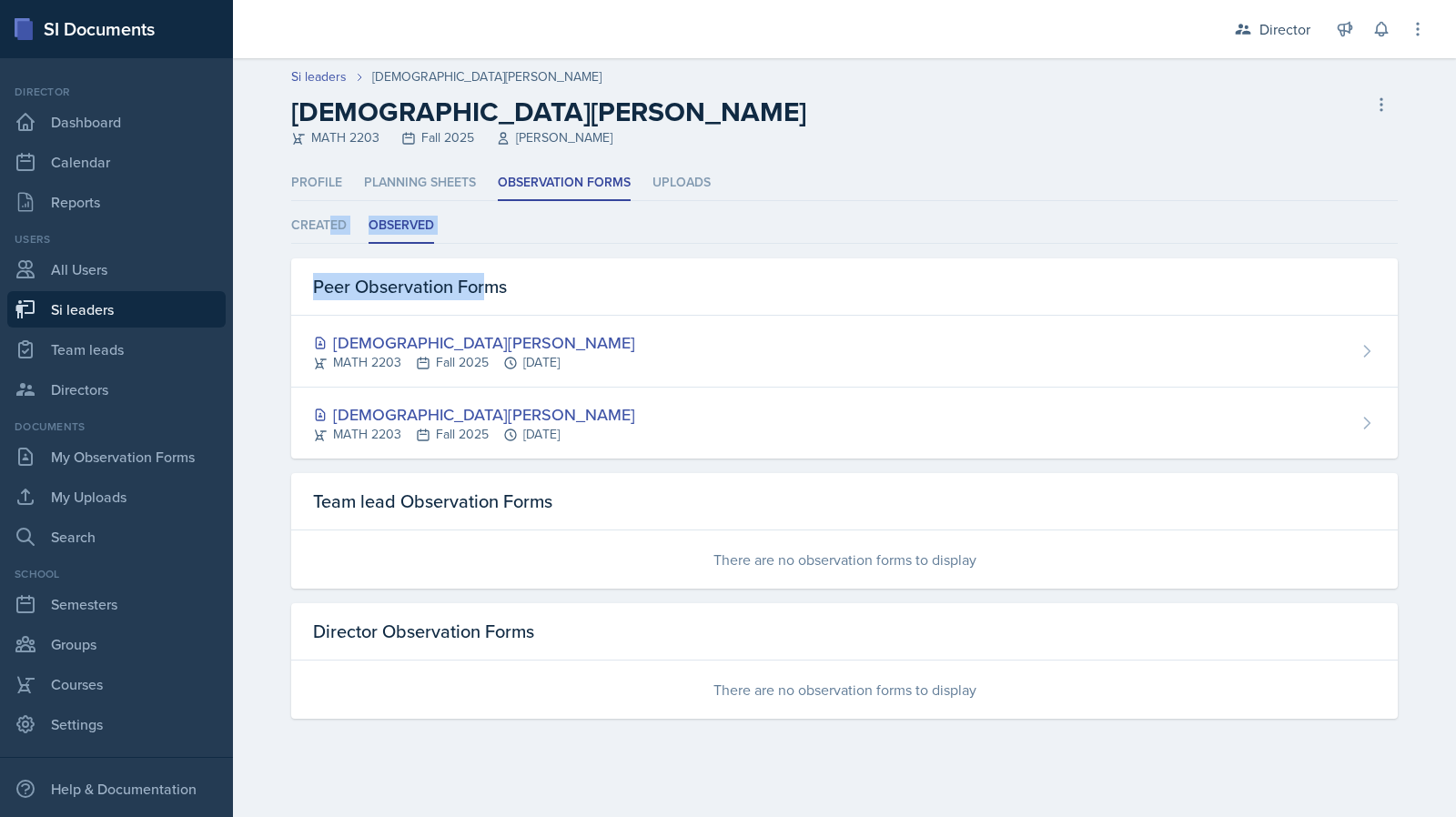
drag, startPoint x: 328, startPoint y: 234, endPoint x: 488, endPoint y: 273, distance: 164.7
click at [488, 273] on div "Created Observed Created Observed Peer Observation Forms There are no observati…" at bounding box center [845, 464] width 1107 height 511
click at [495, 270] on div "Peer Observation Forms" at bounding box center [845, 287] width 1107 height 57
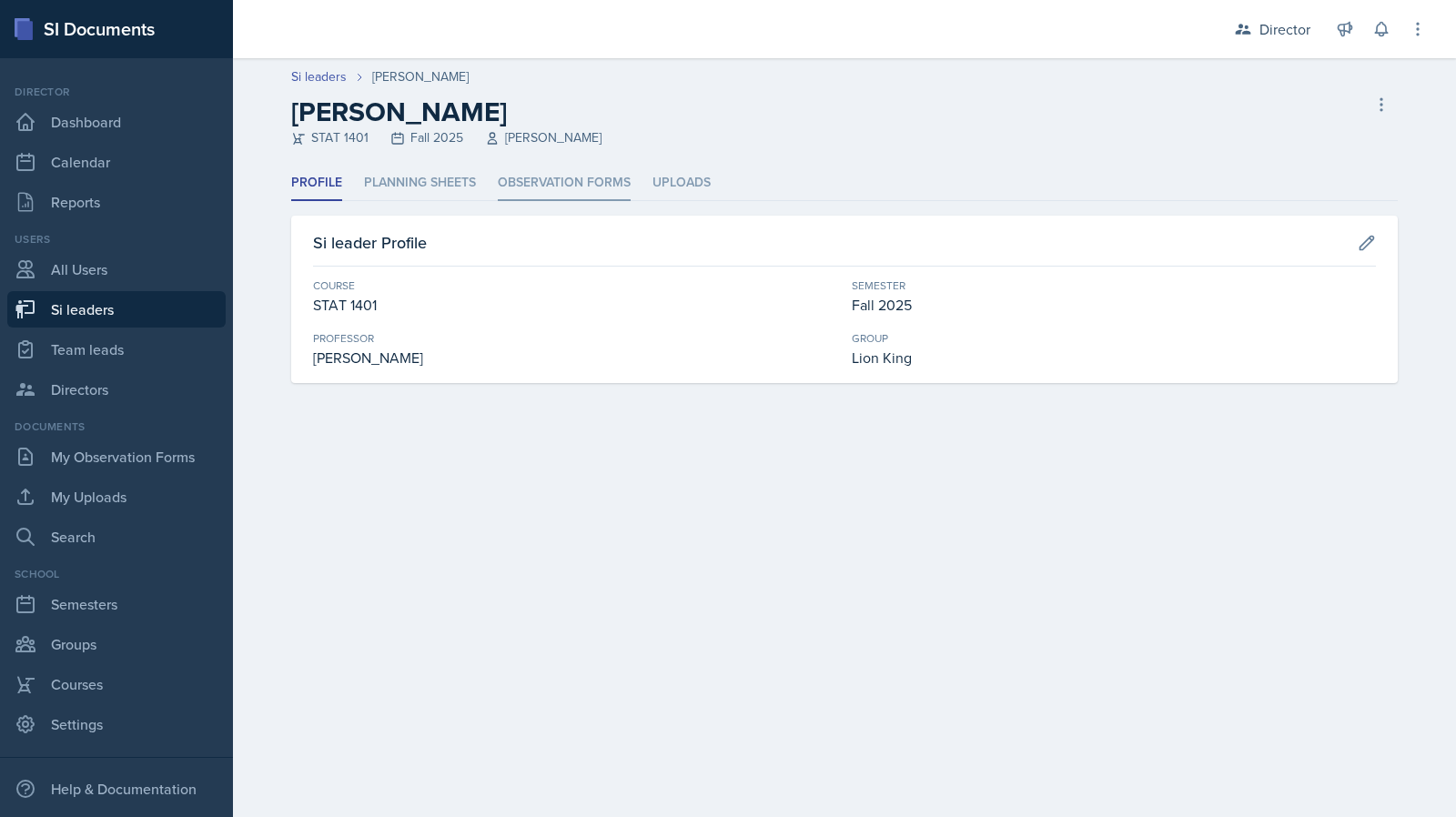
click at [518, 192] on li "Observation Forms" at bounding box center [564, 183] width 133 height 36
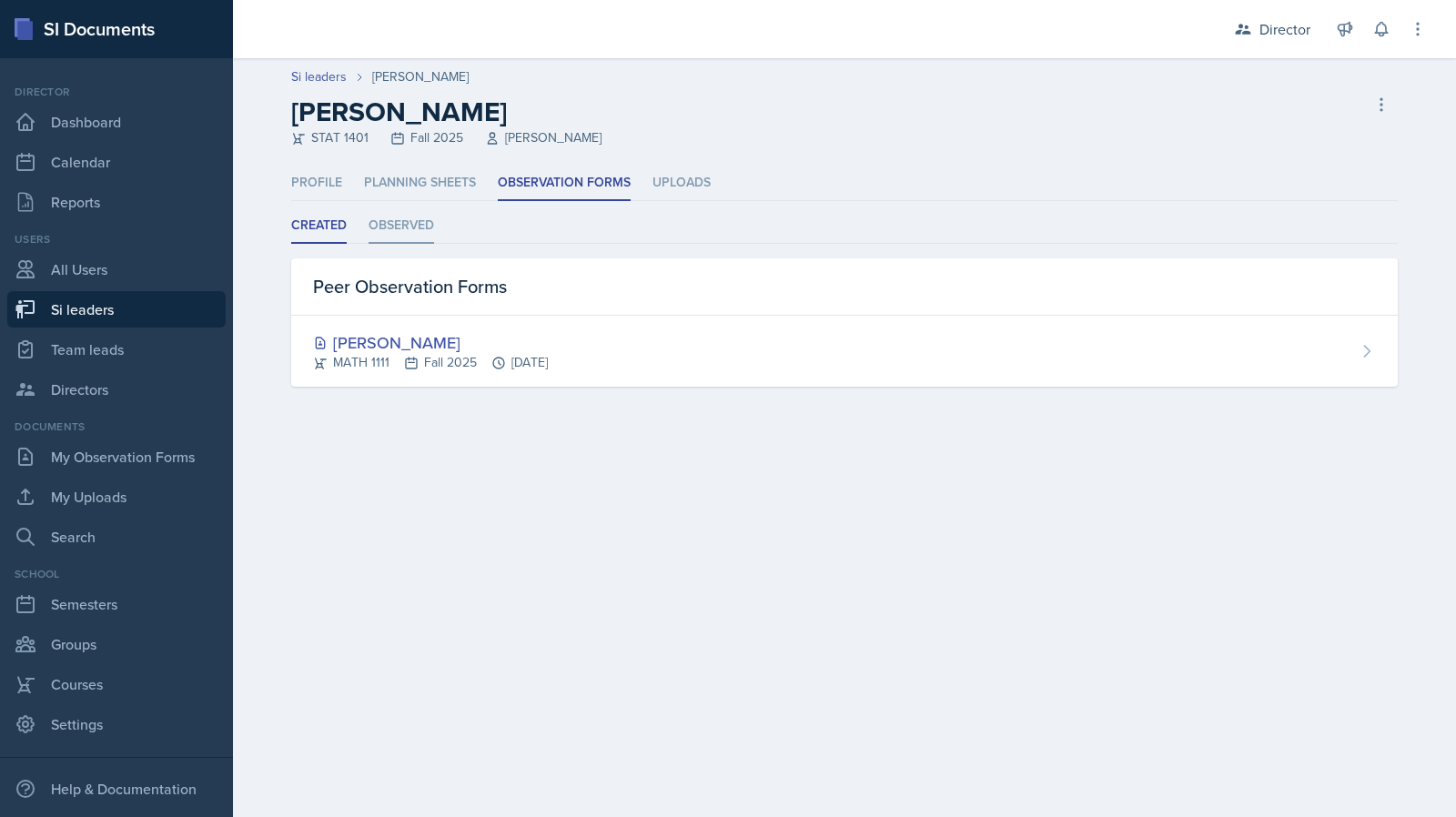
drag, startPoint x: 416, startPoint y: 226, endPoint x: 390, endPoint y: 231, distance: 26.5
click at [416, 226] on li "Observed" at bounding box center [401, 226] width 65 height 36
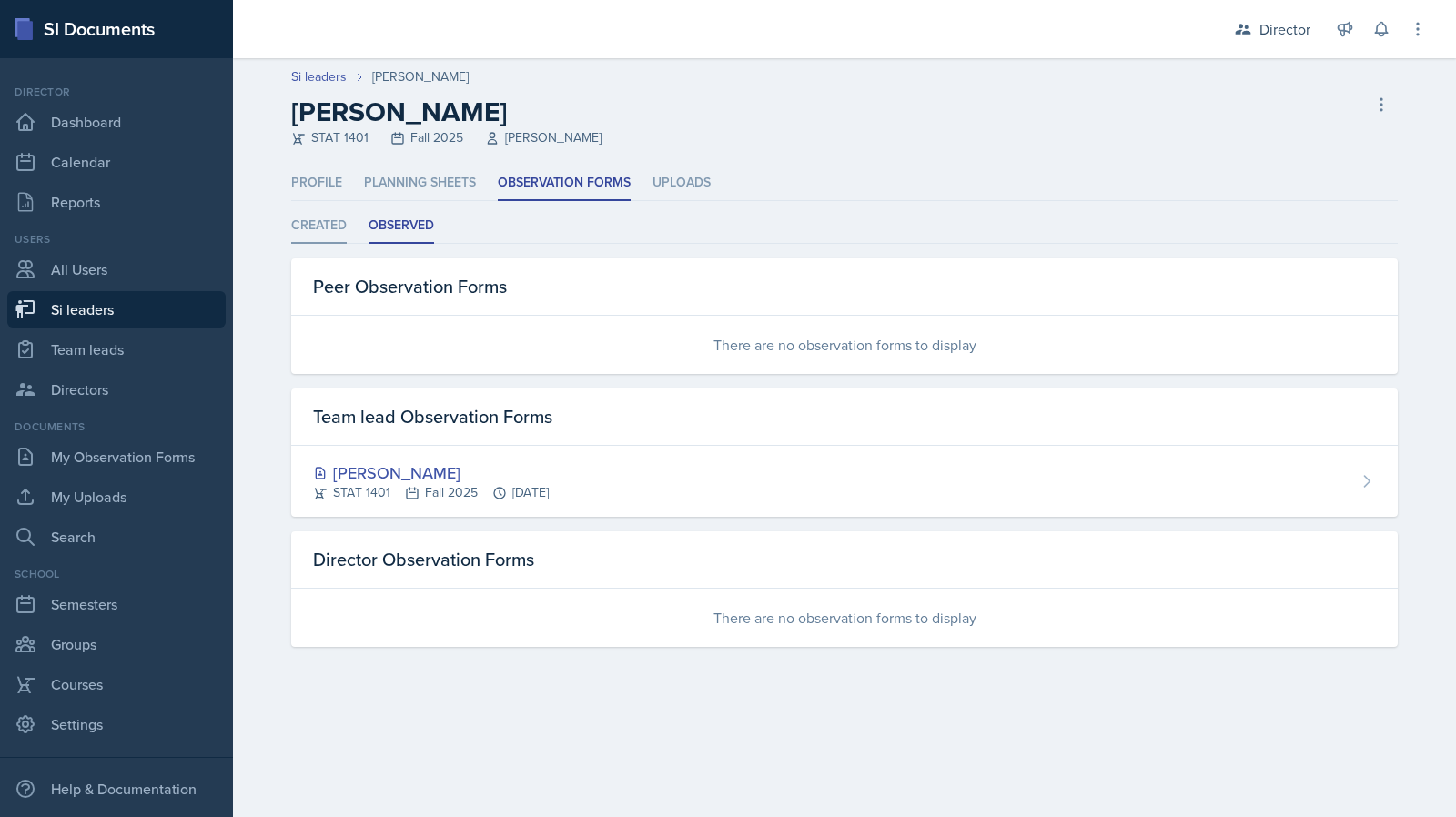
click at [330, 232] on li "Created" at bounding box center [319, 226] width 55 height 36
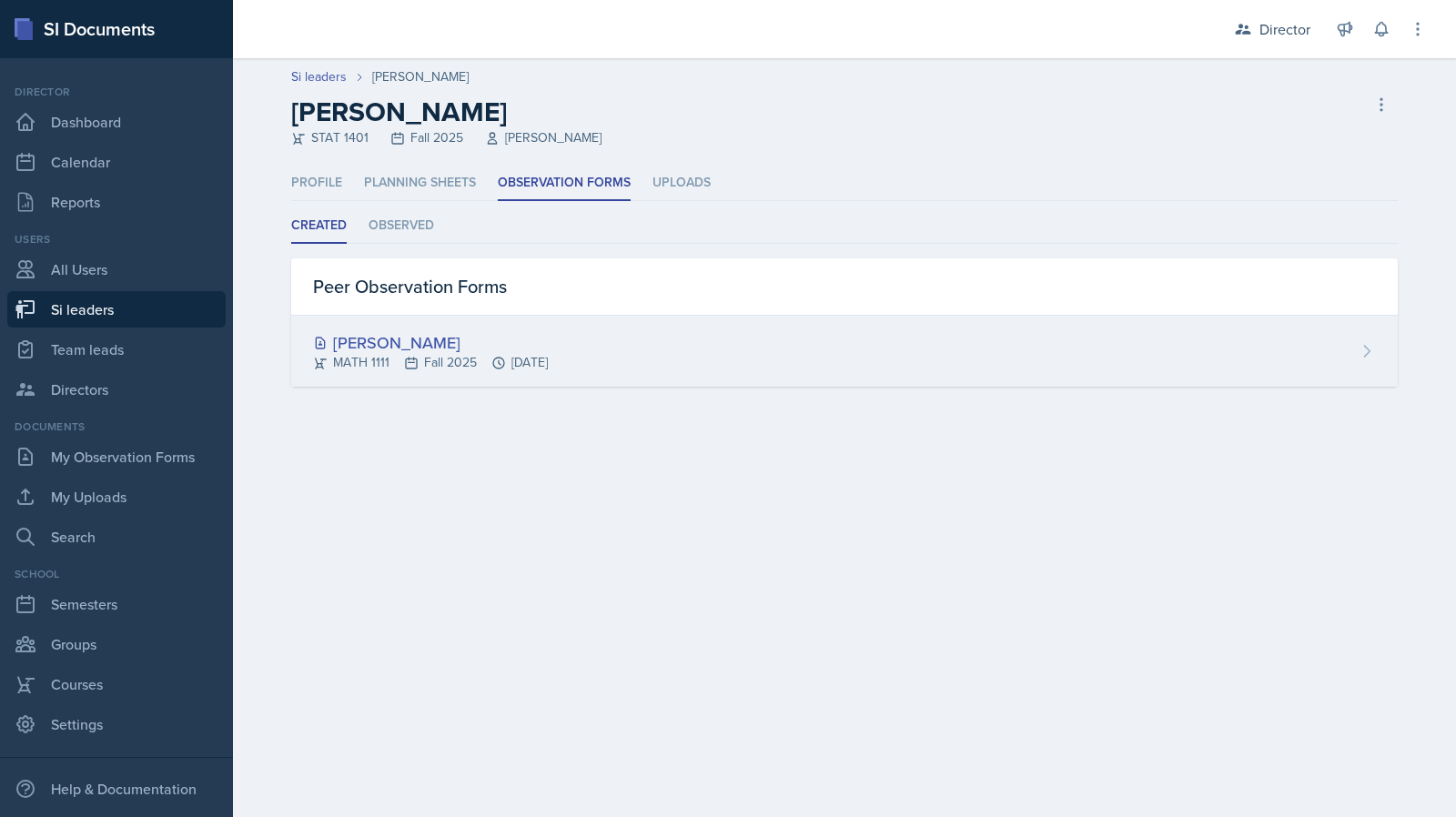
click at [606, 363] on div "Xavier Ashton MATH 1111 Fall 2025 Sep 8th, 2025" at bounding box center [845, 351] width 1107 height 71
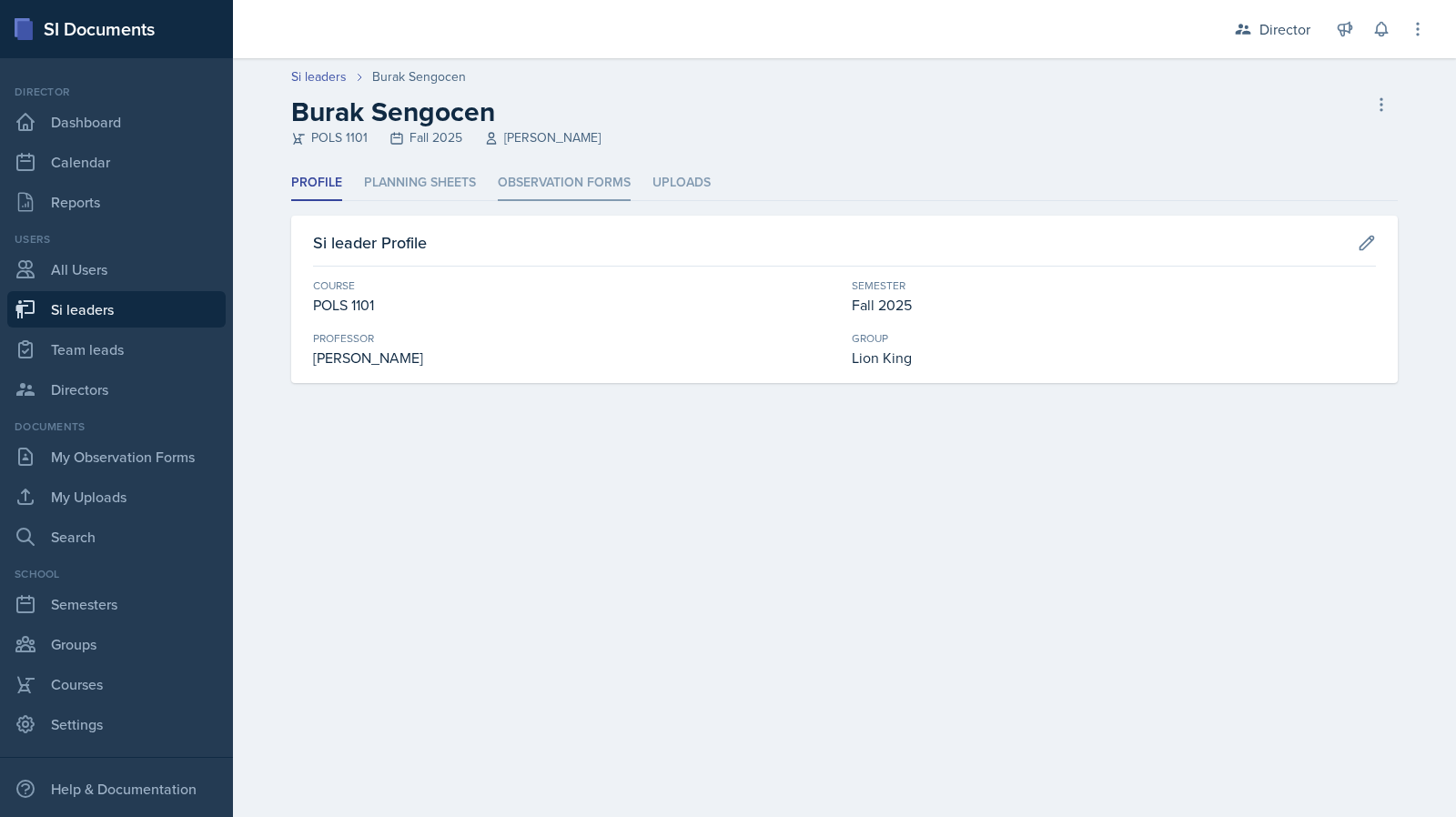
click at [537, 188] on li "Observation Forms" at bounding box center [564, 183] width 133 height 36
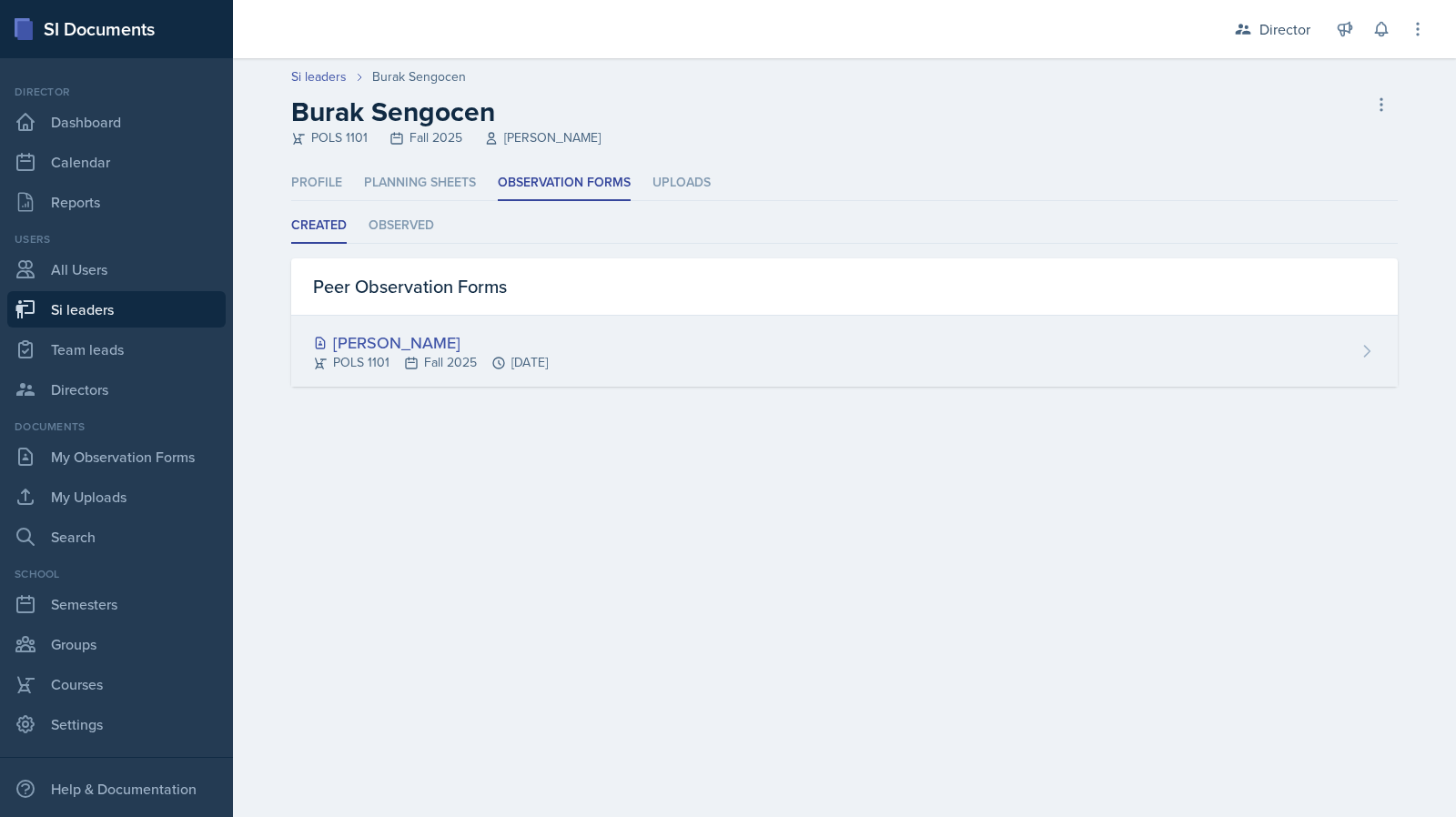
click at [426, 355] on div "POLS 1101 Fall 2025 [DATE]" at bounding box center [430, 362] width 234 height 19
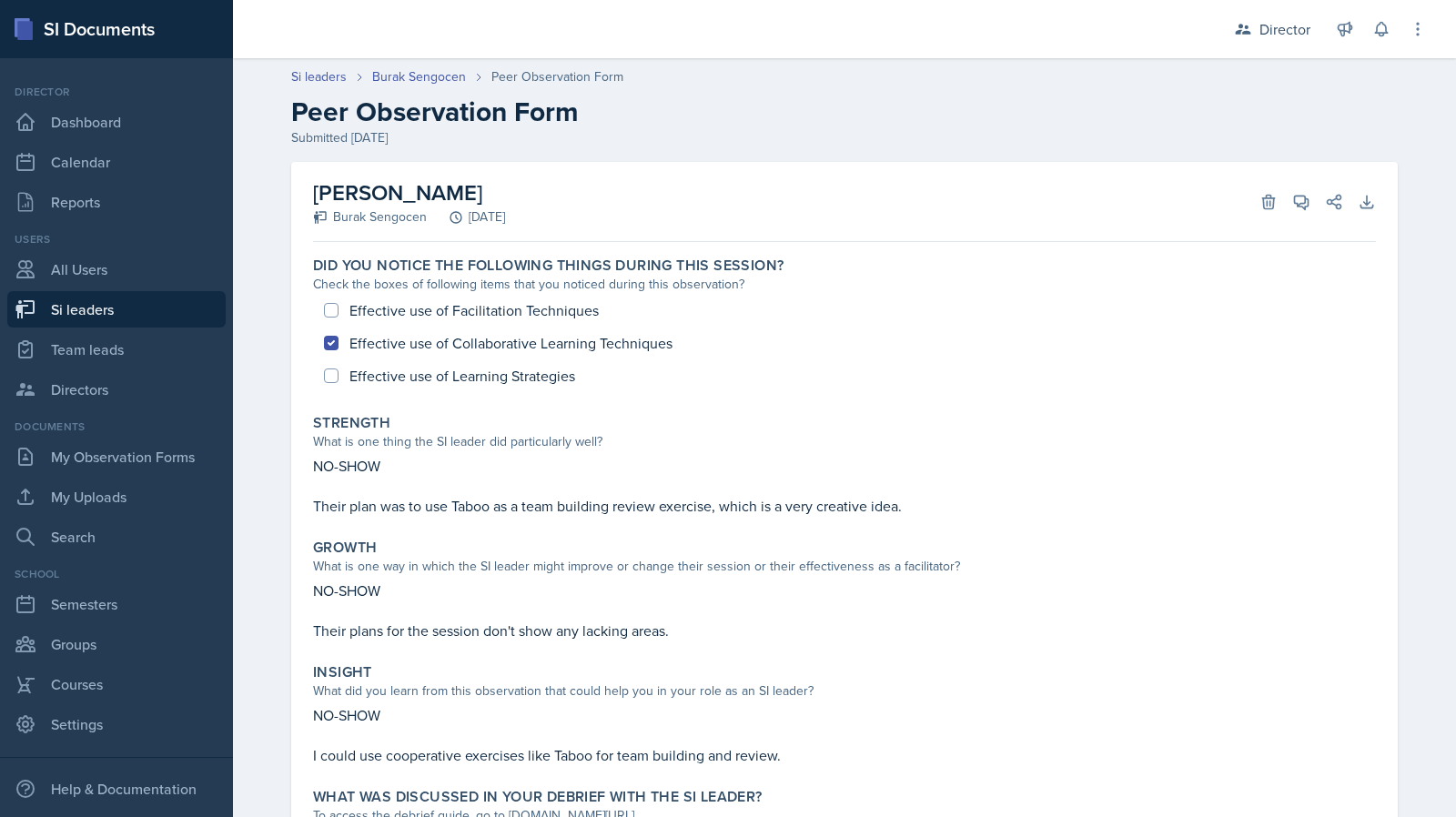
click at [408, 351] on div "Effective use of Facilitation Techniques Effective use of Collaborative Learnin…" at bounding box center [845, 343] width 1064 height 98
click at [466, 345] on div "Effective use of Facilitation Techniques Effective use of Collaborative Learnin…" at bounding box center [845, 343] width 1064 height 98
click at [466, 344] on div "Effective use of Facilitation Techniques Effective use of Collaborative Learnin…" at bounding box center [845, 343] width 1064 height 98
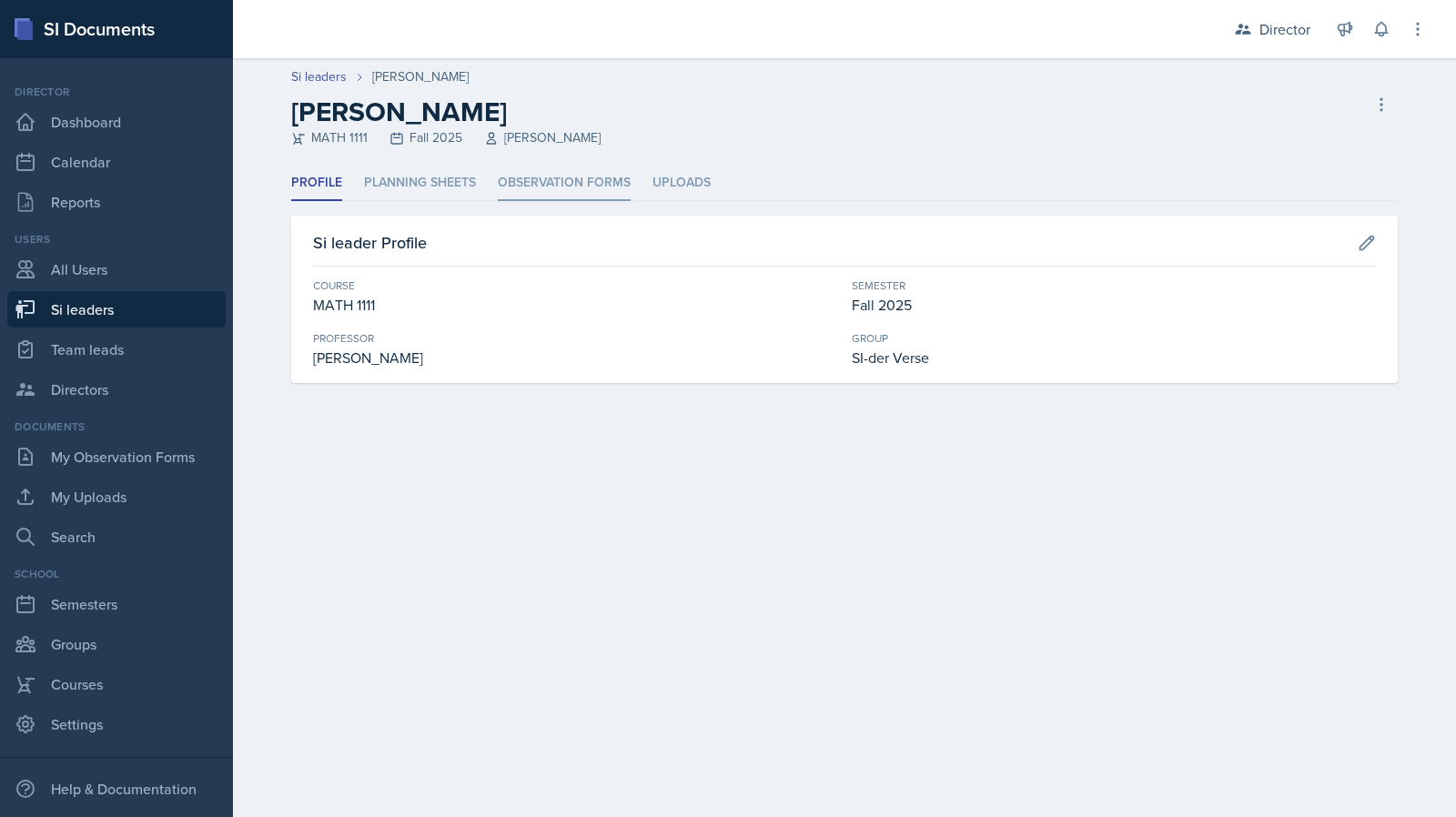
click at [540, 170] on li "Observation Forms" at bounding box center [564, 183] width 133 height 36
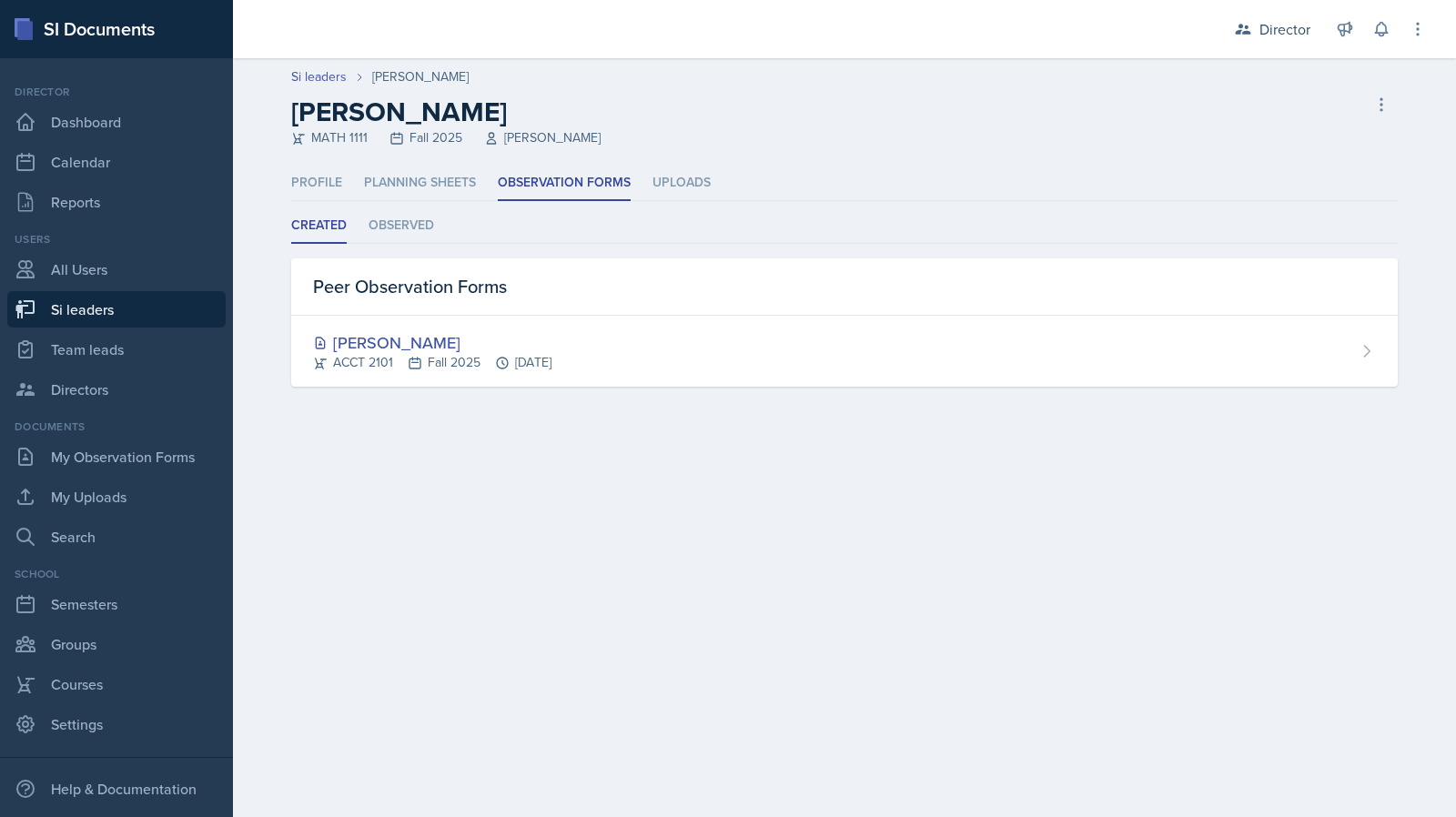
drag, startPoint x: 399, startPoint y: 350, endPoint x: 465, endPoint y: 374, distance: 70.2
click at [399, 350] on div "[PERSON_NAME]" at bounding box center [432, 342] width 238 height 25
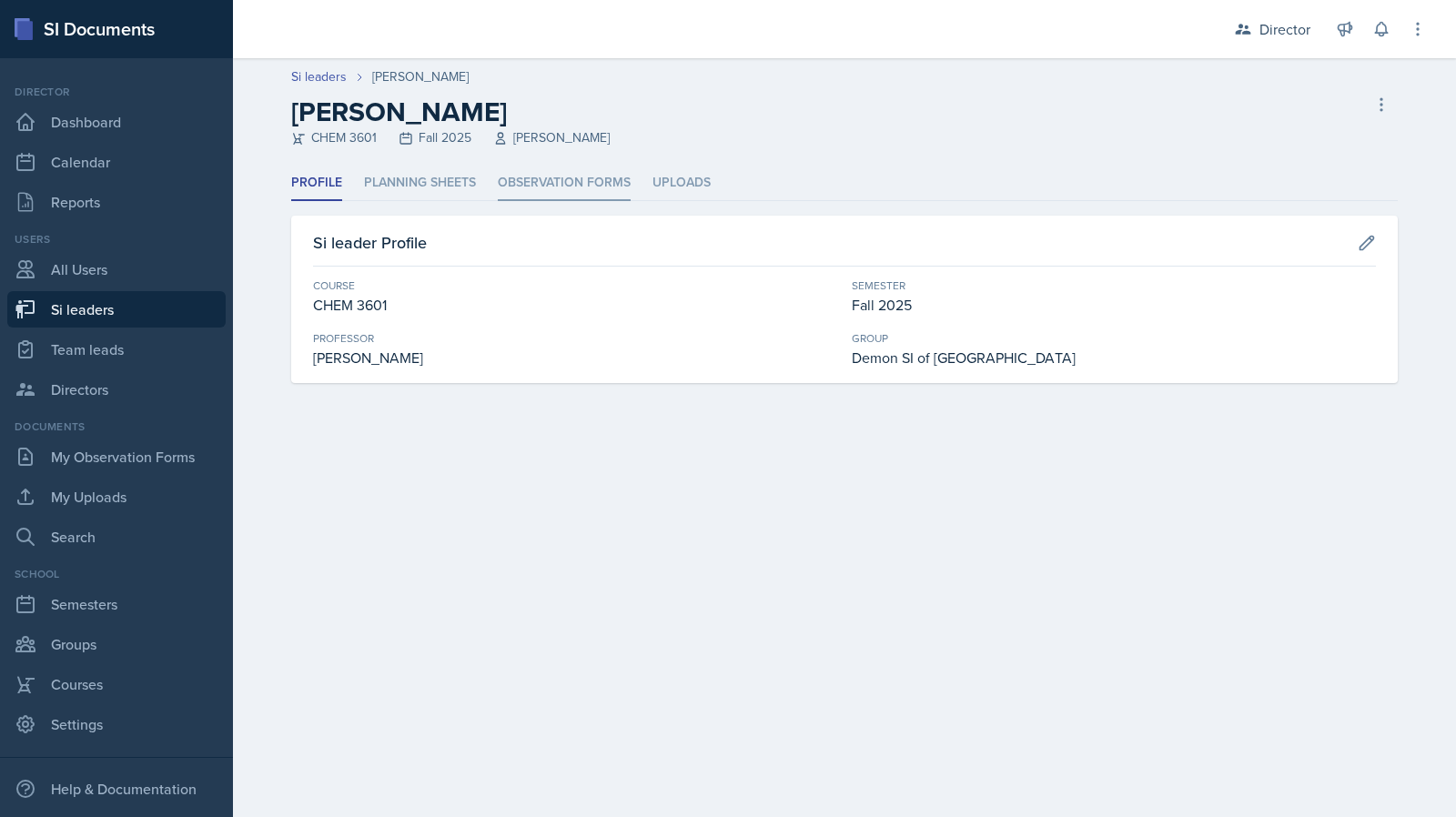
click at [608, 174] on li "Observation Forms" at bounding box center [564, 183] width 133 height 36
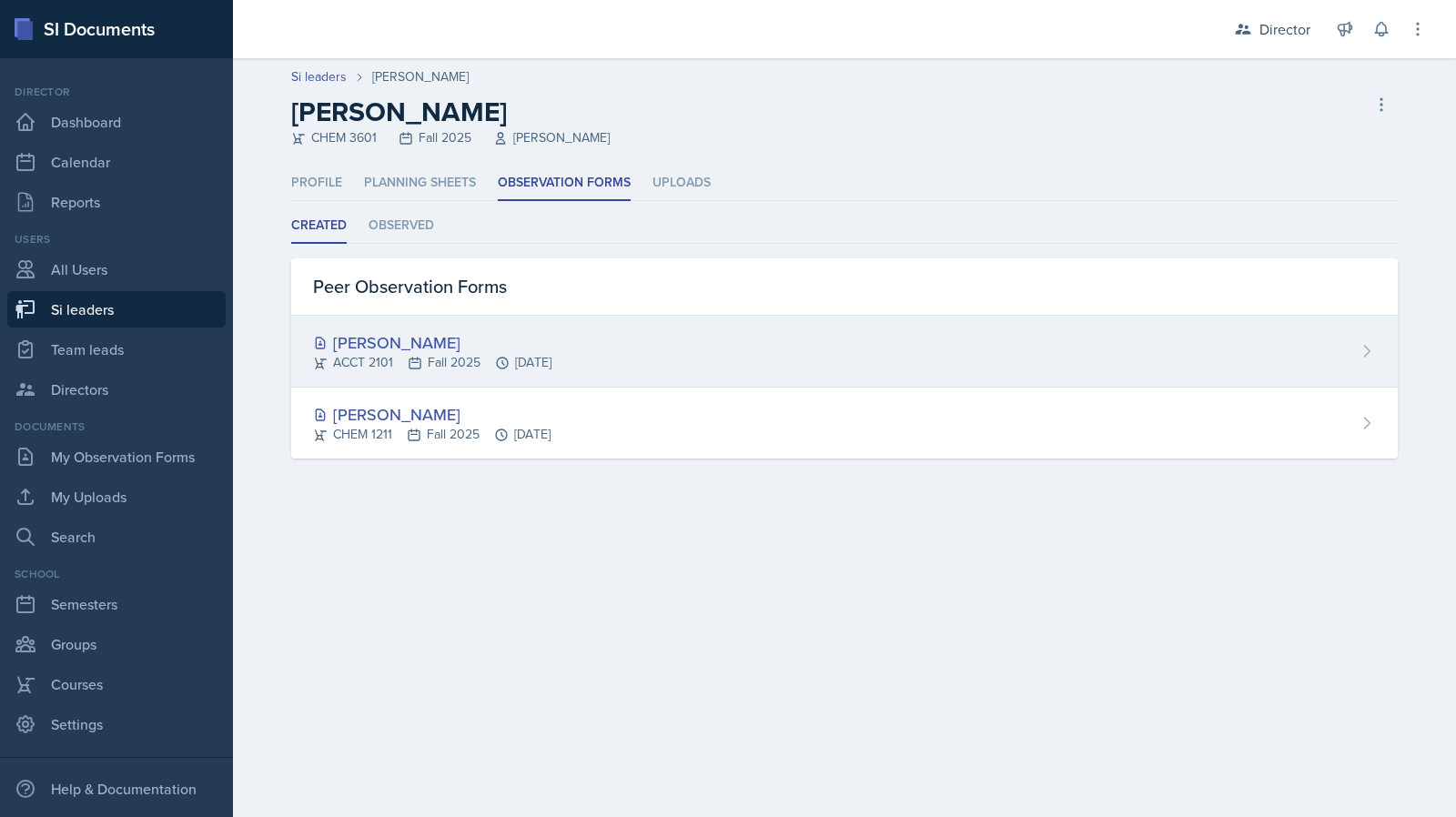
click at [421, 348] on div "Mellayne Richards" at bounding box center [432, 342] width 238 height 25
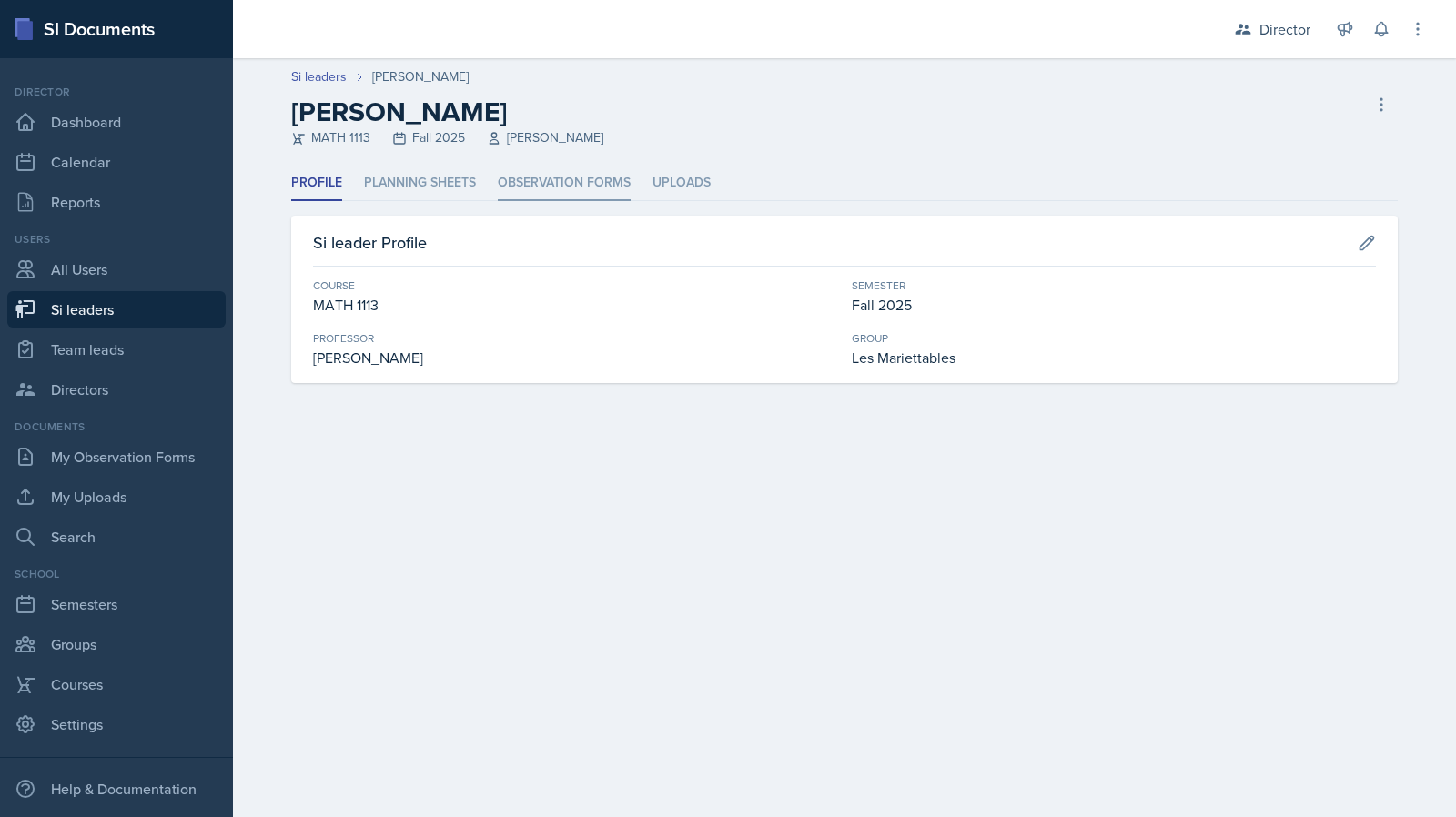
click at [528, 177] on li "Observation Forms" at bounding box center [564, 183] width 133 height 36
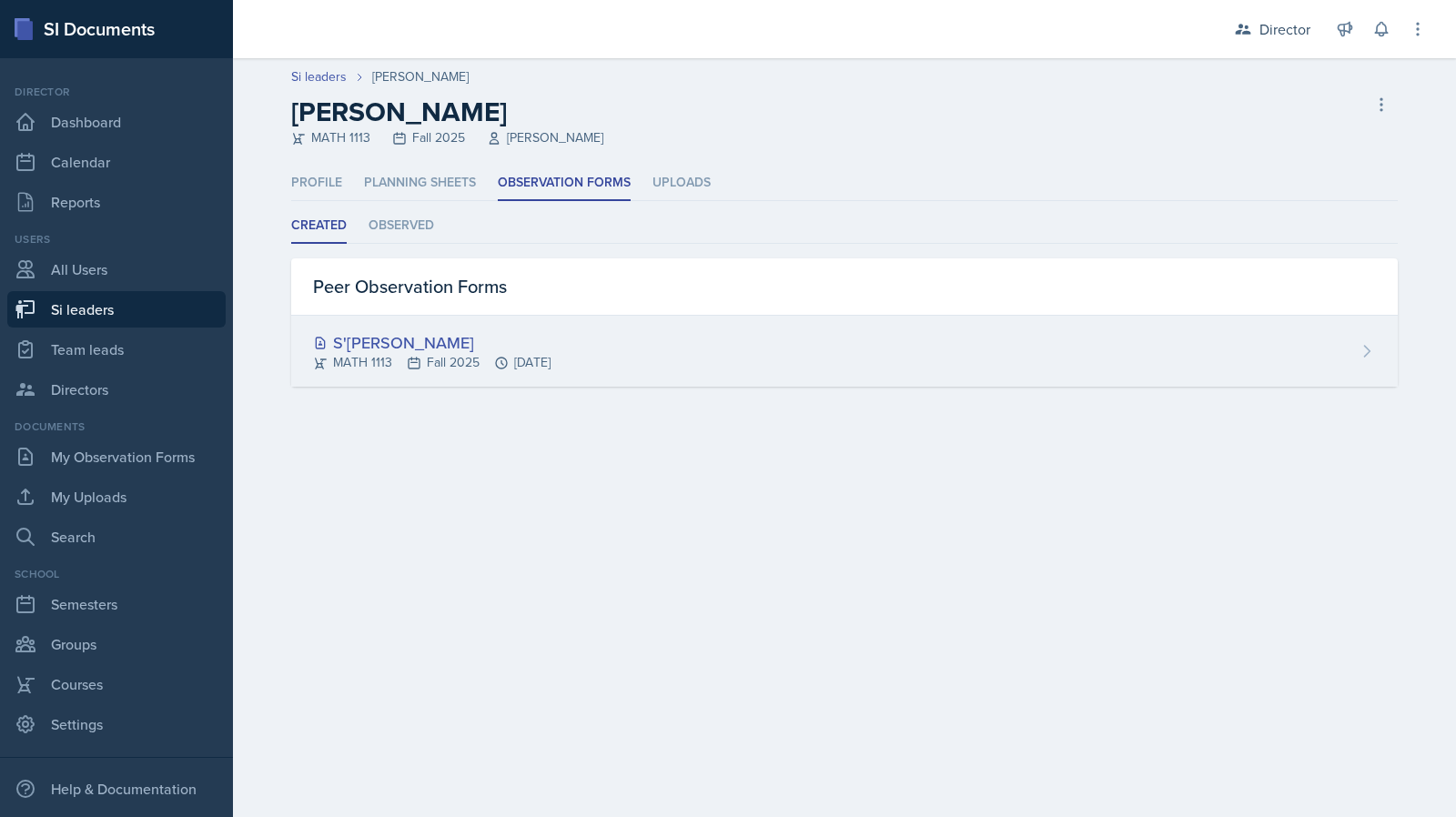
click at [419, 339] on div "S'[PERSON_NAME]" at bounding box center [432, 342] width 237 height 25
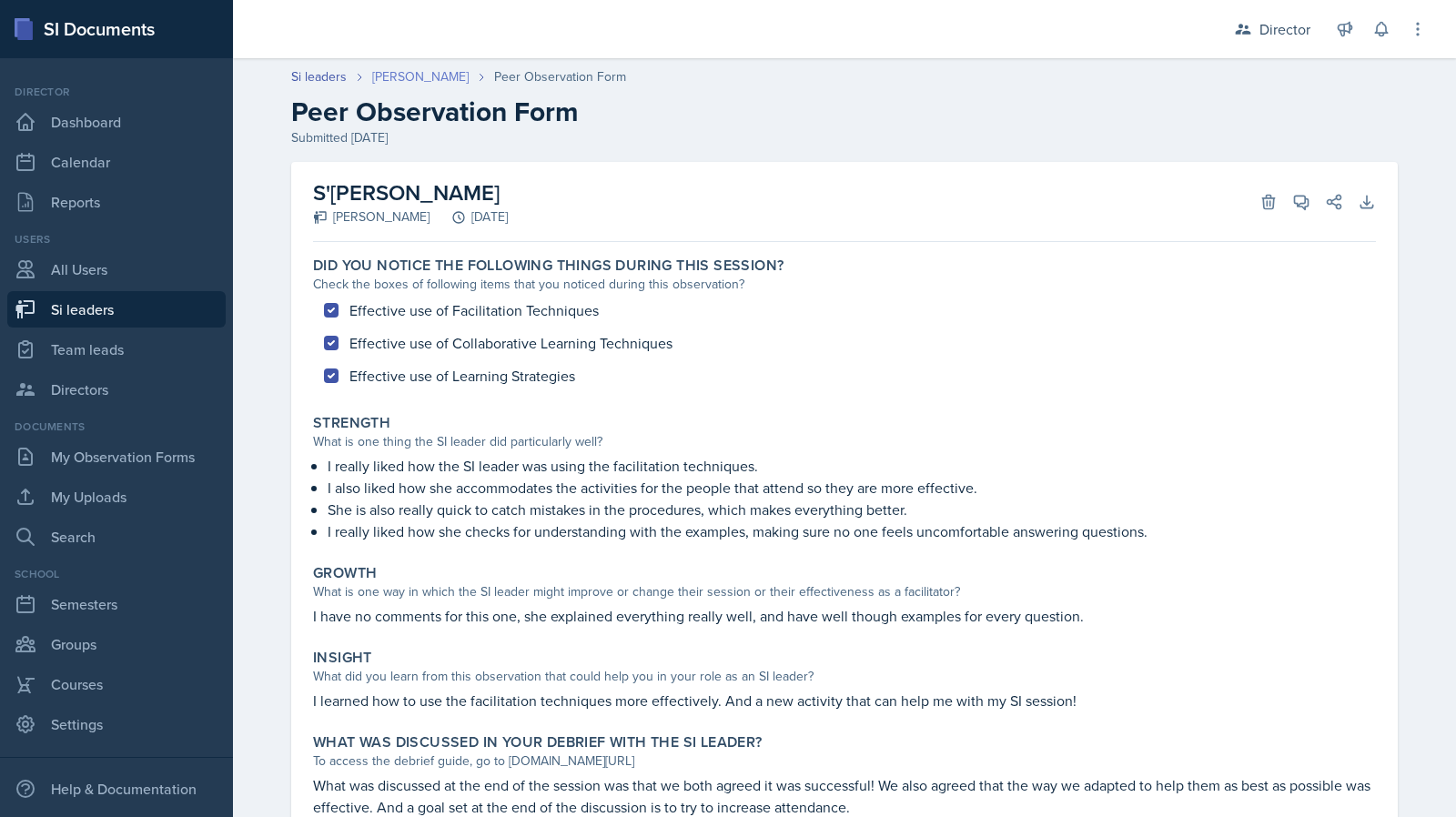
click at [401, 75] on link "[PERSON_NAME]" at bounding box center [420, 76] width 97 height 19
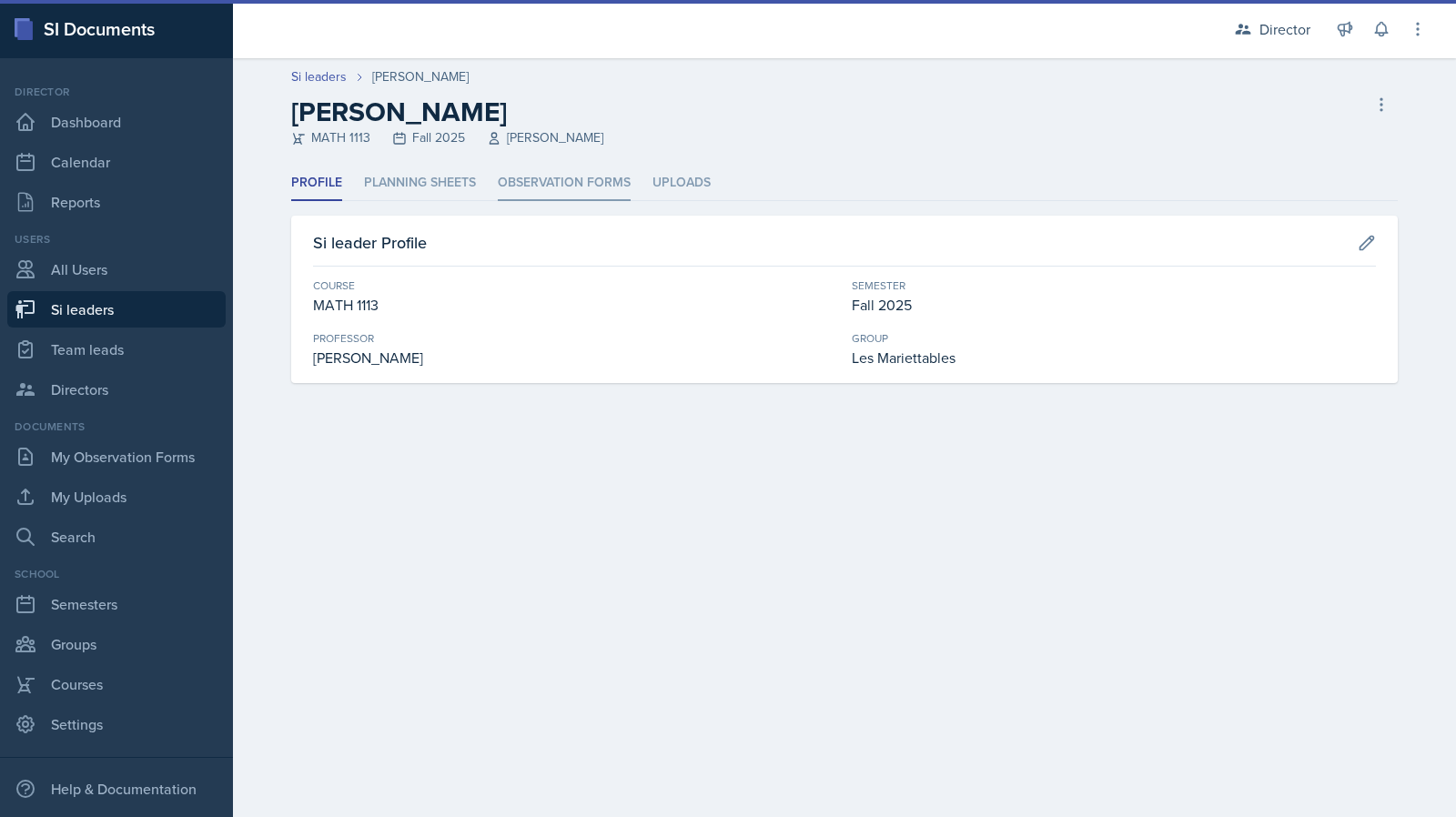
click at [524, 184] on li "Observation Forms" at bounding box center [564, 183] width 133 height 36
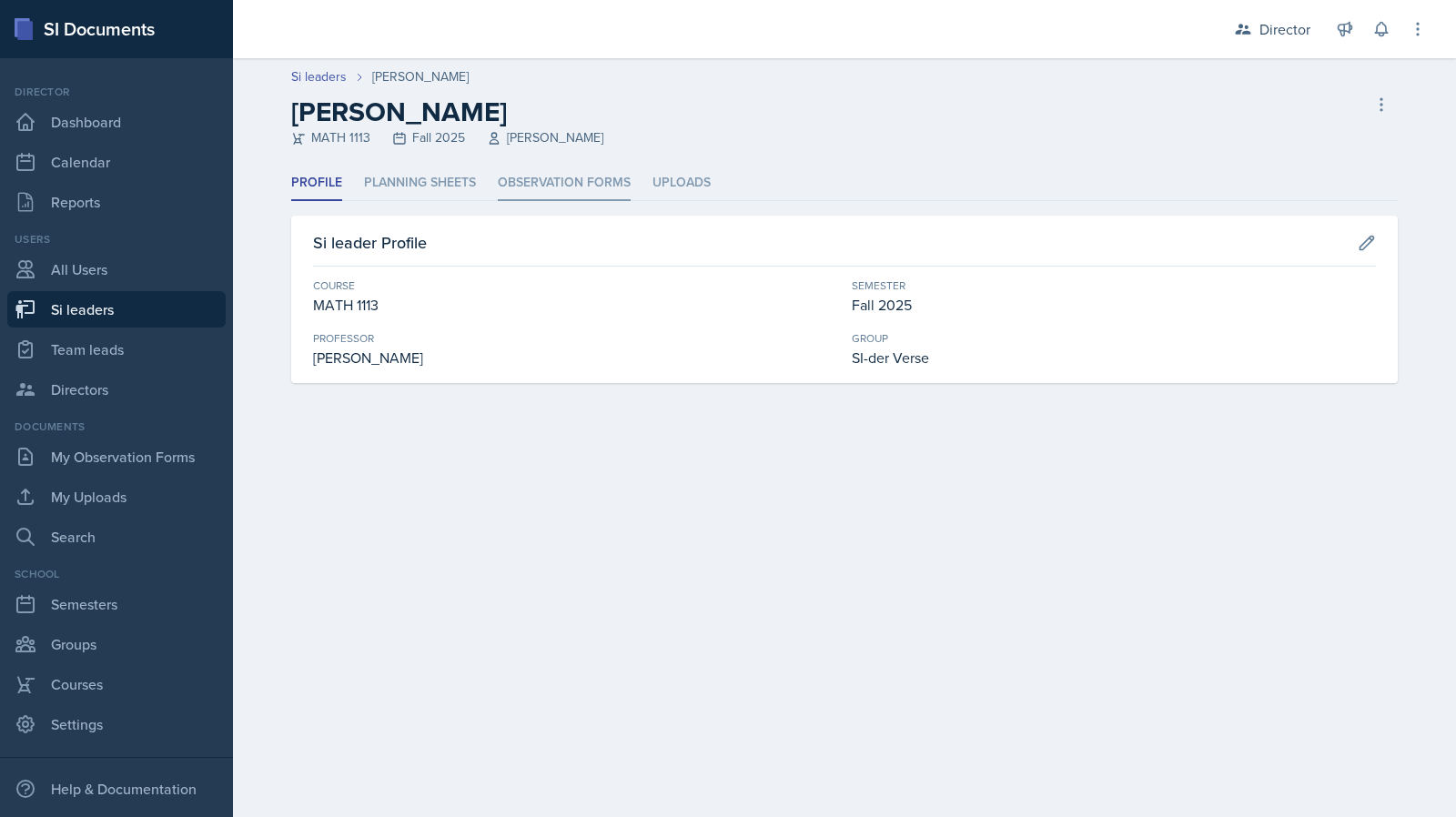
click at [543, 190] on li "Observation Forms" at bounding box center [564, 183] width 133 height 36
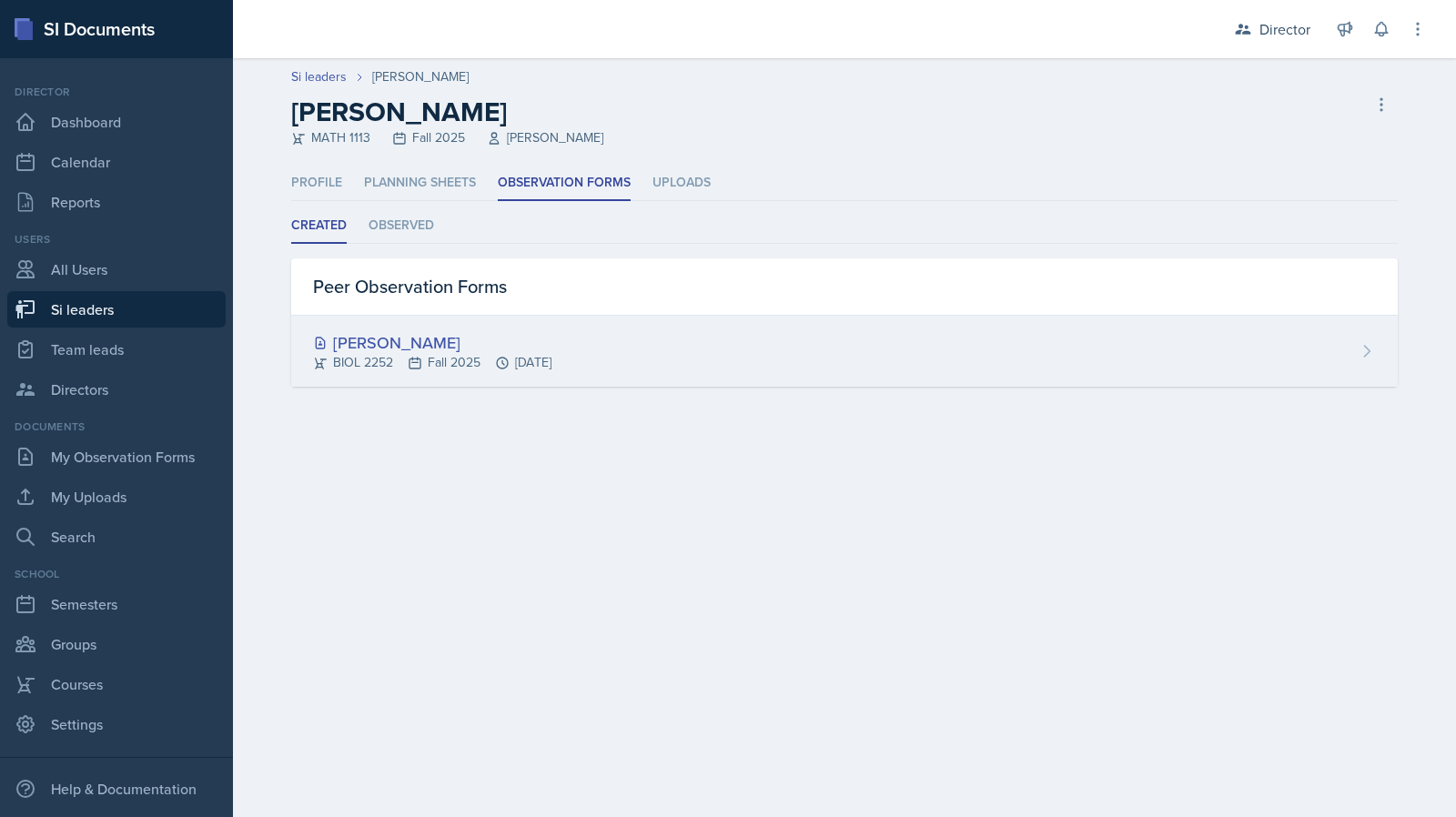
click at [470, 320] on div "Maria Correa Ortiz BIOL 2252 Fall 2025 Sep 9th, 2025" at bounding box center [845, 351] width 1107 height 71
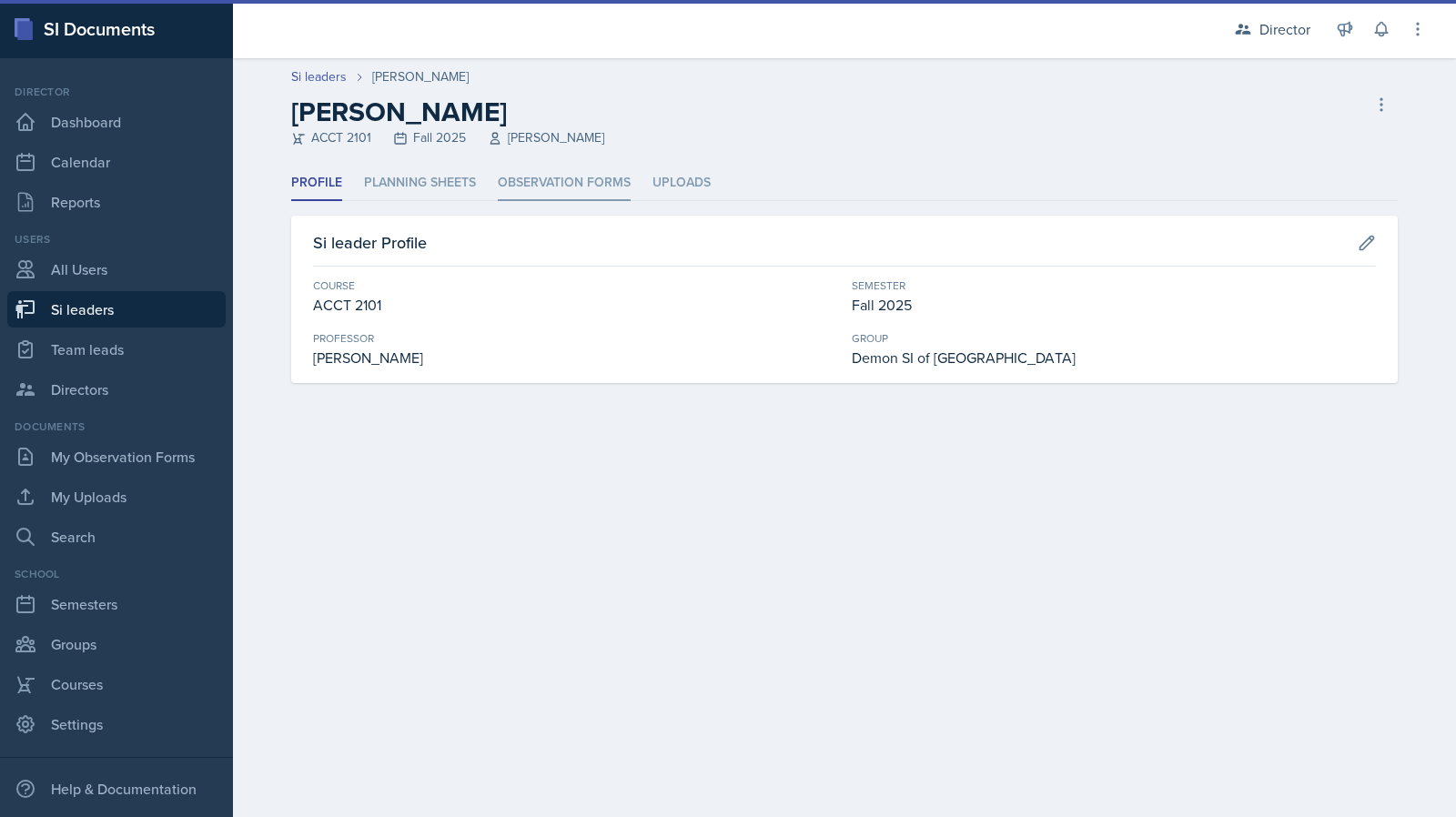
click at [540, 187] on li "Observation Forms" at bounding box center [564, 183] width 133 height 36
click at [584, 166] on li "Observation Forms" at bounding box center [564, 183] width 133 height 36
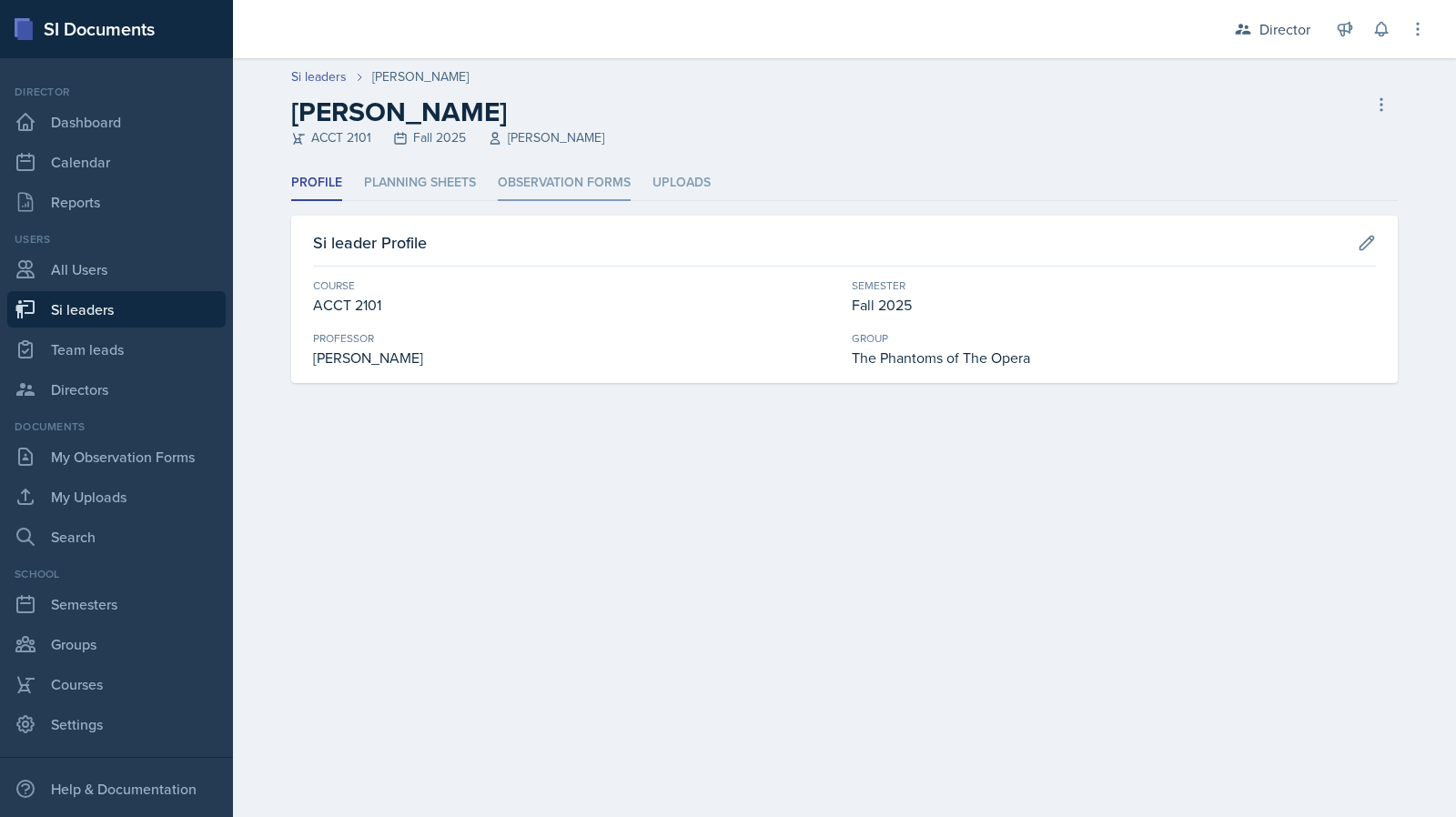
click at [569, 181] on li "Observation Forms" at bounding box center [564, 183] width 133 height 36
click at [542, 176] on li "Observation Forms" at bounding box center [564, 183] width 133 height 36
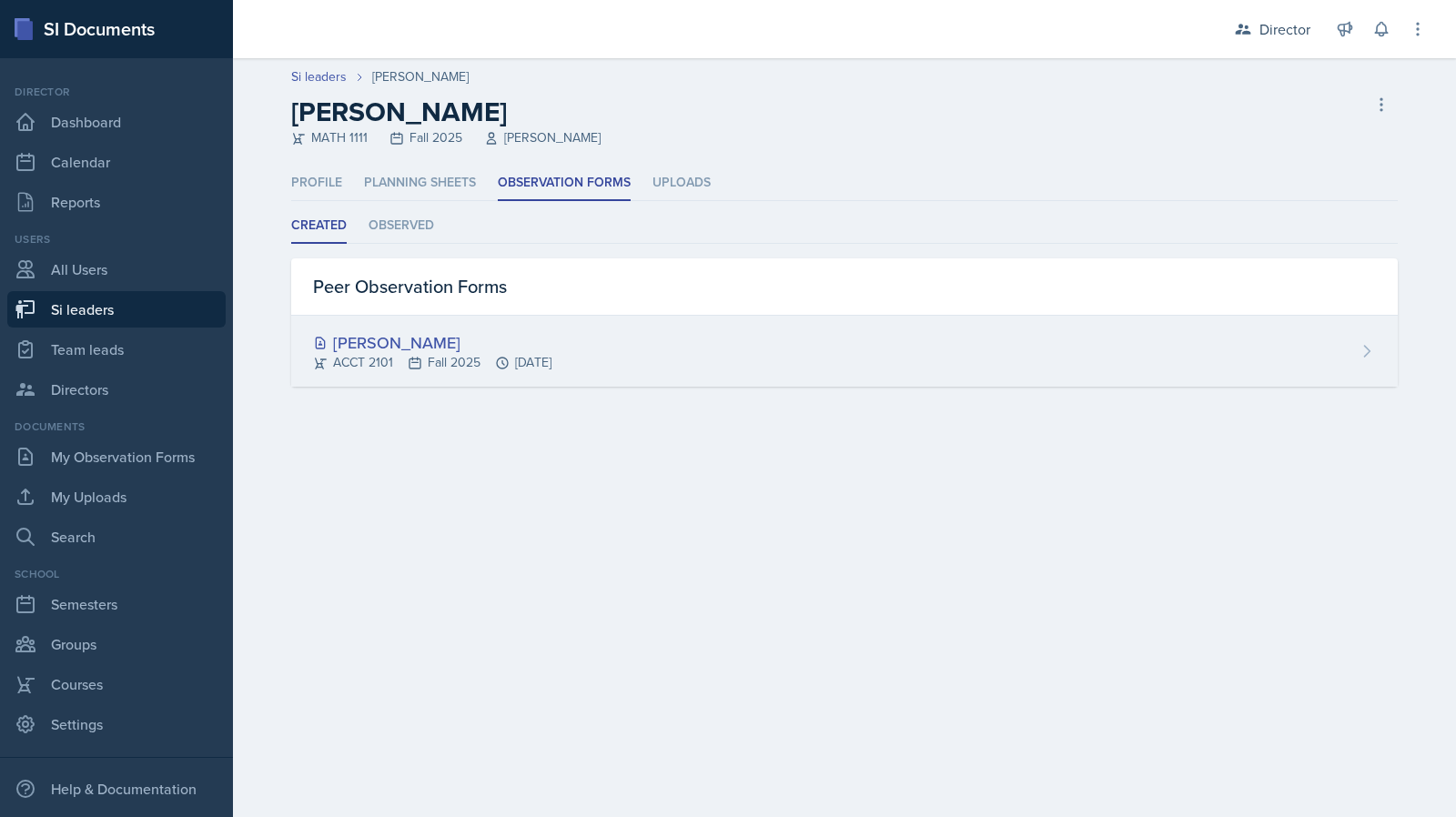
click at [442, 374] on div "Melleah Richards ACCT 2101 Fall 2025 Sep 10th, 2025" at bounding box center [845, 351] width 1107 height 71
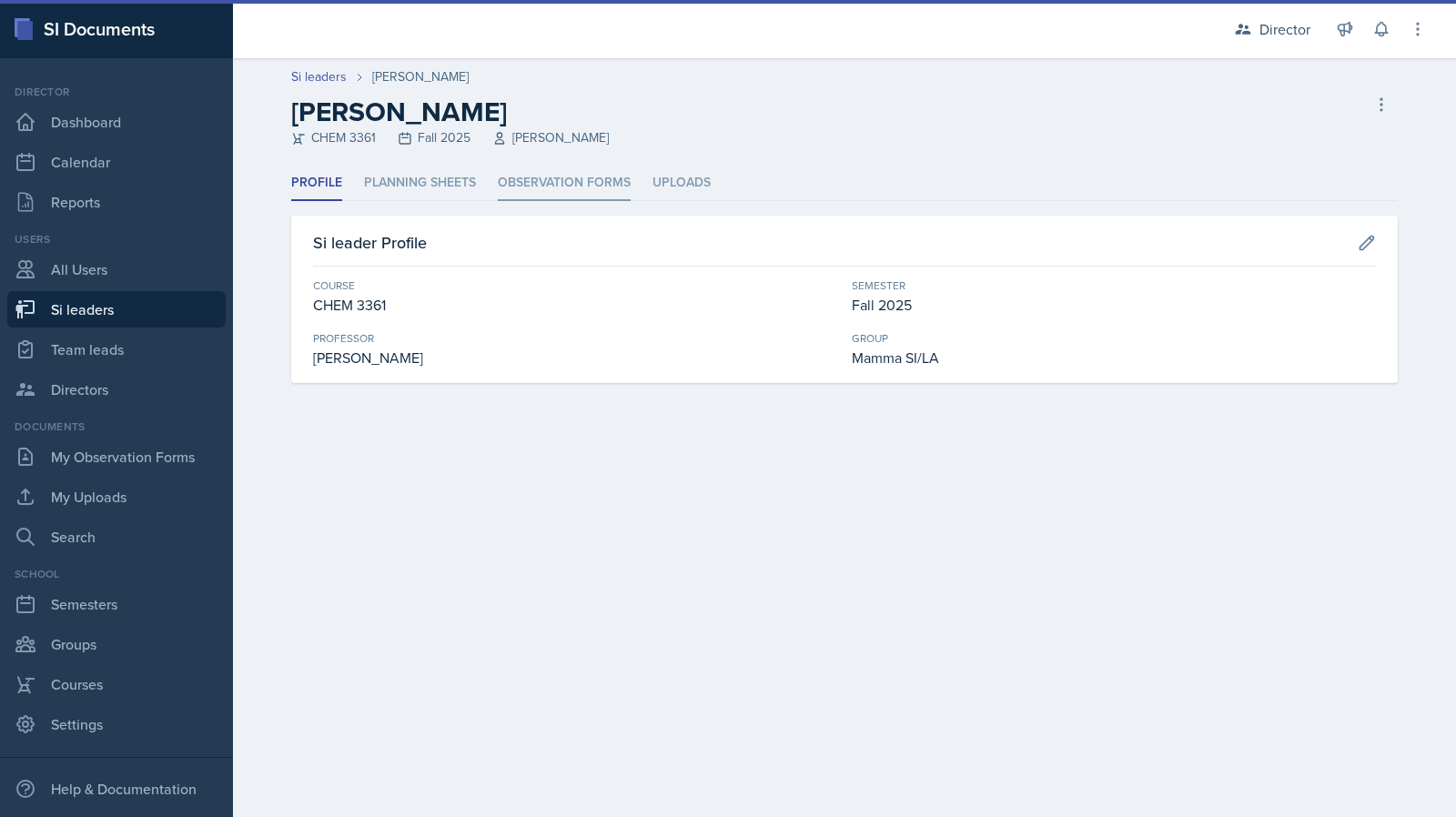
click at [542, 180] on li "Observation Forms" at bounding box center [564, 183] width 133 height 36
click at [548, 174] on li "Observation Forms" at bounding box center [564, 183] width 133 height 36
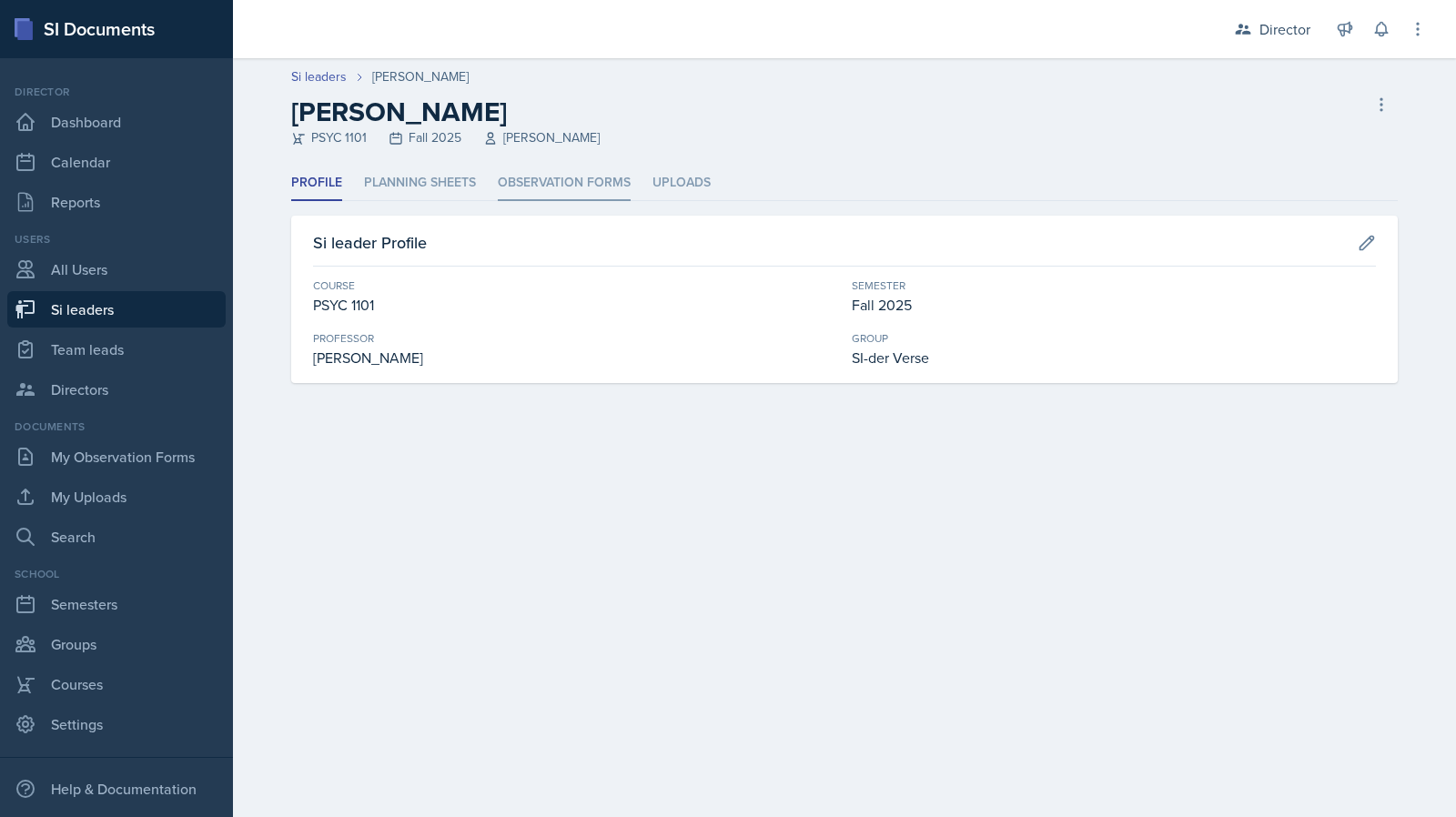
click at [592, 178] on li "Observation Forms" at bounding box center [564, 183] width 133 height 36
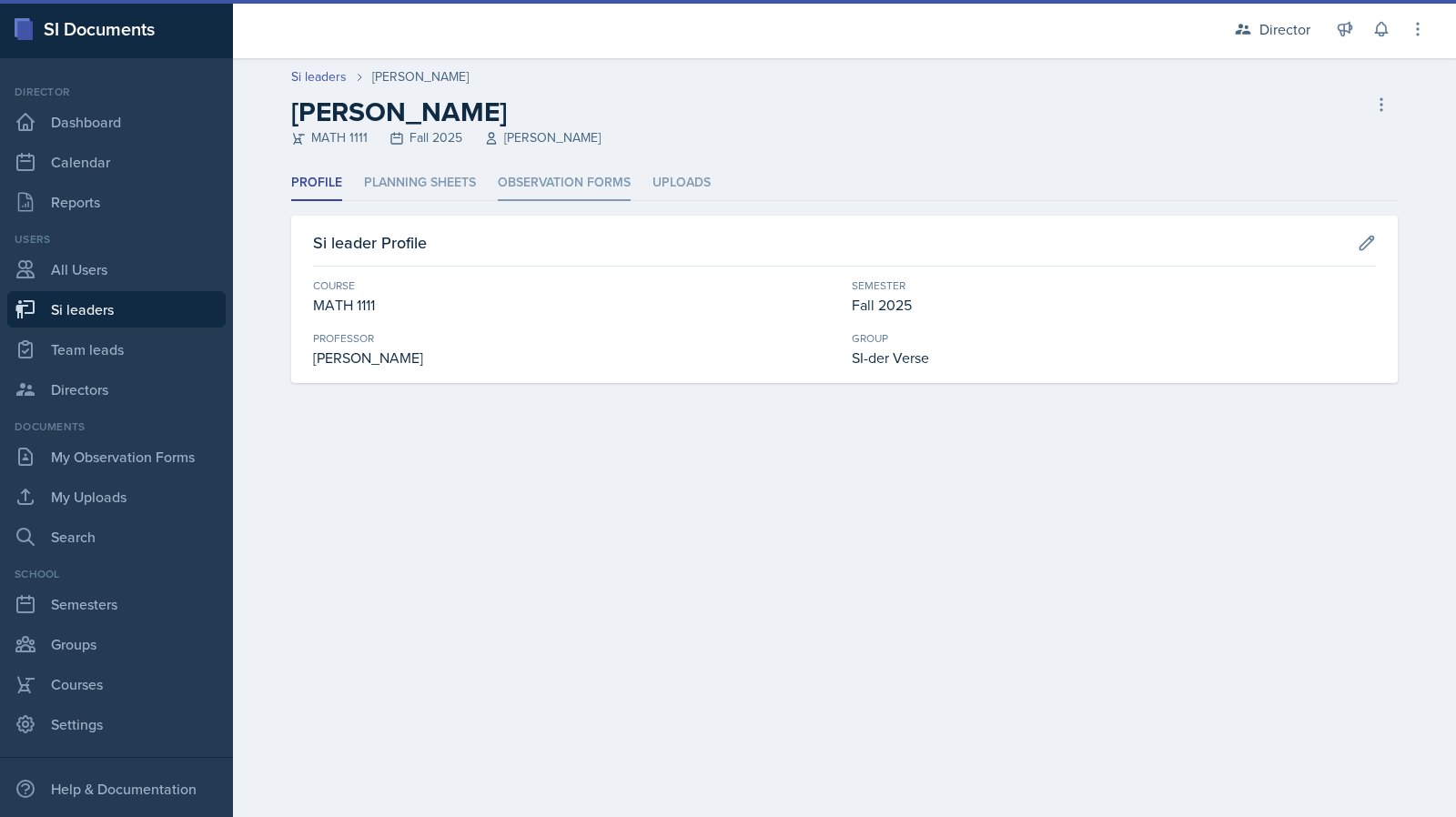
click at [564, 169] on li "Observation Forms" at bounding box center [564, 183] width 133 height 36
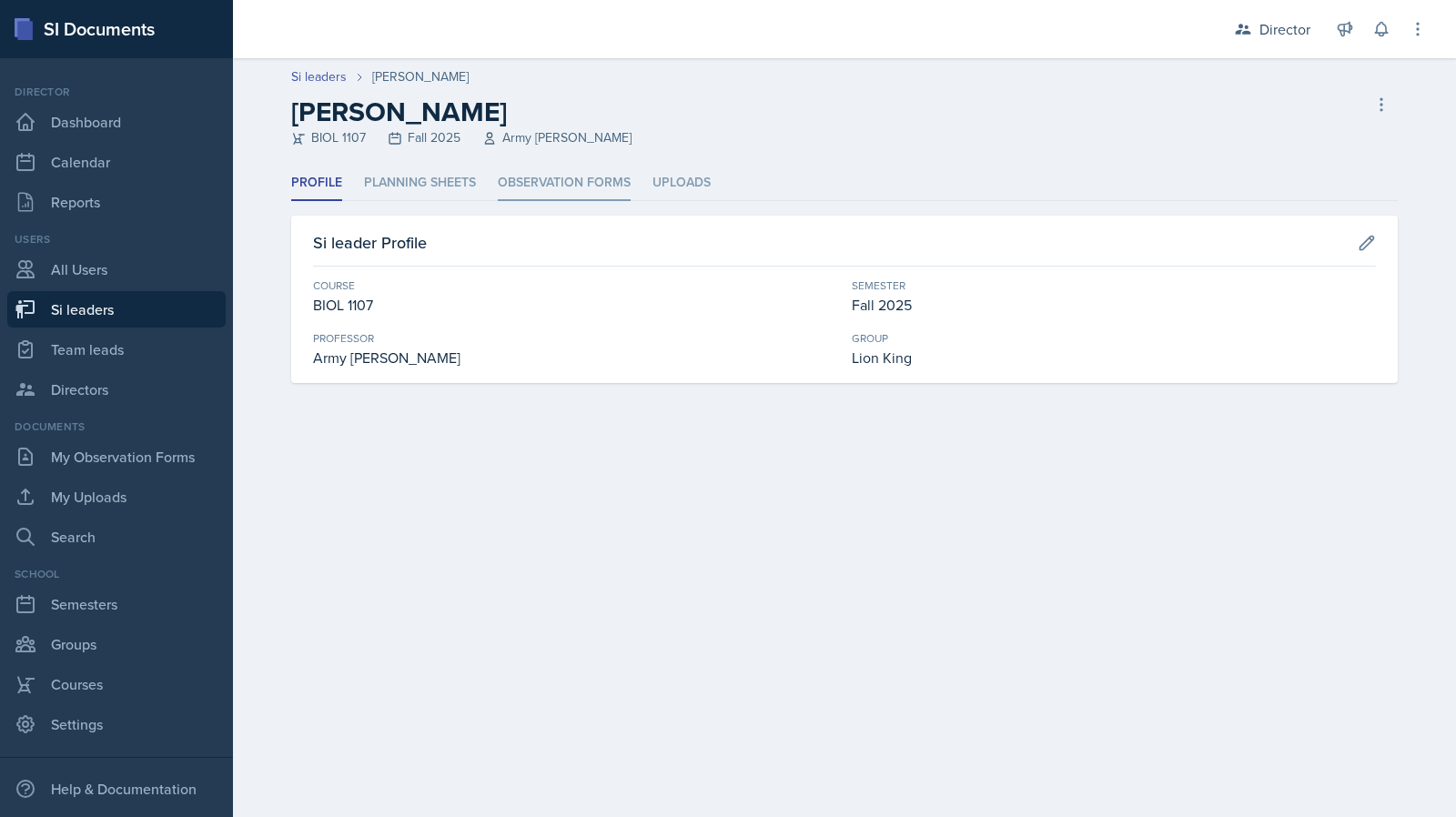
click at [534, 185] on li "Observation Forms" at bounding box center [564, 183] width 133 height 36
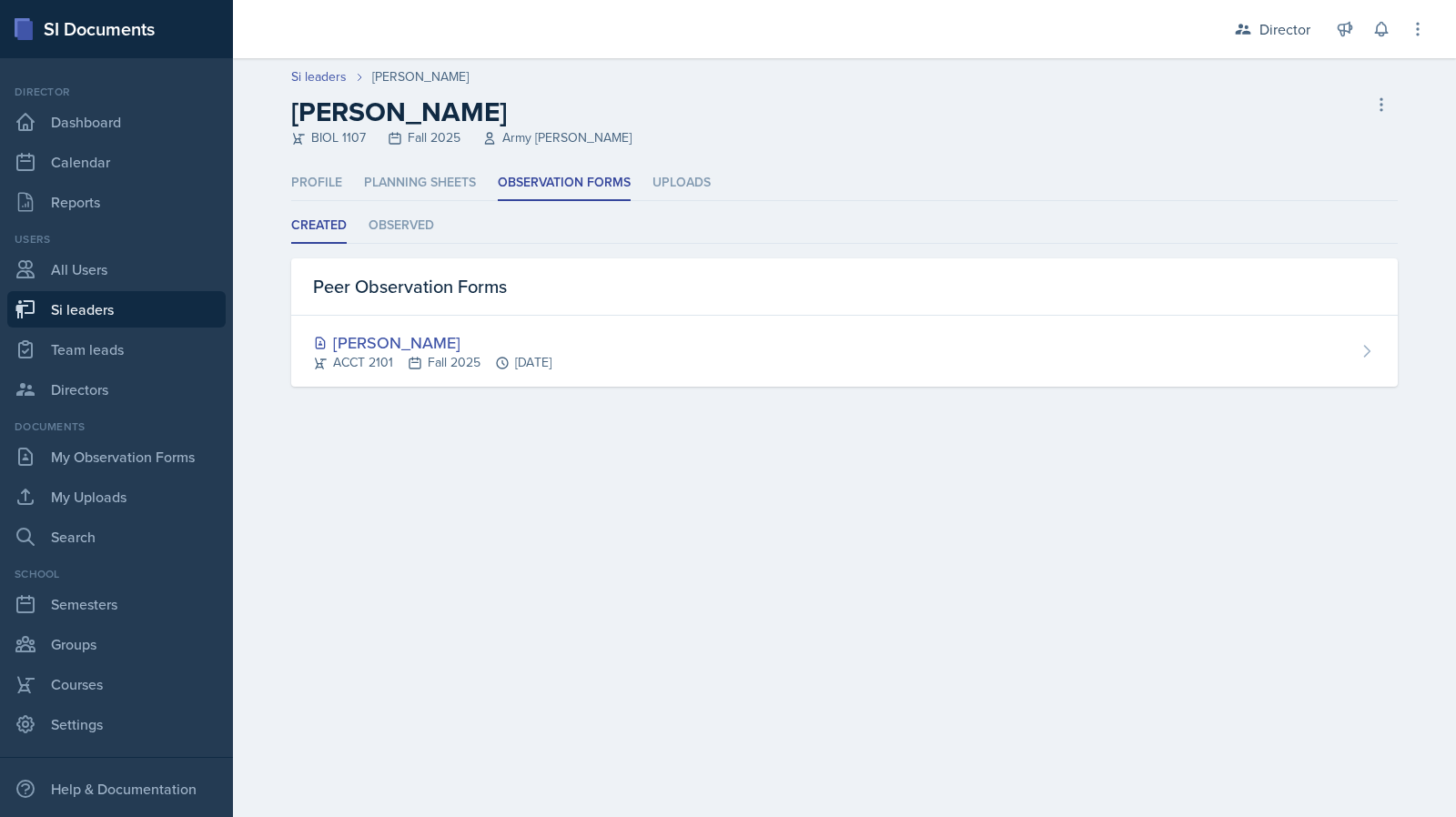
click at [452, 355] on div "ACCT 2101 Fall 2025 Sep 11th, 2025" at bounding box center [432, 362] width 238 height 19
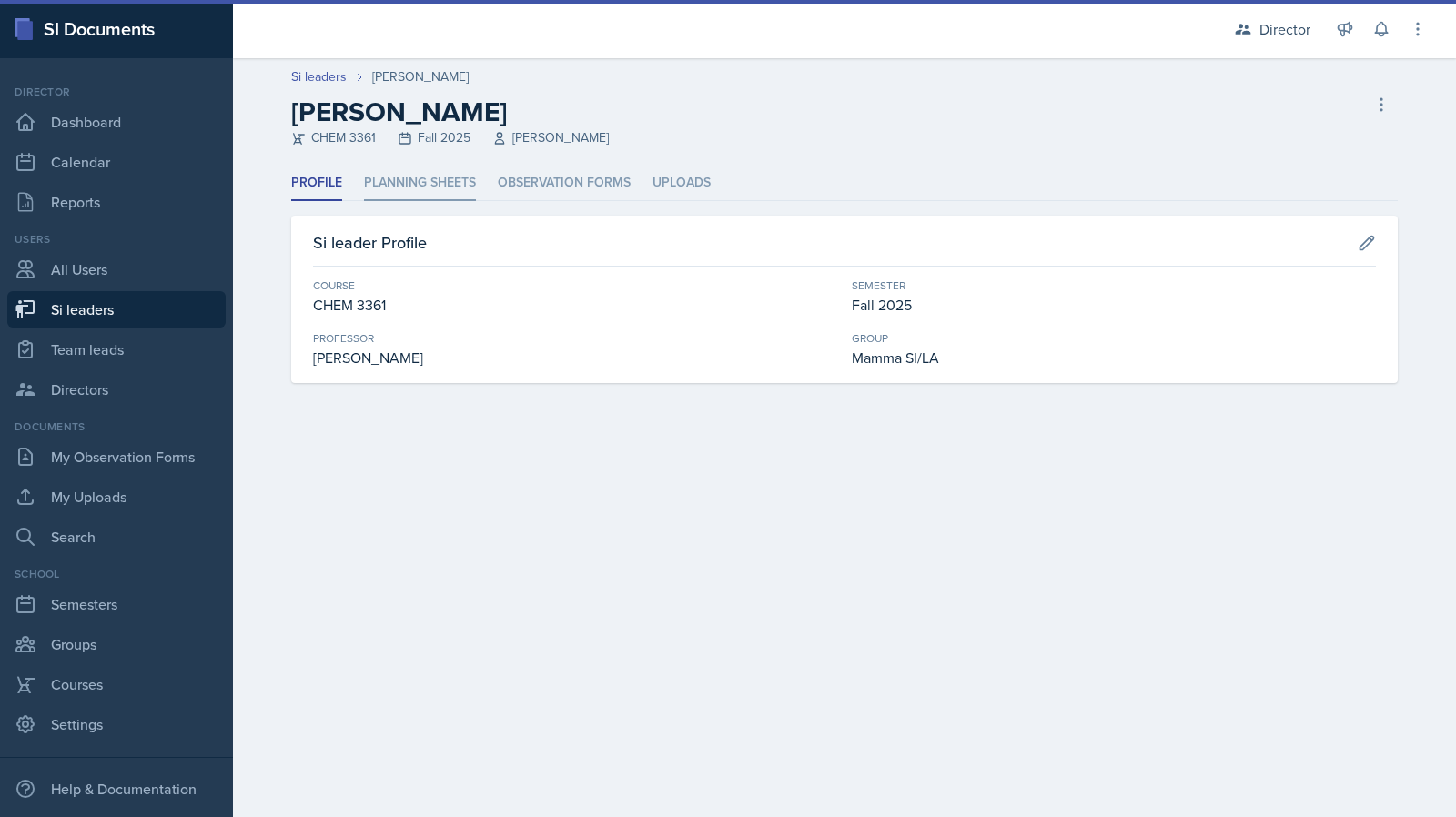
click at [457, 176] on li "Planning Sheets" at bounding box center [420, 183] width 112 height 36
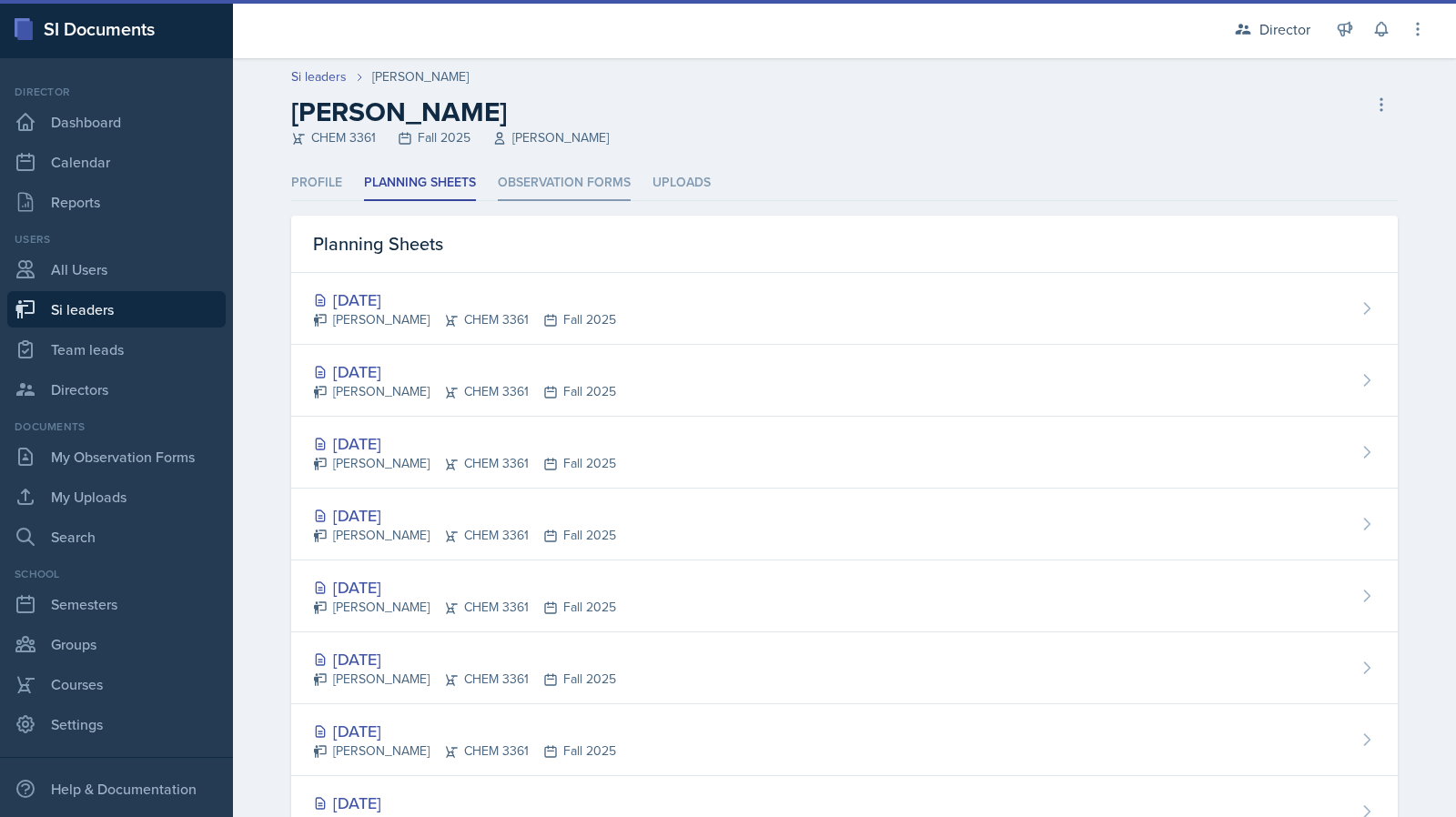
click at [549, 174] on li "Observation Forms" at bounding box center [564, 183] width 133 height 36
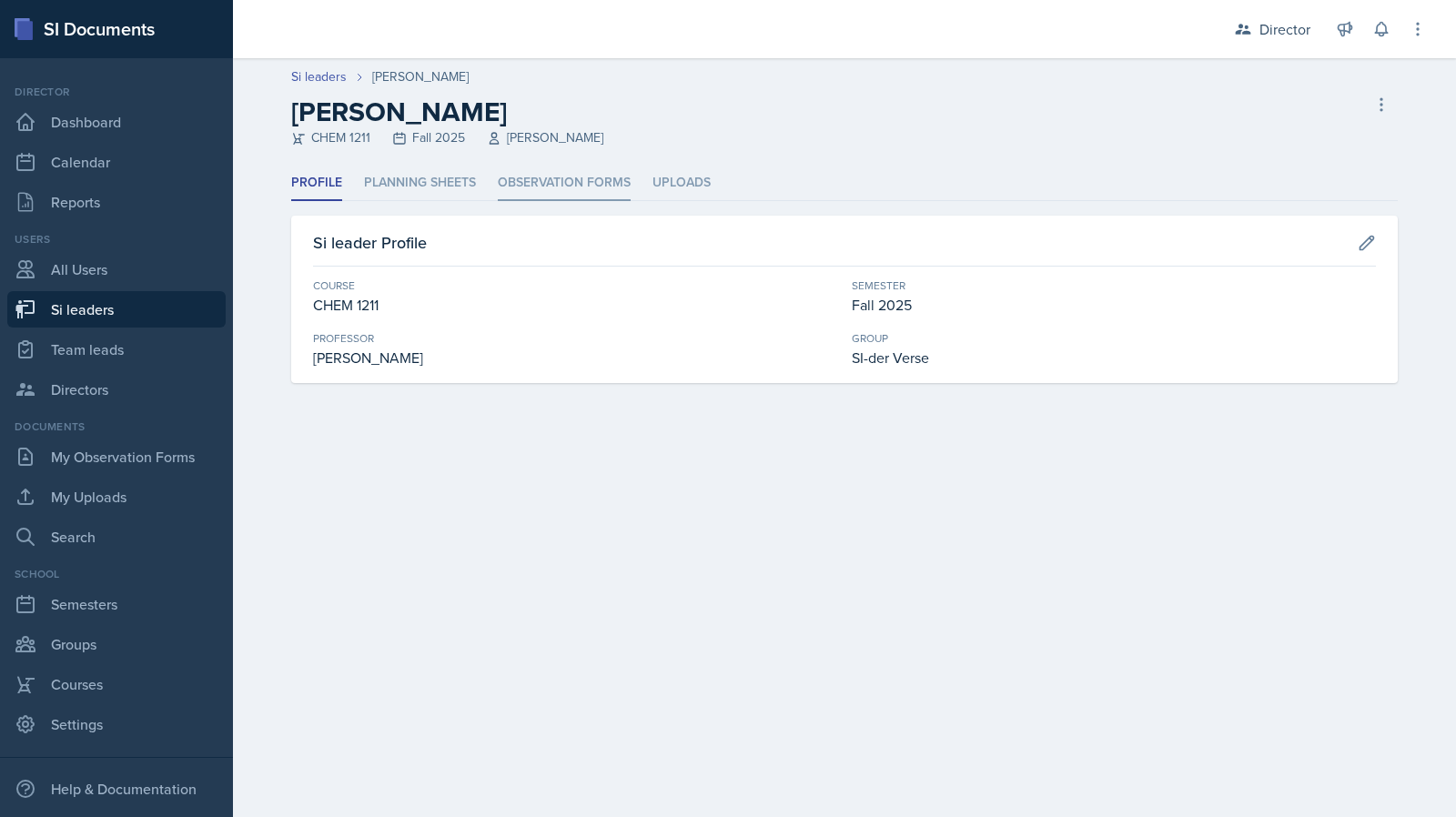
click at [591, 194] on li "Observation Forms" at bounding box center [564, 183] width 133 height 36
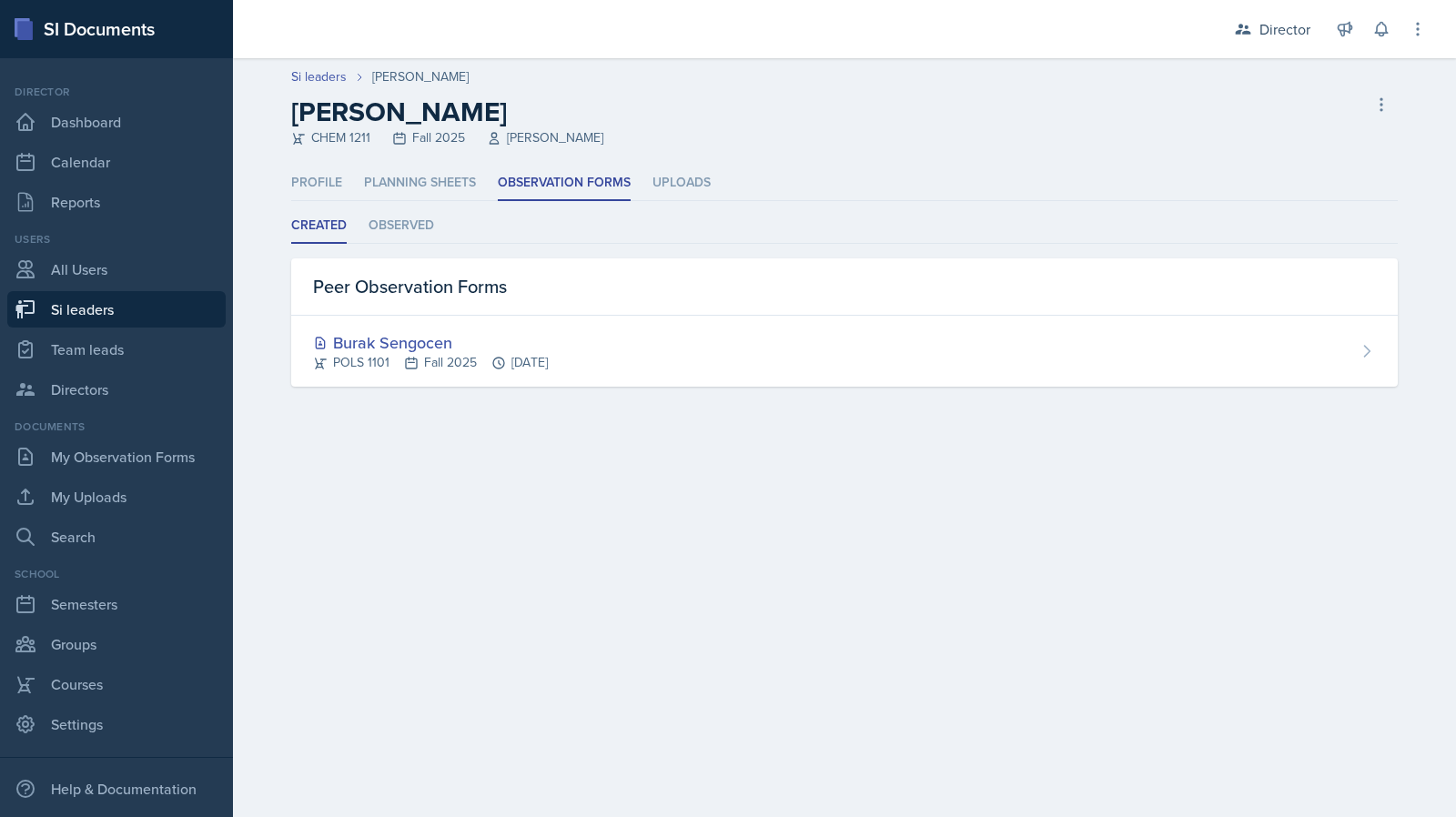
drag, startPoint x: 458, startPoint y: 346, endPoint x: 508, endPoint y: 377, distance: 58.8
click at [458, 346] on div "Burak Sengocen" at bounding box center [430, 342] width 234 height 25
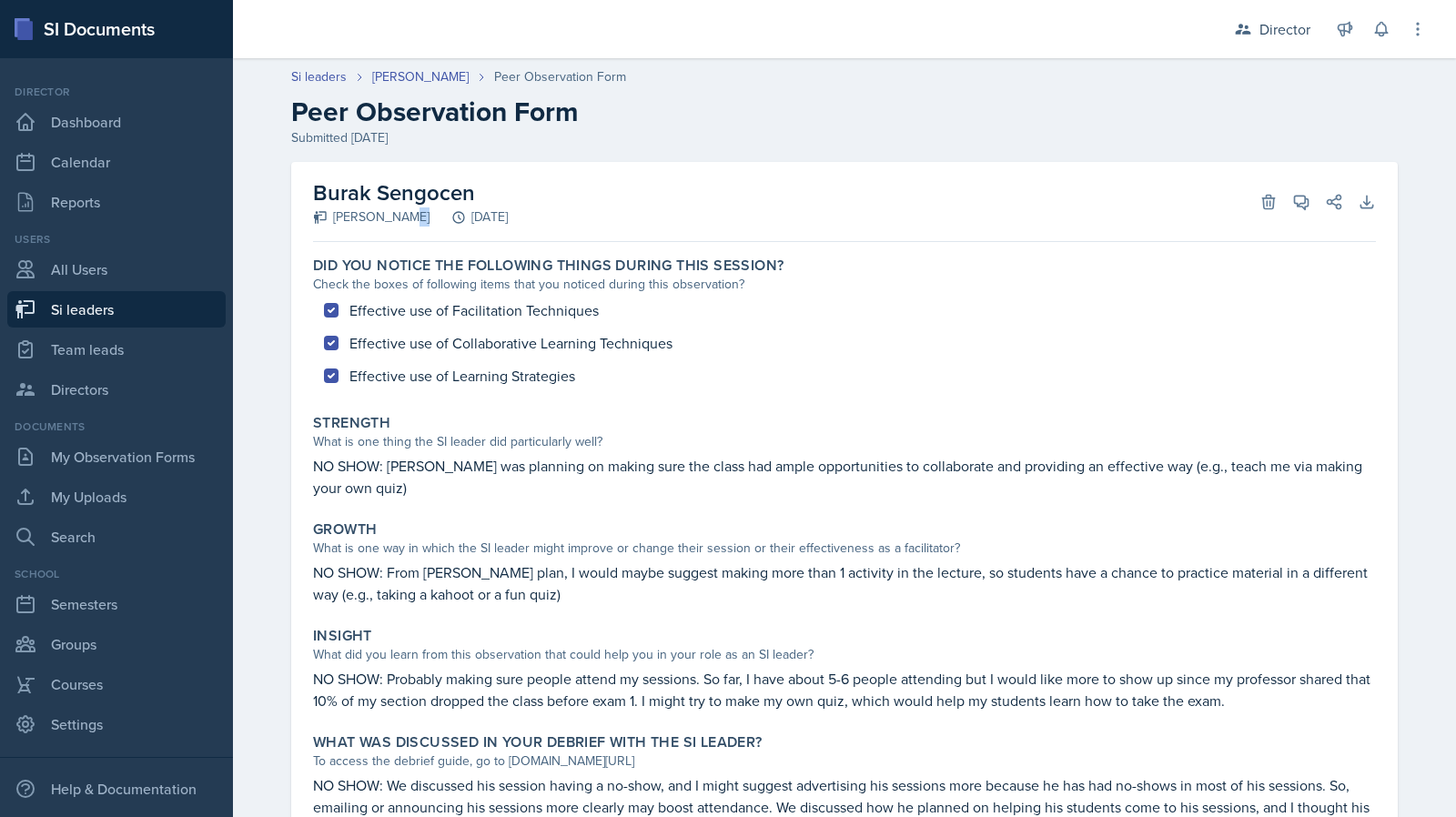
drag, startPoint x: 408, startPoint y: 215, endPoint x: 326, endPoint y: 229, distance: 83.2
click at [326, 229] on div "Burak Sengocen [PERSON_NAME] [DATE] Delete View Comments Comments Send Share Do…" at bounding box center [845, 201] width 1064 height 80
copy div "[PERSON_NAME]"
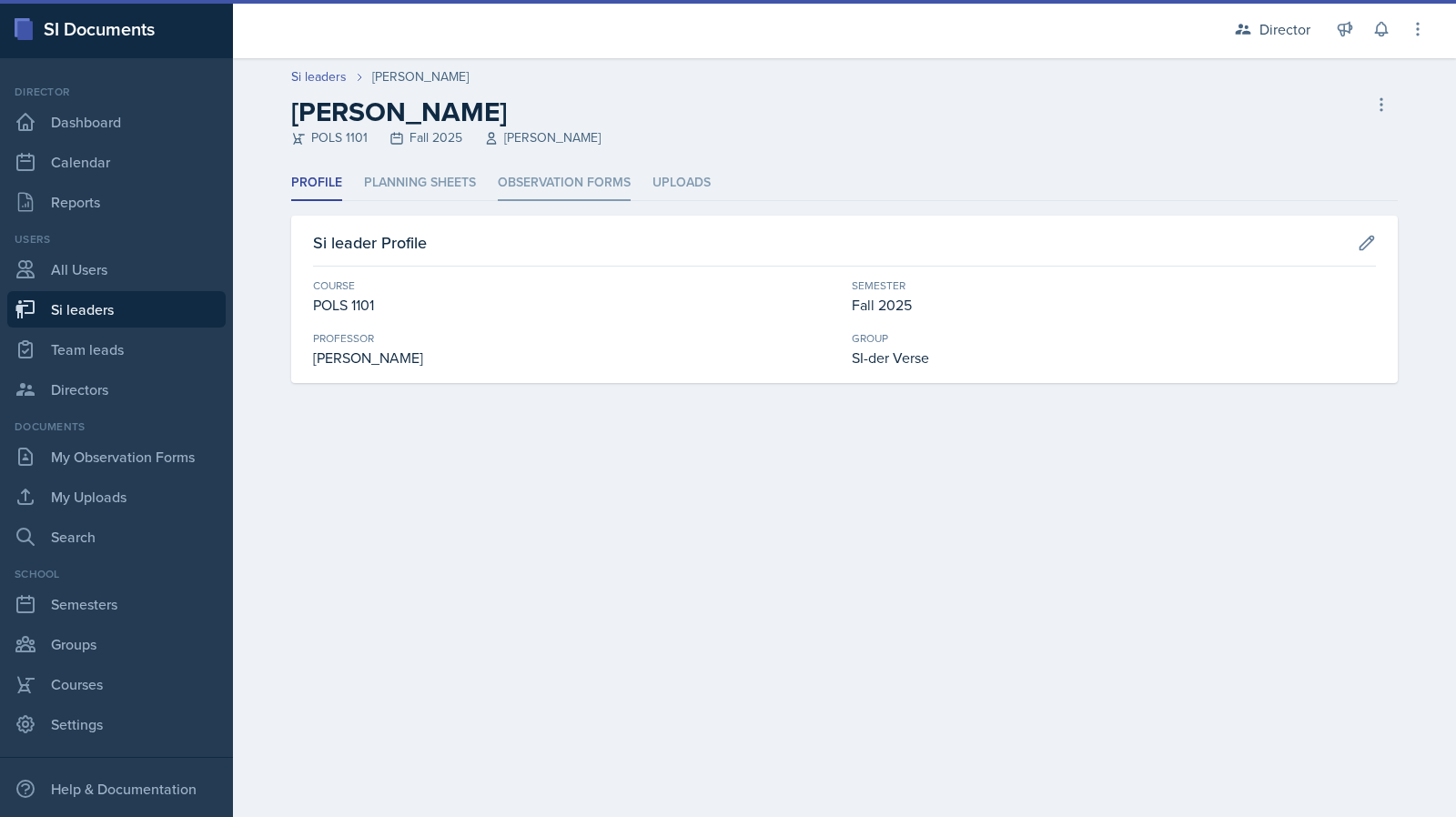
click at [576, 187] on li "Observation Forms" at bounding box center [564, 183] width 133 height 36
click at [631, 185] on ul "Profile Planning Sheets Observation Forms Uploads" at bounding box center [845, 183] width 1107 height 36
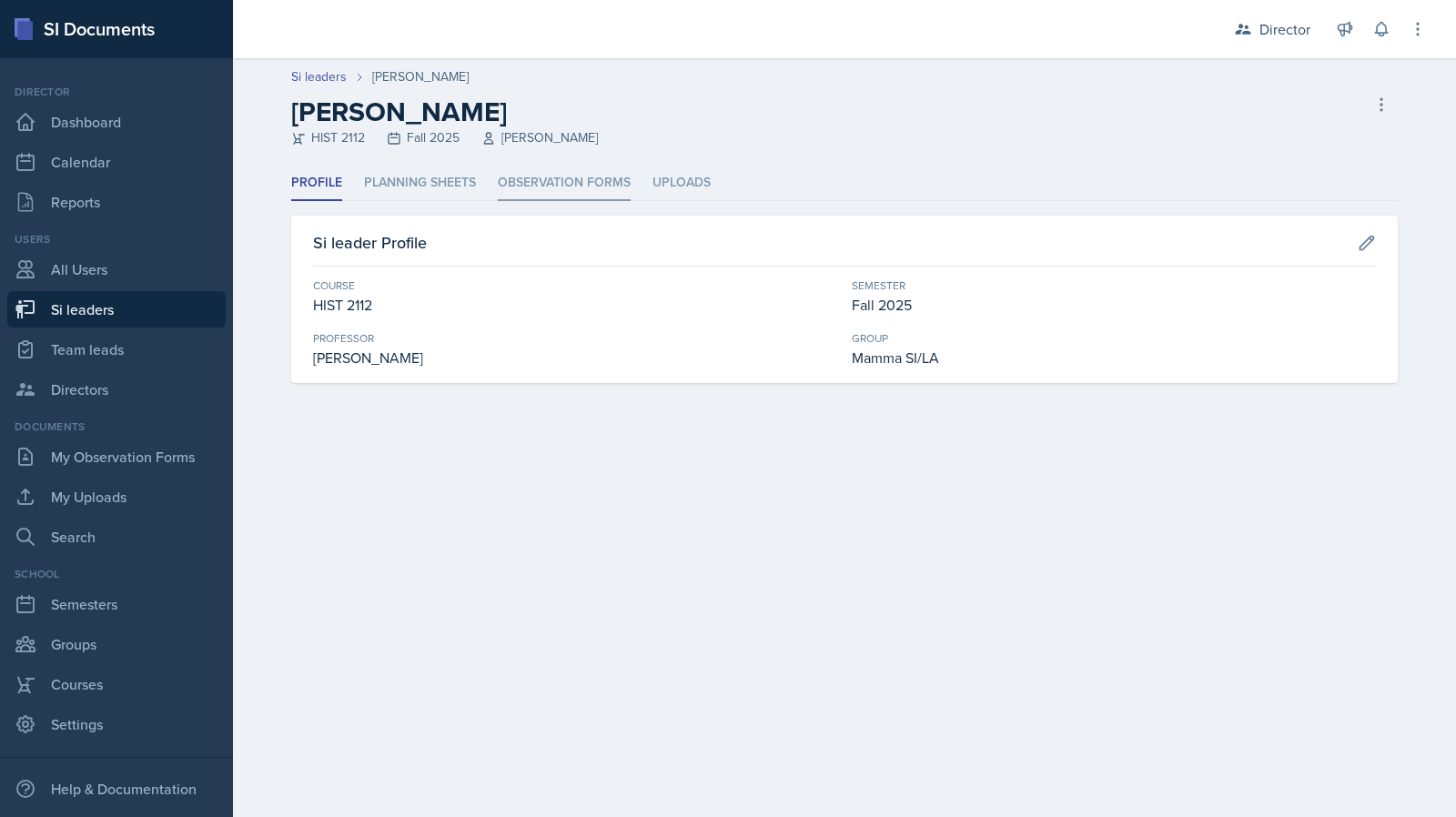
click at [609, 185] on li "Observation Forms" at bounding box center [564, 183] width 133 height 36
click at [530, 183] on li "Observation Forms" at bounding box center [564, 183] width 133 height 36
click at [552, 194] on li "Observation Forms" at bounding box center [564, 183] width 133 height 36
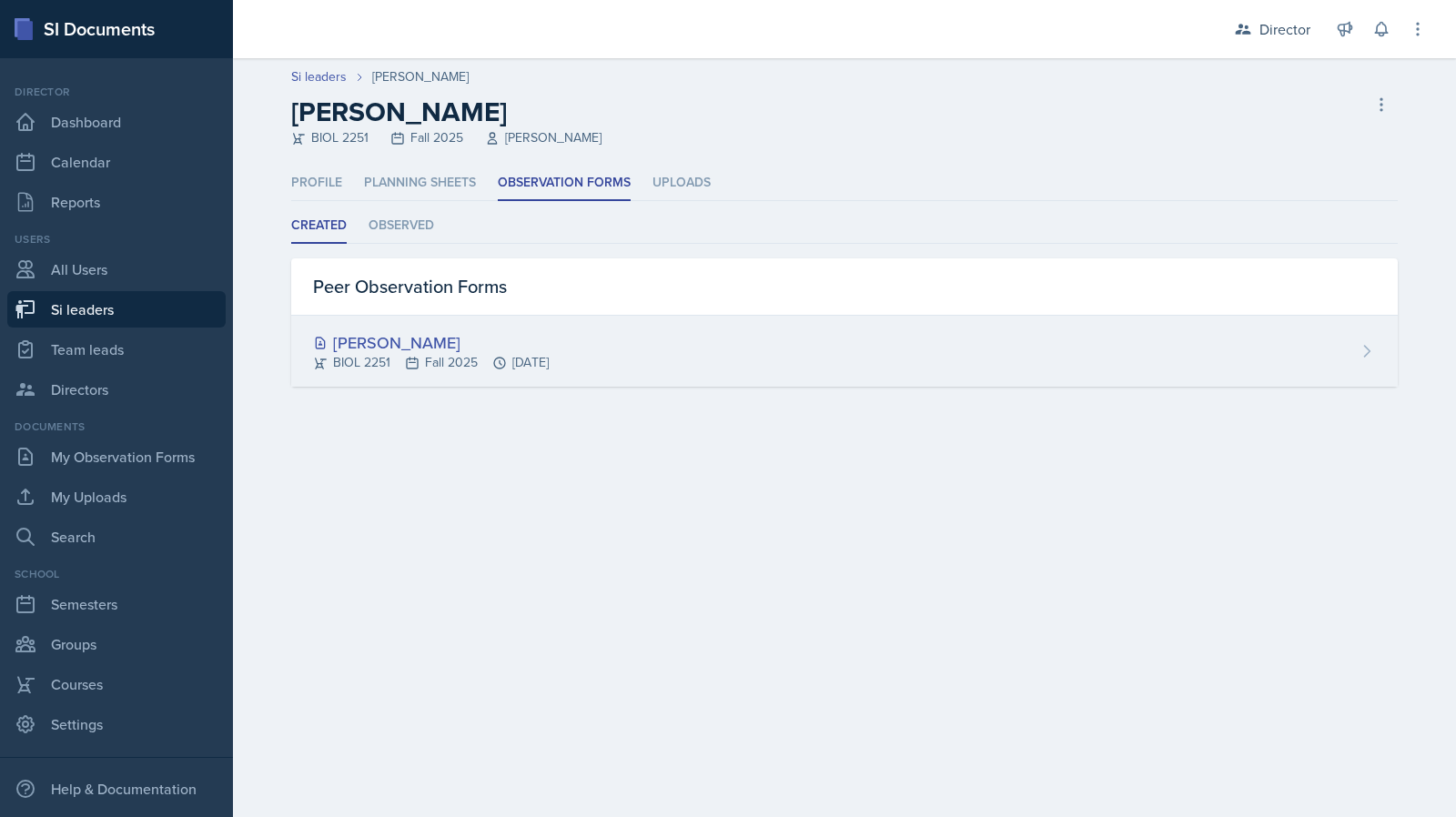
click at [419, 346] on div "[PERSON_NAME]" at bounding box center [431, 342] width 235 height 25
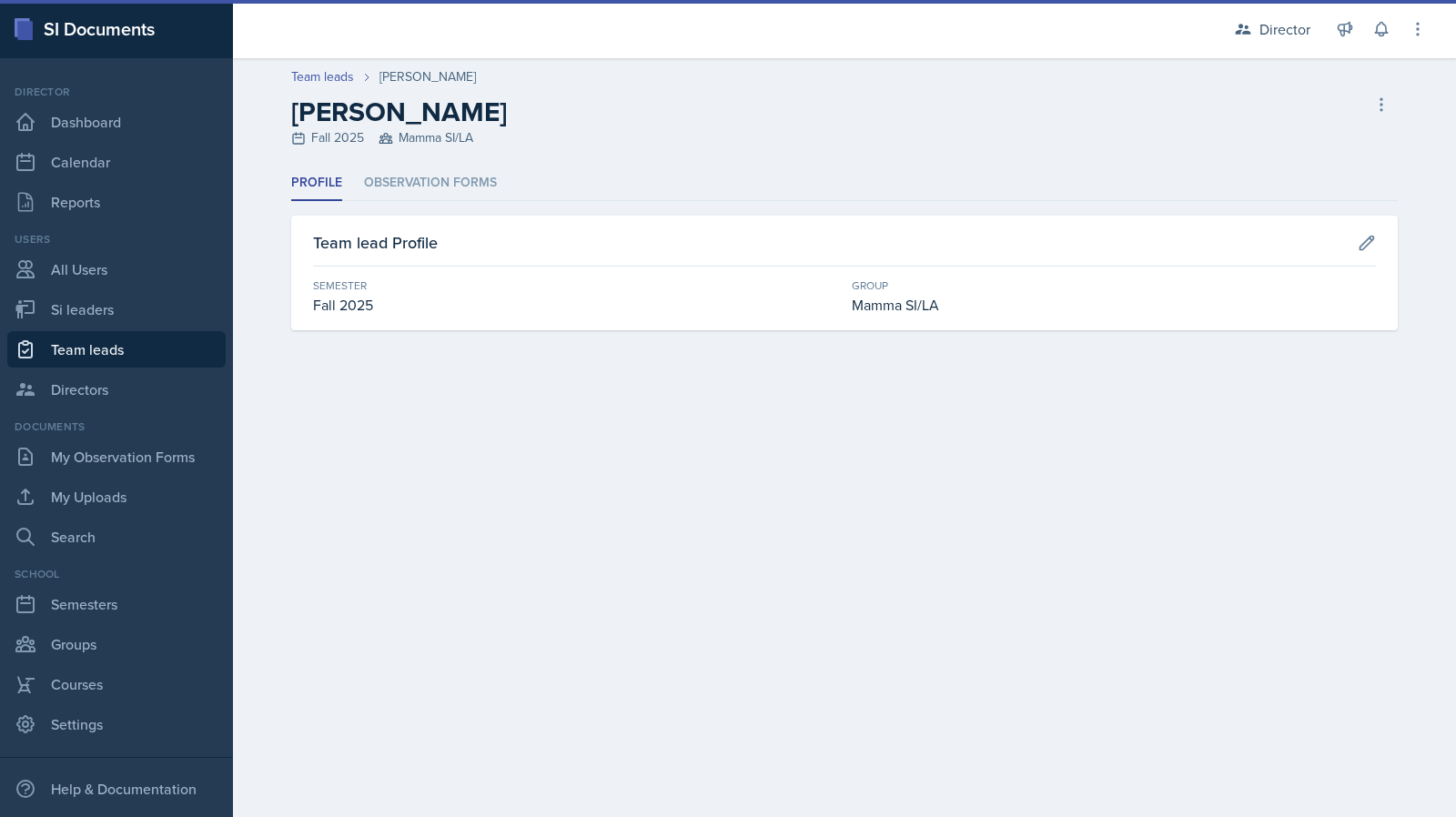
click at [500, 192] on ul "Profile Observation Forms" at bounding box center [845, 183] width 1107 height 36
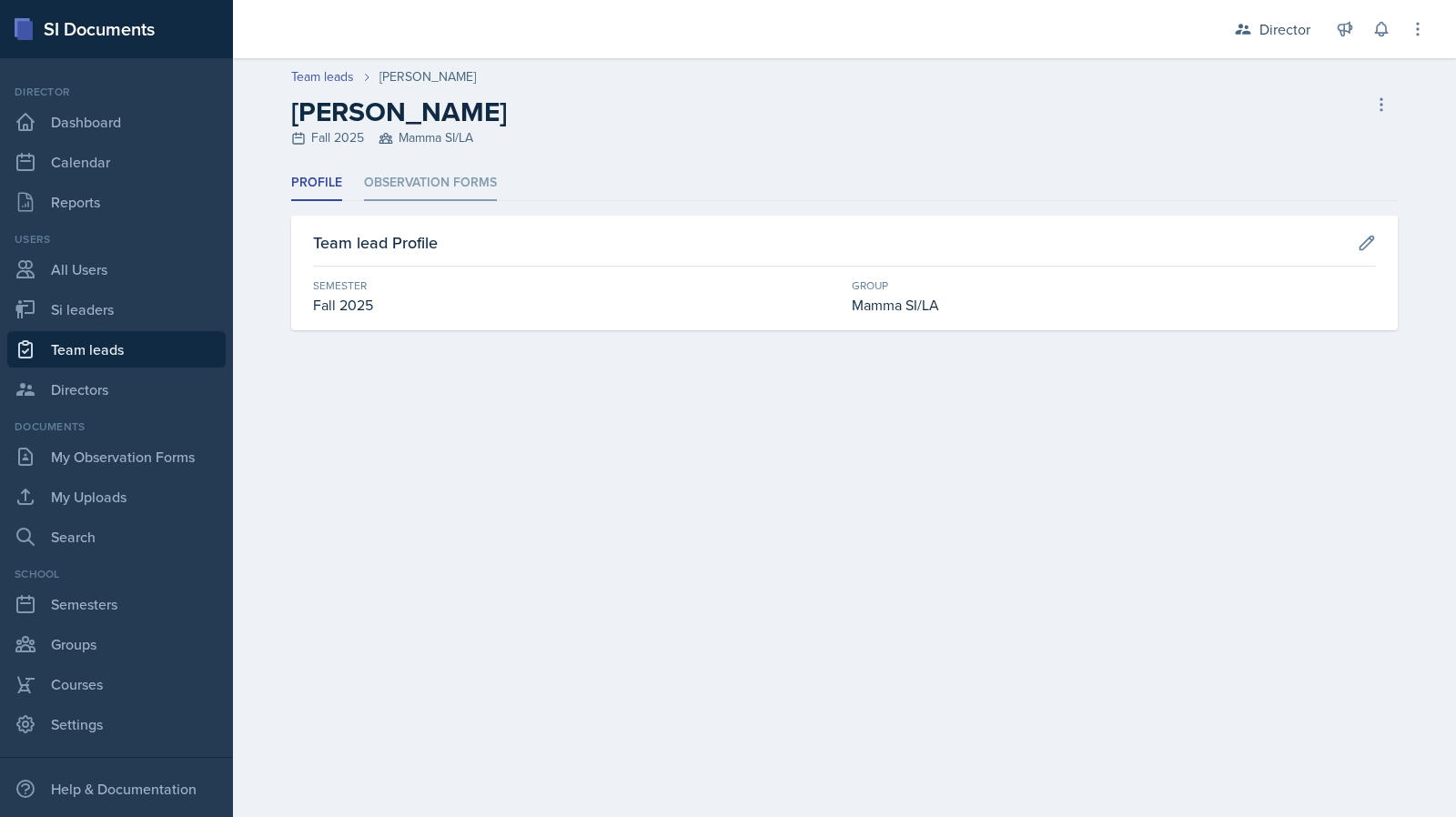
click at [492, 190] on li "Observation Forms" at bounding box center [430, 183] width 133 height 36
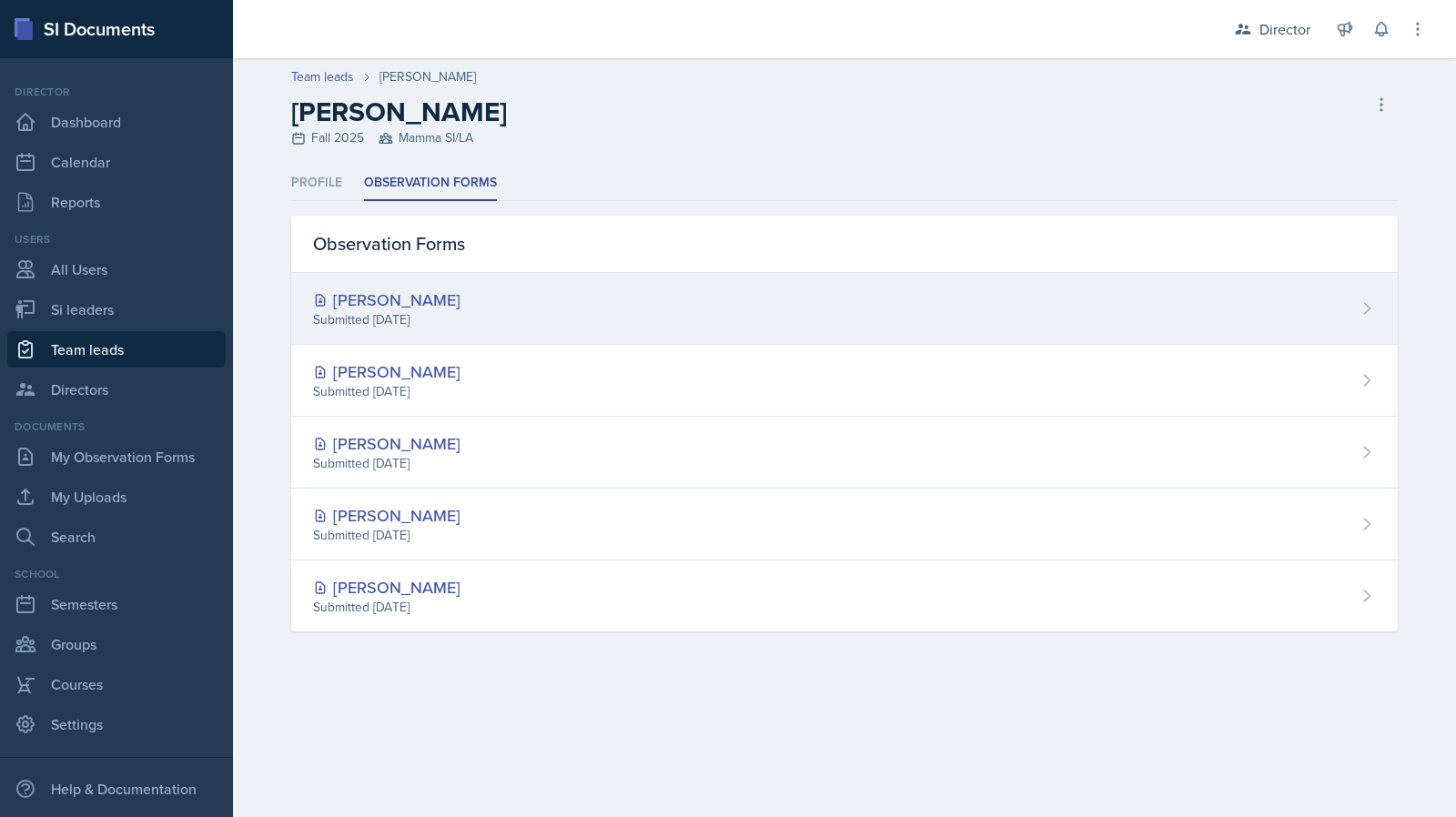
click at [400, 293] on div "[PERSON_NAME]" at bounding box center [387, 300] width 147 height 25
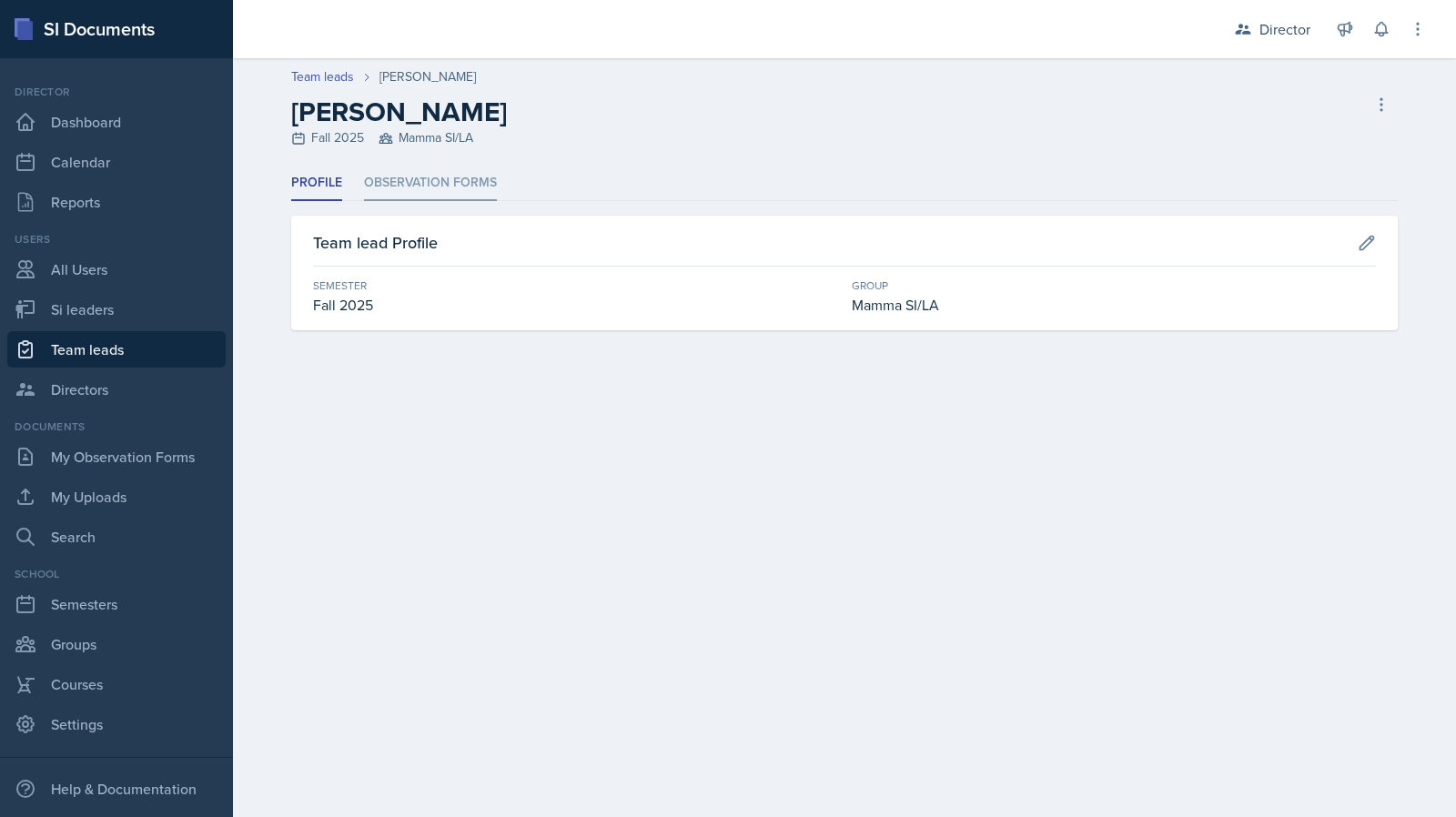
click at [376, 188] on li "Observation Forms" at bounding box center [430, 183] width 133 height 36
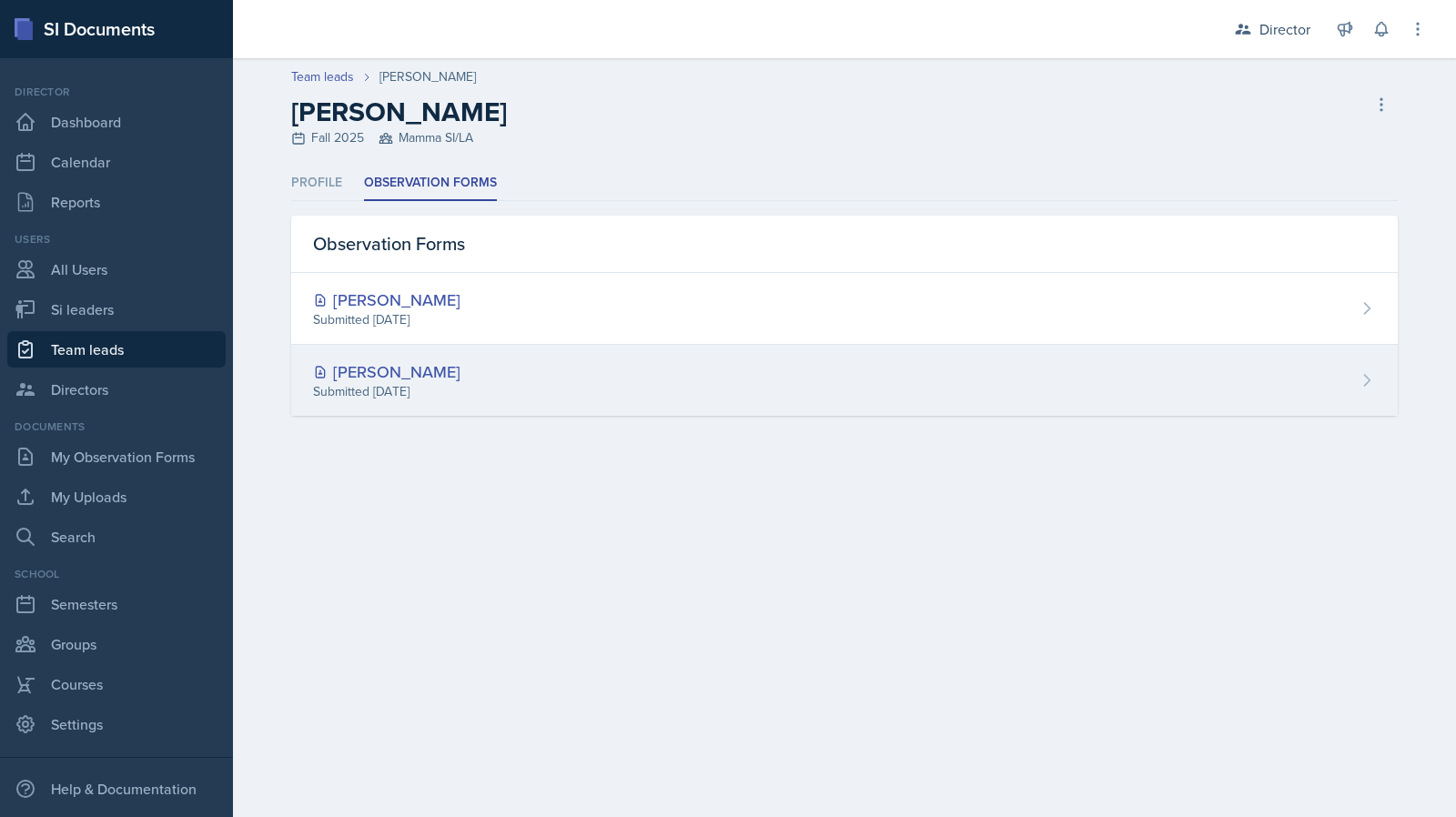
click at [424, 399] on div "Submitted [DATE]" at bounding box center [387, 391] width 147 height 19
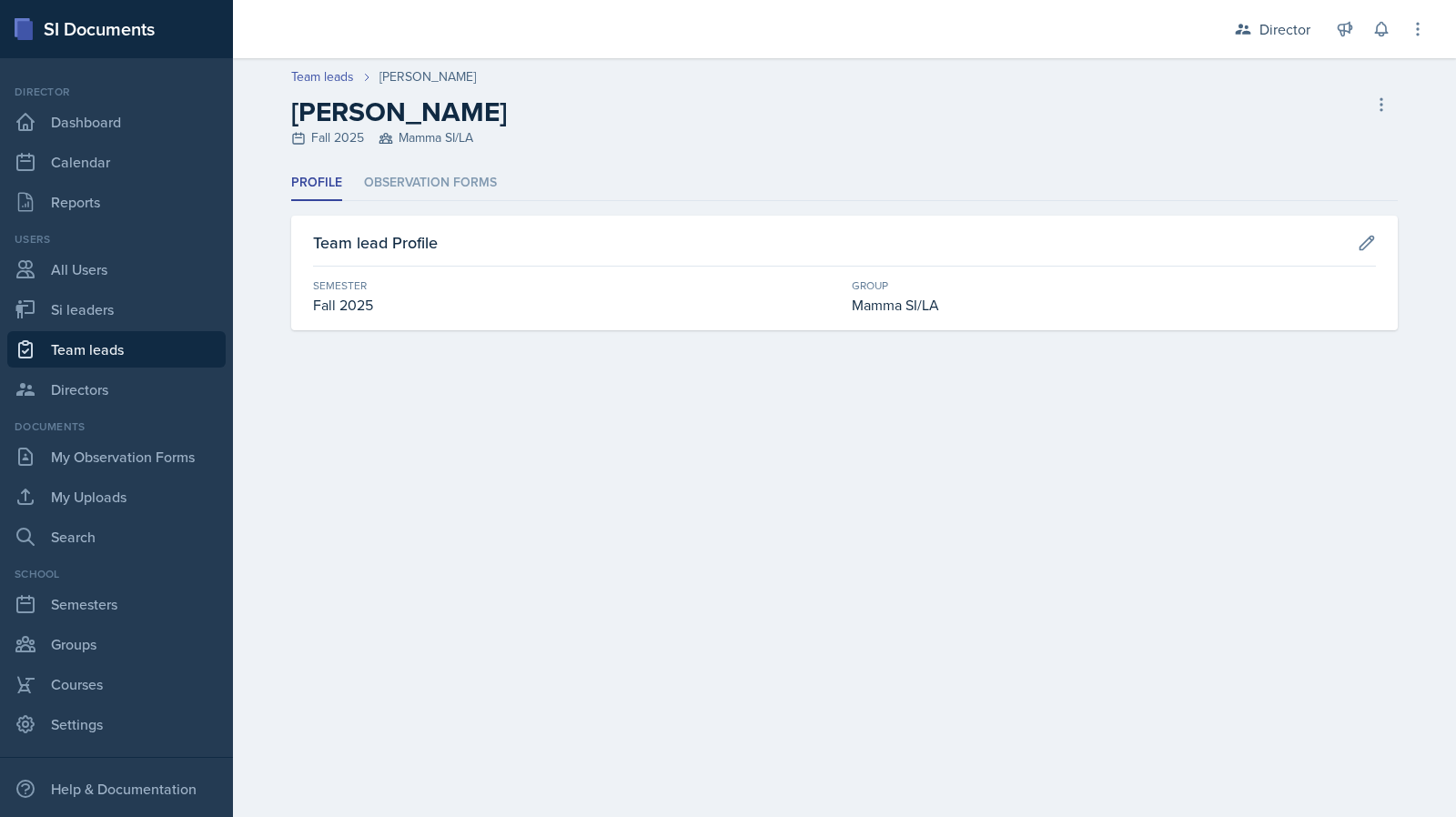
click at [409, 158] on header "Team leads [PERSON_NAME] [PERSON_NAME] Fall 2025 Mamma SI/LA Delete Team lead" at bounding box center [845, 111] width 1223 height 108
click at [418, 176] on li "Observation Forms" at bounding box center [430, 183] width 133 height 36
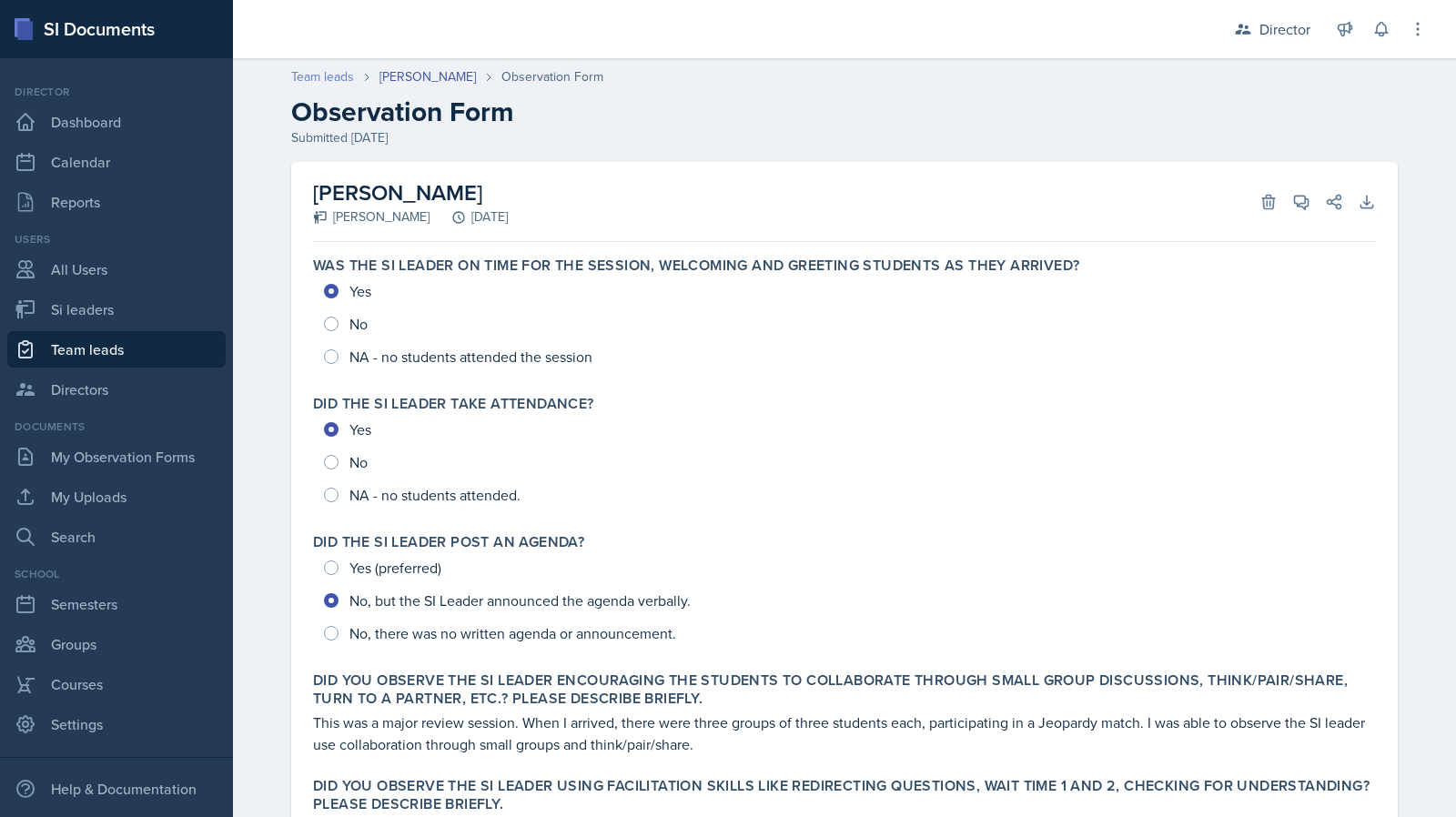
click at [333, 74] on link "Team leads" at bounding box center [323, 76] width 63 height 19
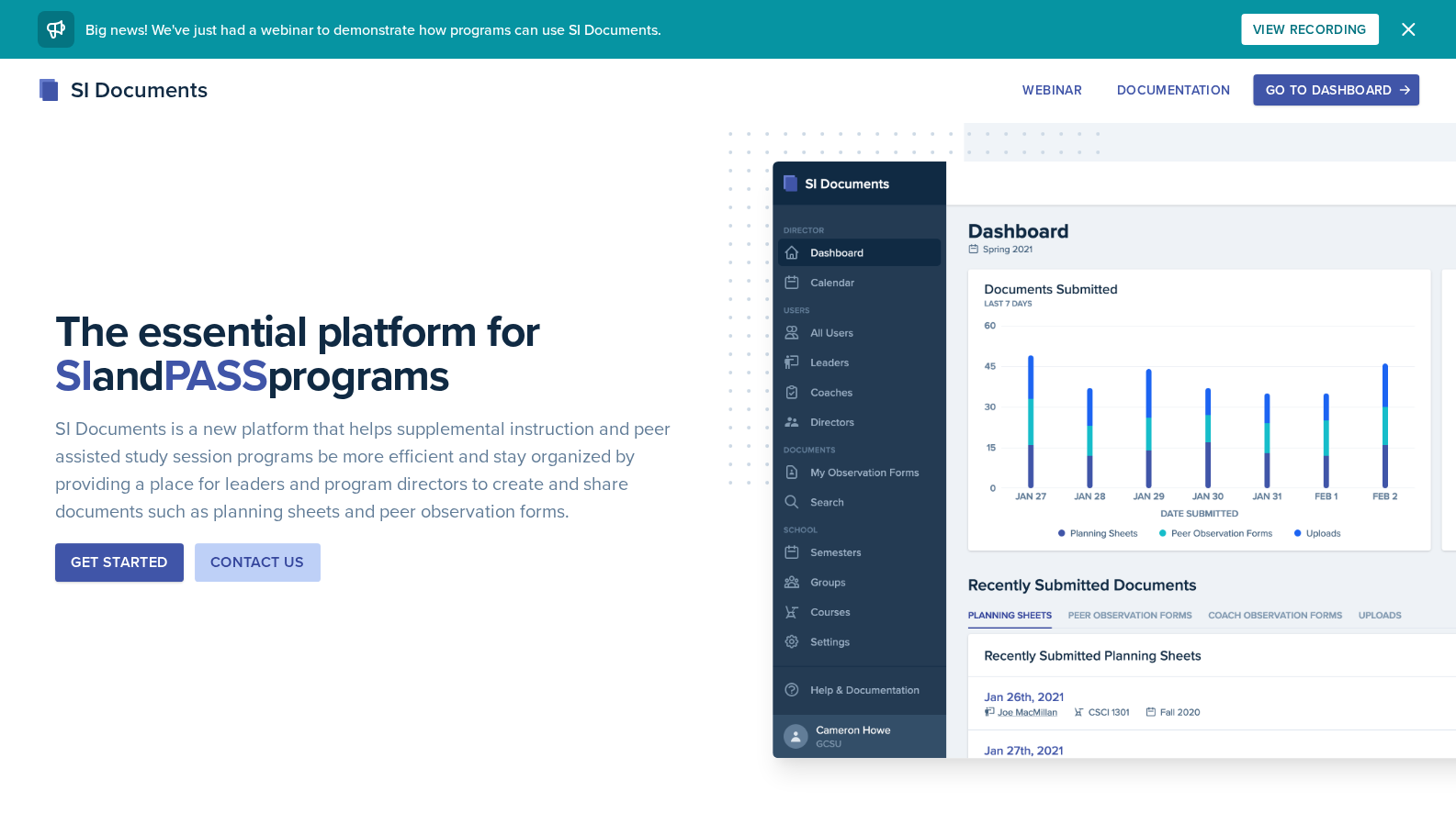
click at [1299, 94] on div "Go to Dashboard" at bounding box center [1335, 90] width 142 height 15
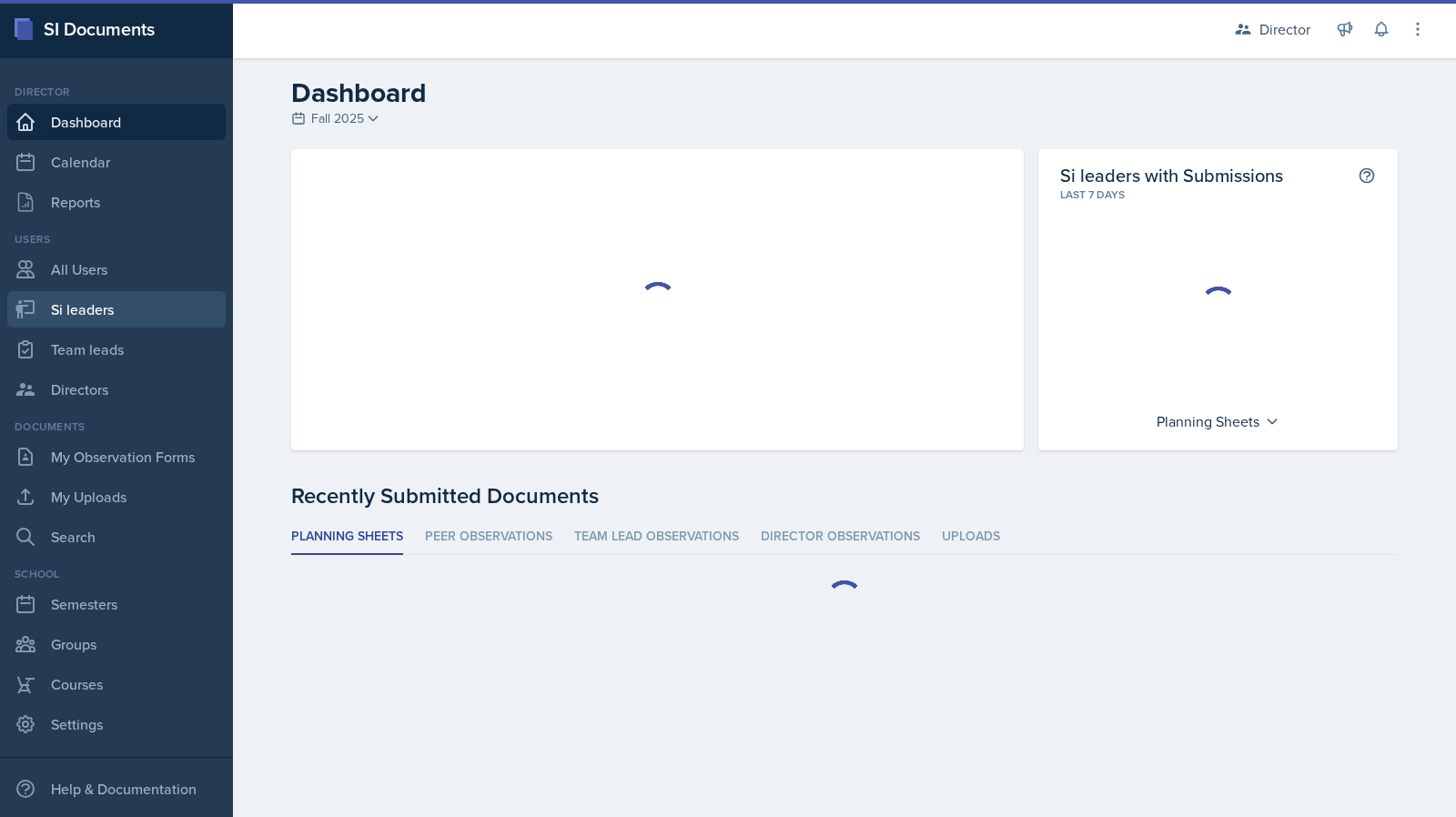
click at [151, 301] on link "Si leaders" at bounding box center [117, 310] width 219 height 37
select select "2bed604d-1099-4043-b1bc-2365e8740244"
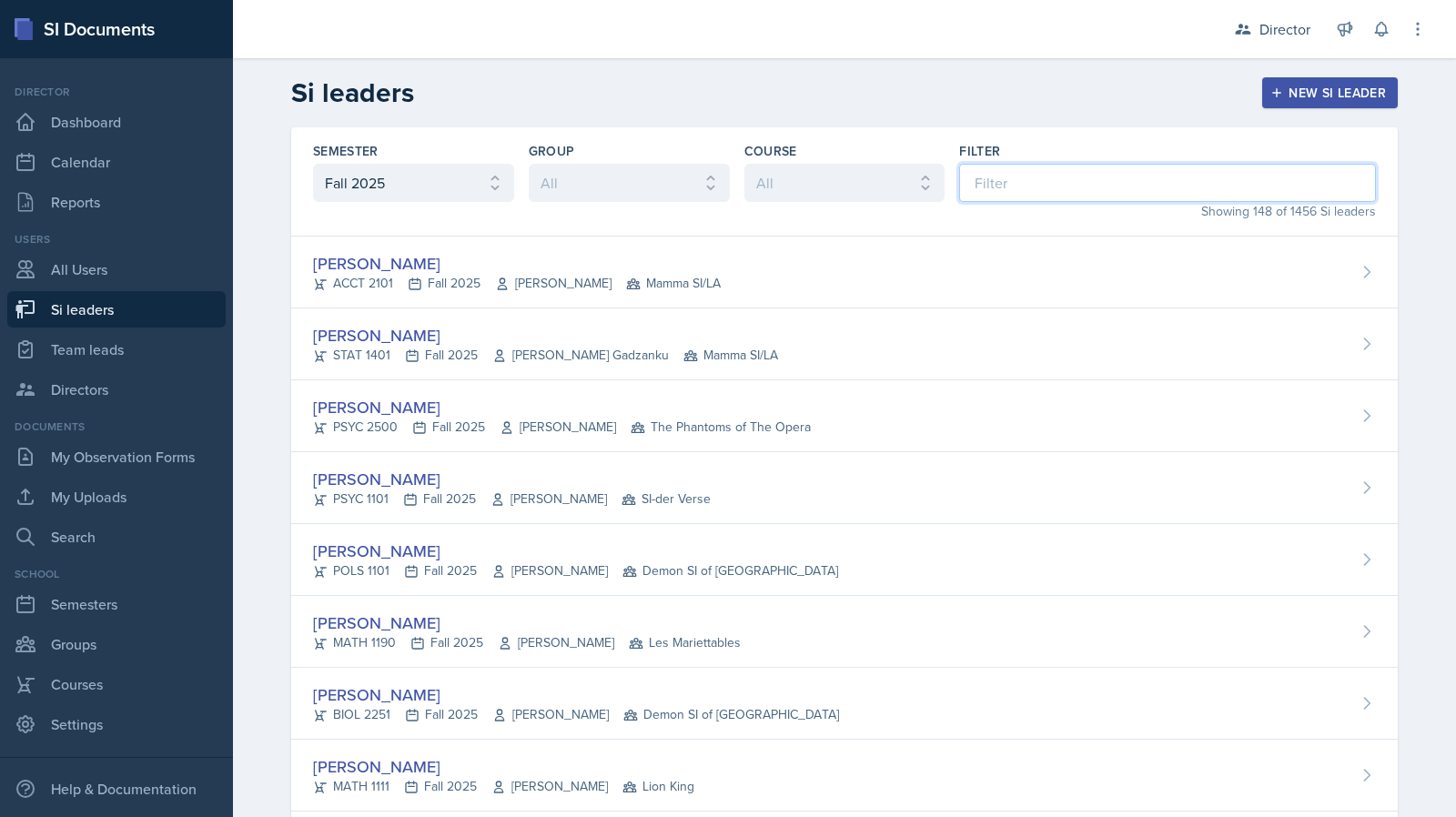
click at [984, 176] on input at bounding box center [1168, 183] width 417 height 39
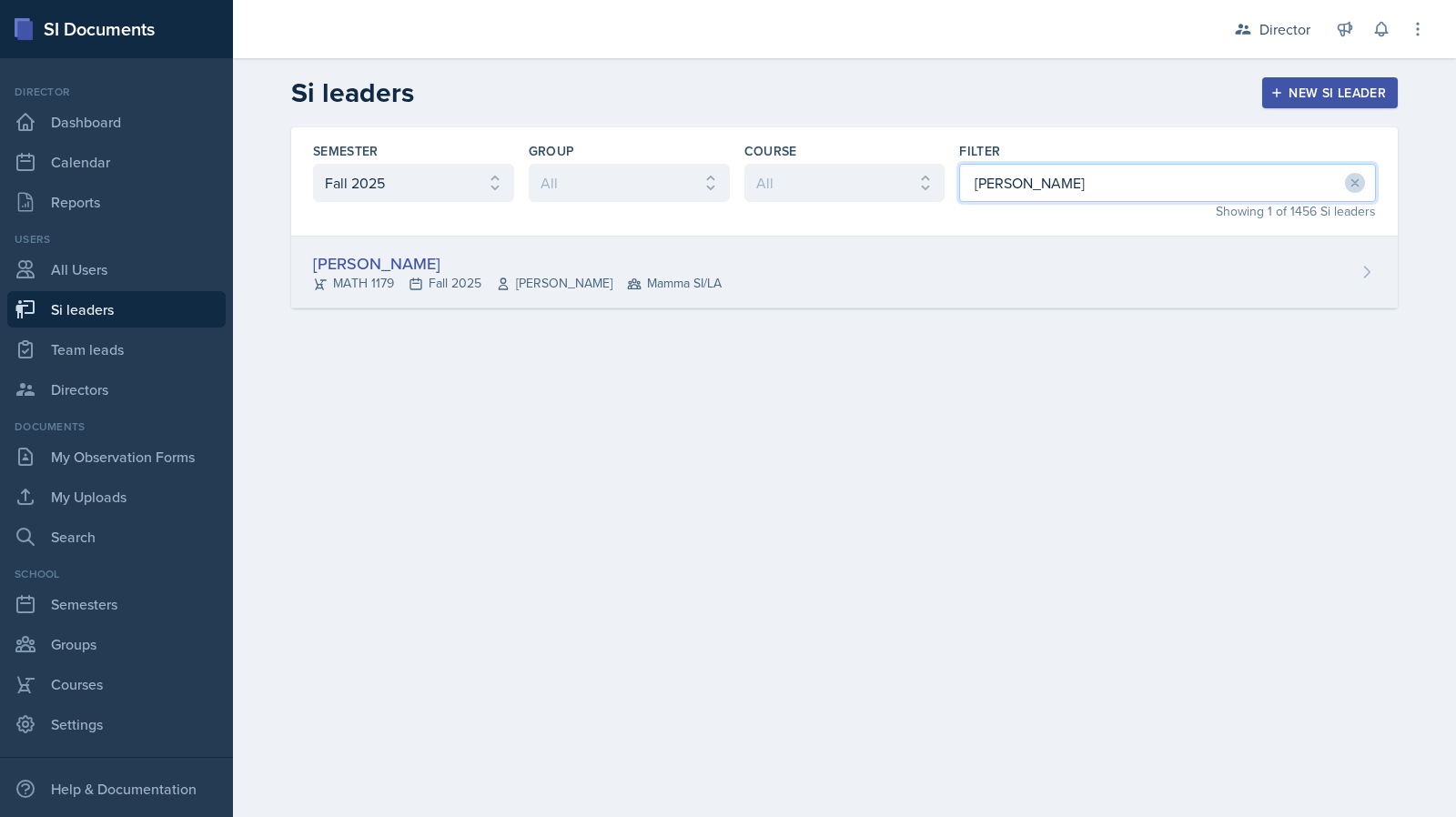
type input "haga"
click at [772, 272] on div "Madelyn Hagan MATH 1179 Fall 2025 Bridgette Puckett Mamma SI/LA" at bounding box center [845, 272] width 1107 height 72
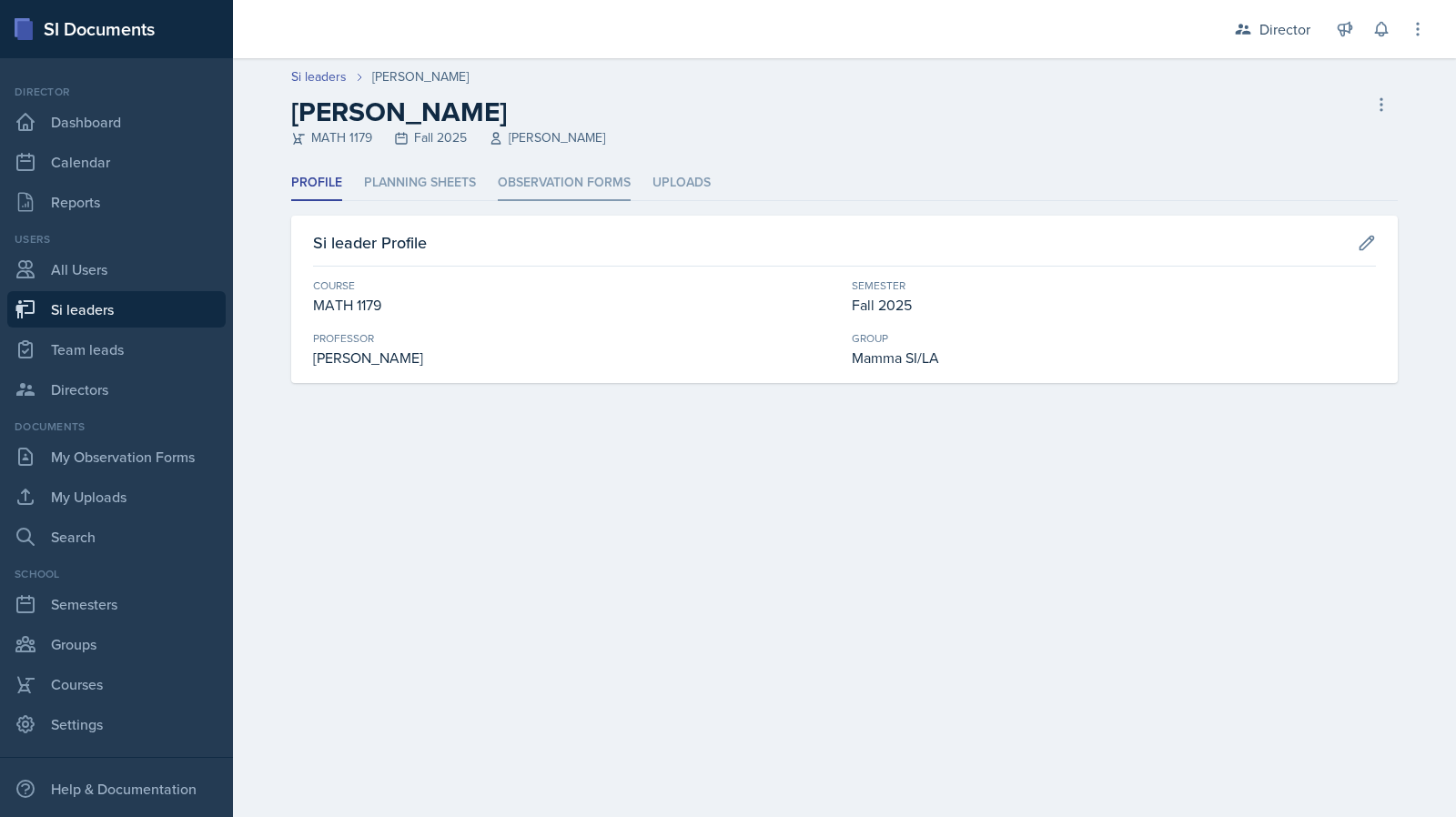
click at [585, 174] on li "Observation Forms" at bounding box center [564, 183] width 133 height 36
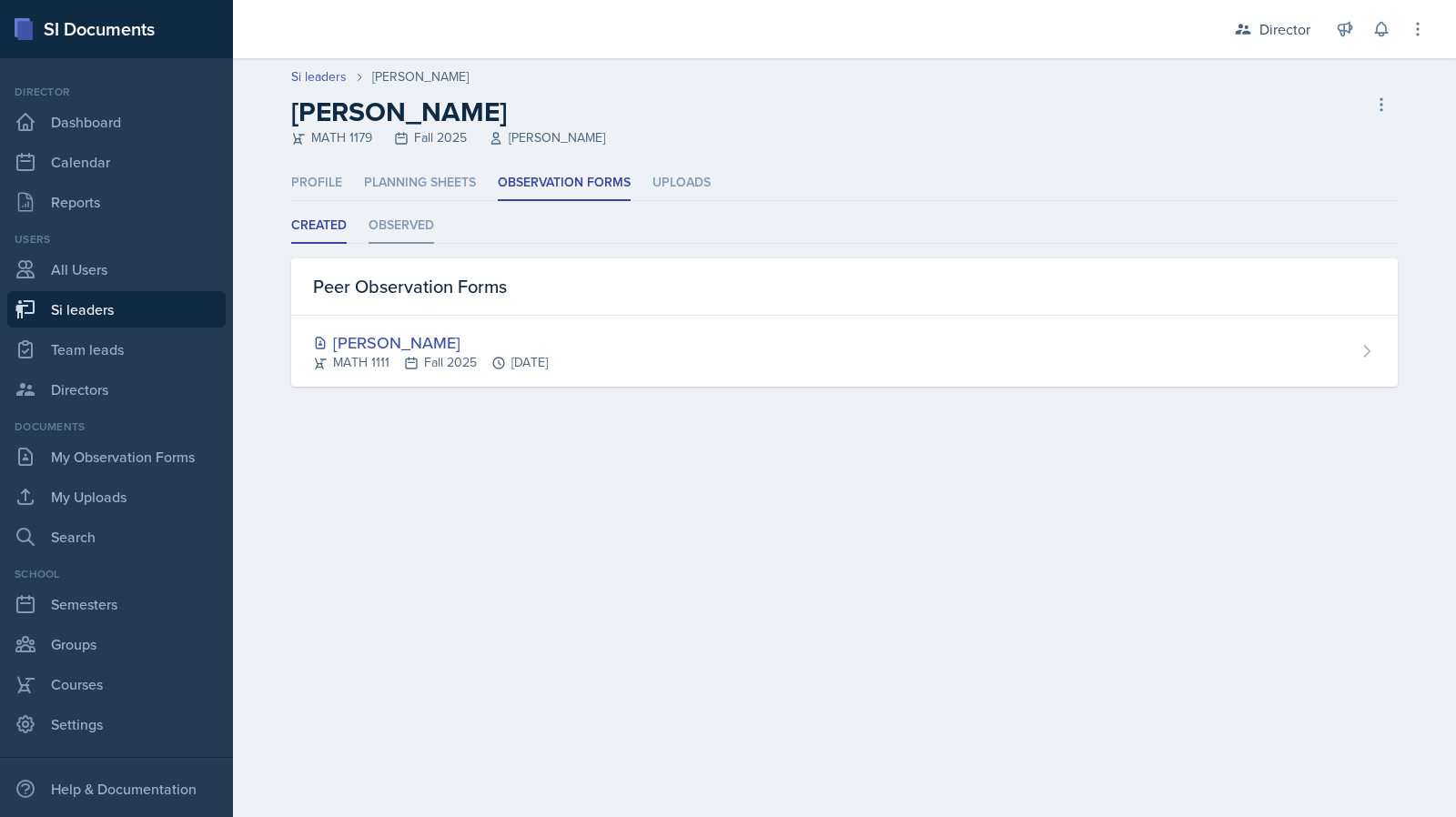
drag, startPoint x: 442, startPoint y: 247, endPoint x: 415, endPoint y: 233, distance: 30.4
click at [440, 246] on div "Created Observed Created Observed Peer Observation Forms Alyssa Bryant MATH 111…" at bounding box center [845, 298] width 1107 height 178
click at [415, 233] on li "Observed" at bounding box center [401, 226] width 65 height 36
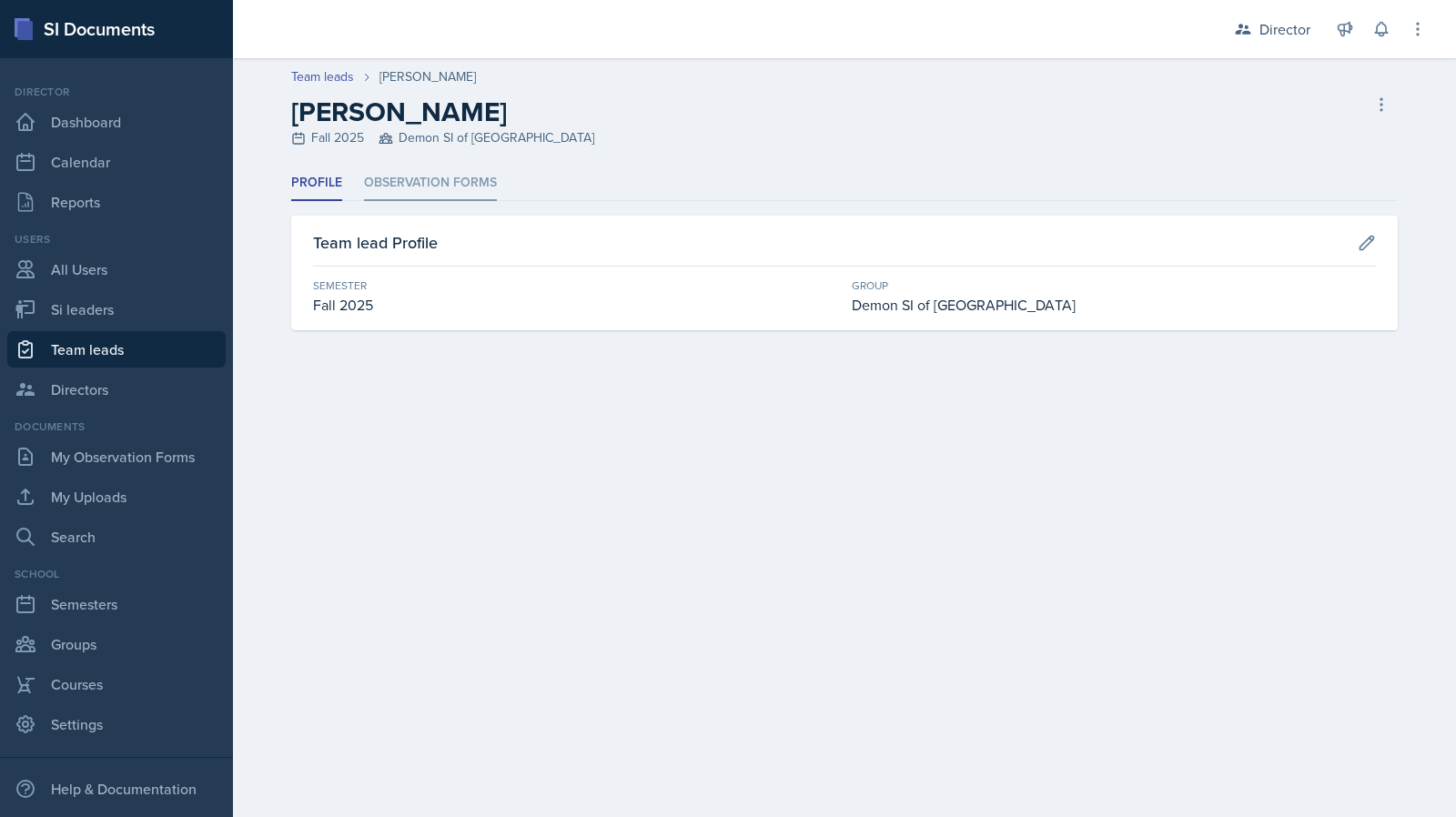
click at [438, 166] on li "Observation Forms" at bounding box center [430, 183] width 133 height 36
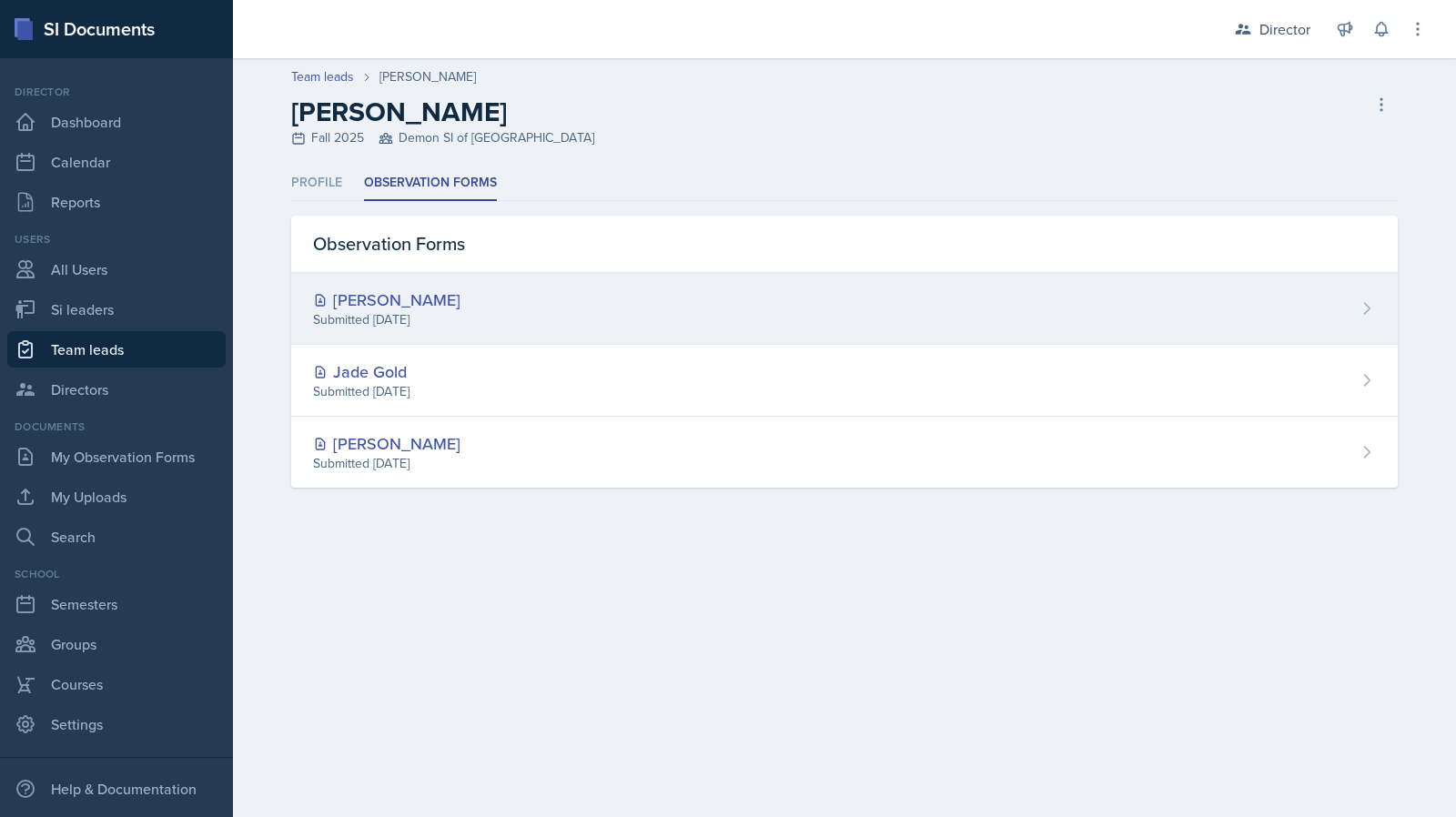
click at [553, 336] on div "[PERSON_NAME] Submitted [DATE]" at bounding box center [845, 309] width 1107 height 72
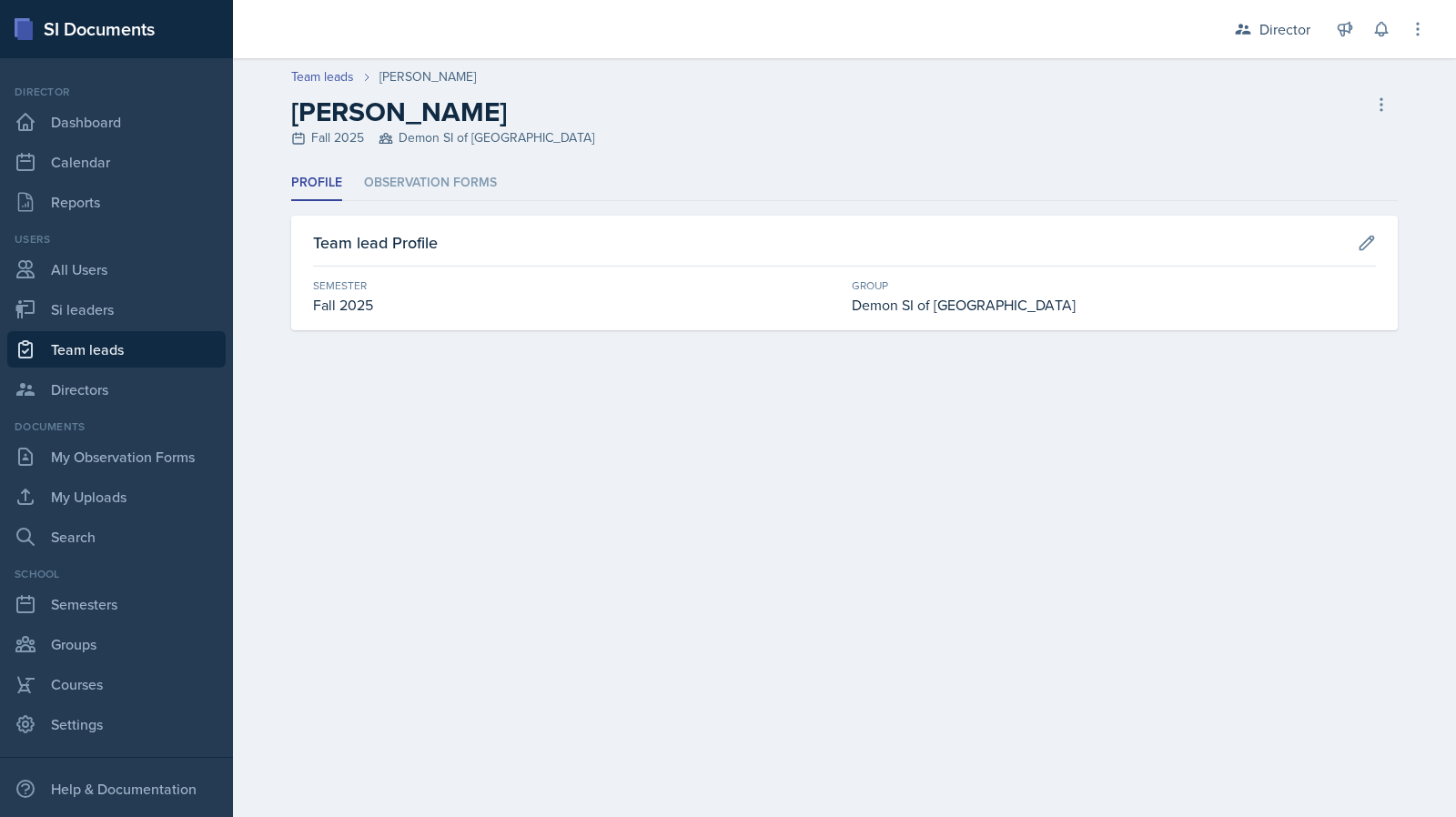
click at [461, 163] on header "Team leads [PERSON_NAME] [PERSON_NAME] Fall 2025 Demon SI of Fleet Street Delet…" at bounding box center [845, 111] width 1223 height 108
click at [455, 177] on li "Observation Forms" at bounding box center [430, 183] width 133 height 36
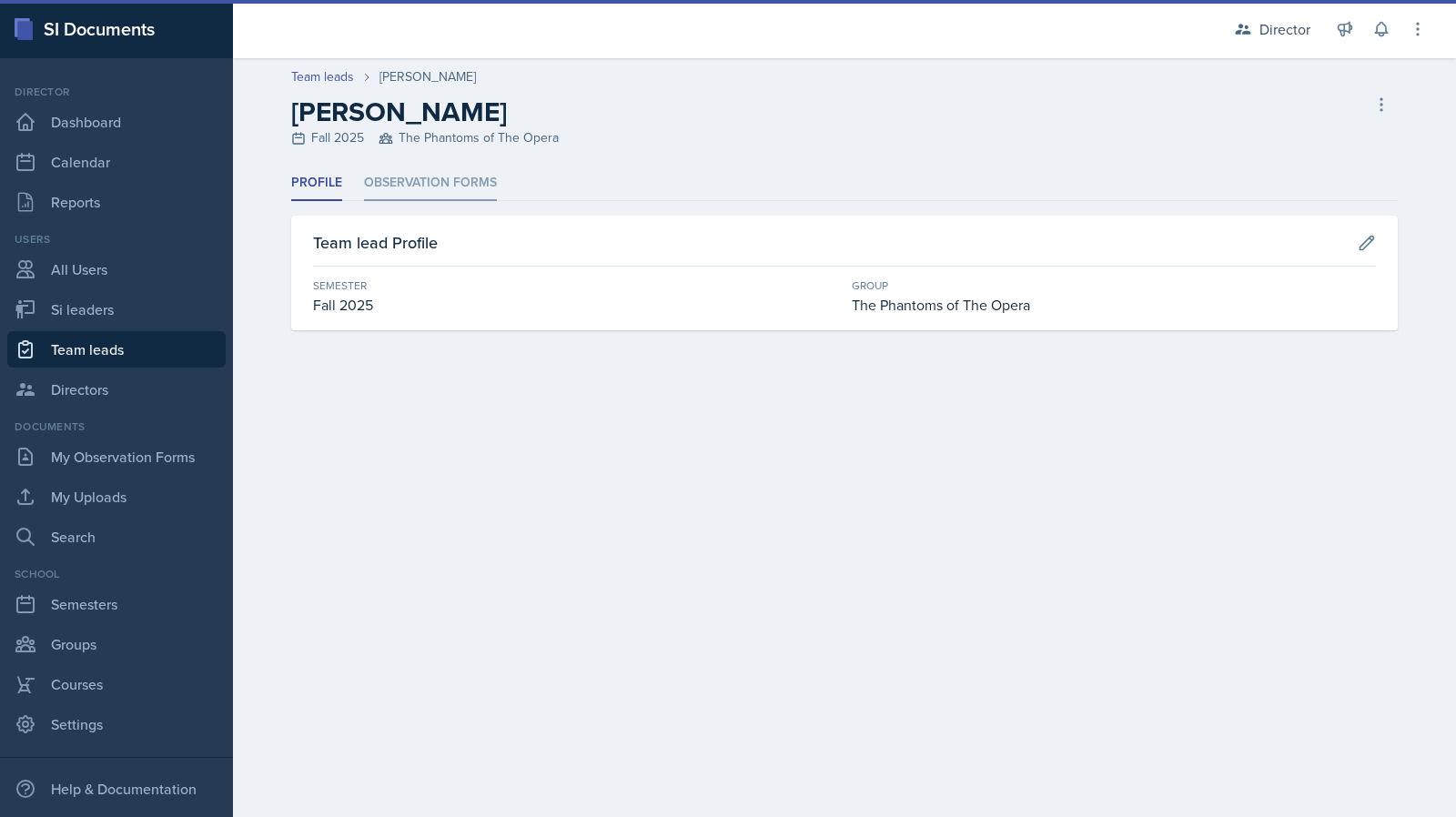
click at [449, 196] on li "Observation Forms" at bounding box center [430, 183] width 133 height 36
click at [464, 185] on li "Observation Forms" at bounding box center [430, 183] width 133 height 36
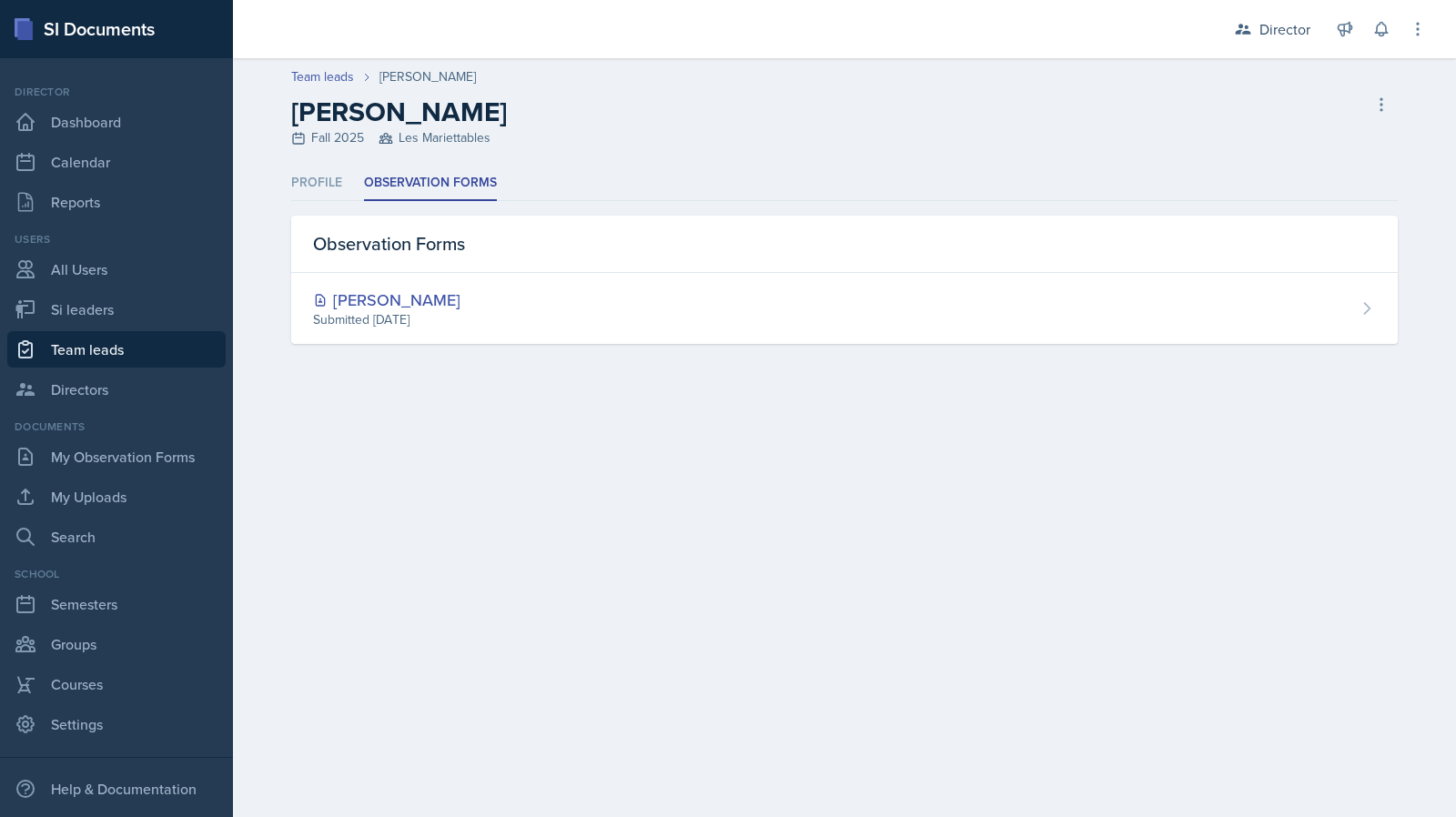
drag, startPoint x: 481, startPoint y: 290, endPoint x: 545, endPoint y: 335, distance: 78.2
click at [461, 290] on div "[PERSON_NAME]" at bounding box center [387, 300] width 147 height 25
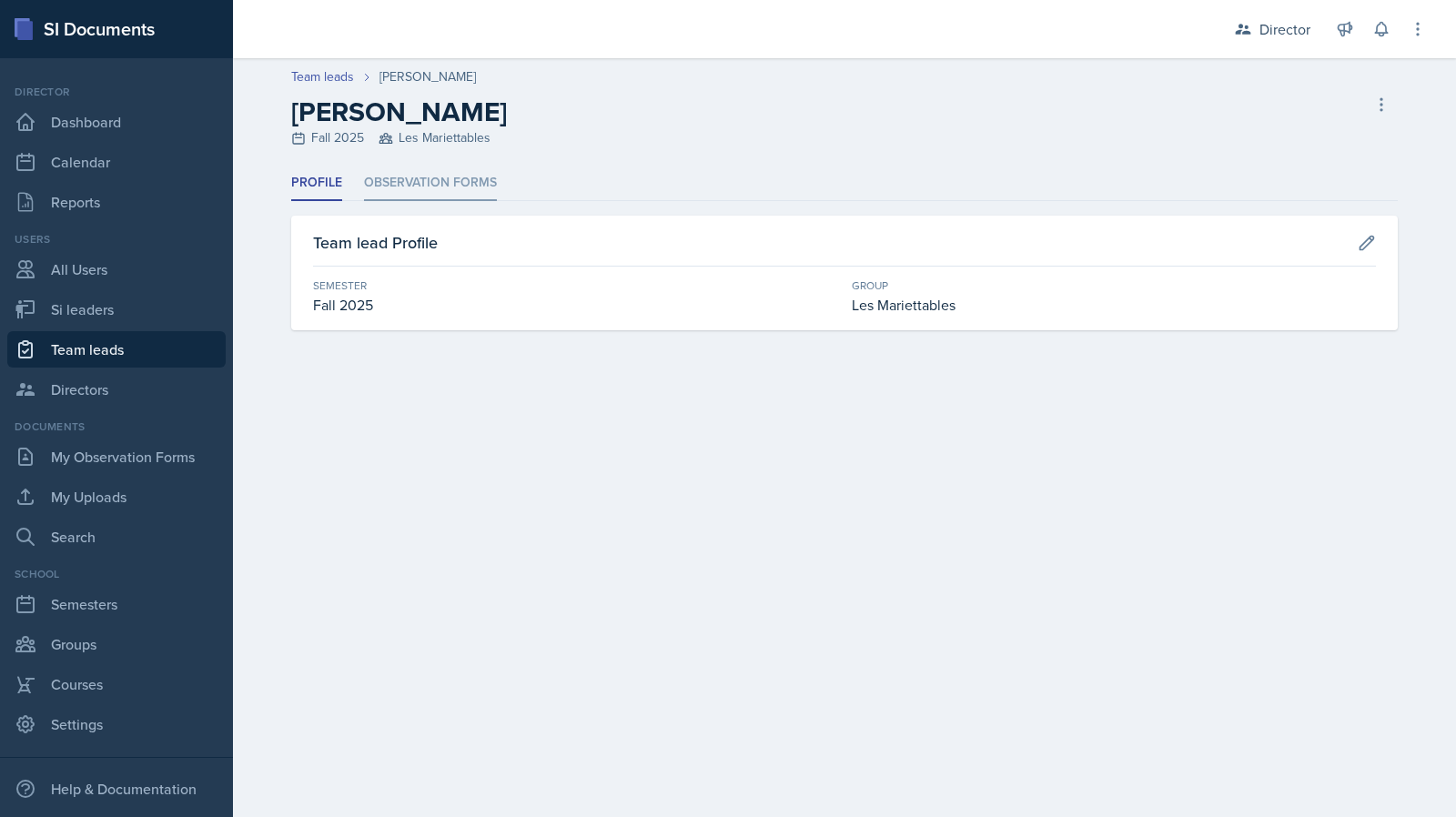
click at [433, 196] on li "Observation Forms" at bounding box center [430, 183] width 133 height 36
click at [423, 172] on li "Observation Forms" at bounding box center [430, 183] width 133 height 36
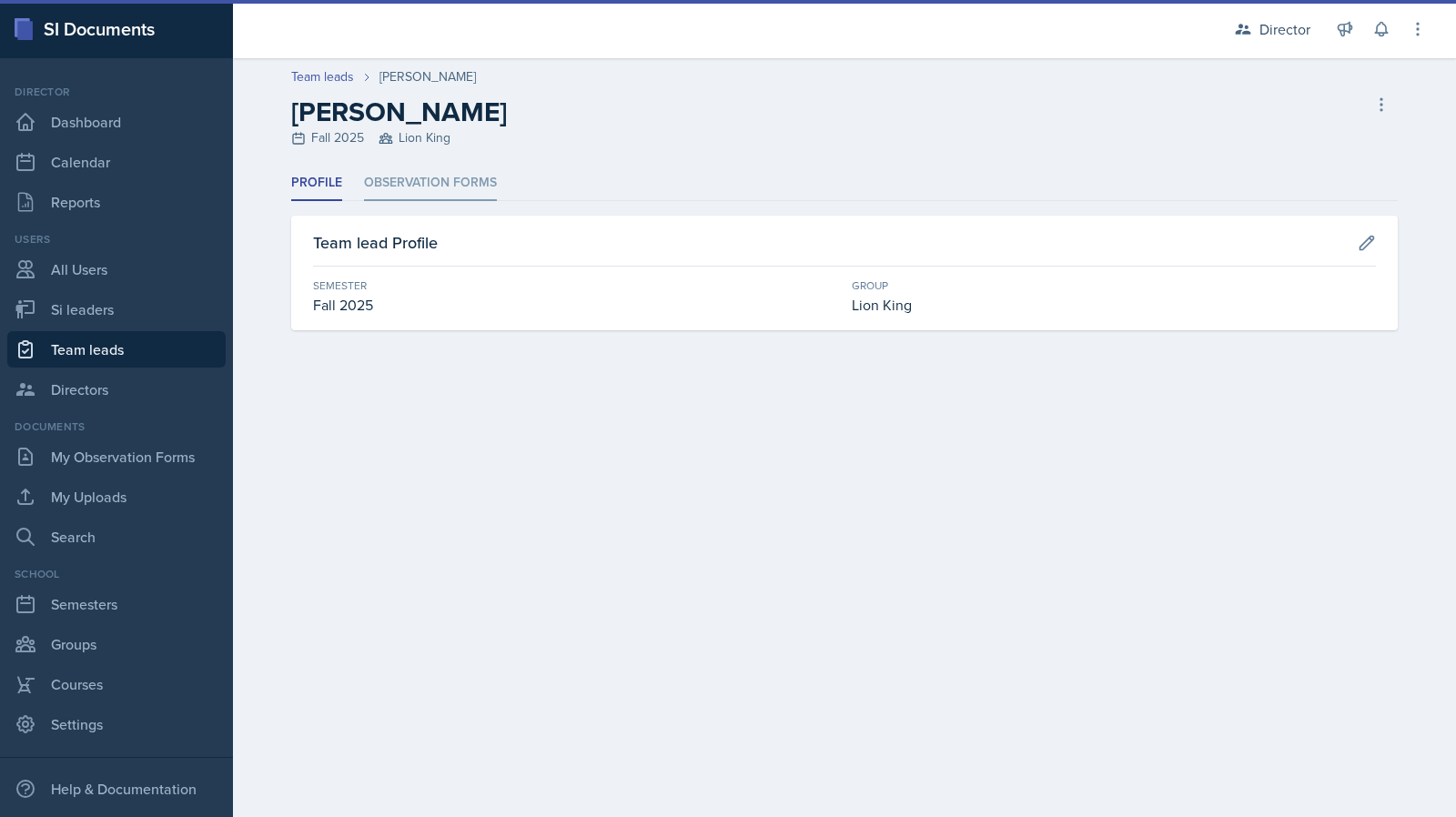
click at [427, 182] on li "Observation Forms" at bounding box center [430, 183] width 133 height 36
drag, startPoint x: 449, startPoint y: 209, endPoint x: 457, endPoint y: 192, distance: 18.8
click at [457, 194] on li "Observation Forms" at bounding box center [430, 183] width 133 height 36
click at [419, 198] on li "Observation Forms" at bounding box center [430, 183] width 133 height 36
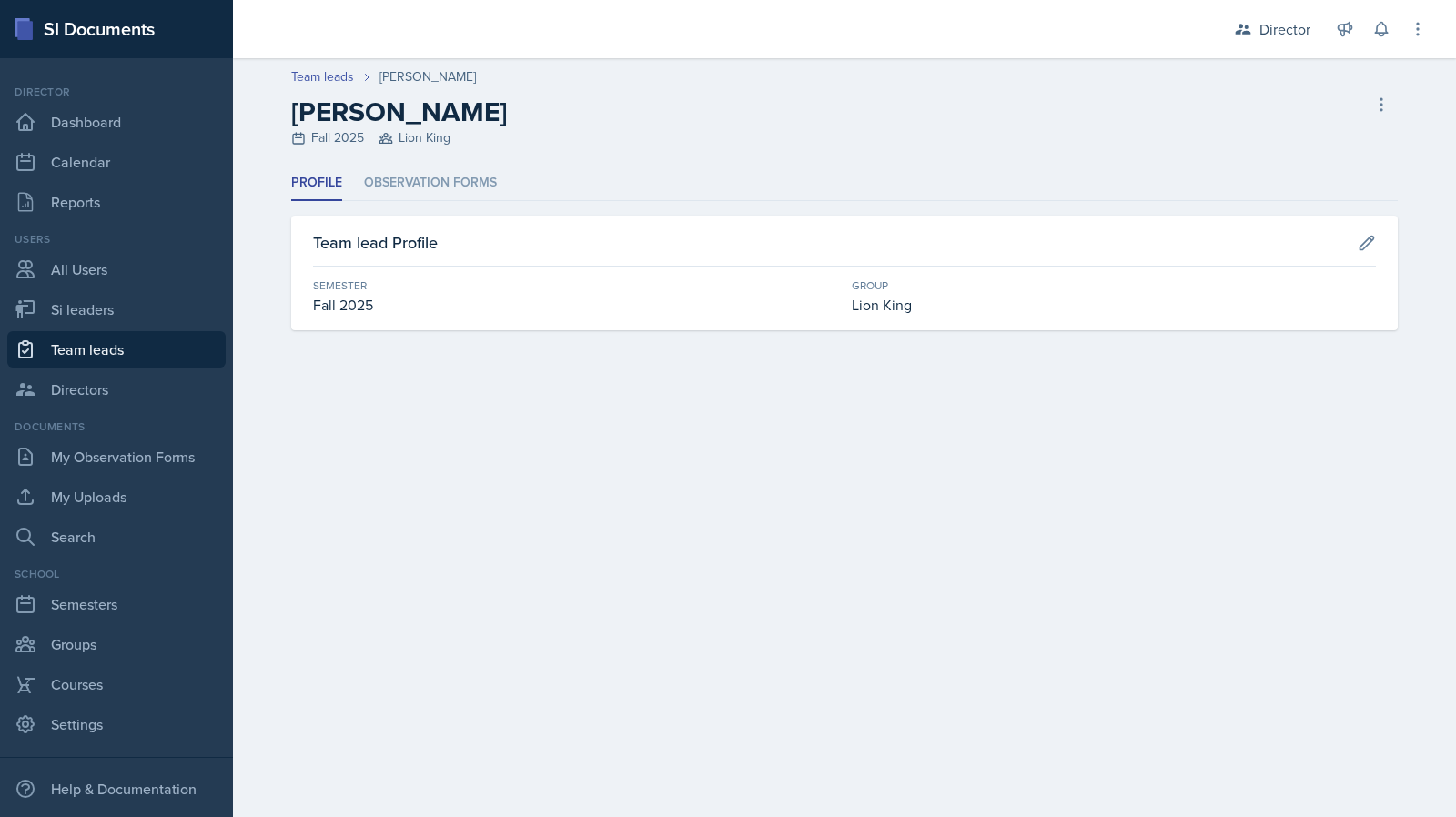
click at [436, 163] on header "Team leads Ross Carman Ross Carman Fall 2025 Lion King Delete Team lead" at bounding box center [845, 111] width 1223 height 108
click at [435, 196] on li "Observation Forms" at bounding box center [430, 183] width 133 height 36
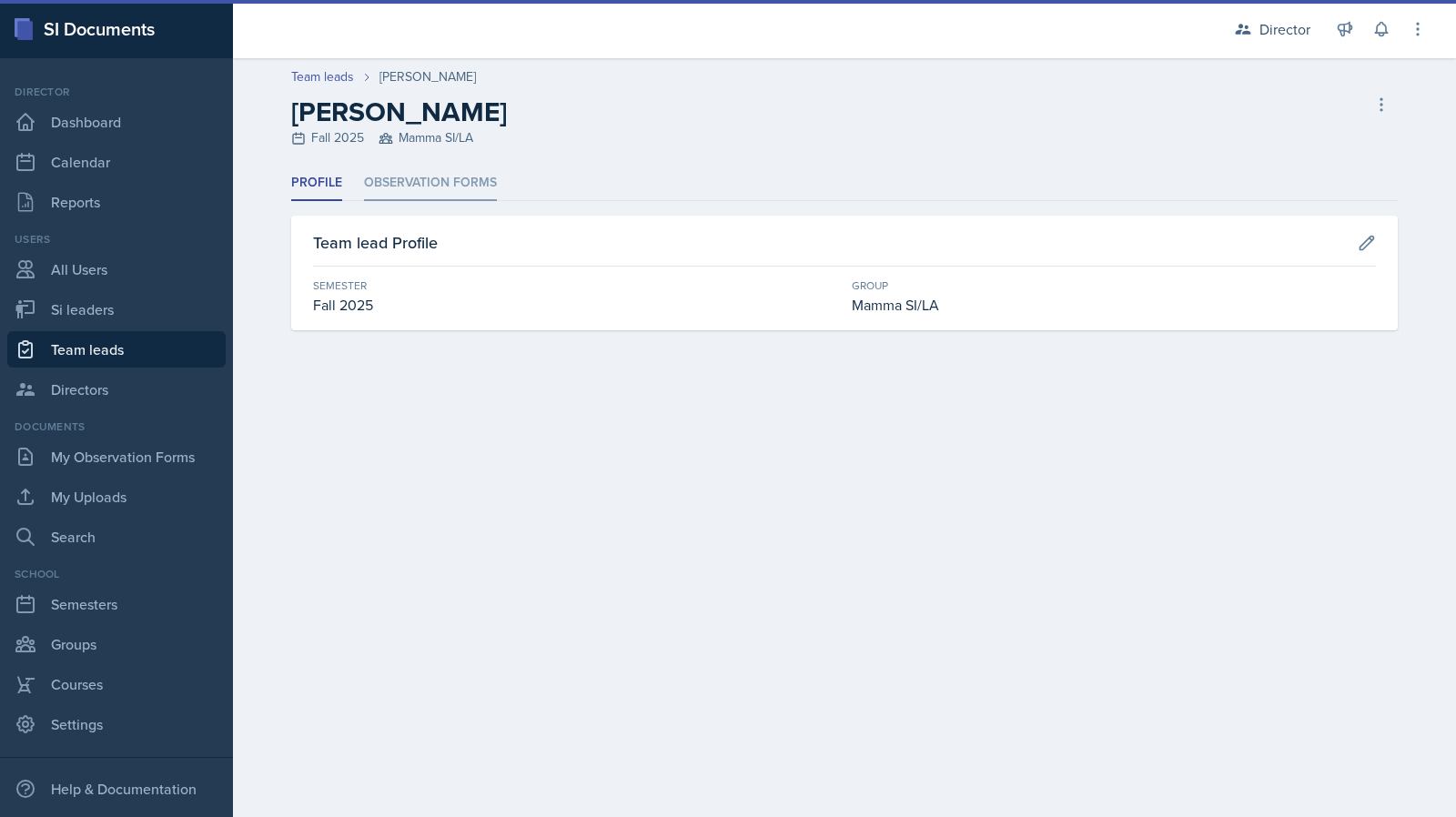
click at [455, 179] on li "Observation Forms" at bounding box center [430, 183] width 133 height 36
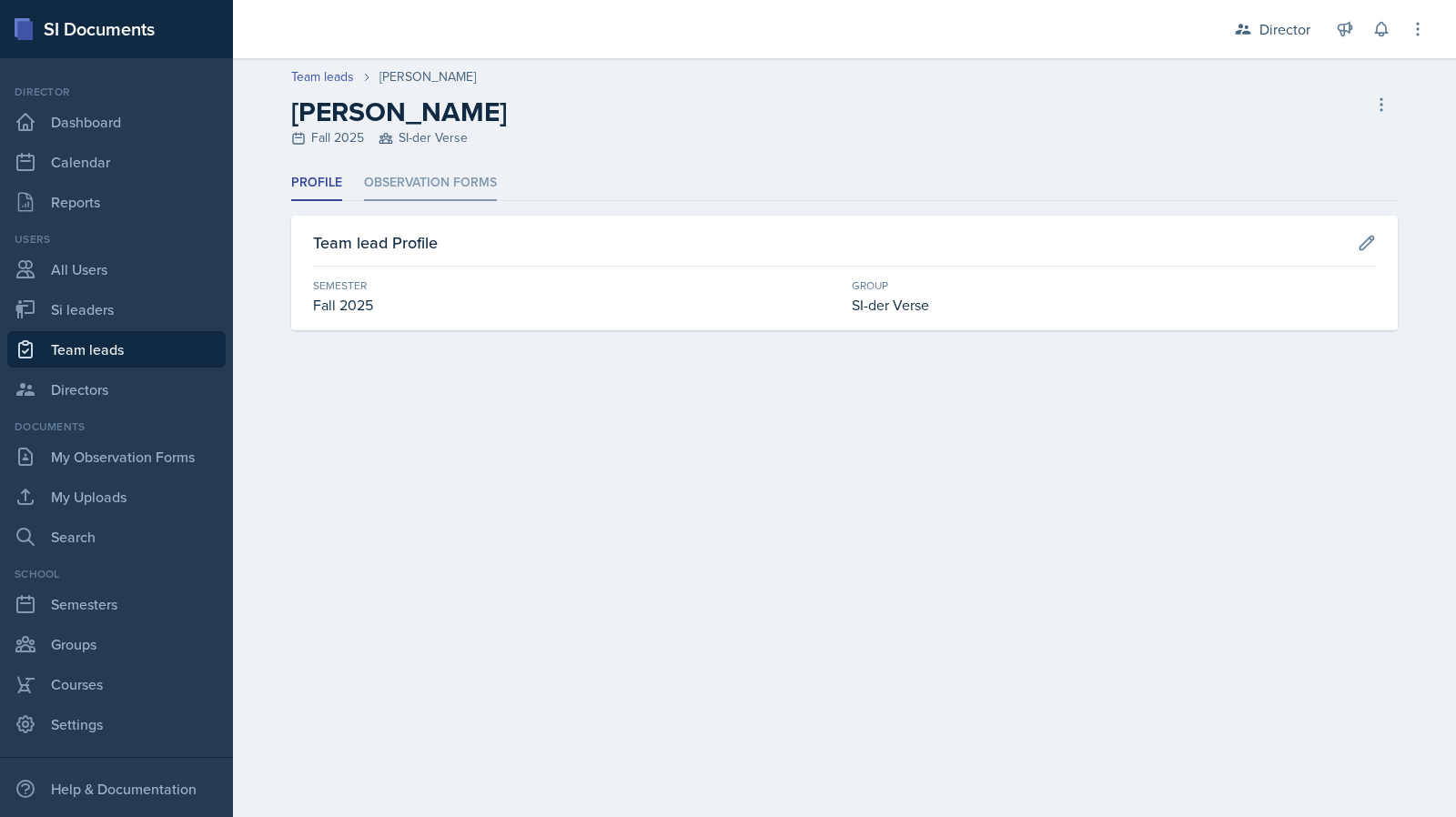
click at [458, 175] on li "Observation Forms" at bounding box center [430, 183] width 133 height 36
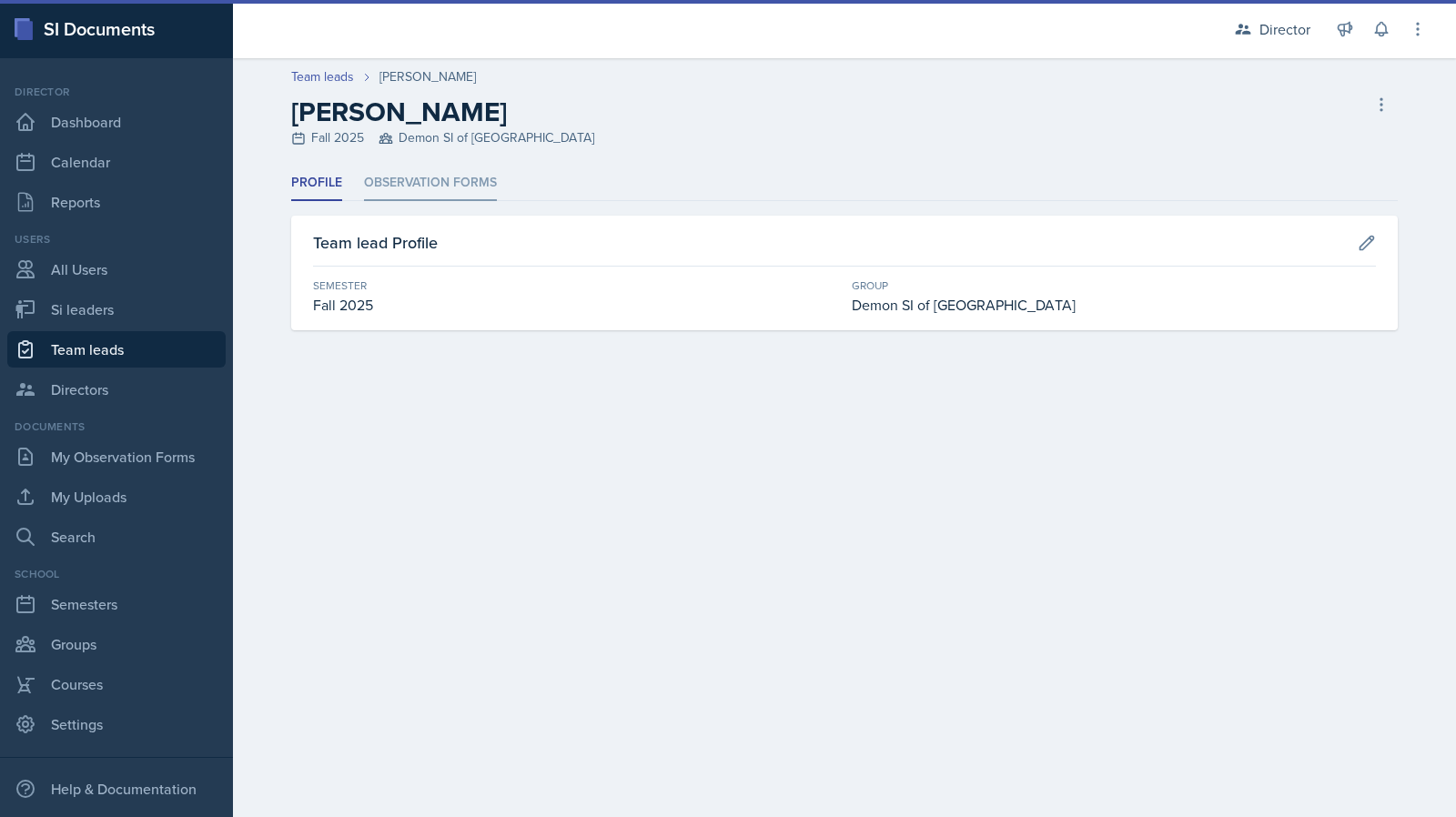
click at [488, 192] on li "Observation Forms" at bounding box center [430, 183] width 133 height 36
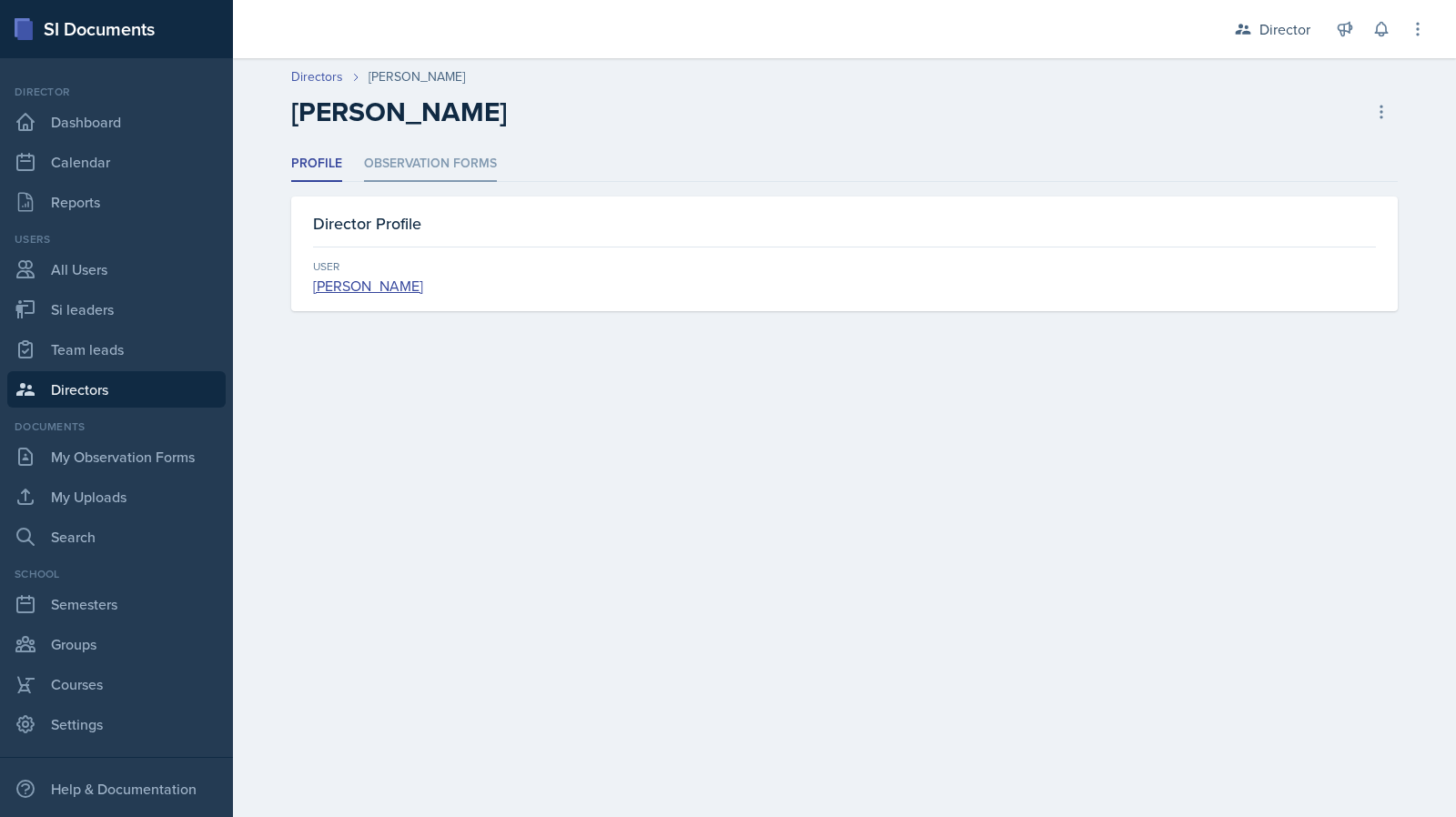
click at [446, 165] on li "Observation Forms" at bounding box center [430, 164] width 133 height 36
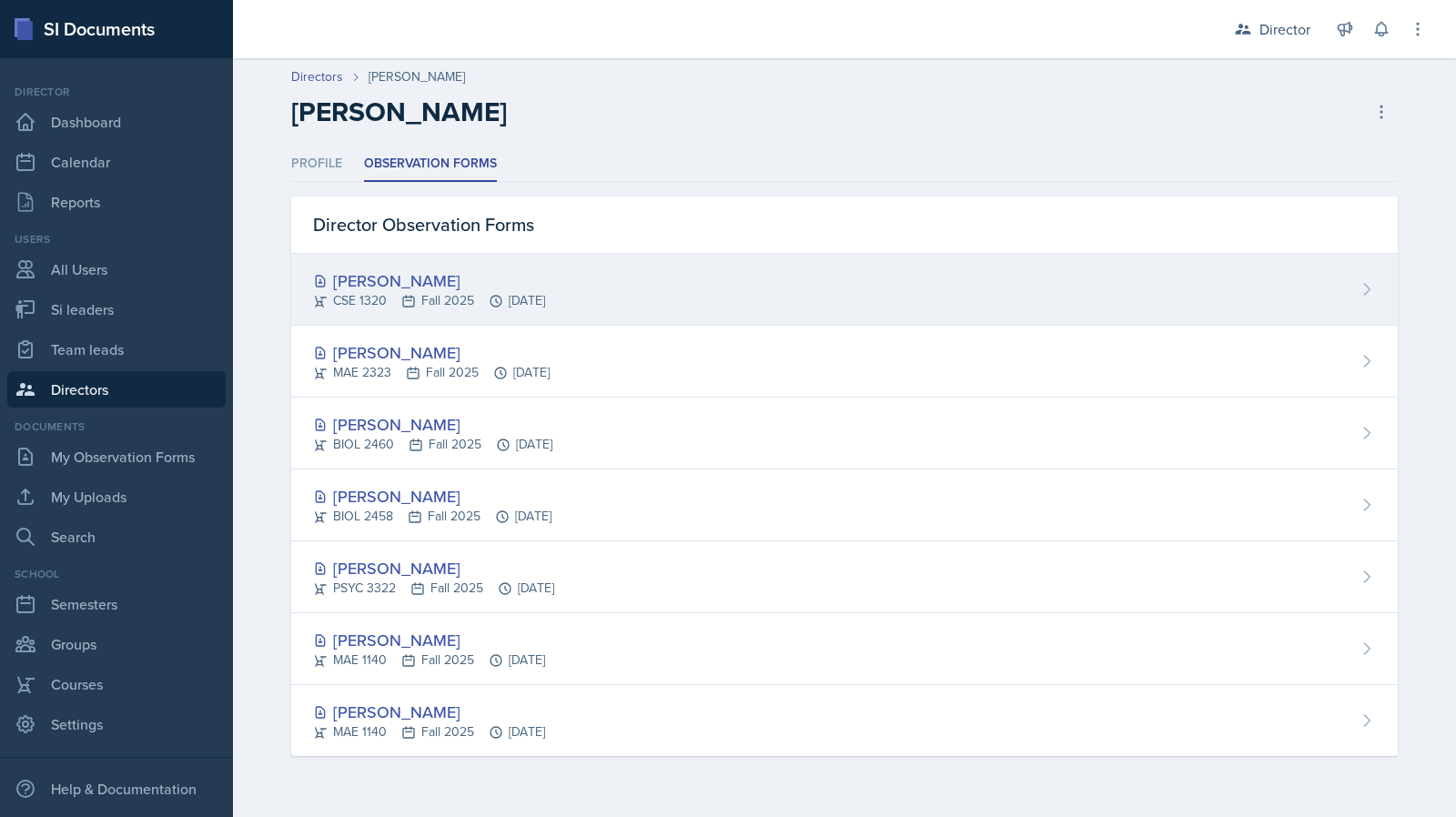
click at [371, 279] on div "Nishan Koirala" at bounding box center [429, 280] width 233 height 25
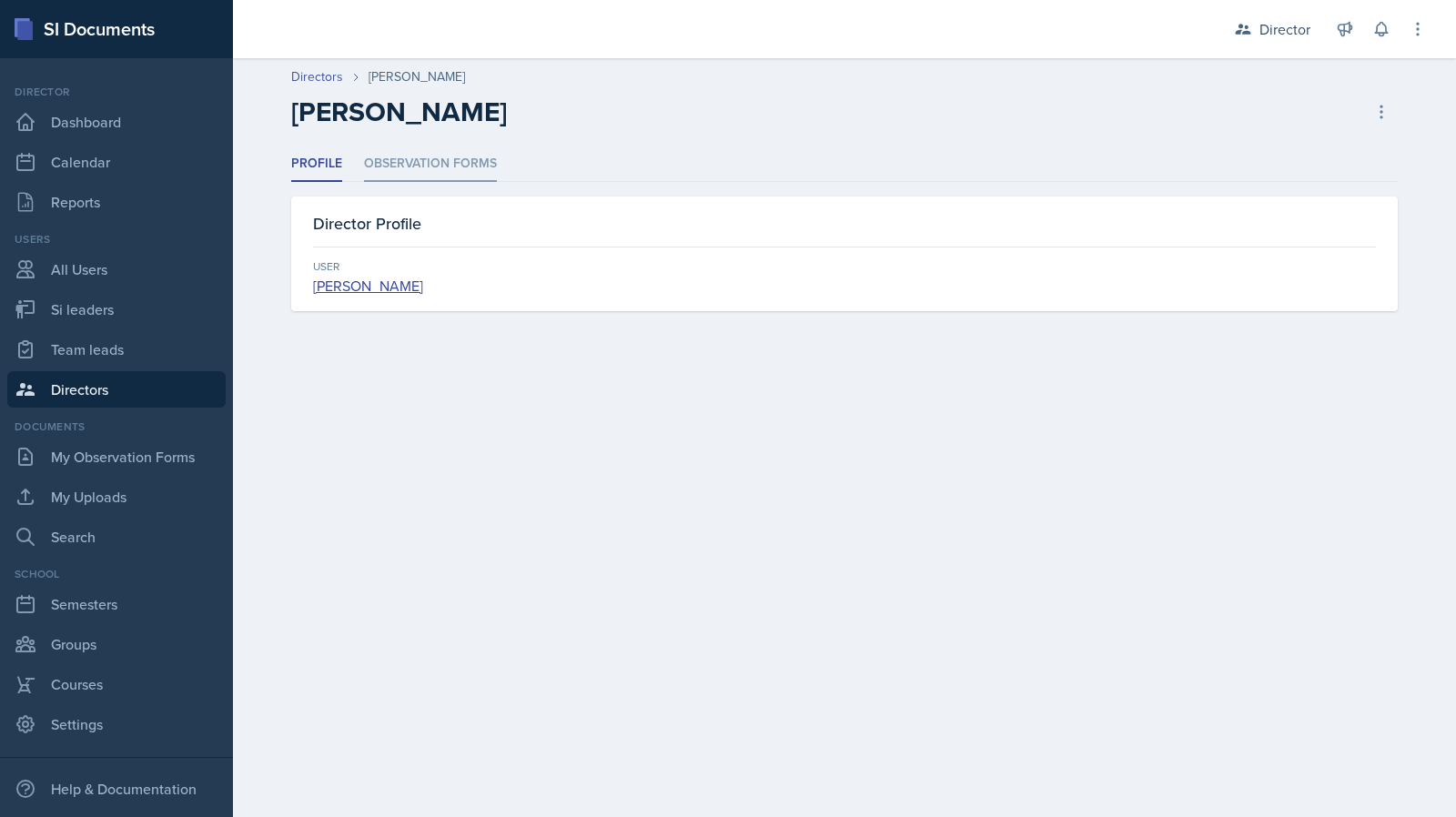
click at [451, 177] on li "Observation Forms" at bounding box center [430, 164] width 133 height 36
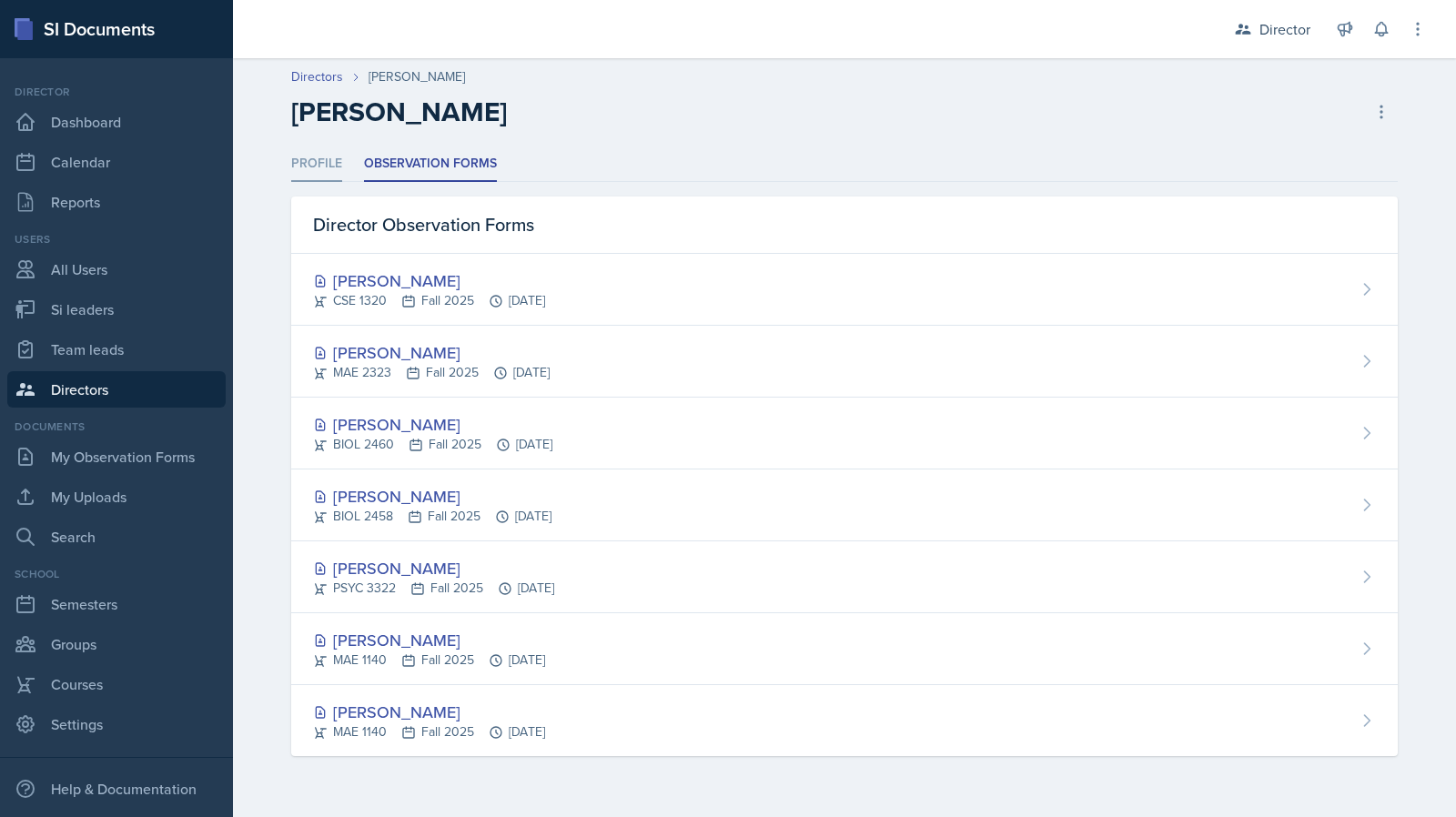
click at [315, 169] on li "Profile" at bounding box center [316, 164] width 51 height 36
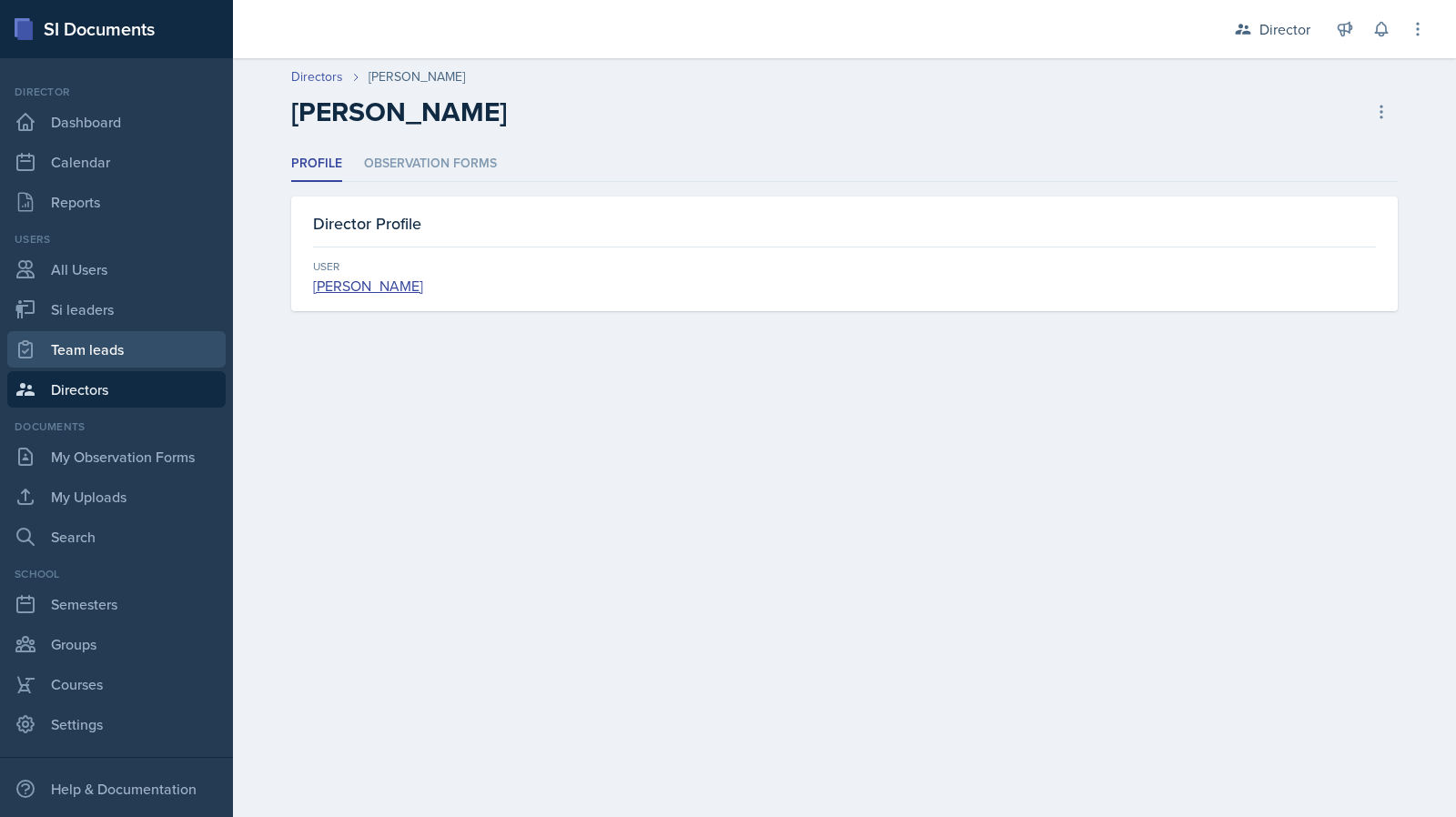
click at [131, 361] on link "Team leads" at bounding box center [117, 349] width 219 height 37
select select "2bed604d-1099-4043-b1bc-2365e8740244"
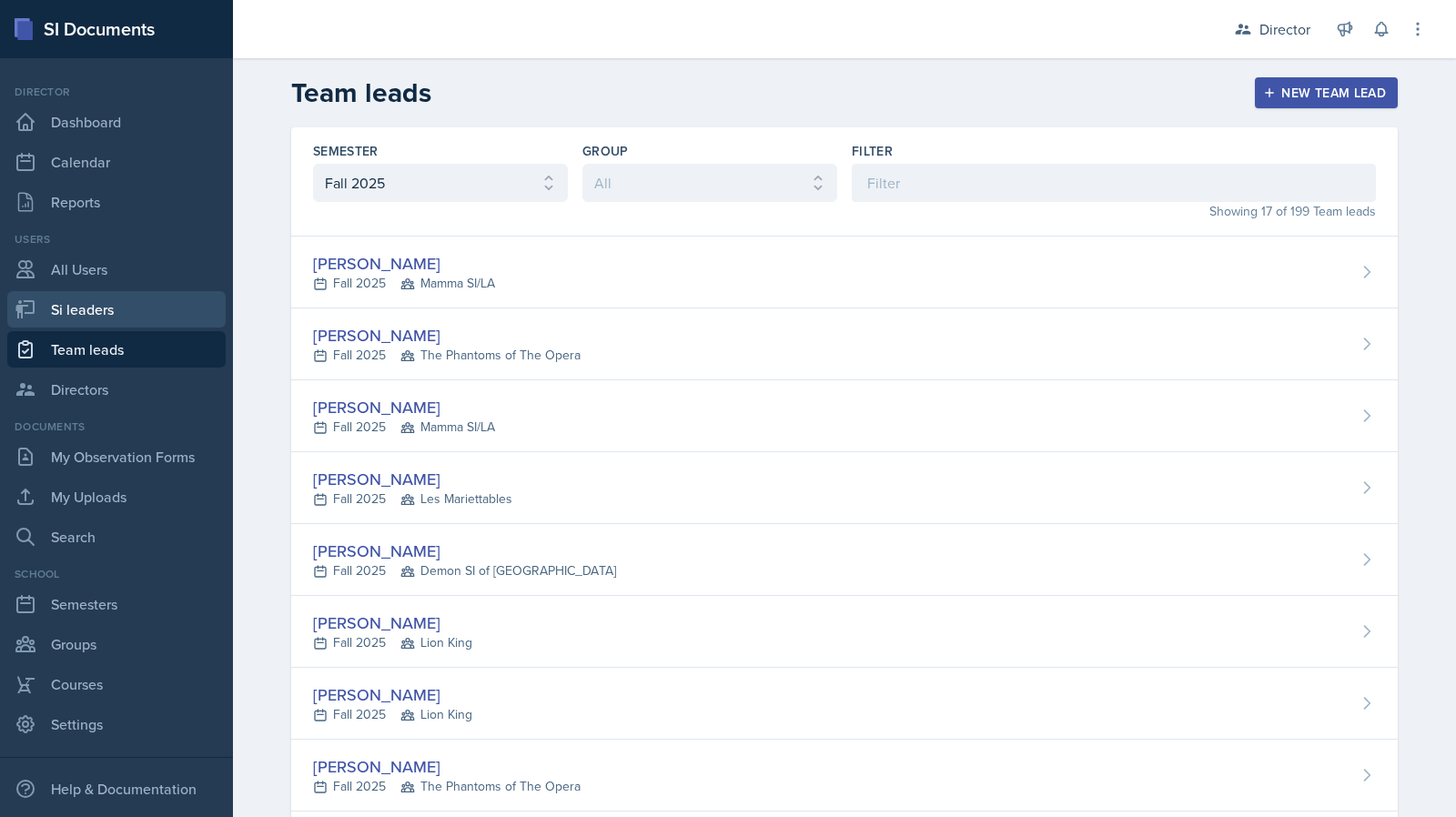
click at [164, 300] on link "Si leaders" at bounding box center [117, 310] width 219 height 37
select select "2bed604d-1099-4043-b1bc-2365e8740244"
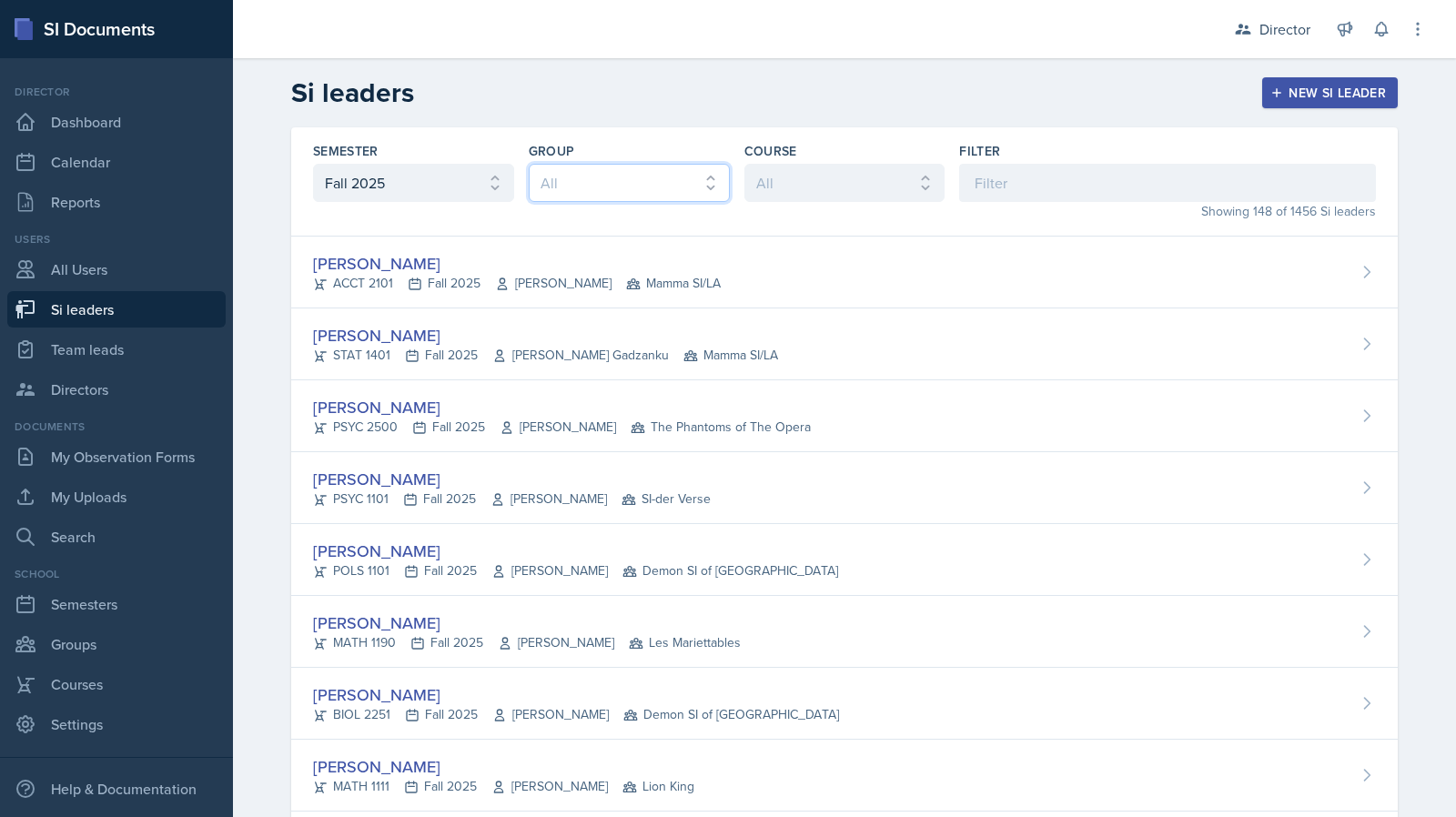
click at [550, 192] on select "All Les Mariettables Lion King Demon SI of Fleet Street Mamma SI/LA SI-der Vers…" at bounding box center [629, 183] width 201 height 39
select select "06a1a81c-2636-47b9-86df-4ce809ccfa8f"
click at [529, 164] on select "All Les Mariettables Lion King Demon SI of Fleet Street Mamma SI/LA SI-der Vers…" at bounding box center [629, 183] width 201 height 39
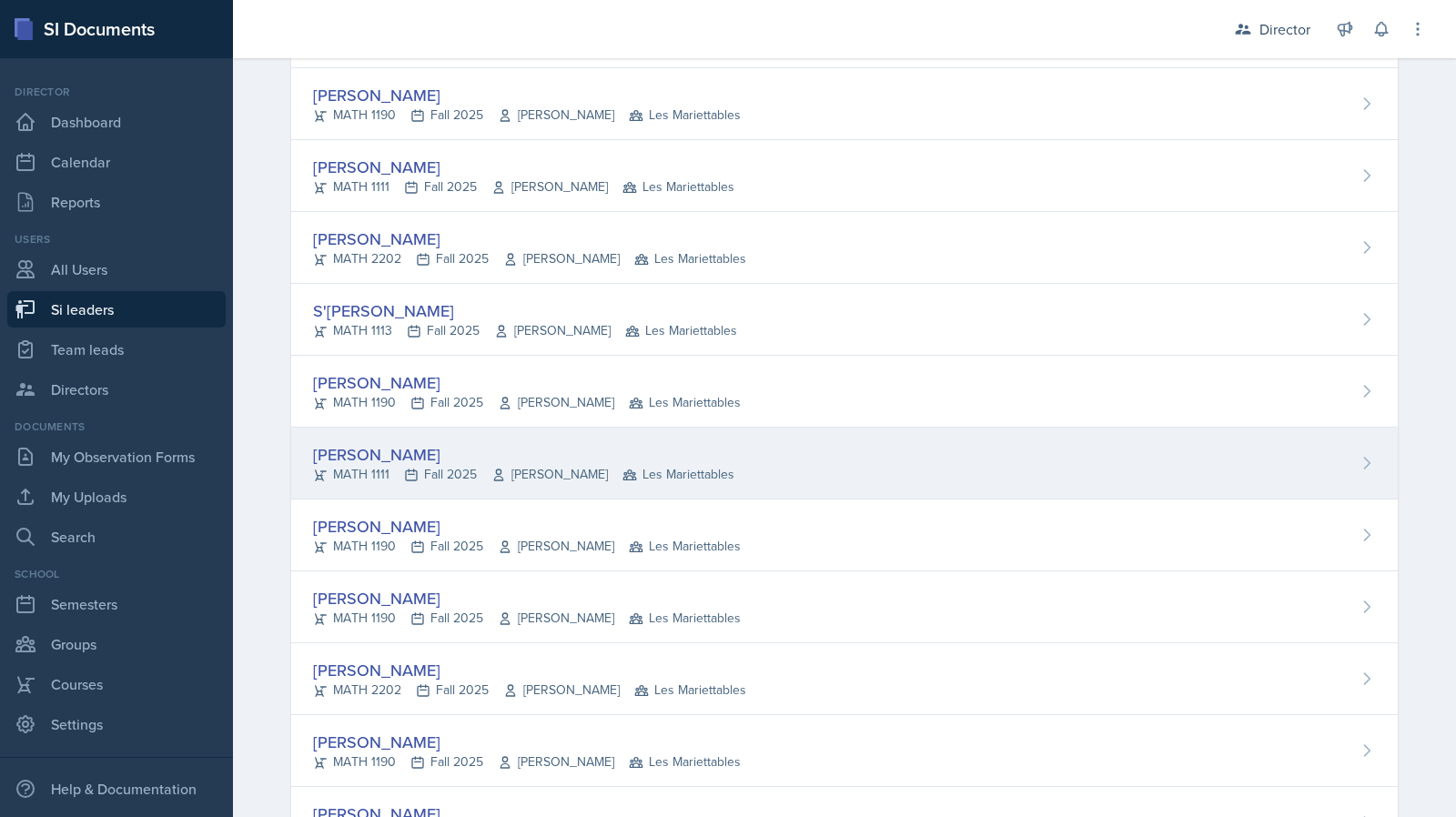
scroll to position [637, 0]
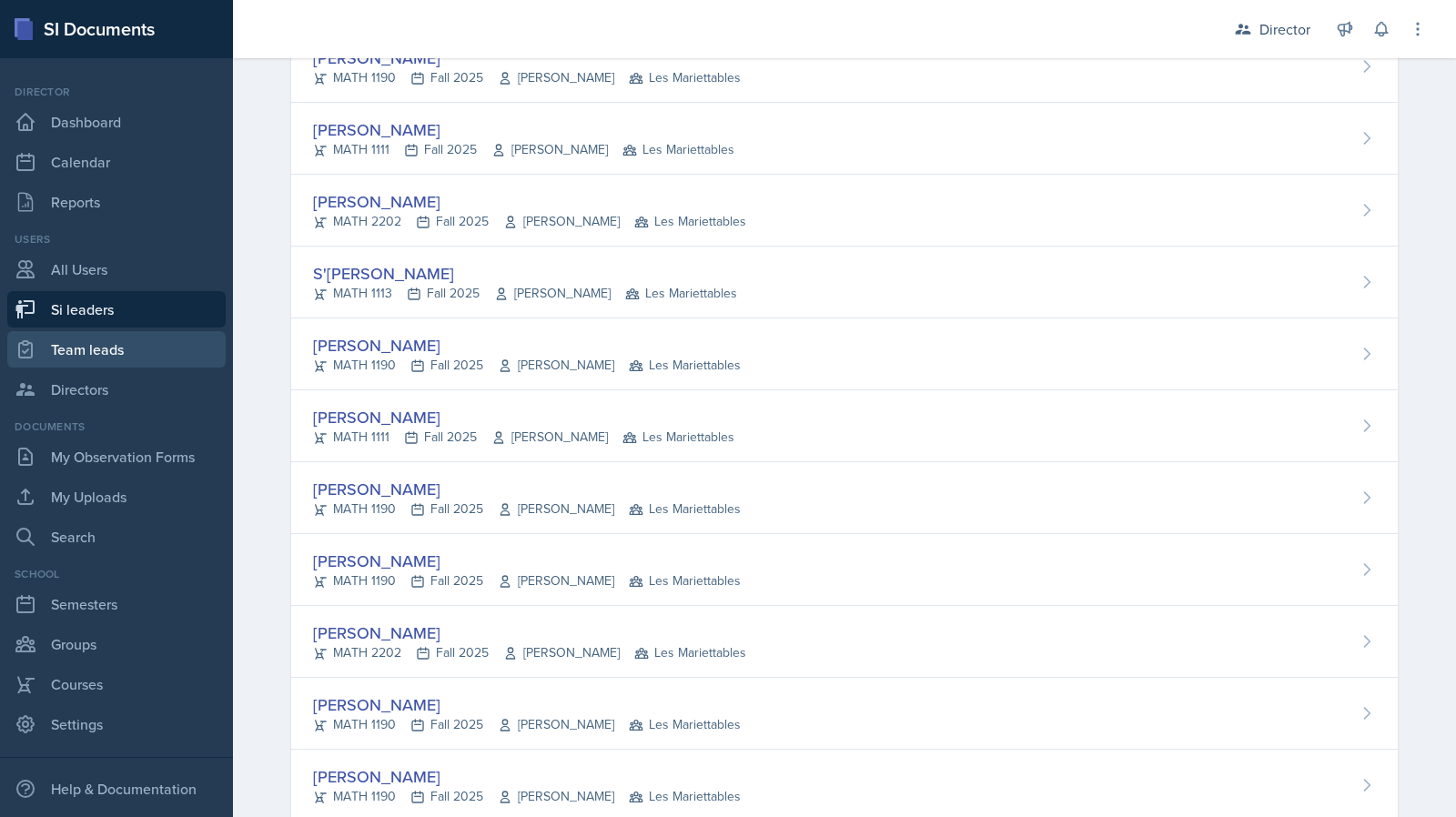
click at [188, 344] on link "Team leads" at bounding box center [117, 349] width 219 height 37
select select "2bed604d-1099-4043-b1bc-2365e8740244"
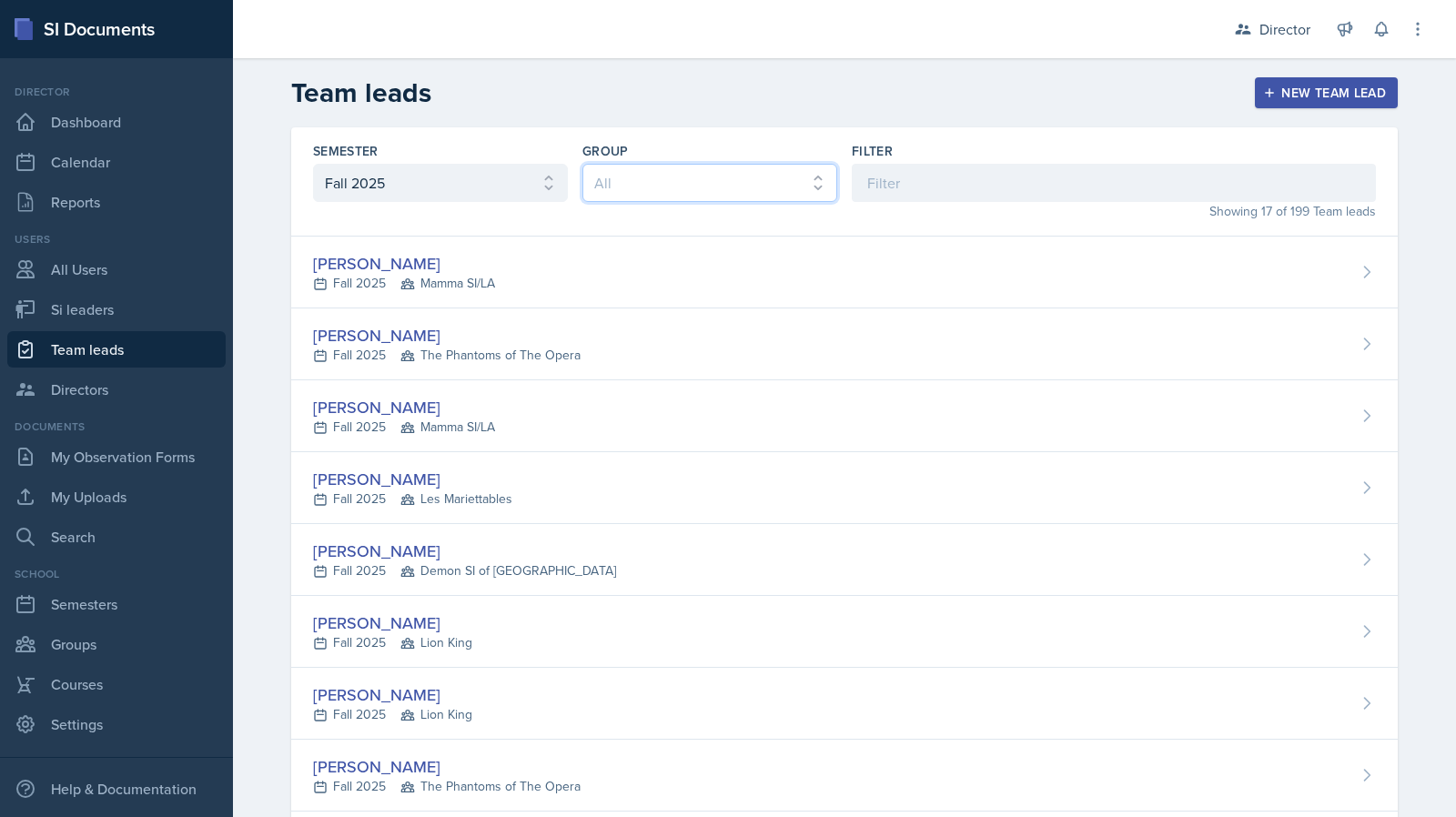
drag, startPoint x: 635, startPoint y: 182, endPoint x: 635, endPoint y: 198, distance: 16.0
click at [635, 182] on select "All Les Mariettables Lion King Demon SI of Fleet Street Mamma SI/LA SI-der Vers…" at bounding box center [710, 183] width 255 height 39
drag, startPoint x: 798, startPoint y: 195, endPoint x: 789, endPoint y: 196, distance: 9.1
click at [798, 195] on select "All Les Mariettables Lion King Demon SI of Fleet Street Mamma SI/LA SI-der Vers…" at bounding box center [710, 183] width 255 height 39
click at [142, 188] on link "Reports" at bounding box center [117, 202] width 219 height 37
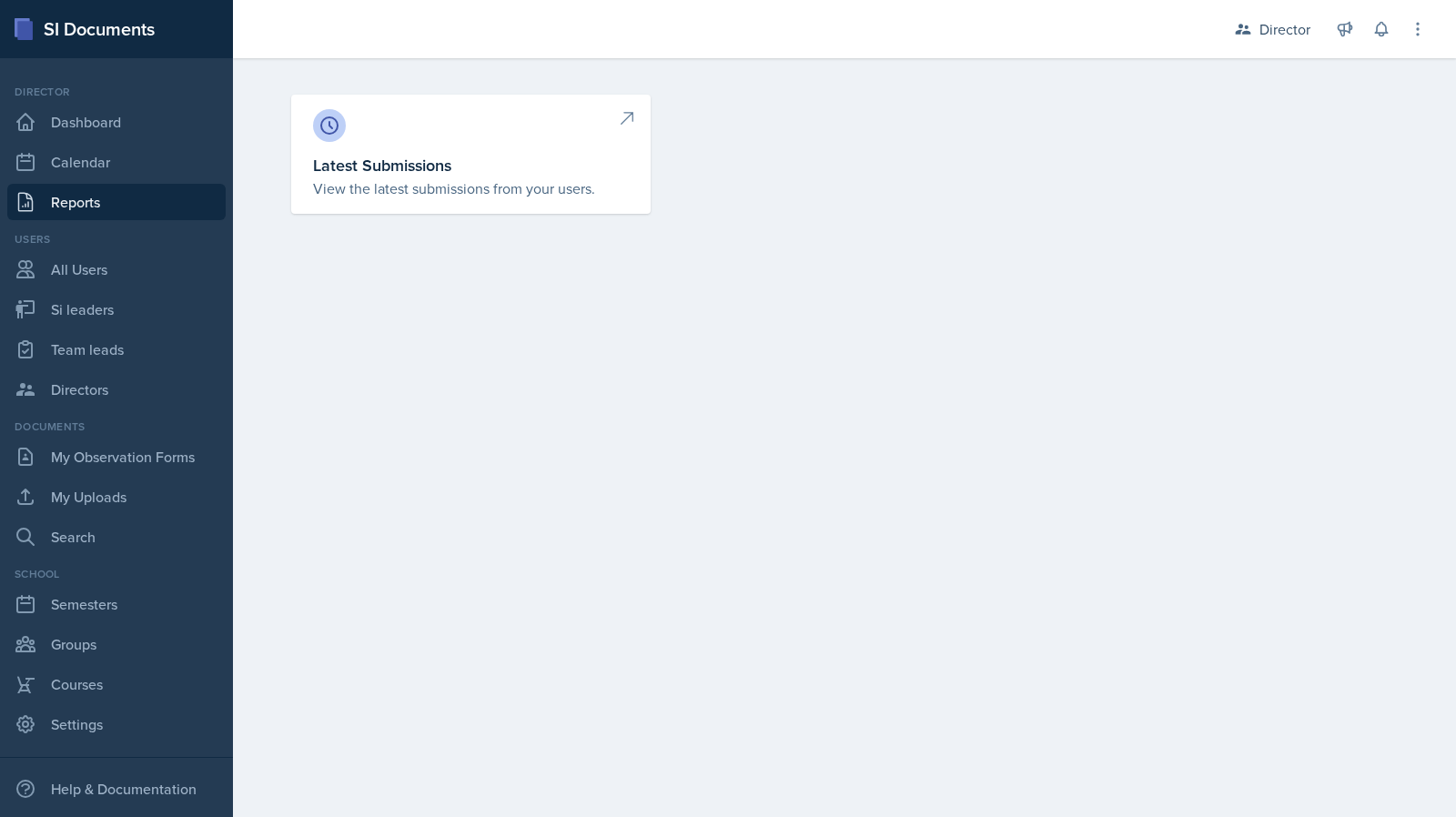
click at [419, 180] on p "View the latest submissions from your users." at bounding box center [472, 188] width 316 height 22
select select "1"
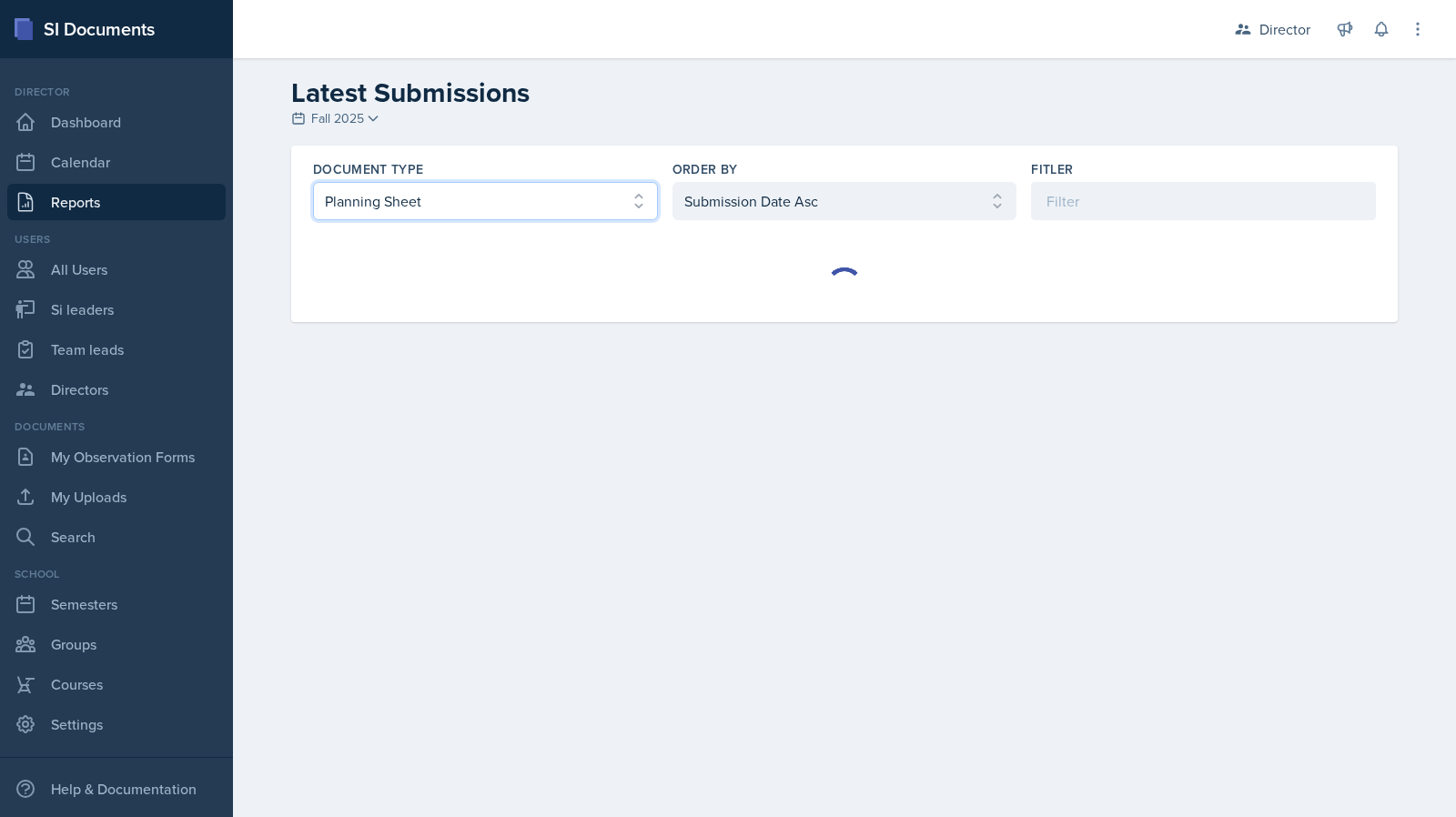
drag, startPoint x: 599, startPoint y: 209, endPoint x: 591, endPoint y: 217, distance: 11.3
click at [599, 209] on select "Select document type Planning Sheet Peer Observation Form Team lead Observation…" at bounding box center [485, 201] width 345 height 39
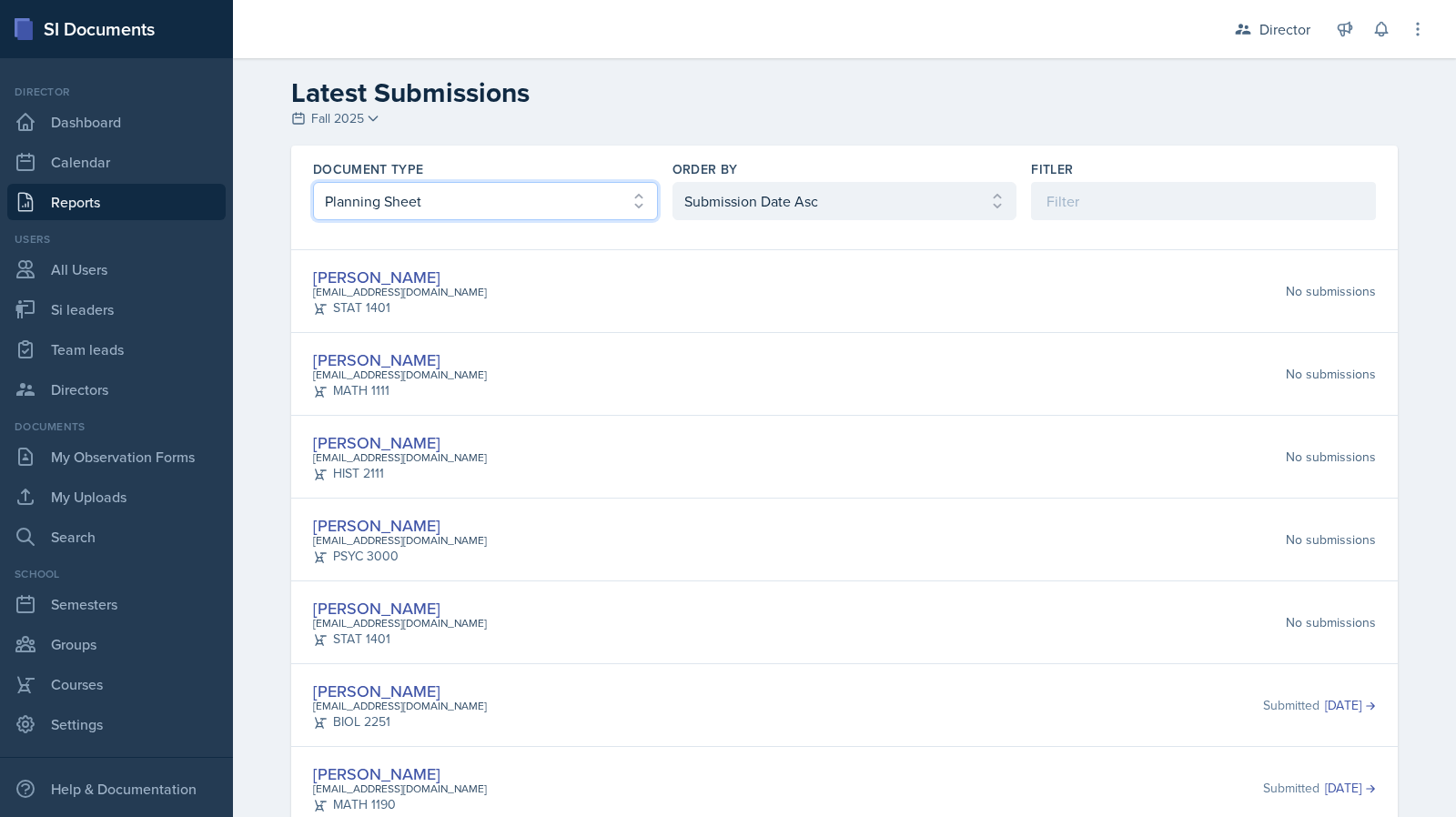
select select "3"
click at [313, 182] on select "Select document type Planning Sheet Peer Observation Form Team lead Observation…" at bounding box center [485, 201] width 345 height 39
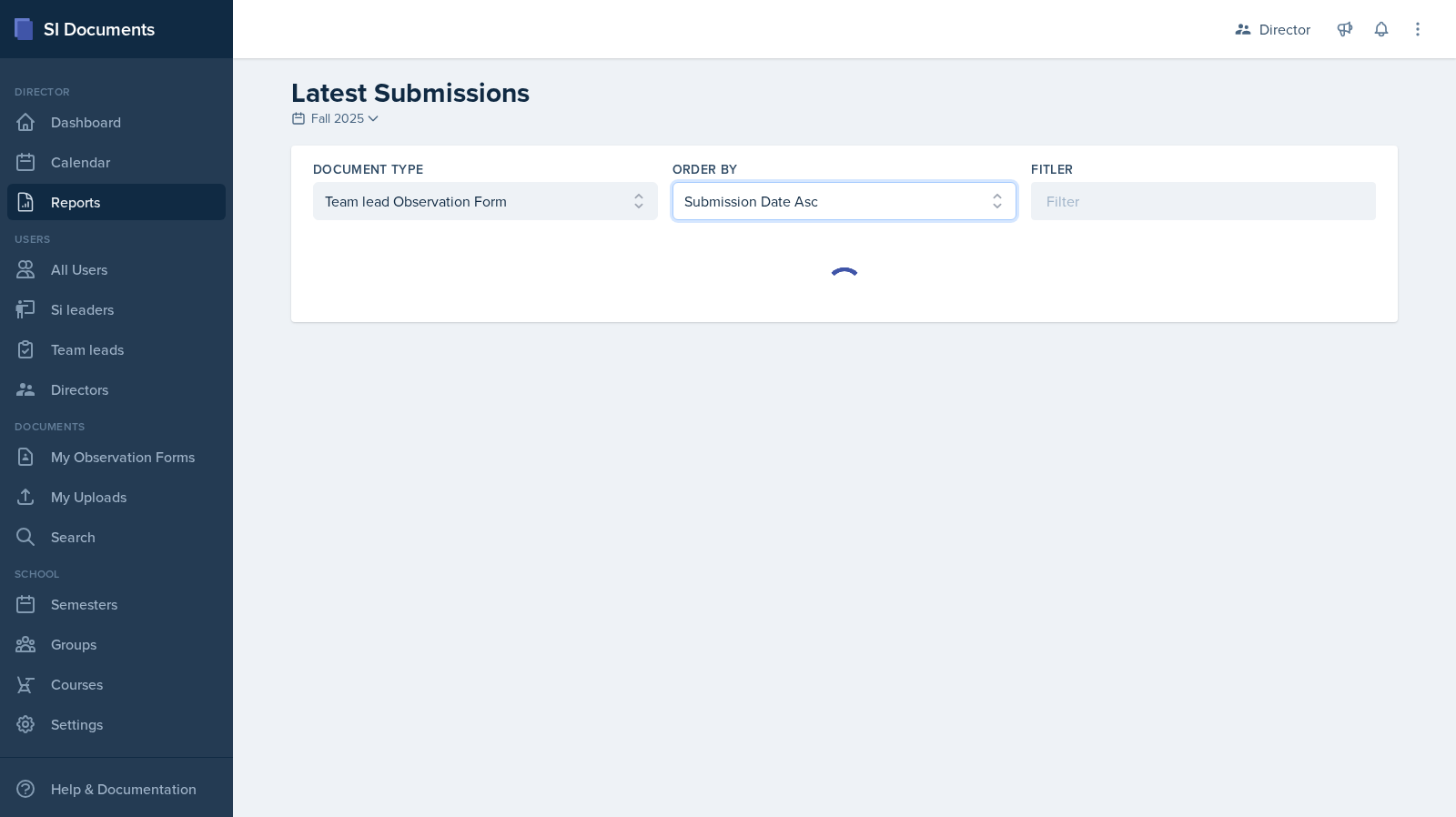
click at [752, 218] on select "Select order by Submission Date Asc Submission Date Desc User Last Name" at bounding box center [845, 201] width 345 height 39
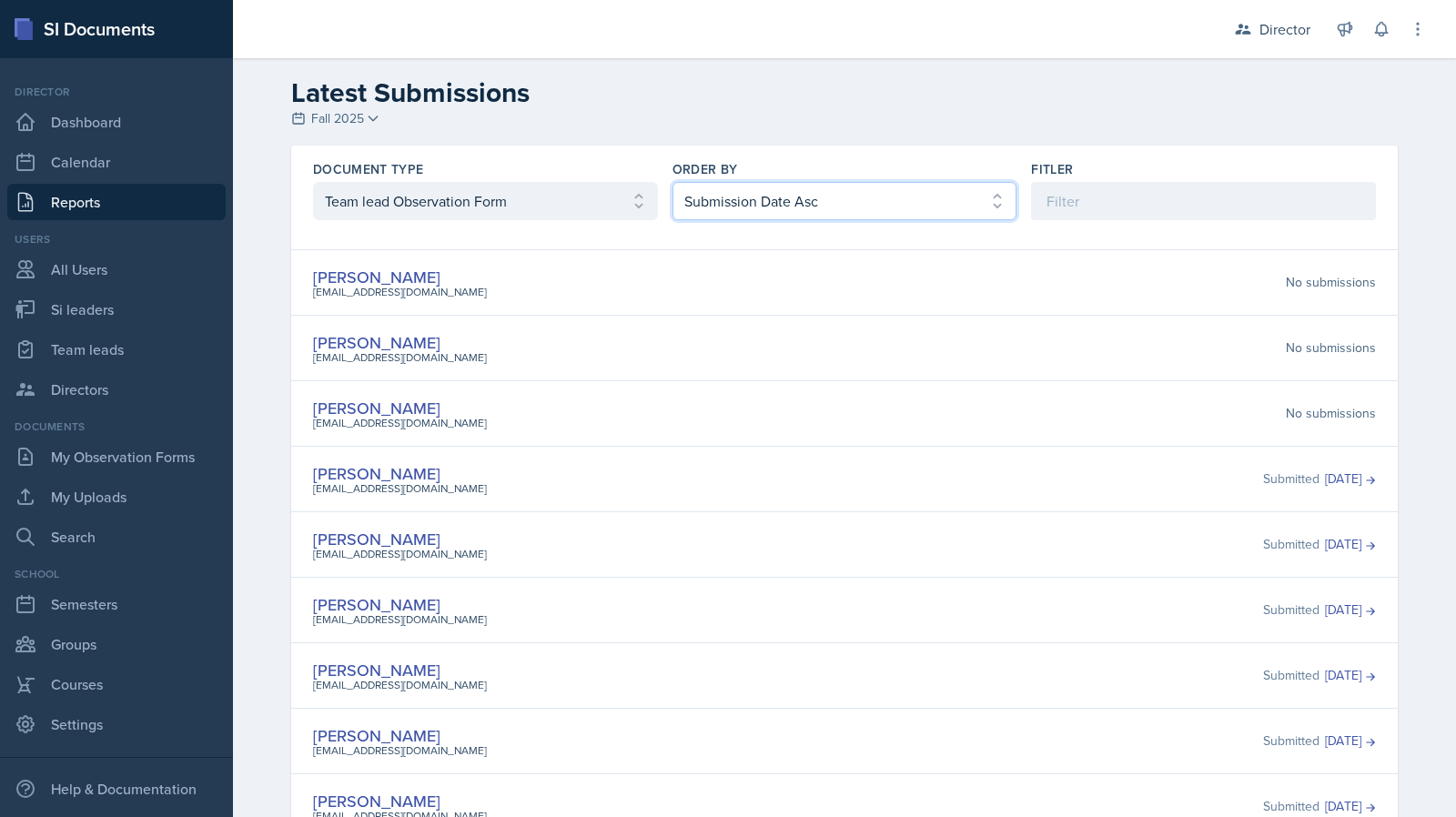
select select "2"
click at [673, 182] on select "Select order by Submission Date Asc Submission Date Desc User Last Name" at bounding box center [845, 201] width 345 height 39
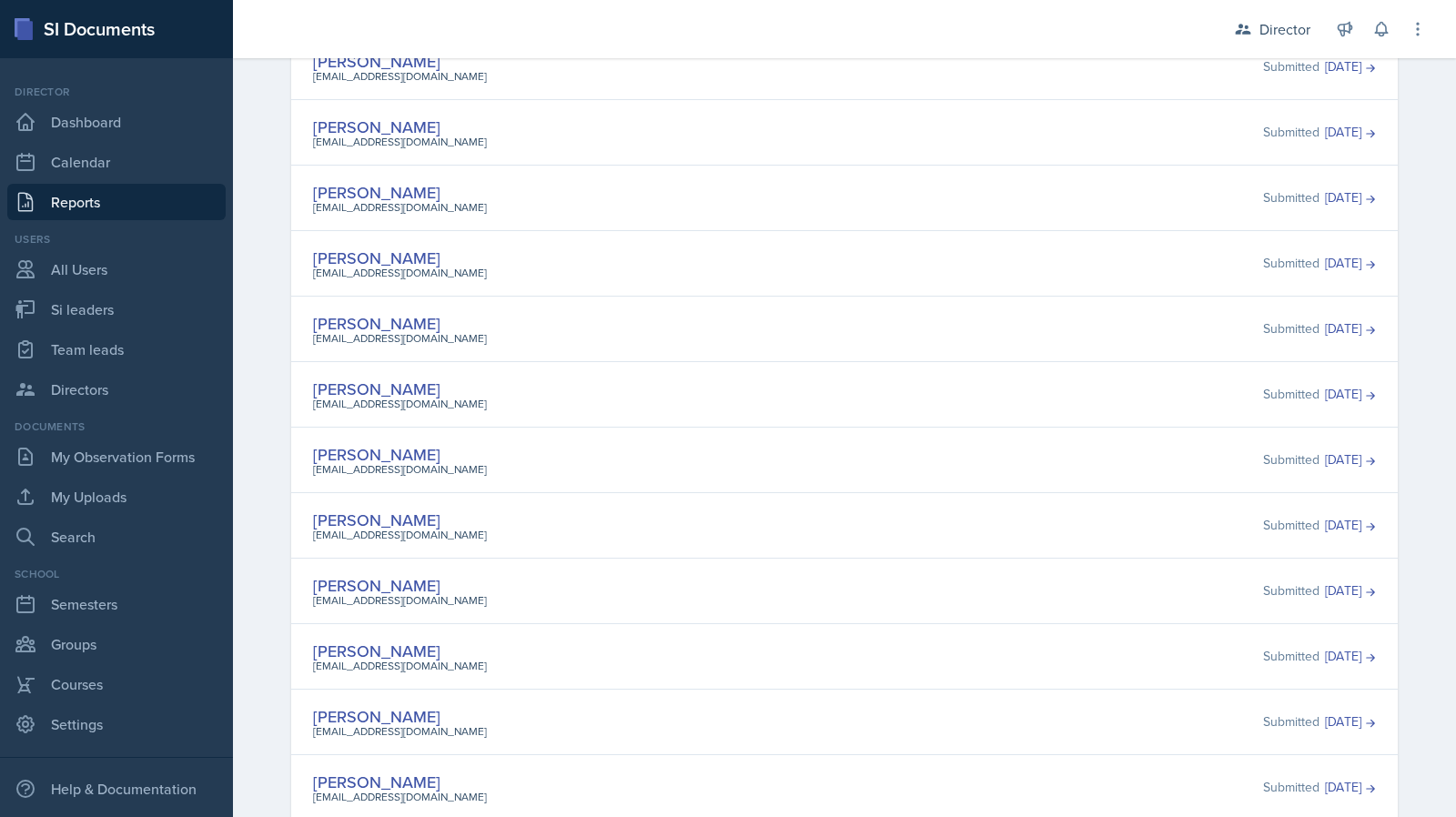
scroll to position [603, 0]
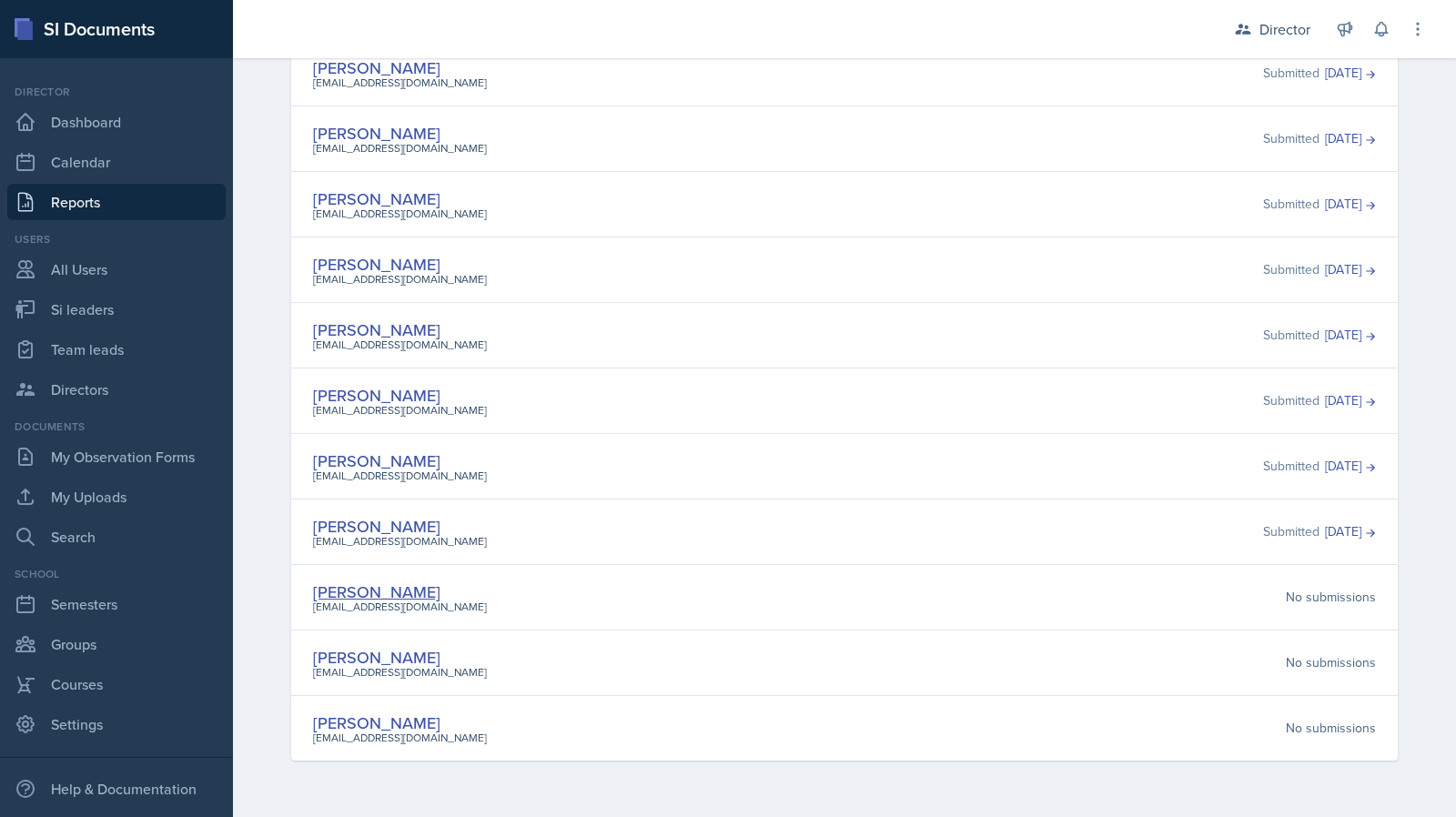
drag, startPoint x: 427, startPoint y: 711, endPoint x: 307, endPoint y: 585, distance: 174.0
click at [307, 585] on div "Document Type Select document type Planning Sheet Peer Observation Form Team le…" at bounding box center [845, 152] width 1107 height 1218
click at [291, 576] on div "Mariely Rodriguez mrodr168@students.kennesaw.edu No submissions" at bounding box center [845, 596] width 1107 height 65
click at [404, 717] on link "Ethan Macdonald" at bounding box center [377, 722] width 128 height 23
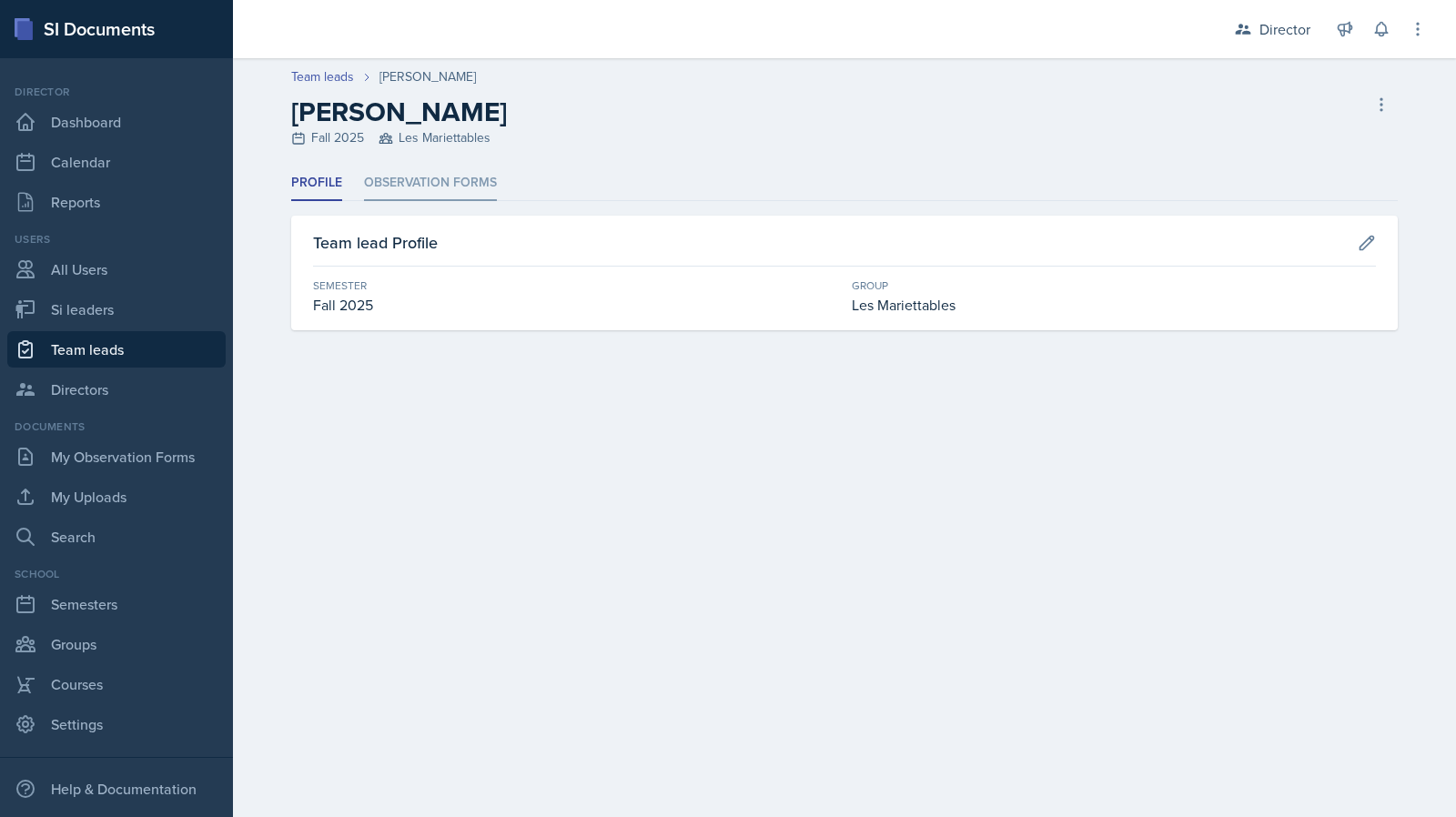
click at [433, 199] on li "Observation Forms" at bounding box center [430, 183] width 133 height 36
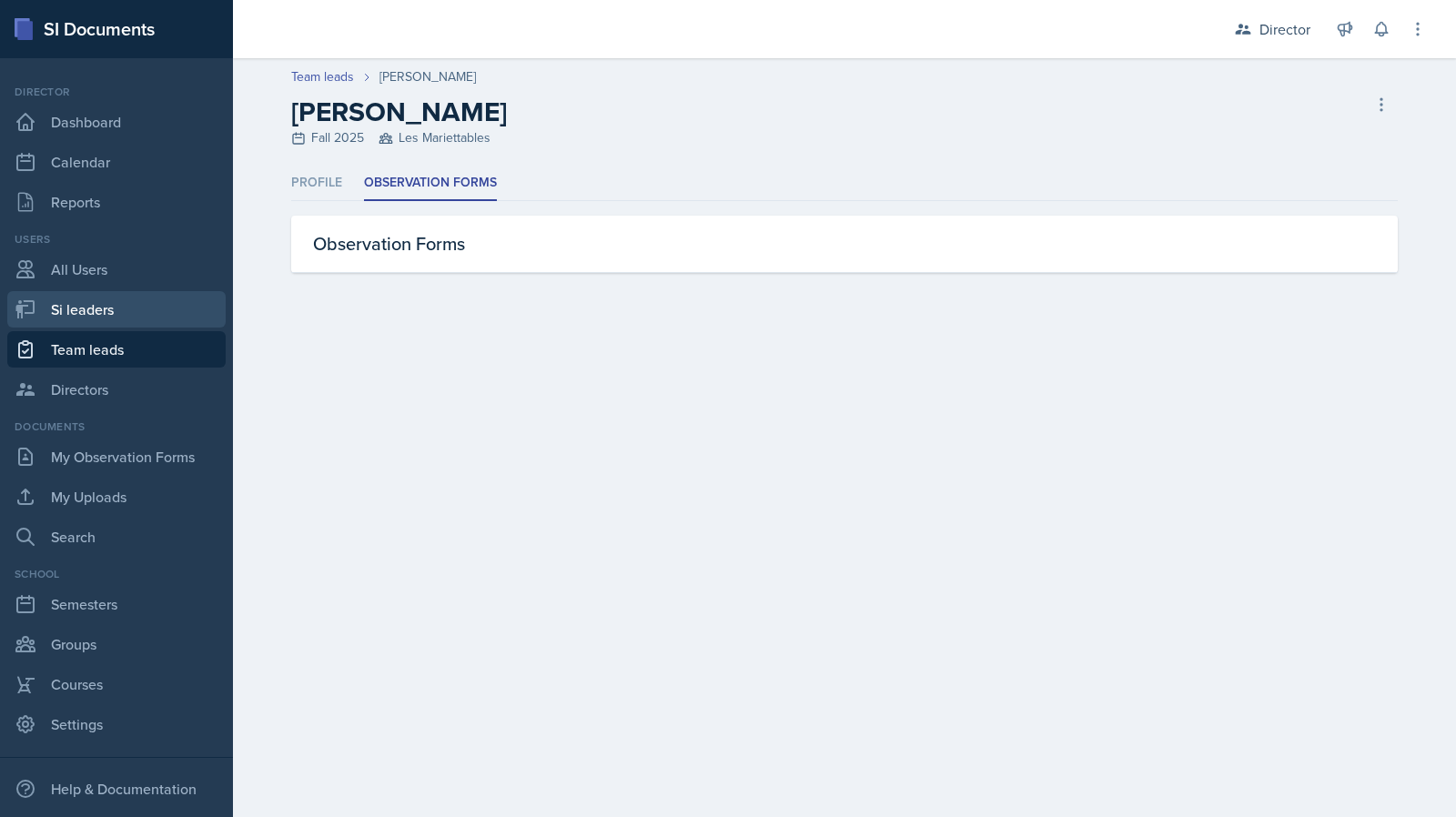
click at [97, 325] on link "Si leaders" at bounding box center [117, 310] width 219 height 37
select select "2bed604d-1099-4043-b1bc-2365e8740244"
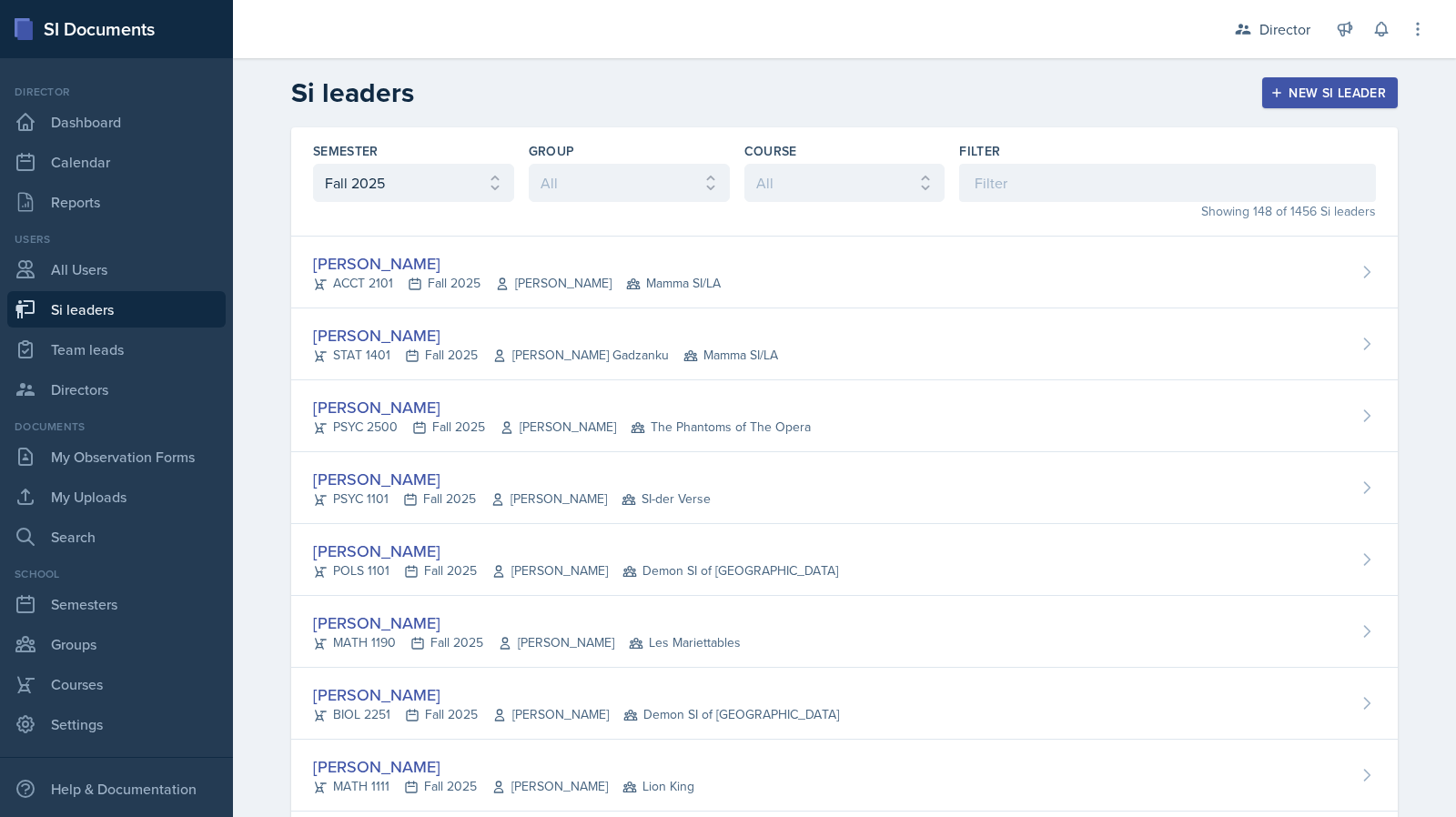
click at [1074, 152] on div "Filter" at bounding box center [1168, 151] width 417 height 18
click at [1025, 194] on input at bounding box center [1168, 183] width 417 height 39
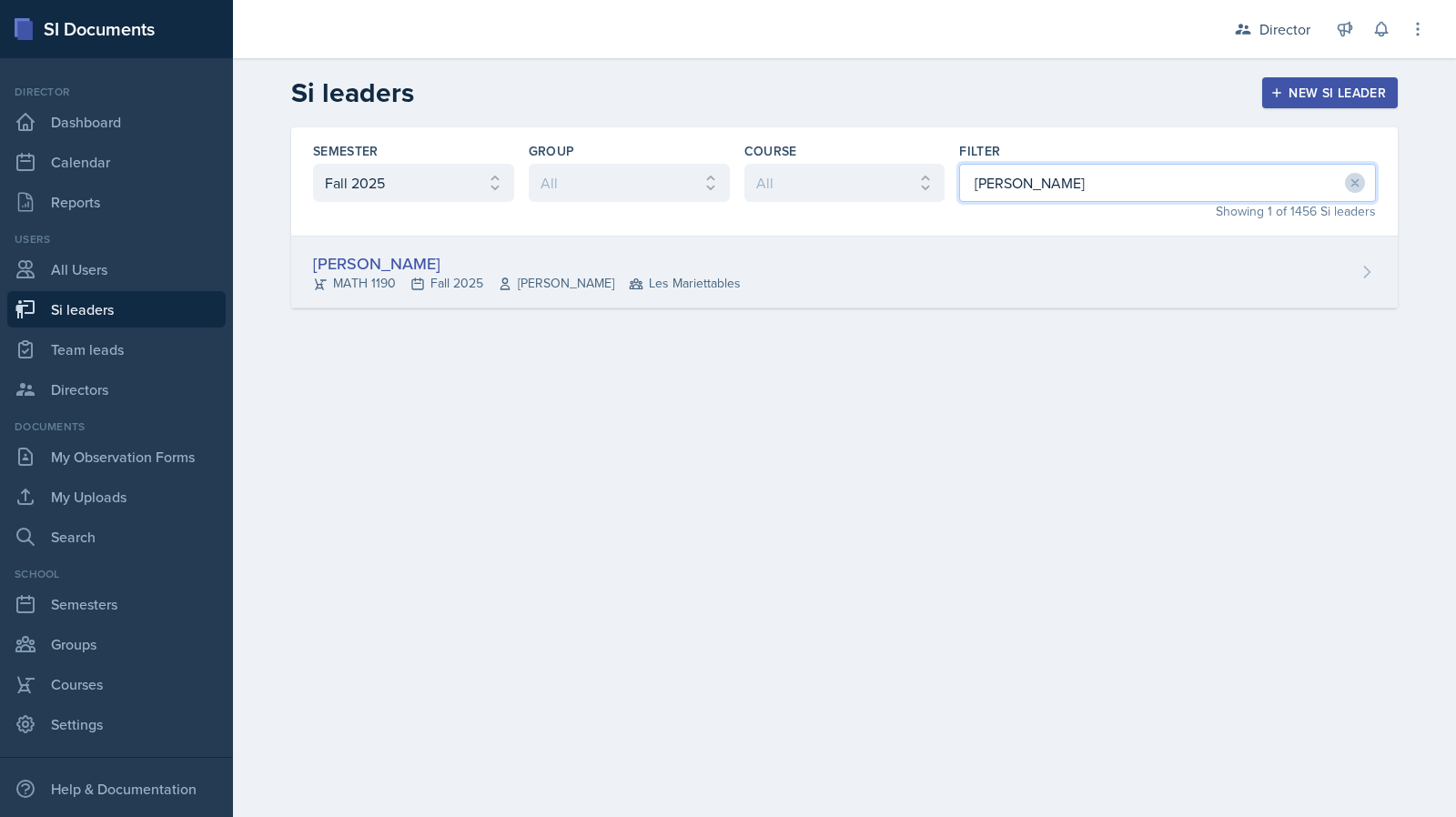
type input "ethan"
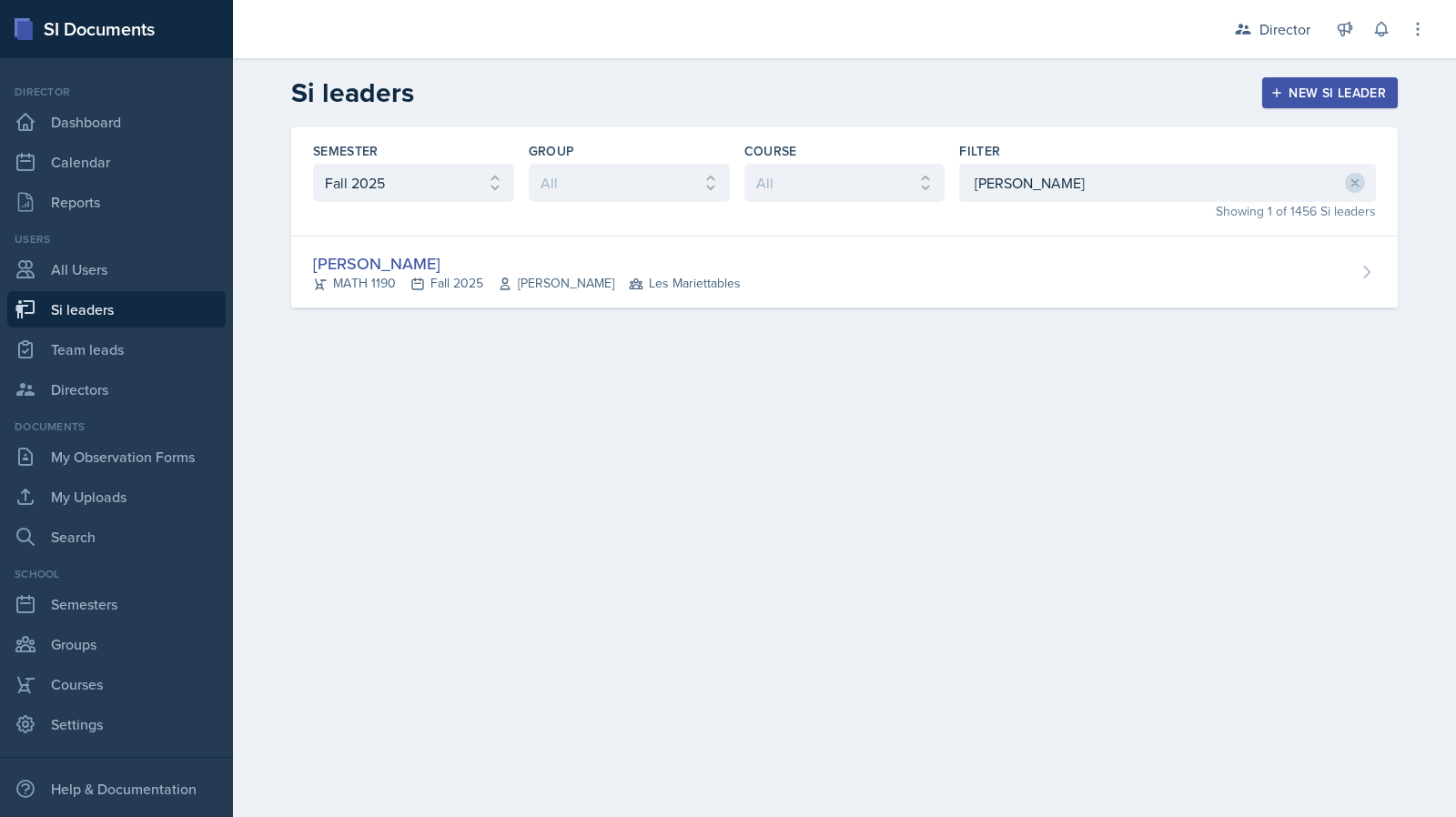
drag, startPoint x: 927, startPoint y: 255, endPoint x: 914, endPoint y: 263, distance: 15.3
click at [926, 257] on div "Ethan Macdonald MATH 1190 Fall 2025 Rebecca Shi Les Mariettables" at bounding box center [845, 272] width 1107 height 72
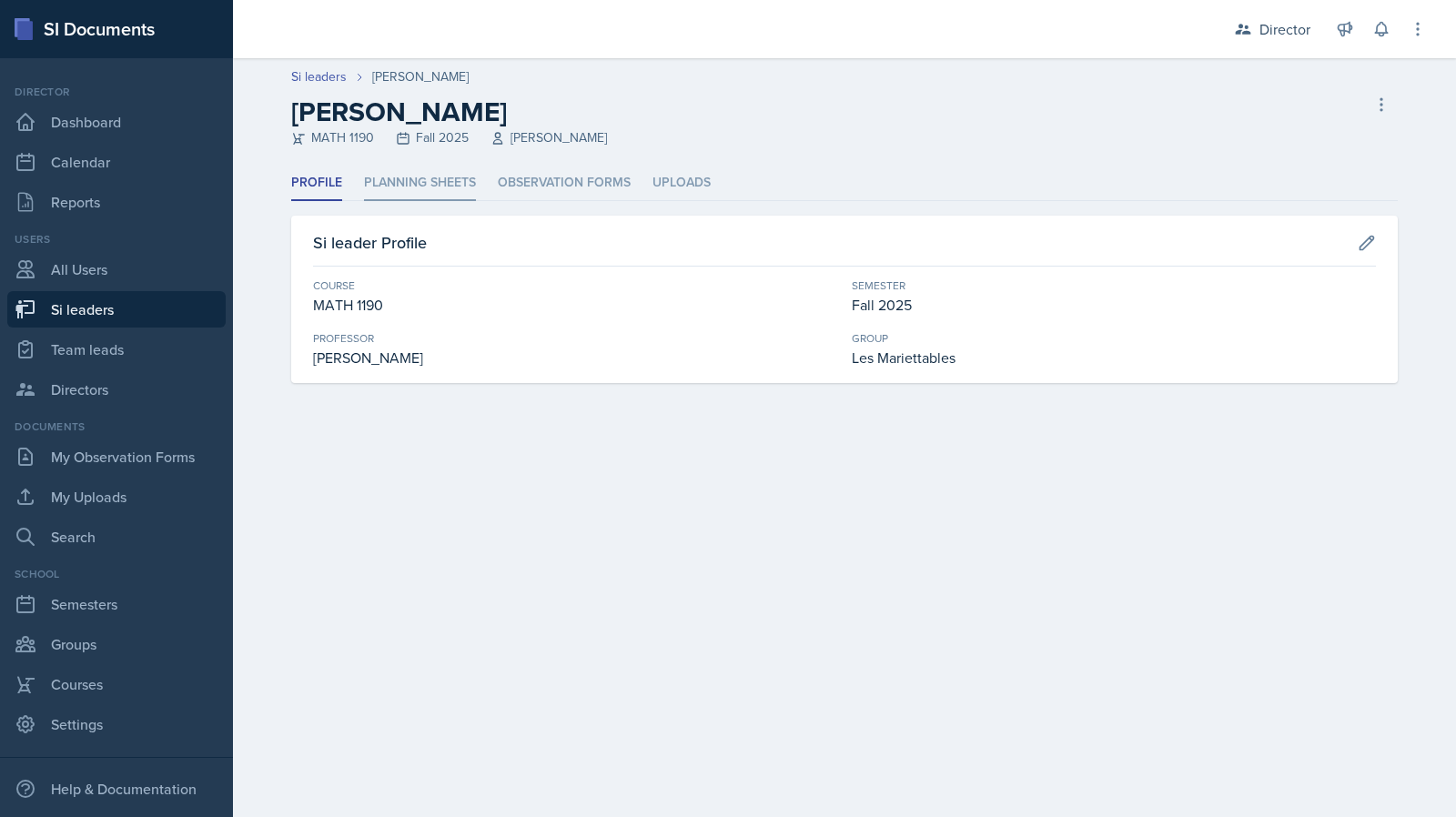
click at [414, 183] on li "Planning Sheets" at bounding box center [420, 183] width 112 height 36
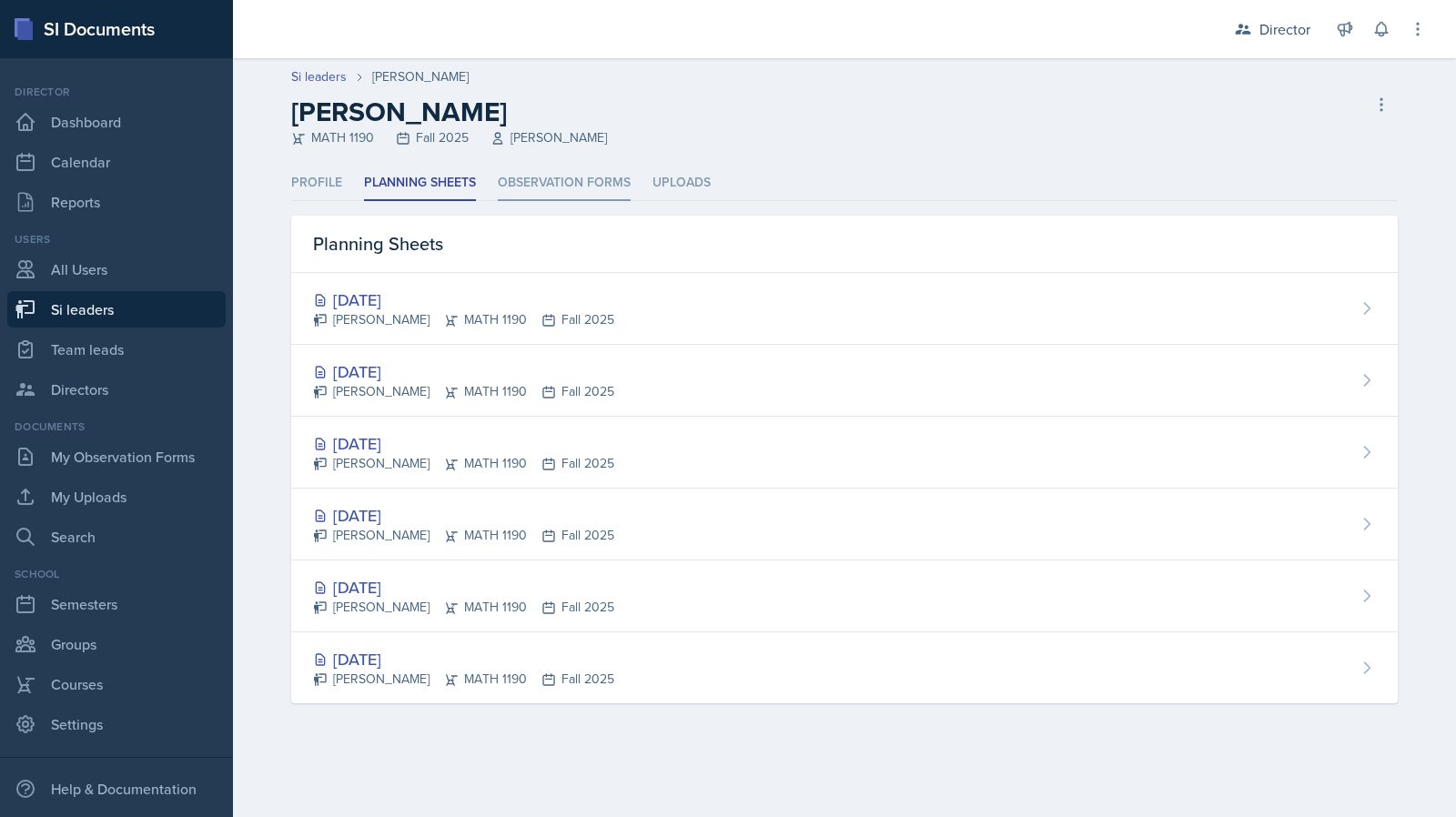
click at [536, 195] on li "Observation Forms" at bounding box center [564, 183] width 133 height 36
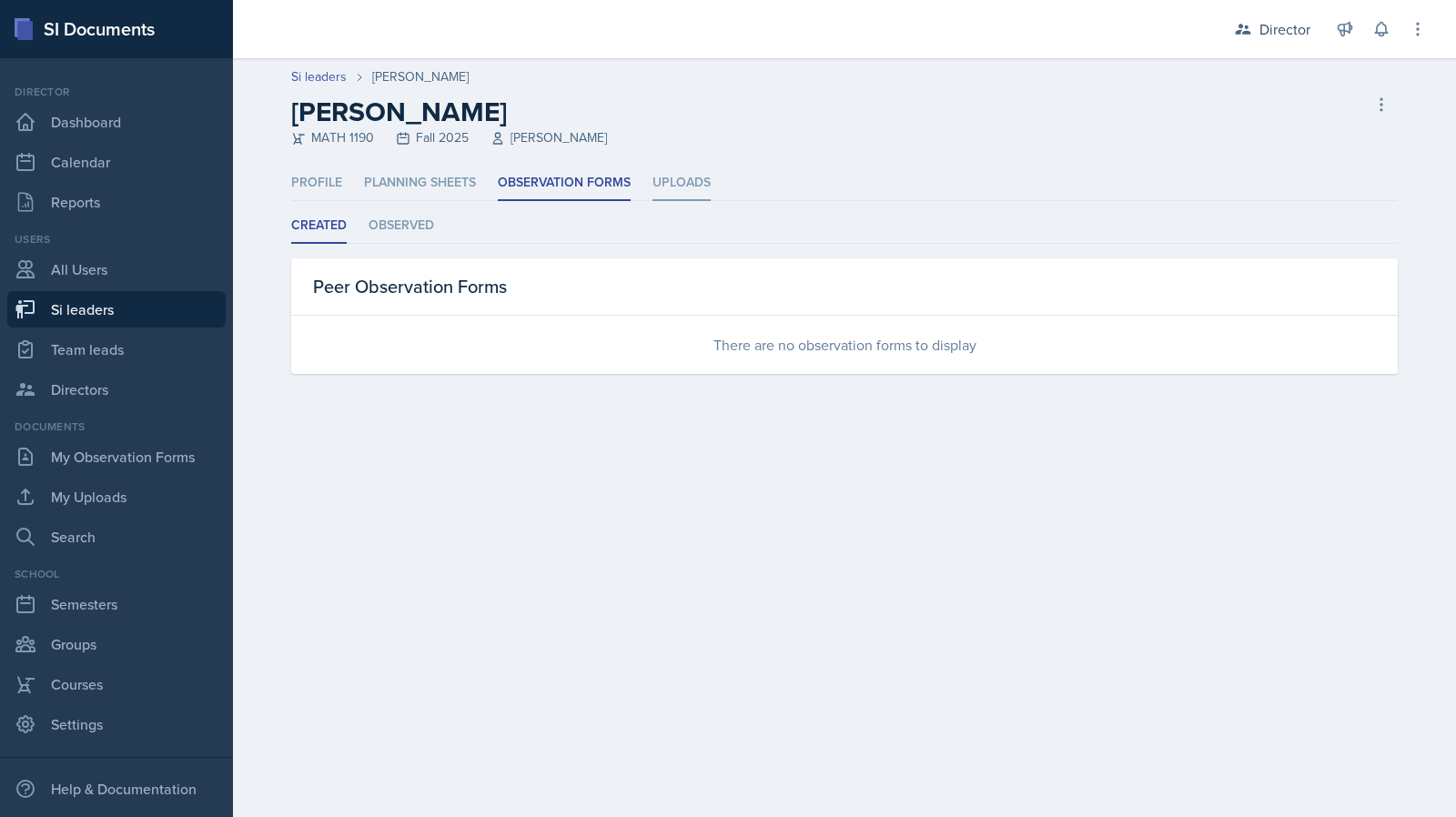
click at [679, 192] on li "Uploads" at bounding box center [681, 183] width 58 height 36
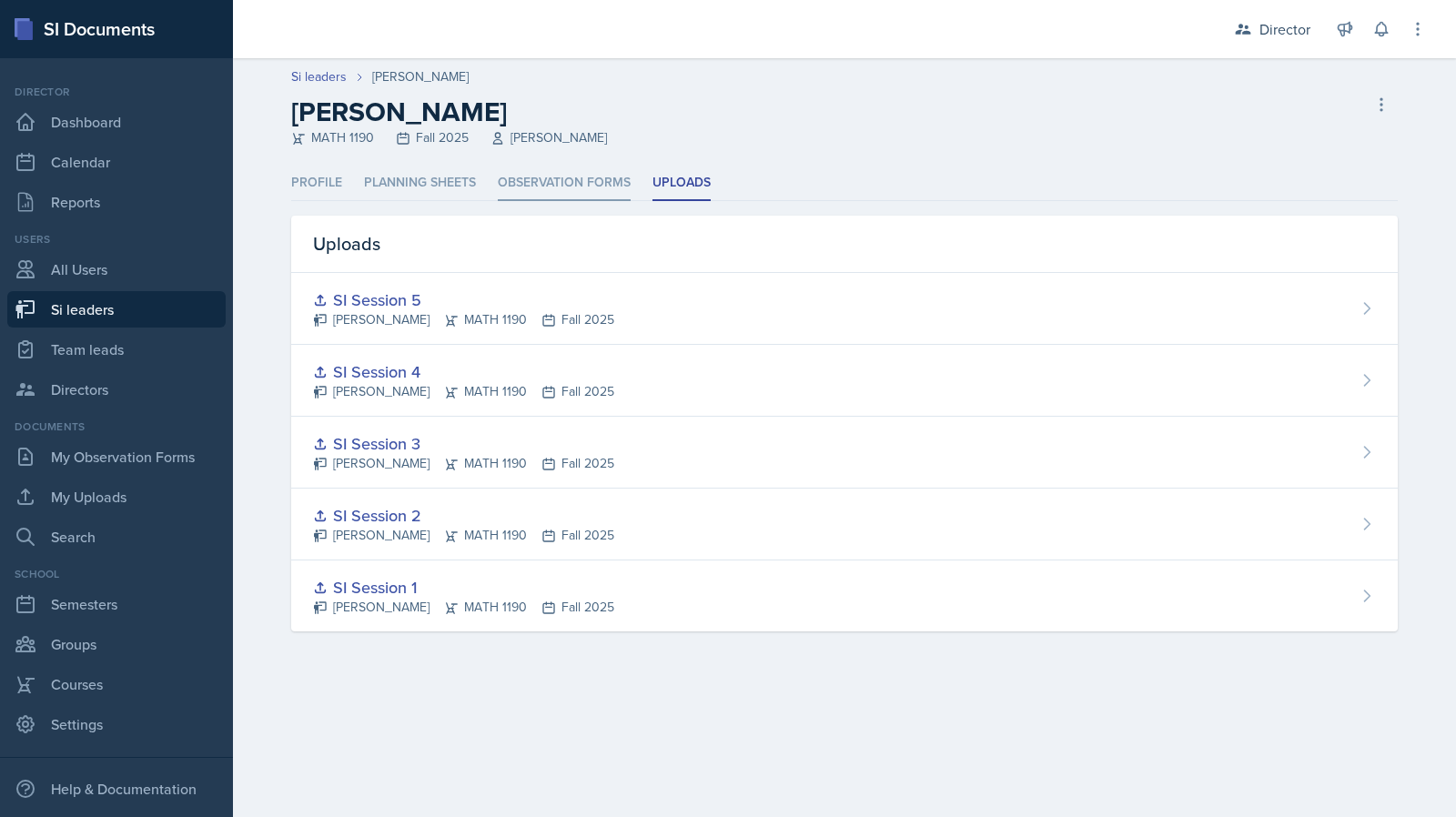
click at [531, 180] on li "Observation Forms" at bounding box center [564, 183] width 133 height 36
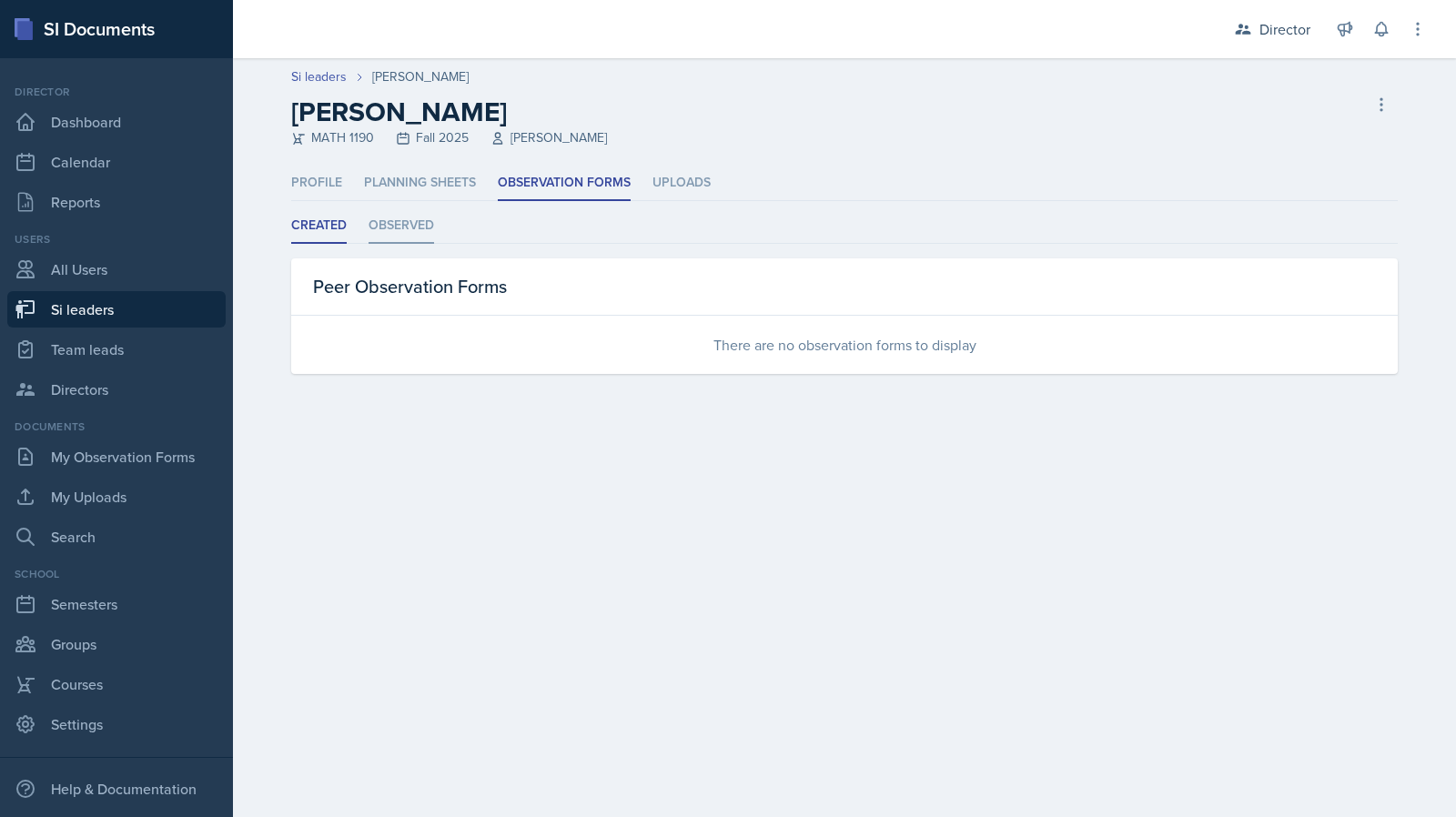
click at [408, 226] on li "Observed" at bounding box center [401, 226] width 65 height 36
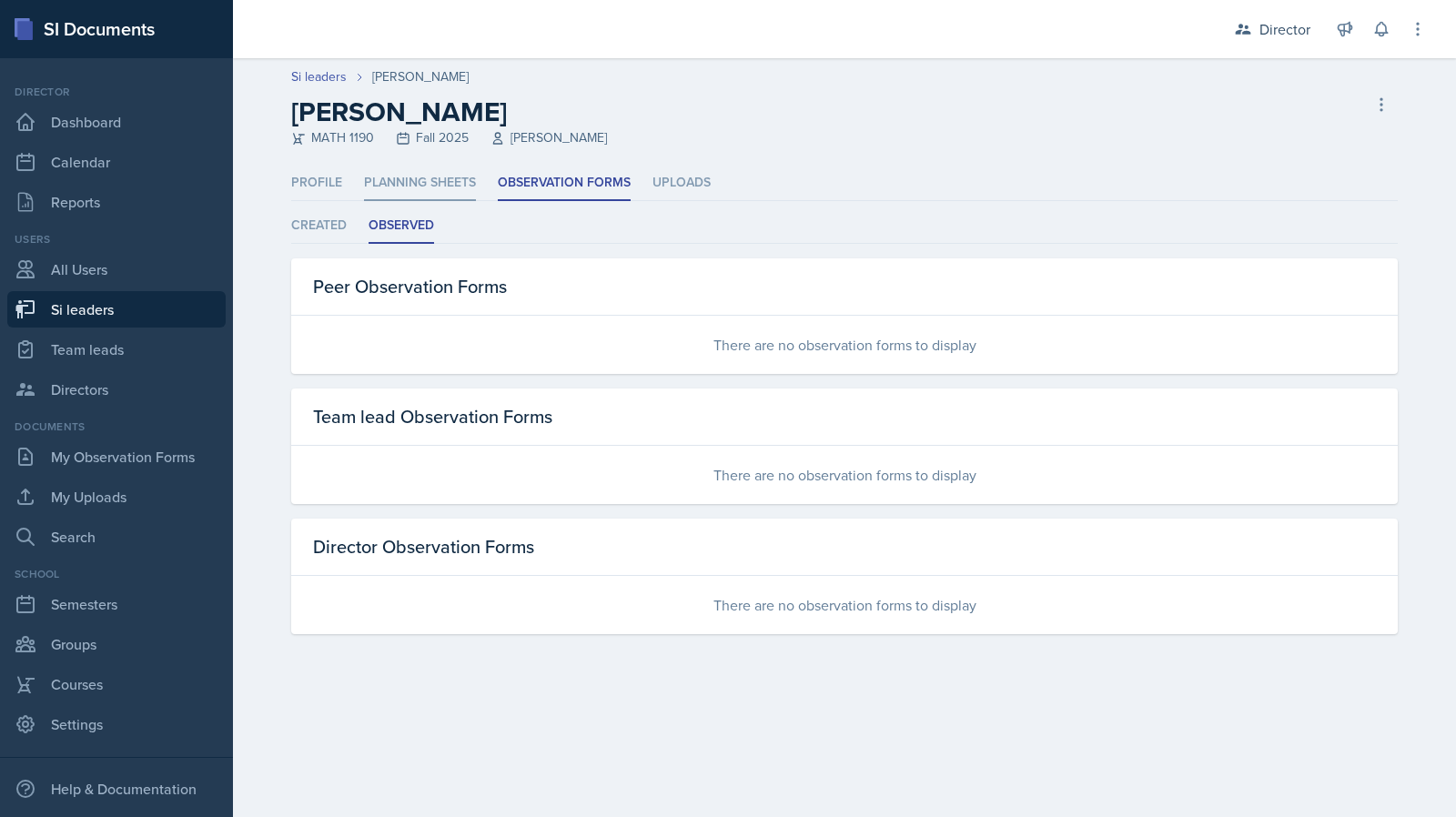
click at [421, 175] on li "Planning Sheets" at bounding box center [420, 183] width 112 height 36
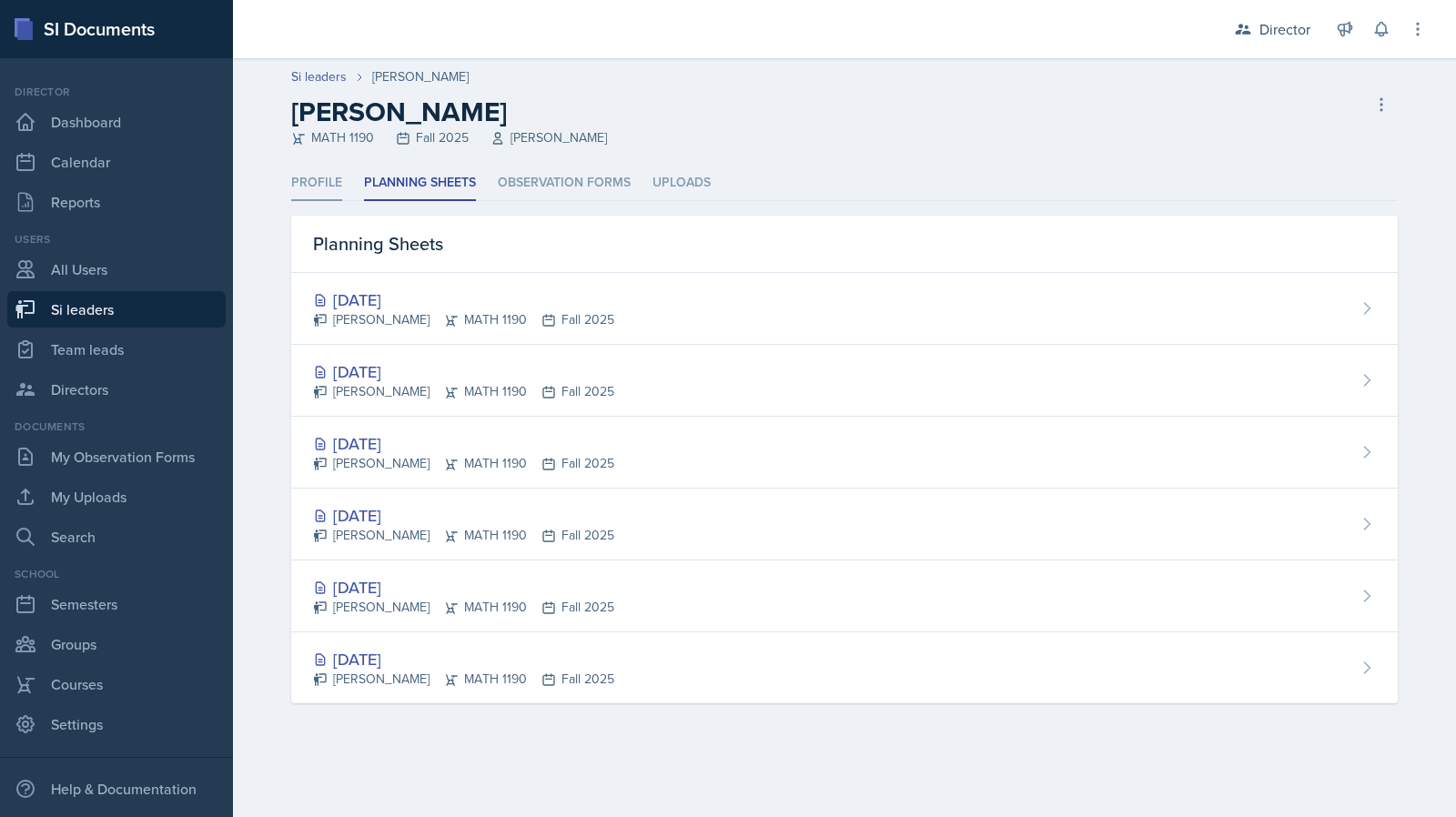
click at [329, 179] on li "Profile" at bounding box center [316, 183] width 51 height 36
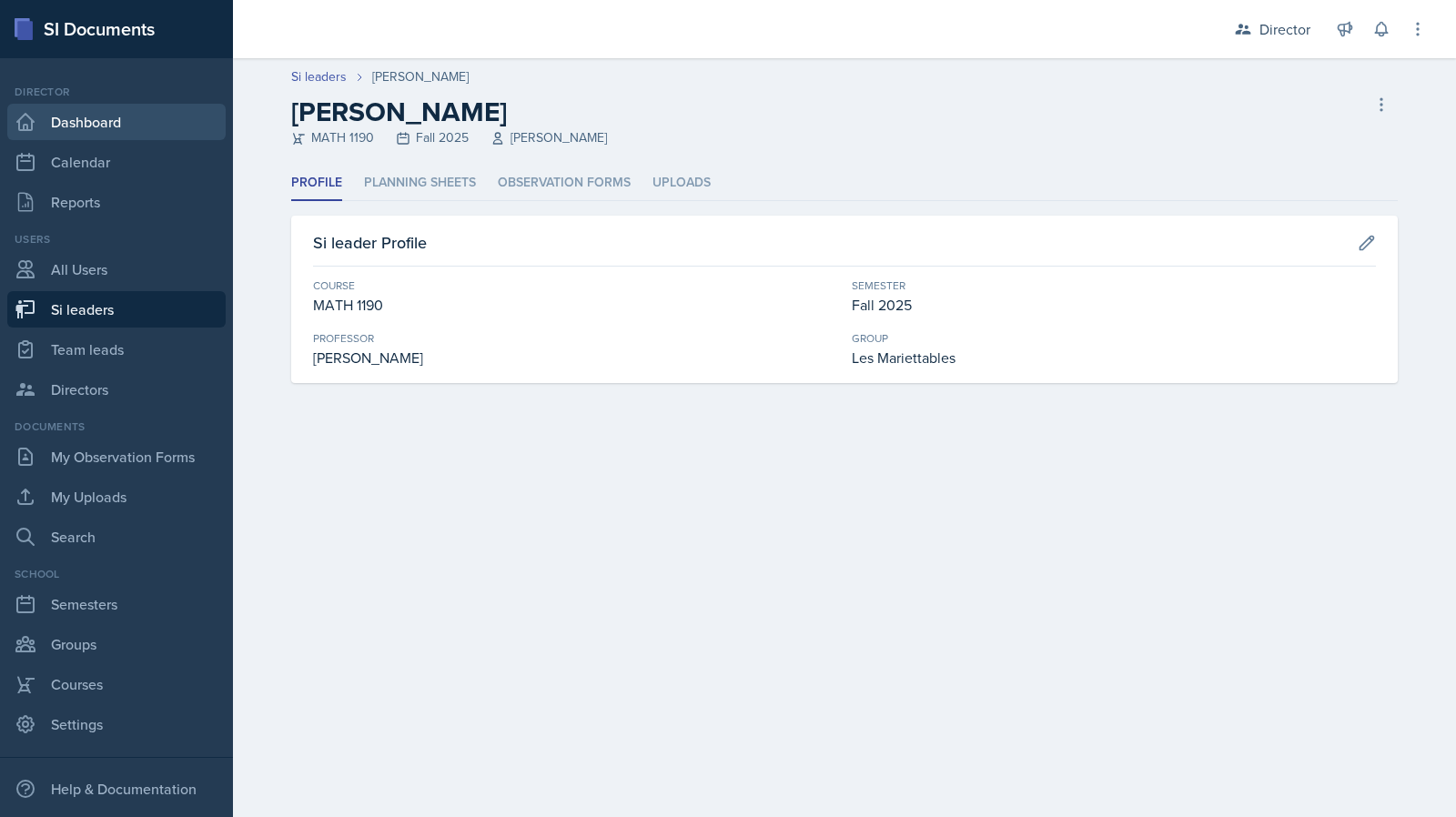
click at [135, 118] on link "Dashboard" at bounding box center [117, 122] width 219 height 37
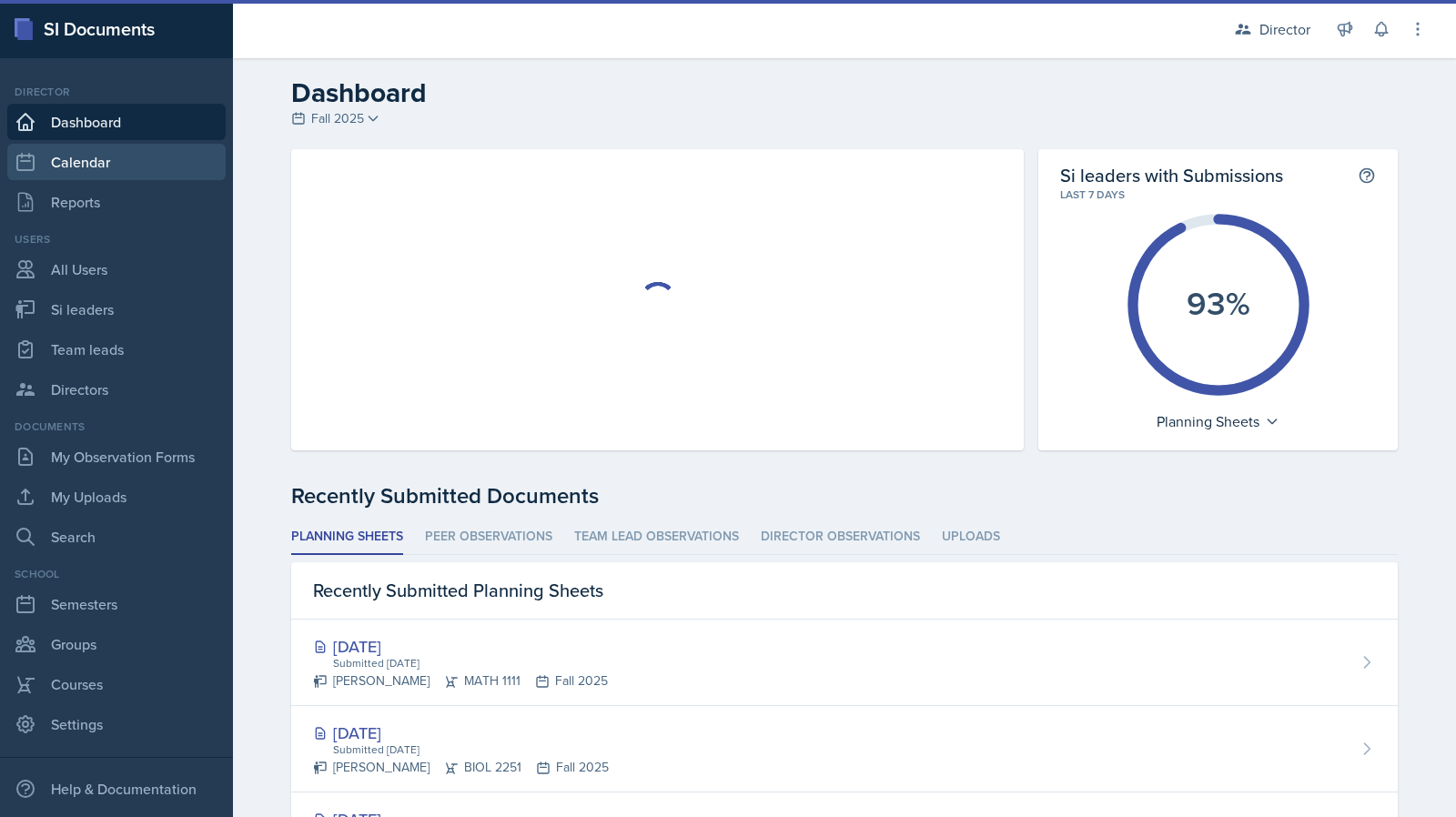
click at [140, 155] on link "Calendar" at bounding box center [117, 162] width 219 height 37
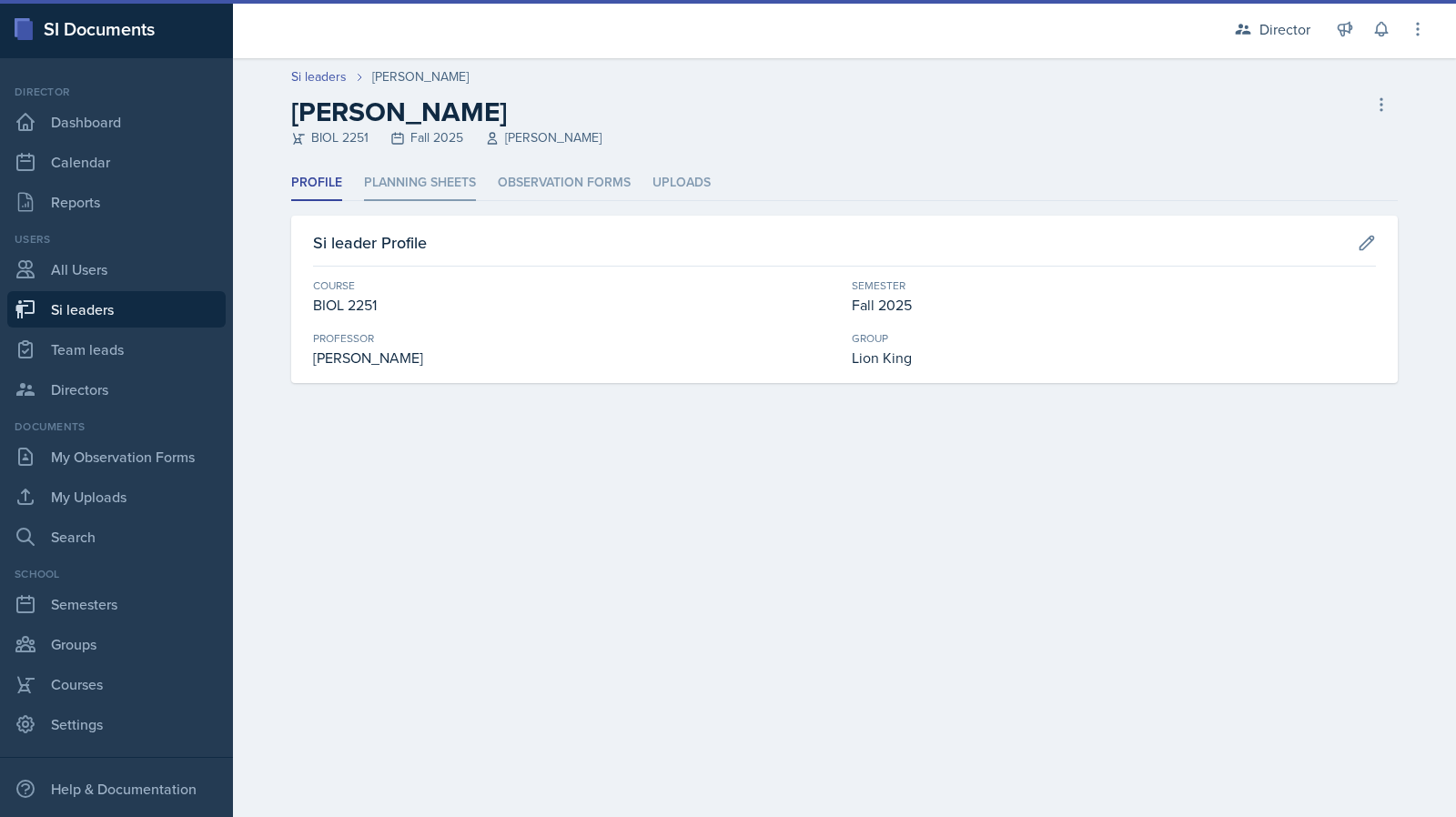
click at [472, 181] on li "Planning Sheets" at bounding box center [420, 183] width 112 height 36
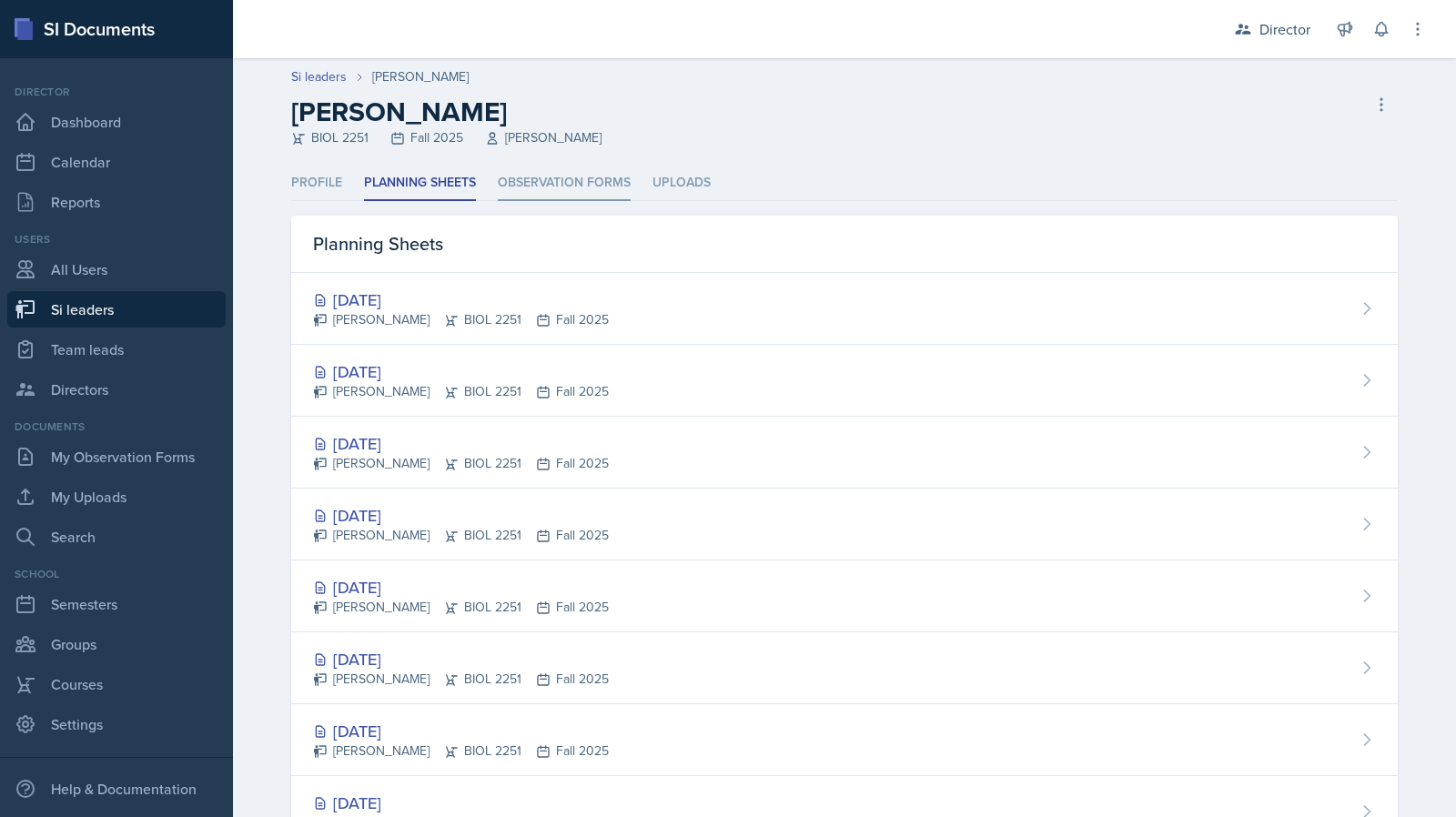
click at [522, 177] on li "Observation Forms" at bounding box center [564, 183] width 133 height 36
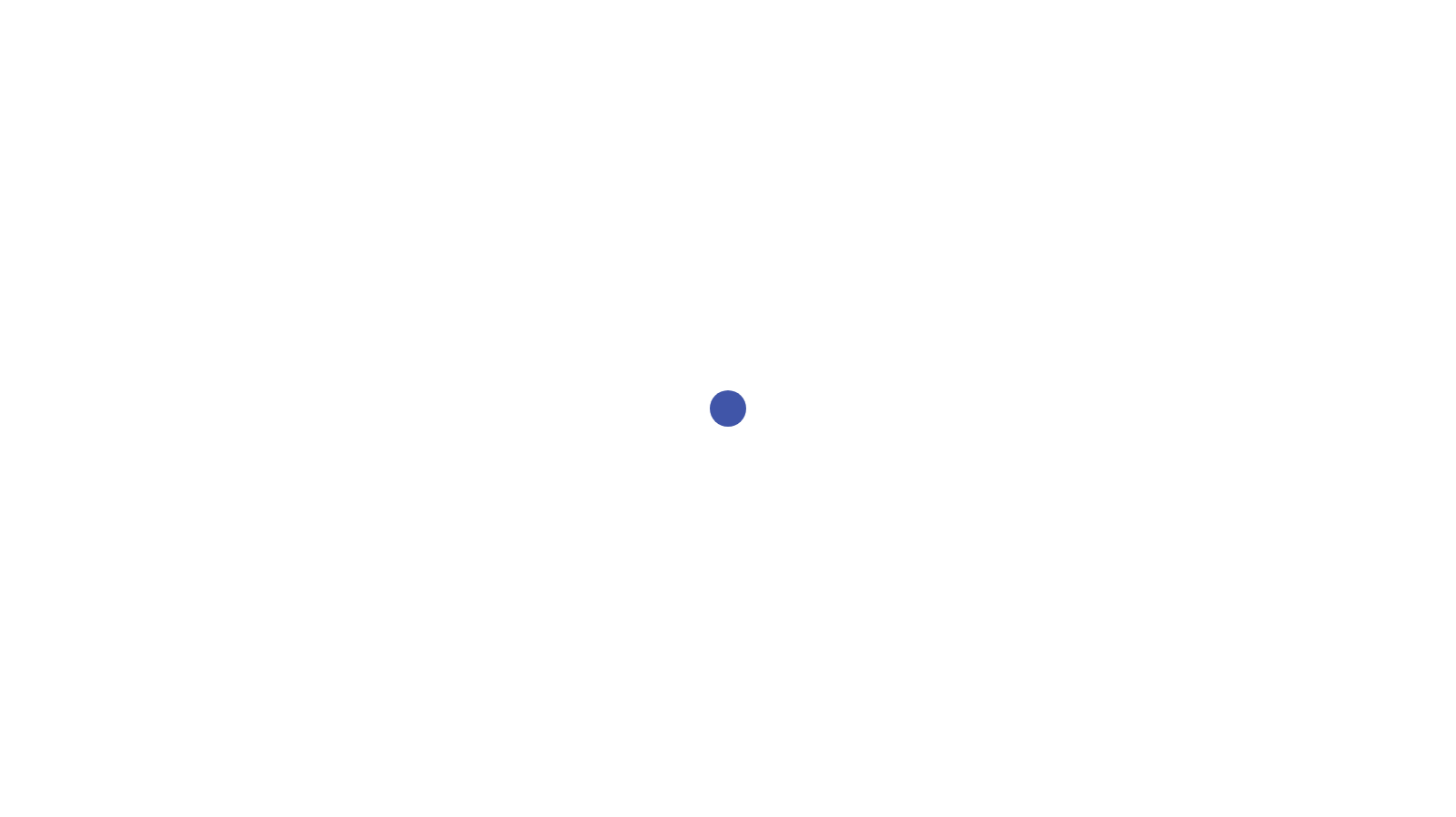
select select "2bed604d-1099-4043-b1bc-2365e8740244"
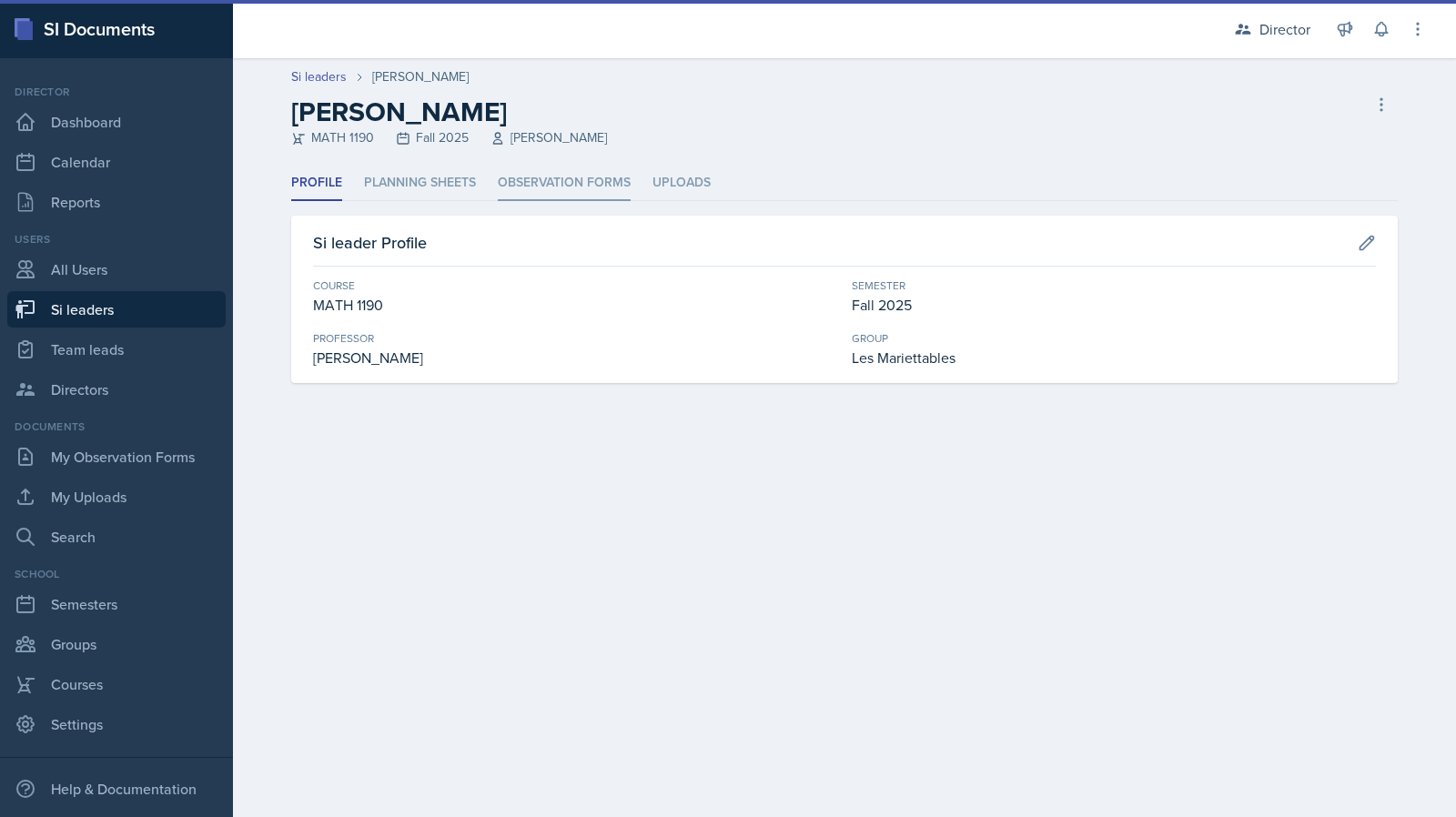
click at [611, 199] on li "Observation Forms" at bounding box center [564, 183] width 133 height 36
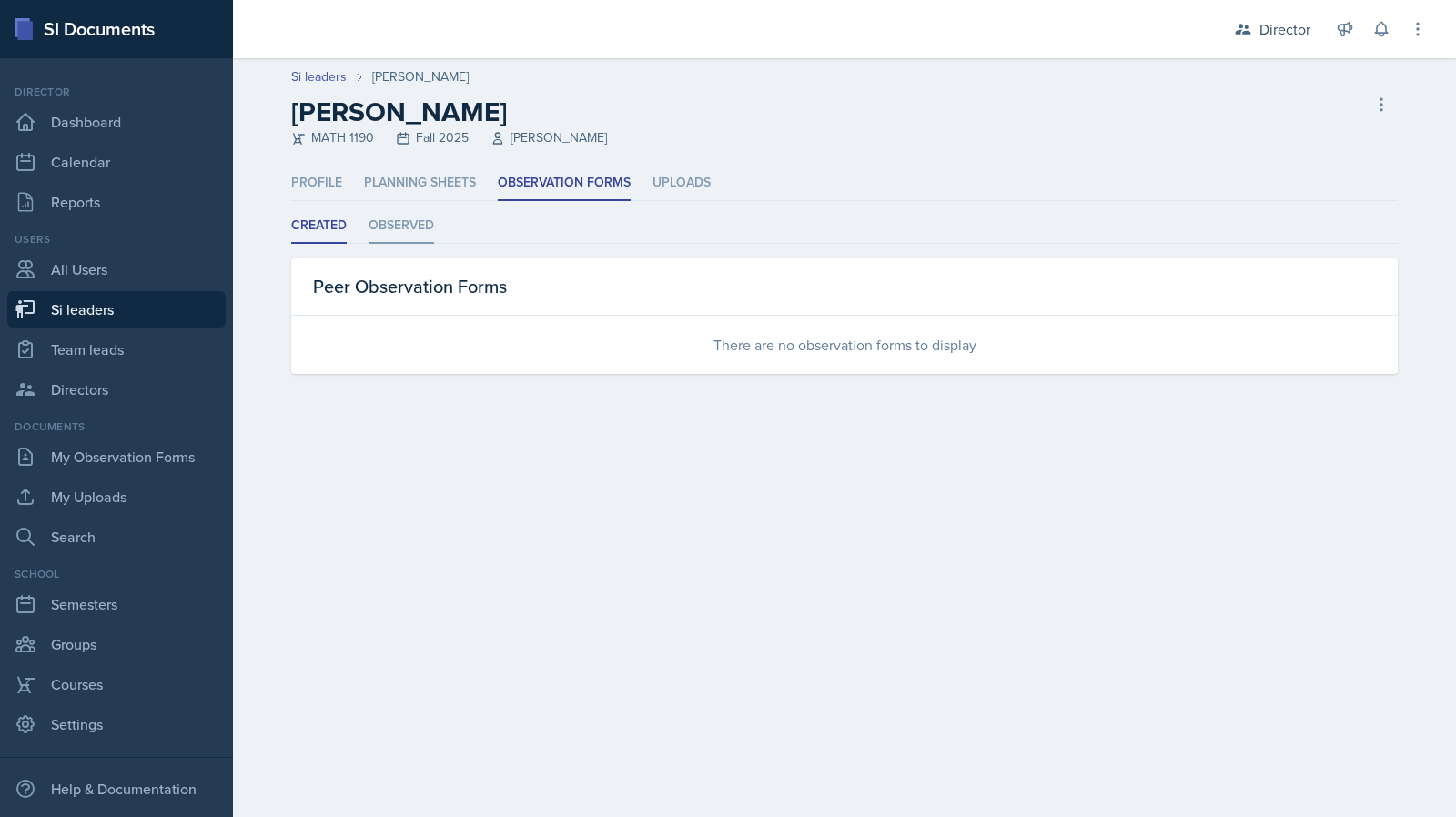
click at [406, 221] on li "Observed" at bounding box center [401, 226] width 65 height 36
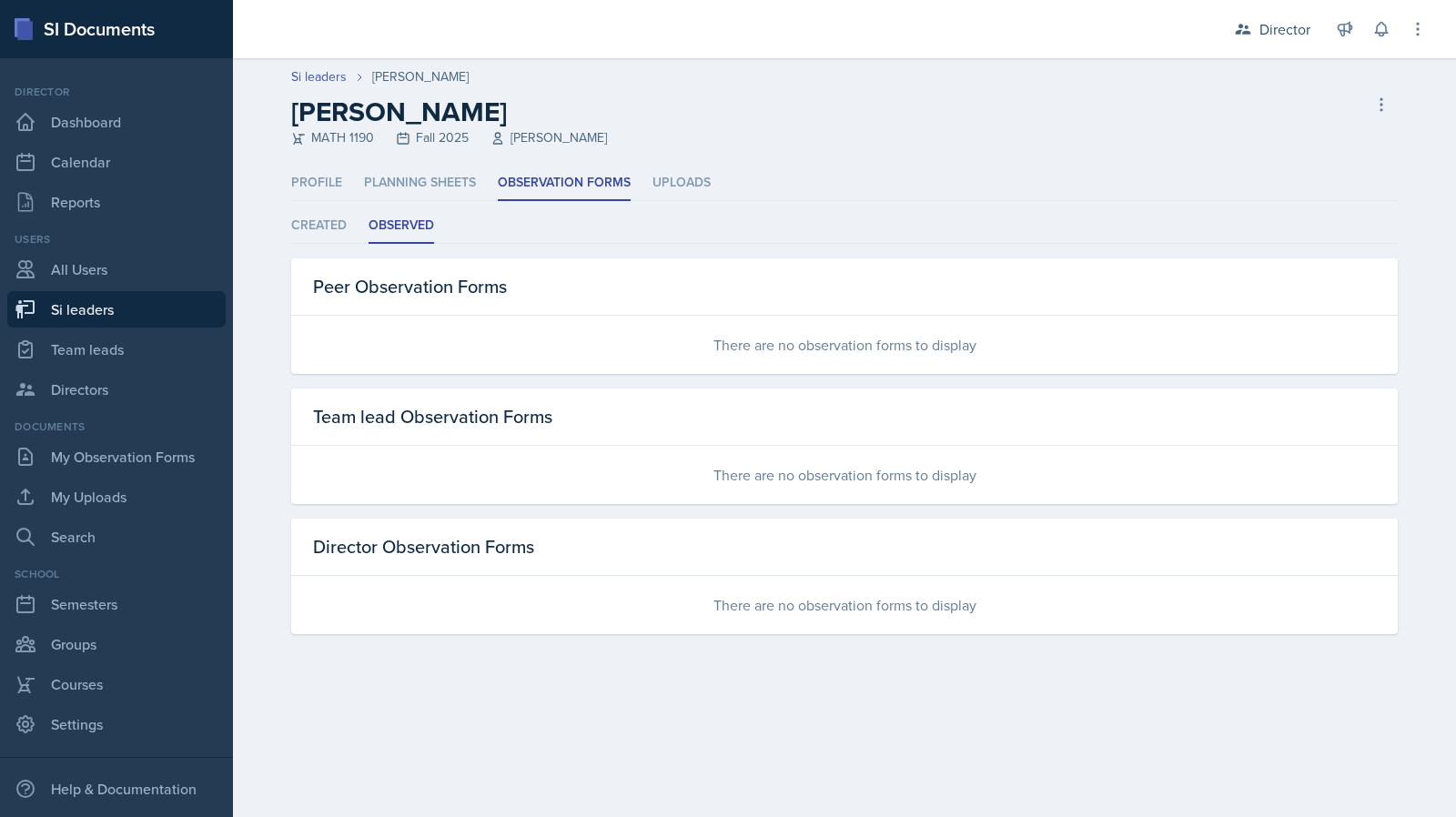
click at [348, 225] on ul "Created Observed" at bounding box center [845, 226] width 1107 height 36
click at [329, 230] on li "Created" at bounding box center [319, 226] width 55 height 36
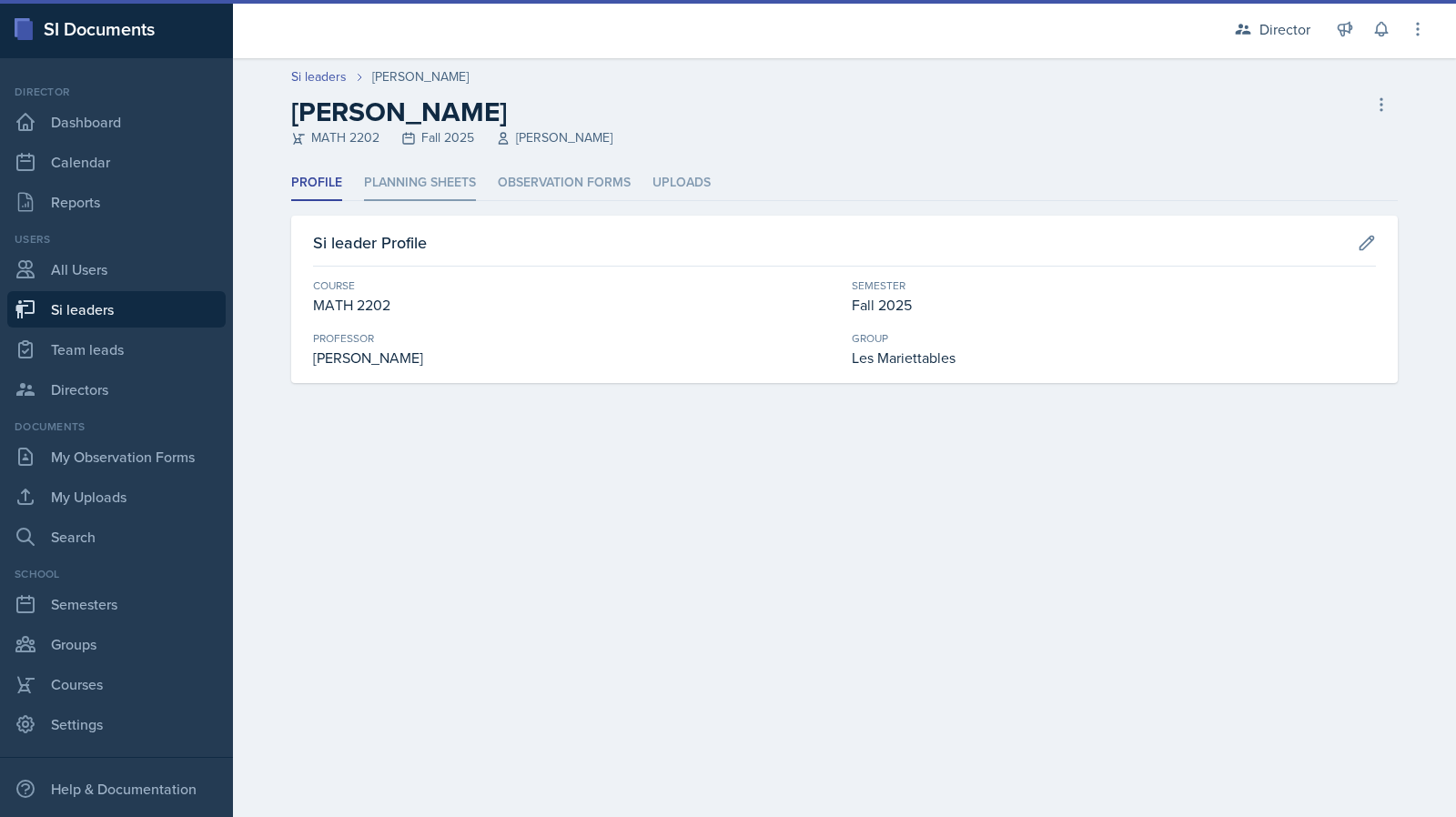
click at [453, 189] on li "Planning Sheets" at bounding box center [420, 183] width 112 height 36
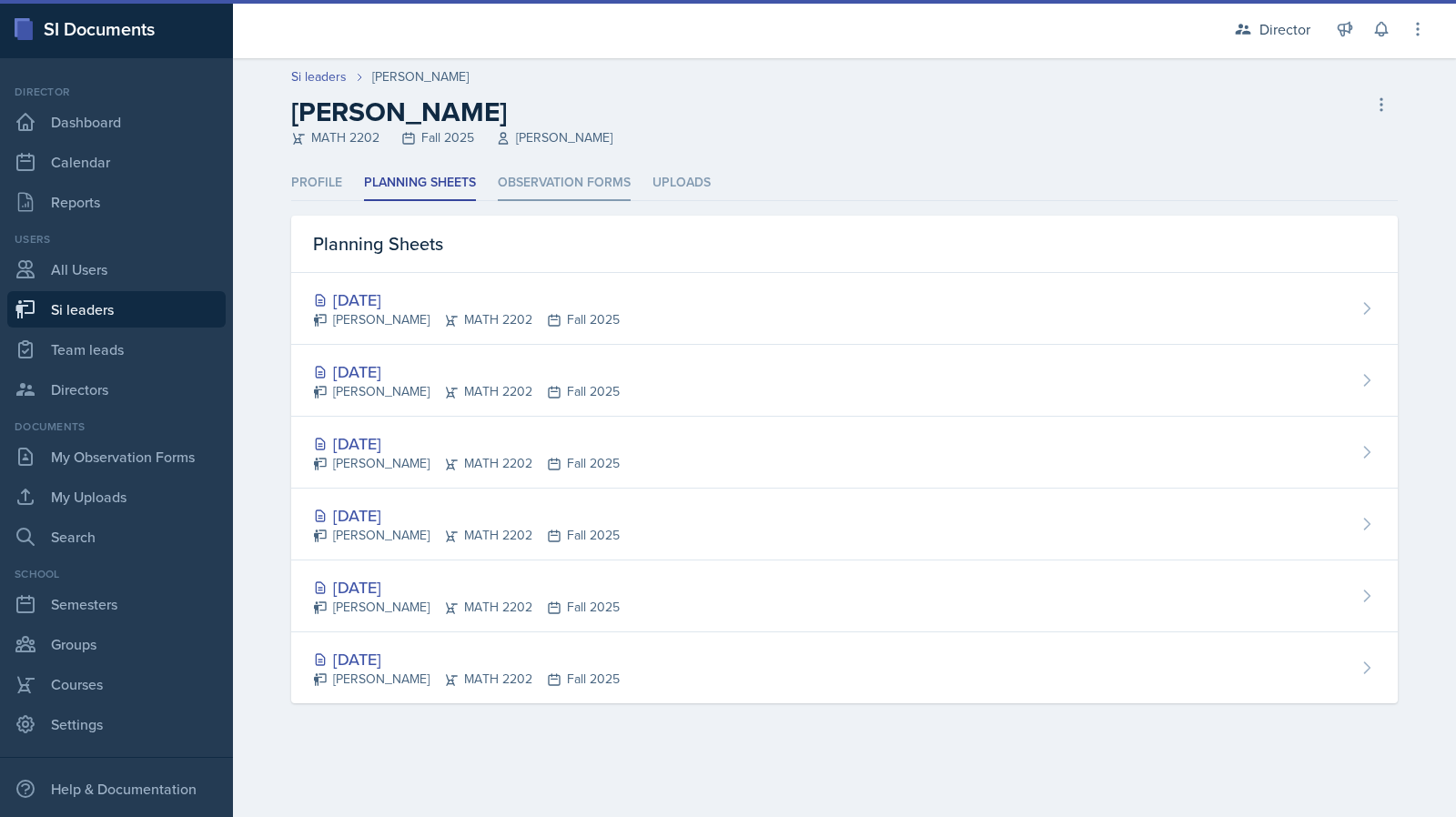
click at [548, 179] on li "Observation Forms" at bounding box center [564, 183] width 133 height 36
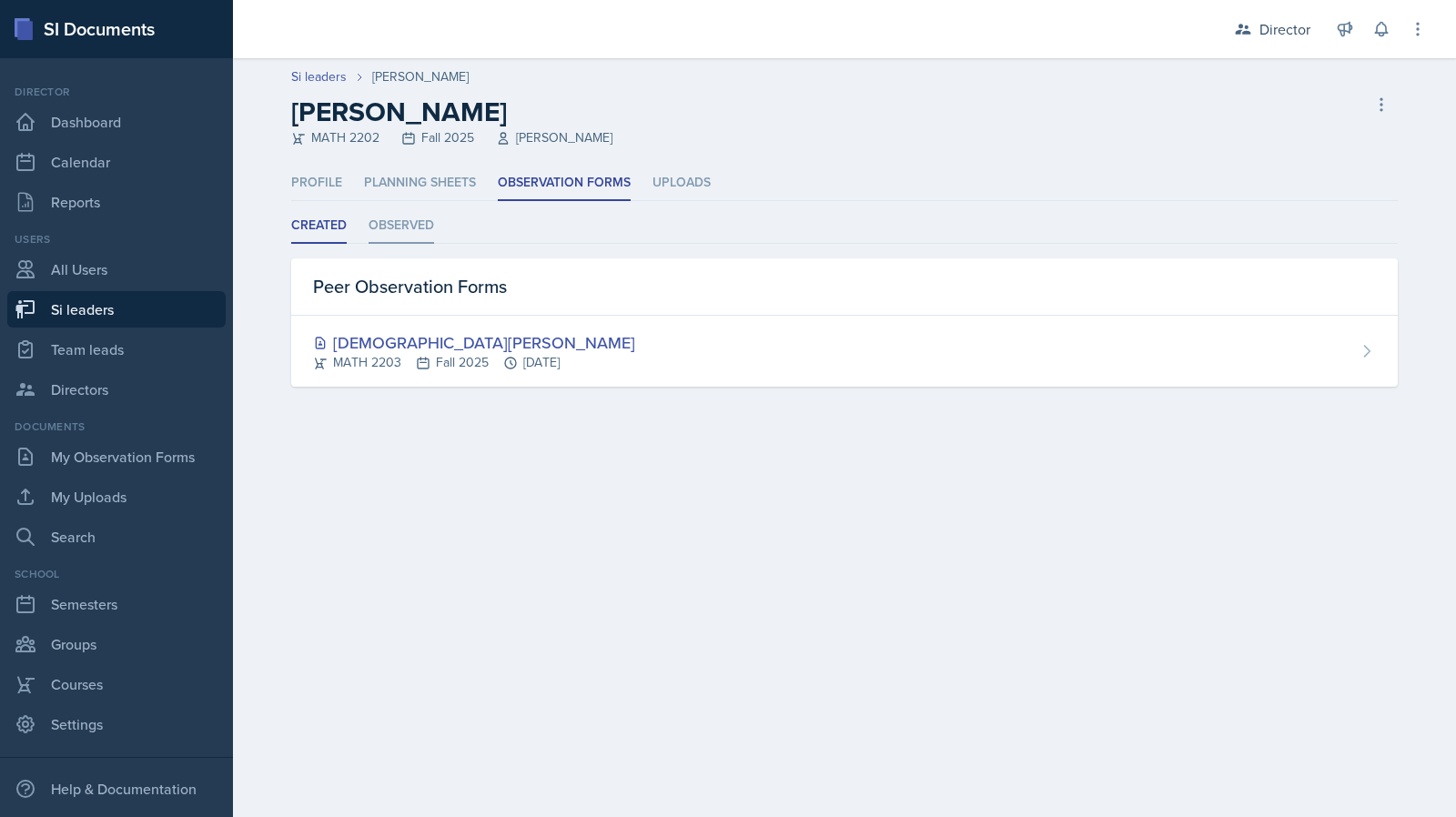
click at [406, 232] on li "Observed" at bounding box center [401, 226] width 65 height 36
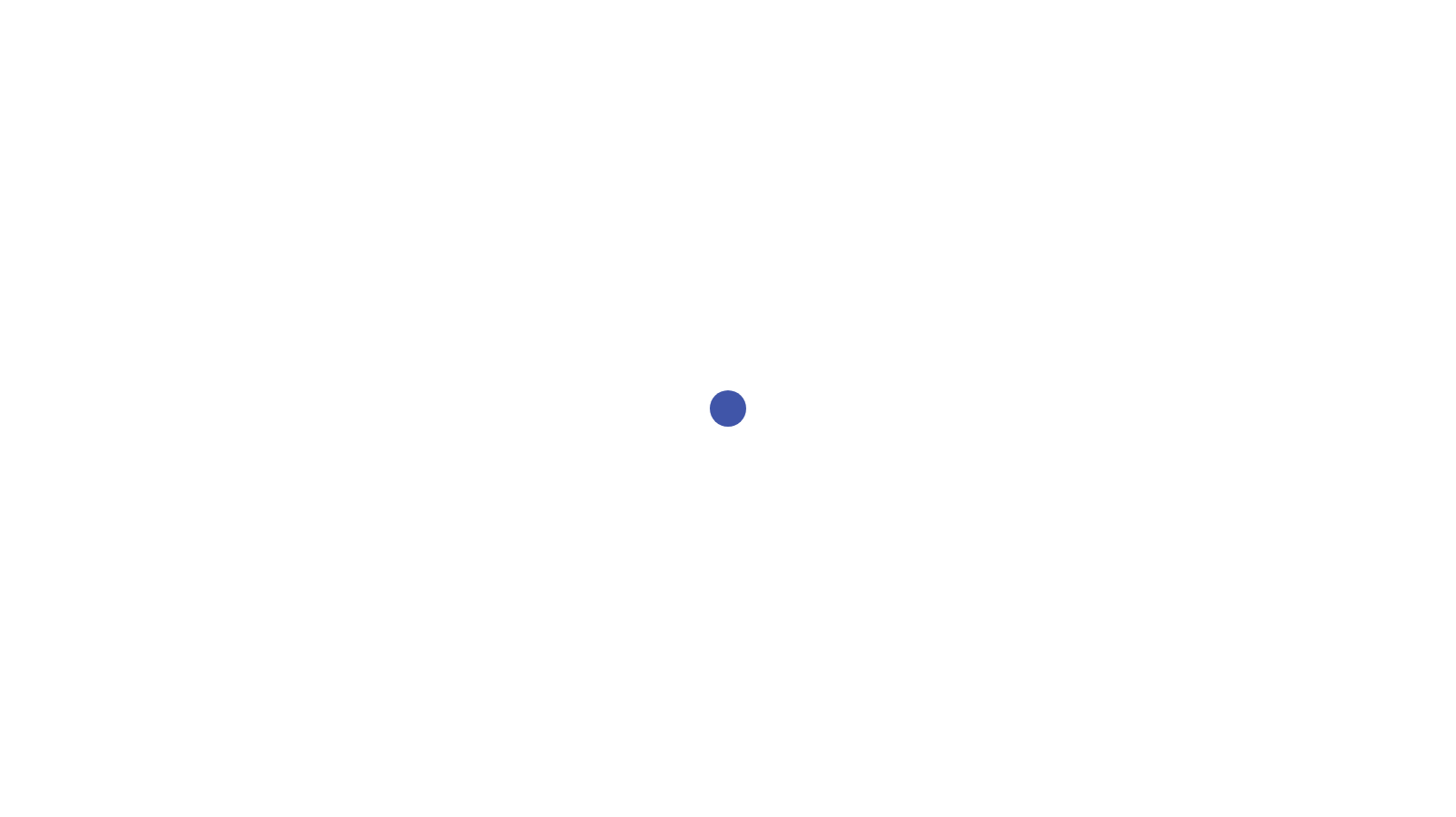
select select "2bed604d-1099-4043-b1bc-2365e8740244"
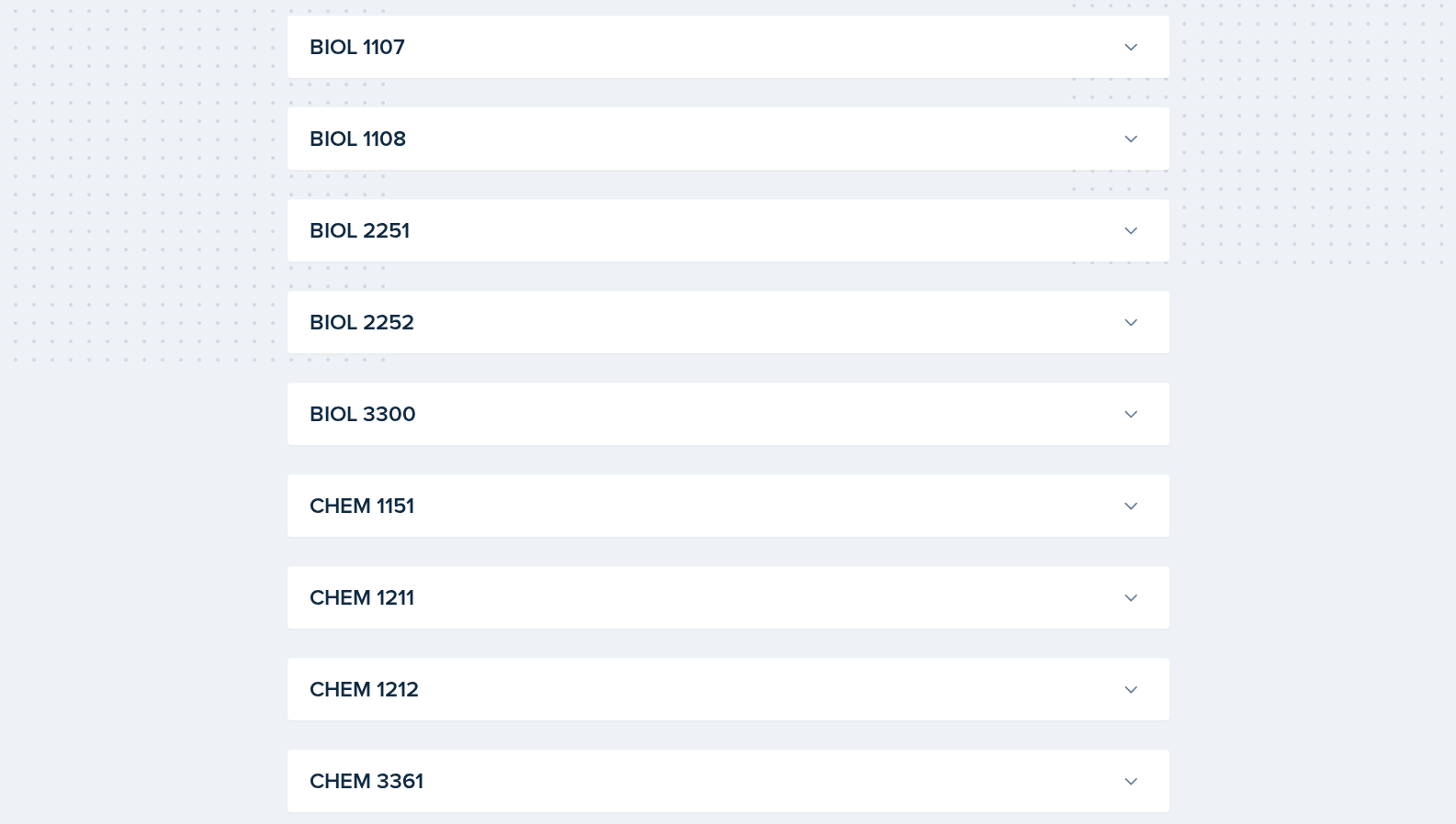
scroll to position [551, 0]
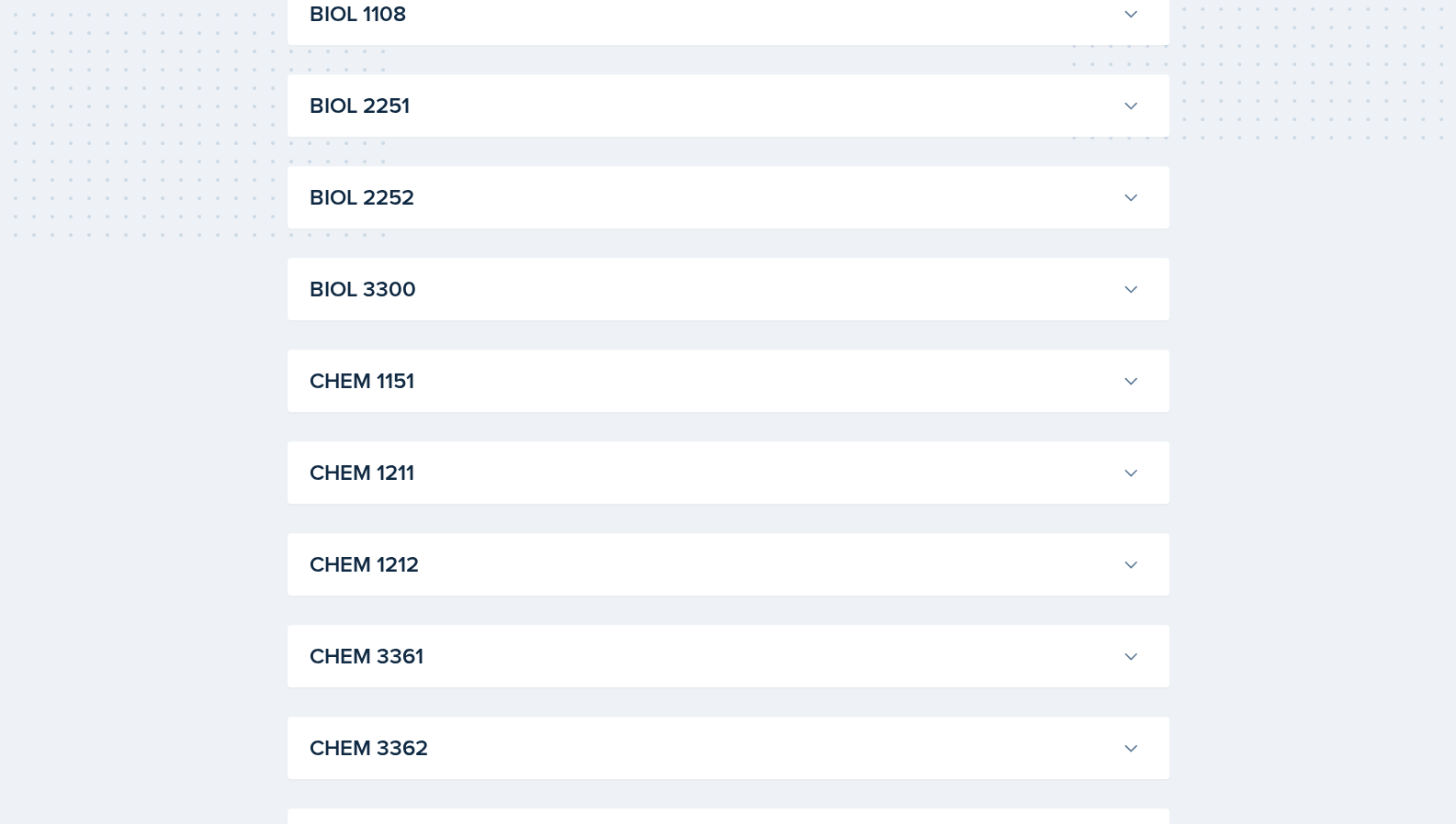
click at [450, 91] on h3 "BIOL 2251" at bounding box center [712, 106] width 805 height 33
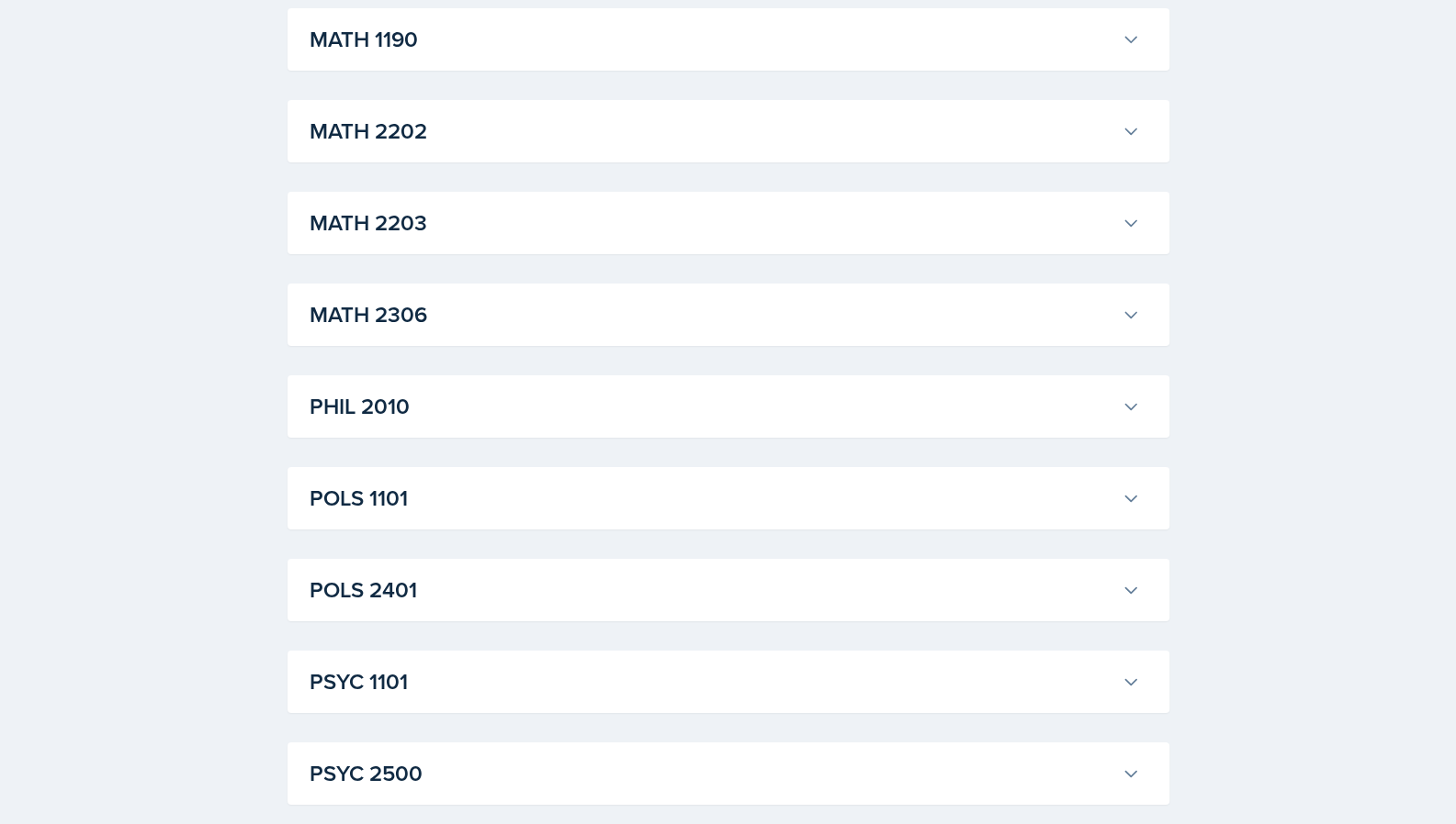
scroll to position [3763, 0]
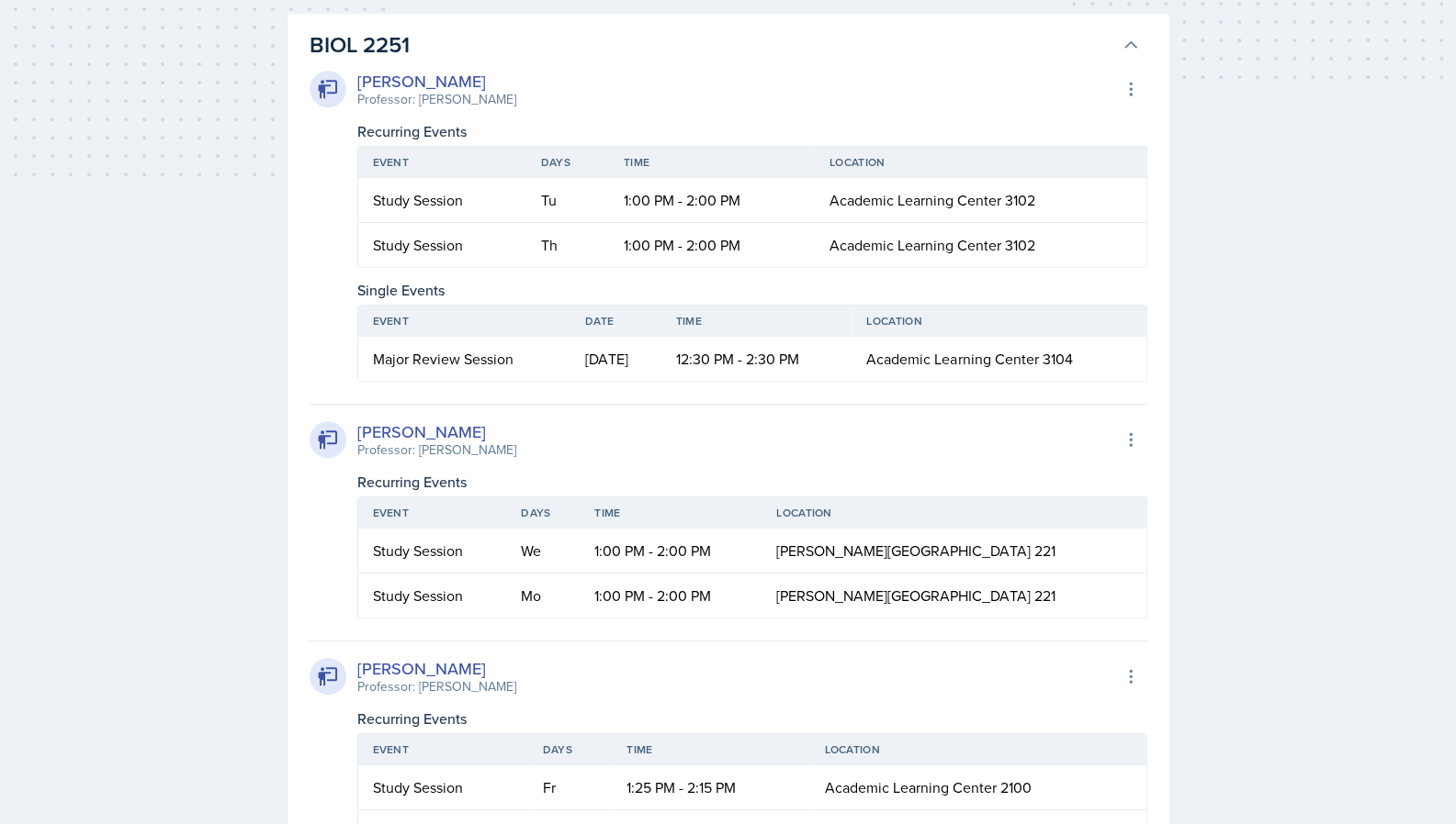
scroll to position [536, 0]
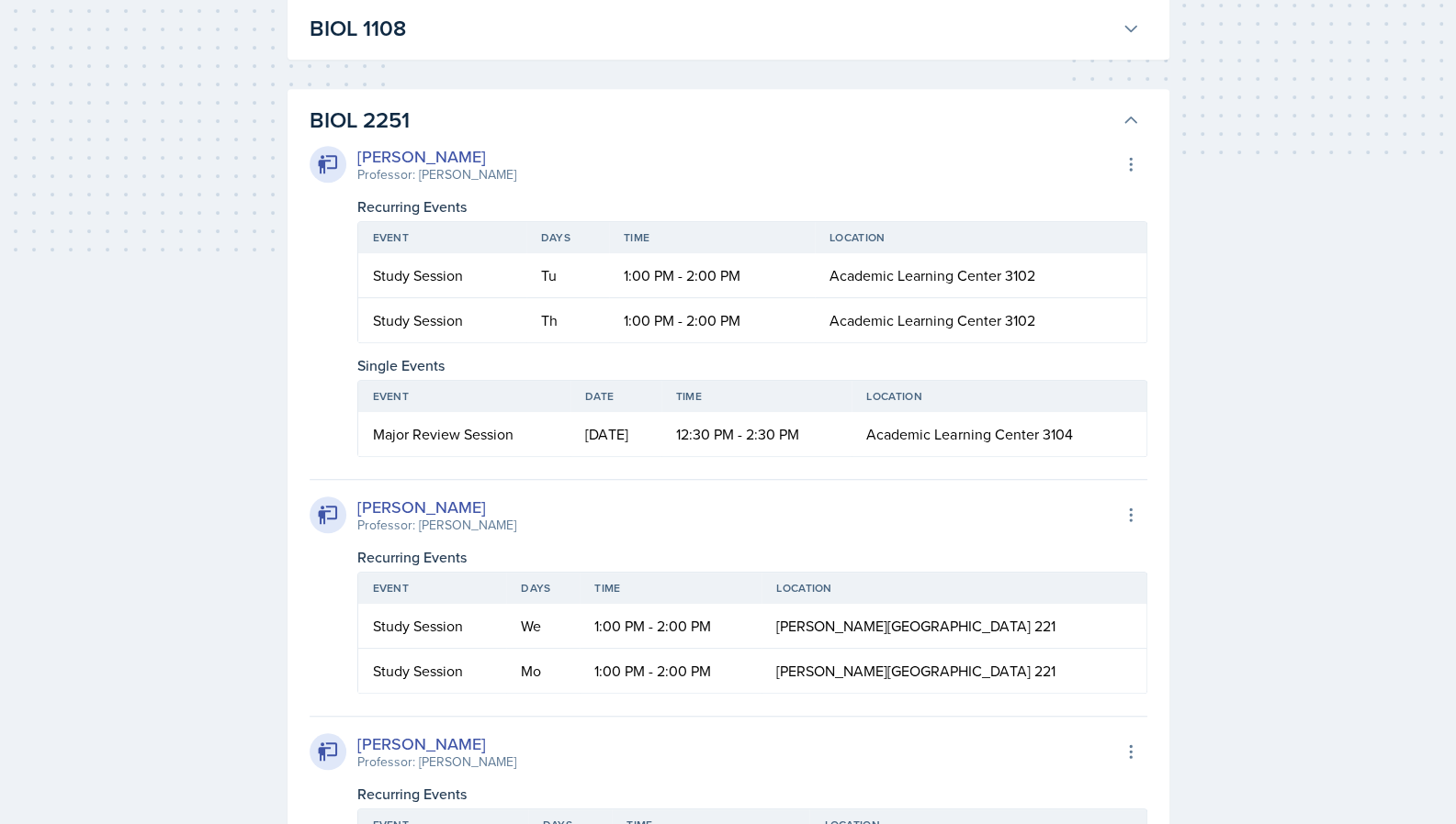
click at [678, 109] on h3 "BIOL 2251" at bounding box center [712, 120] width 805 height 33
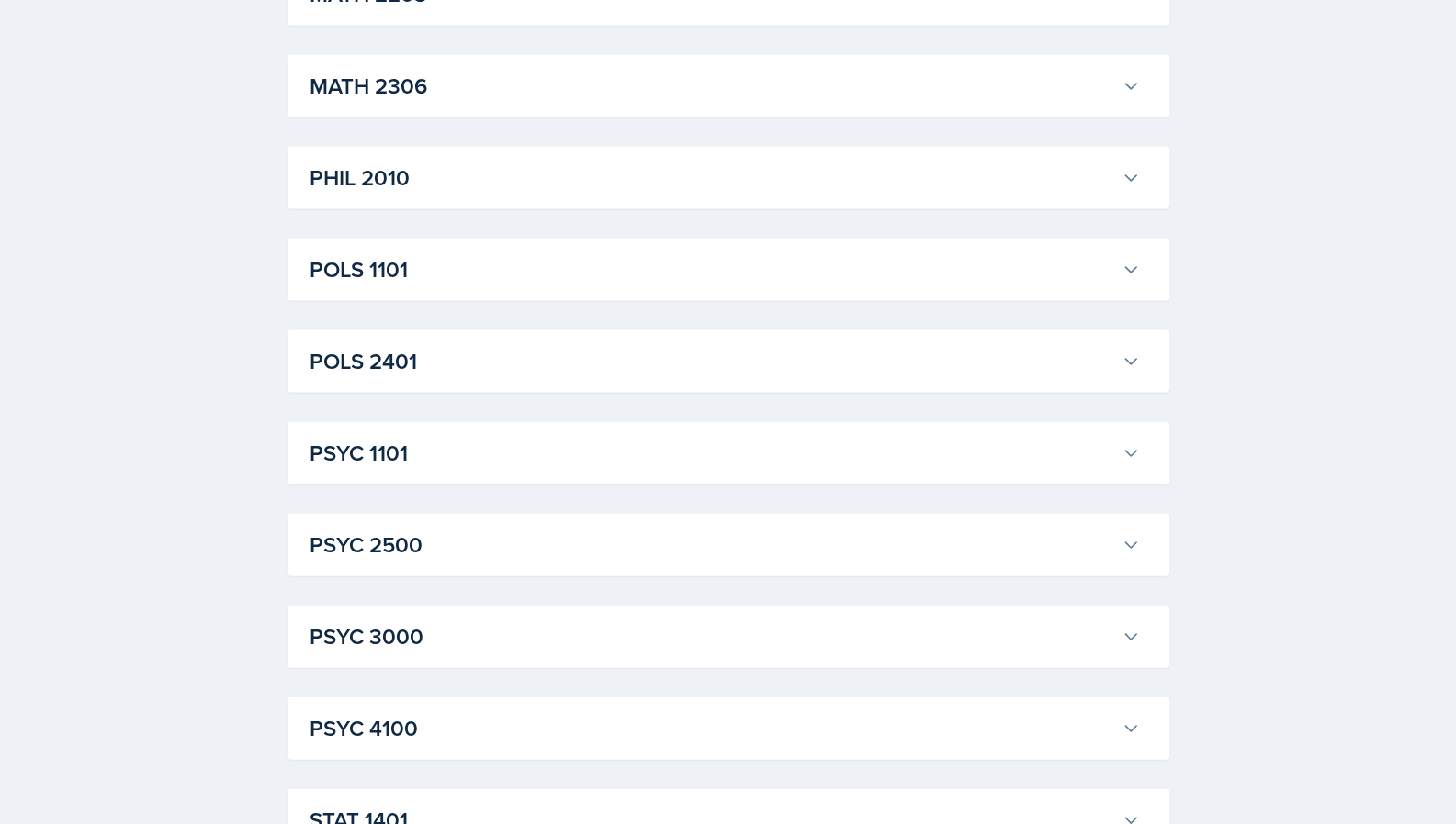
scroll to position [2458, 0]
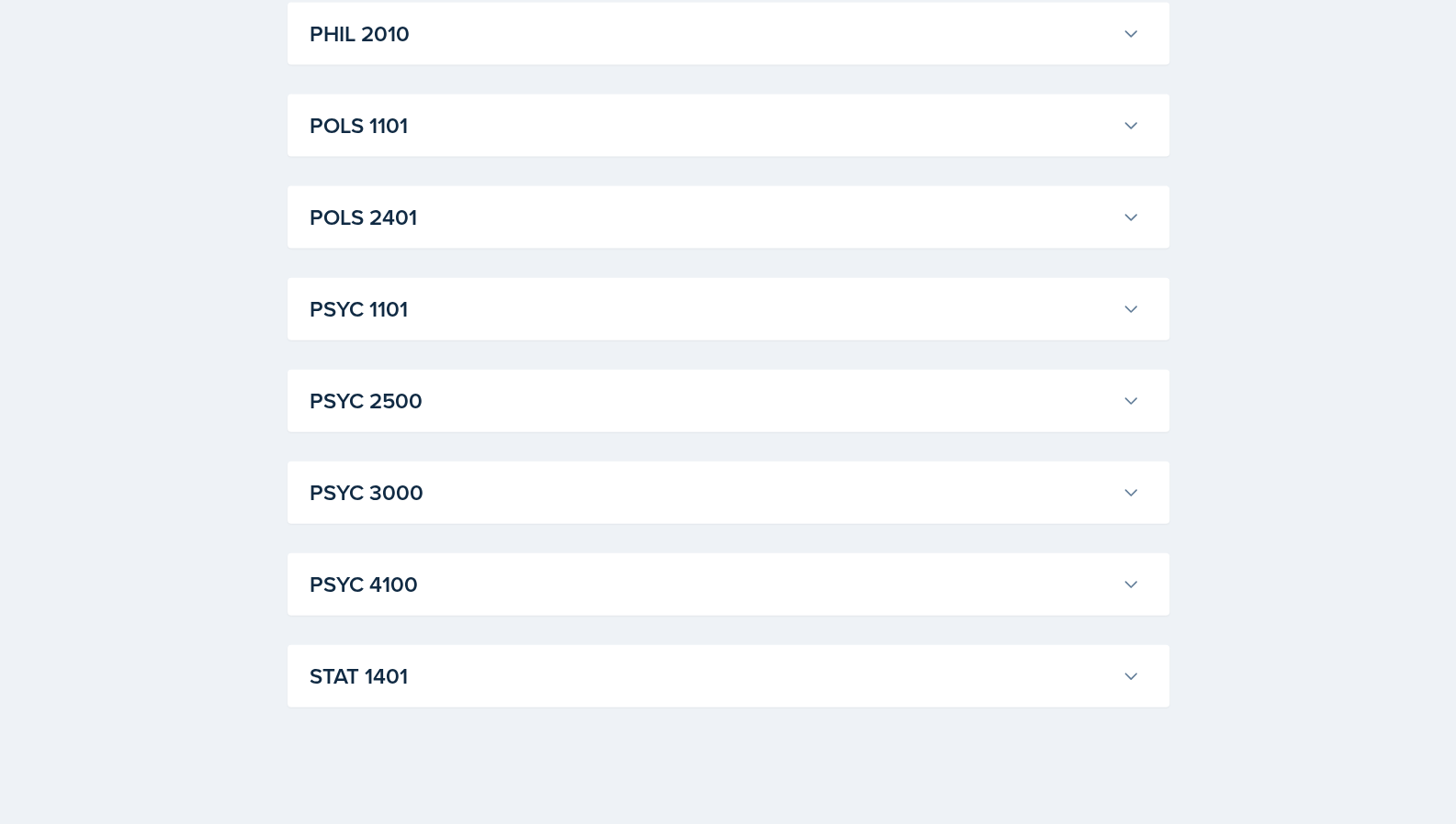
click at [518, 500] on h3 "PSYC 3000" at bounding box center [712, 493] width 805 height 33
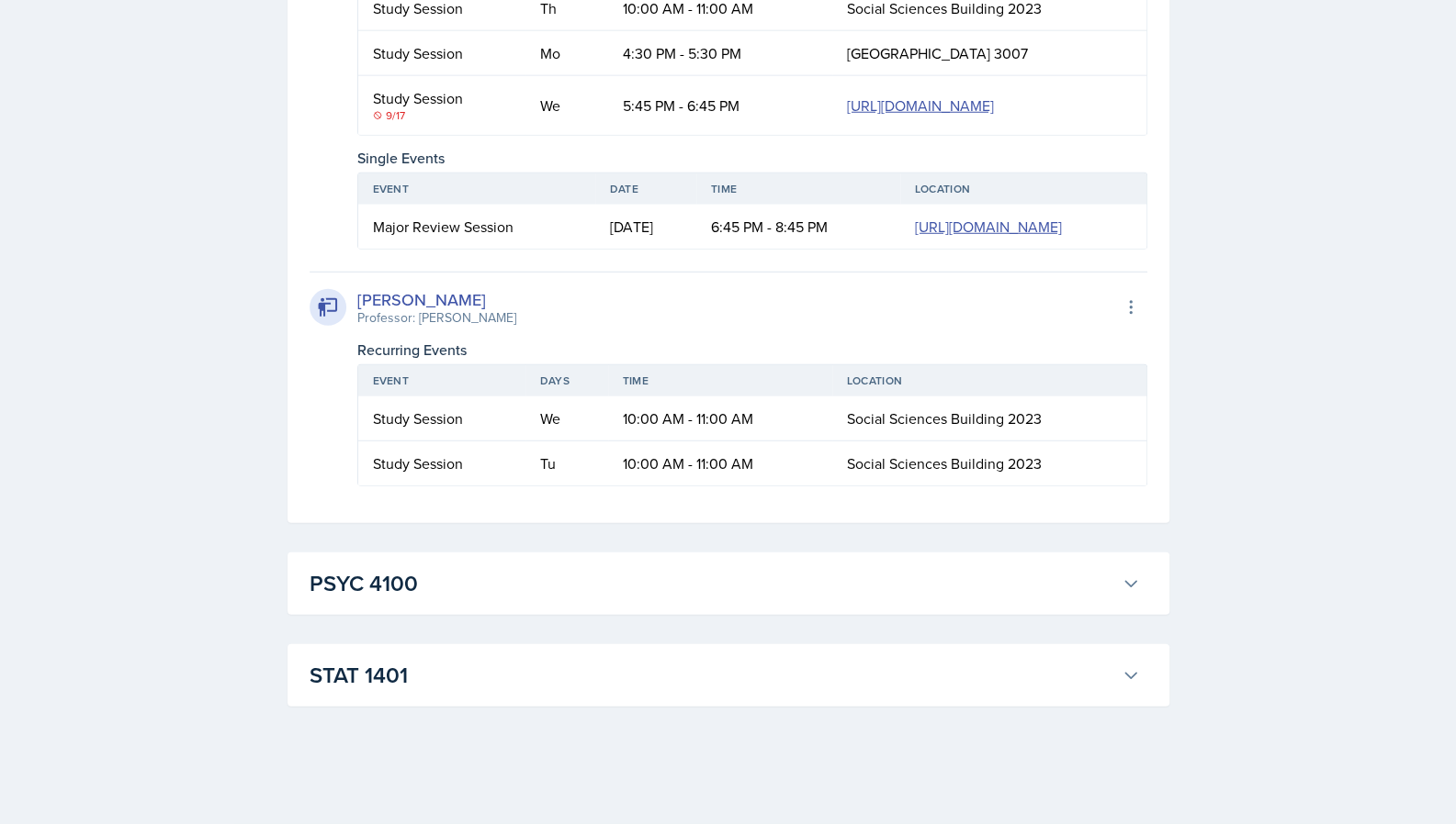
scroll to position [3354, 0]
click at [618, 439] on td "10:00 AM - 11:00 AM" at bounding box center [721, 419] width 224 height 45
click at [697, 486] on td "10:00 AM - 11:00 AM" at bounding box center [721, 463] width 224 height 44
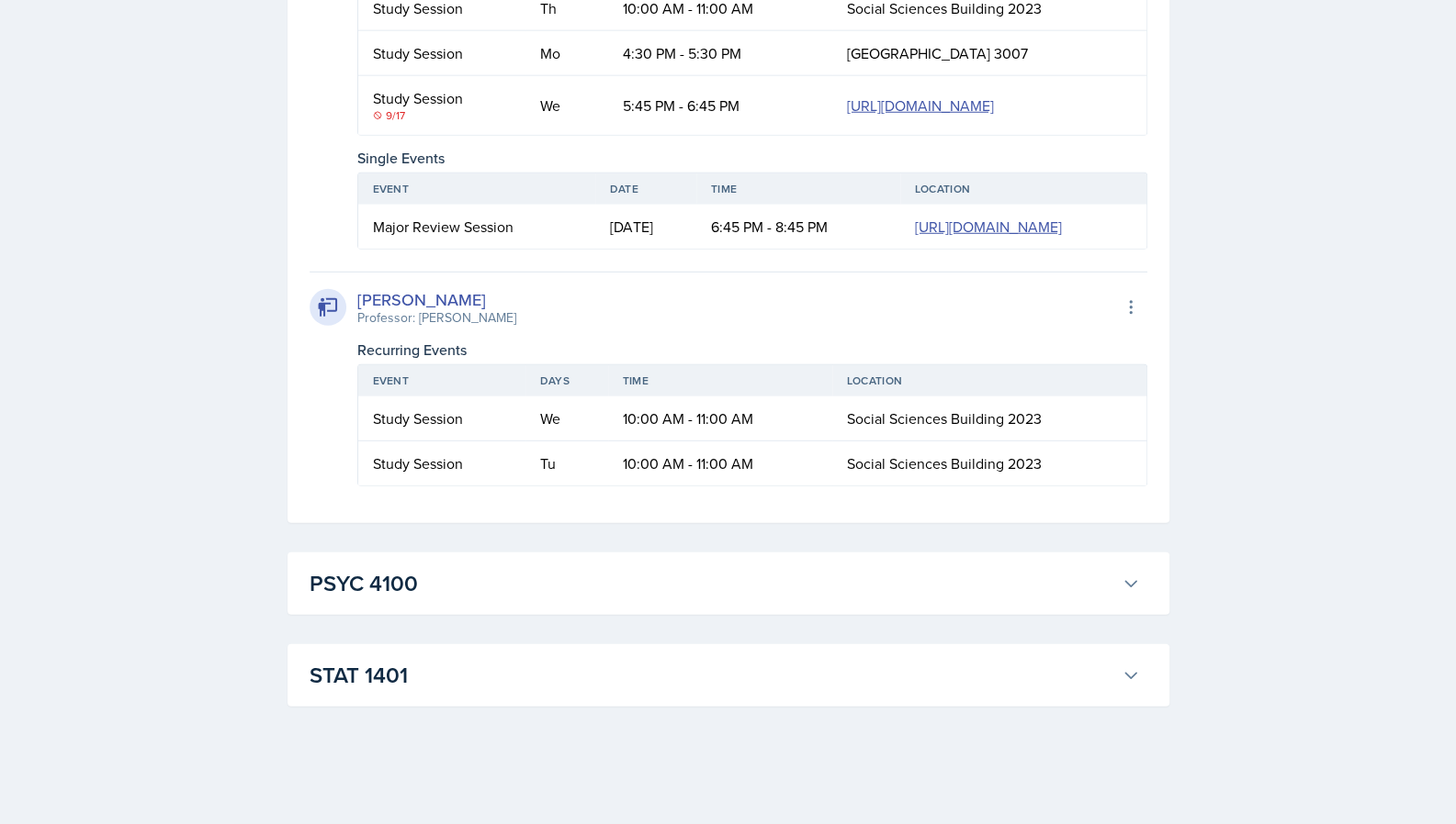
click at [696, 509] on div "[PERSON_NAME] Professor: [PERSON_NAME] Export to Google Calendar Recurring Even…" at bounding box center [728, 188] width 837 height 639
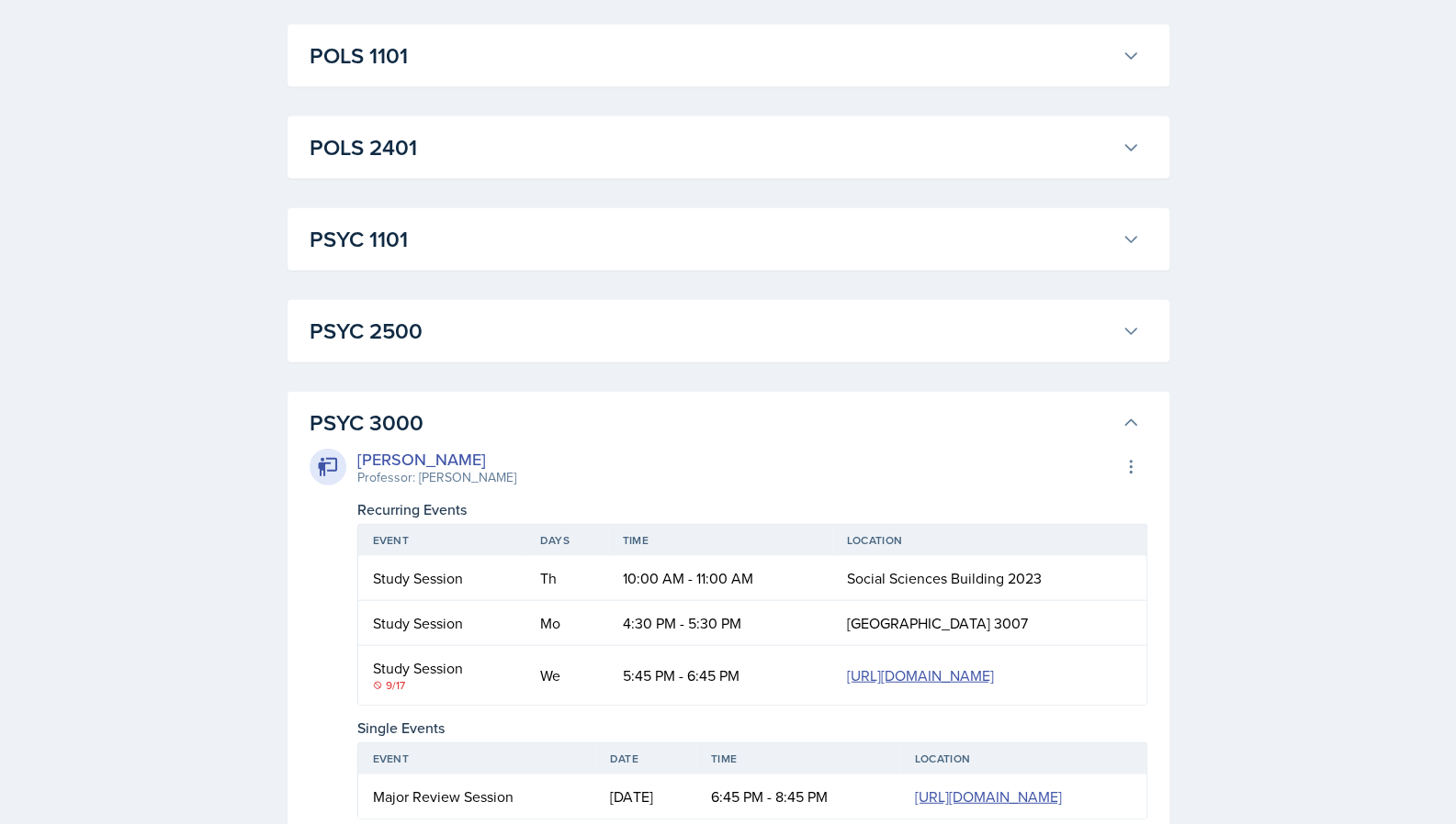
click at [789, 471] on div "[PERSON_NAME] Professor: [PERSON_NAME] Export to Google Calendar" at bounding box center [728, 467] width 837 height 41
click at [799, 420] on h3 "PSYC 3000" at bounding box center [712, 424] width 805 height 33
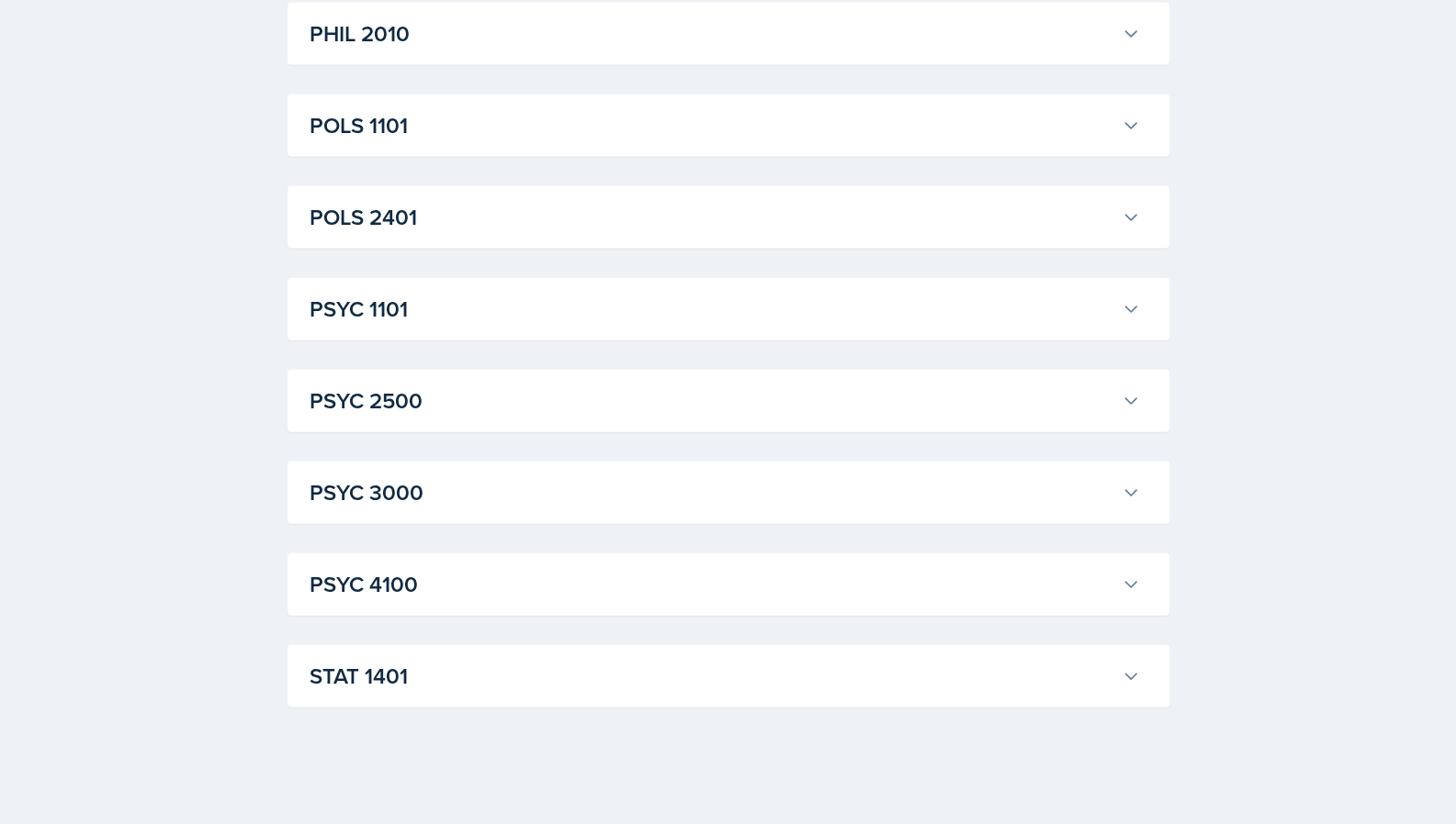
click at [816, 100] on div "POLS 1101 [PERSON_NAME] Professor: [PERSON_NAME] Export to Google Calendar Recu…" at bounding box center [728, 125] width 882 height 62
